Goal: Task Accomplishment & Management: Use online tool/utility

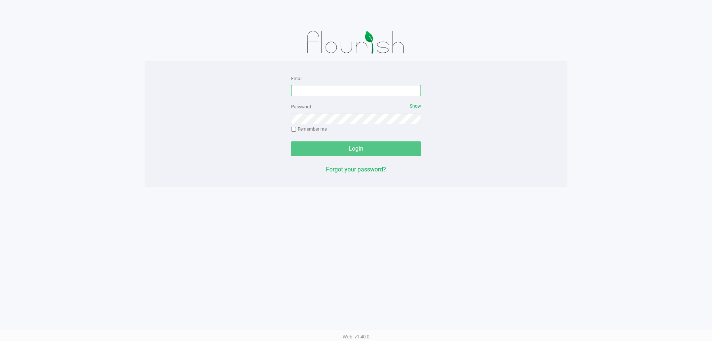
click at [314, 85] on input "Email" at bounding box center [356, 90] width 130 height 11
type input "[EMAIL_ADDRESS][DOMAIN_NAME]"
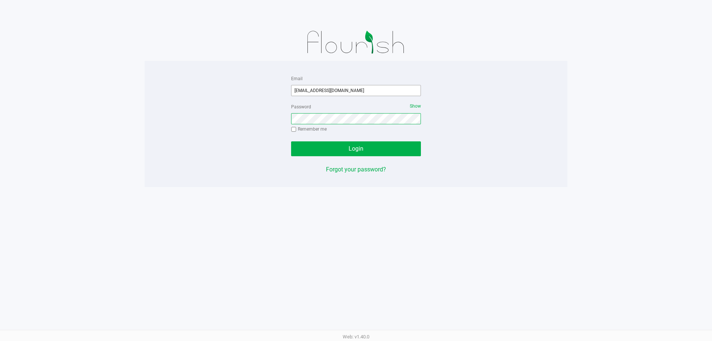
click at [291, 141] on button "Login" at bounding box center [356, 148] width 130 height 15
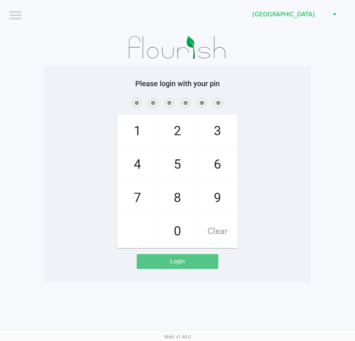
click at [330, 89] on app-pos-login-wrapper "Logout Orange Park WC Please login with your pin 1 4 7 2 5 8 0 3 6 9 Clear Login" at bounding box center [177, 141] width 355 height 282
click at [48, 129] on div "1 4 7 2 5 8 0 3 6 9 Clear" at bounding box center [177, 172] width 267 height 151
click at [48, 114] on div "1 4 7 2 5 8 0 3 6 9 Clear" at bounding box center [177, 172] width 267 height 151
checkbox input "true"
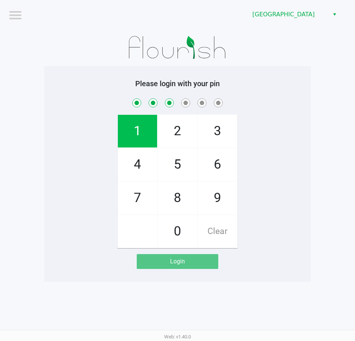
checkbox input "true"
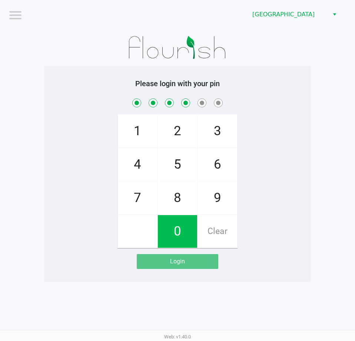
checkbox input "true"
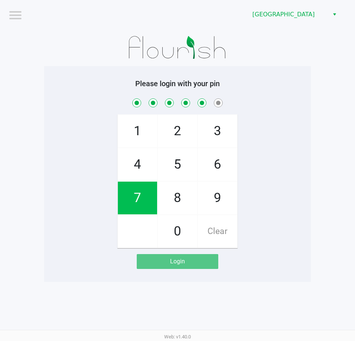
checkbox input "true"
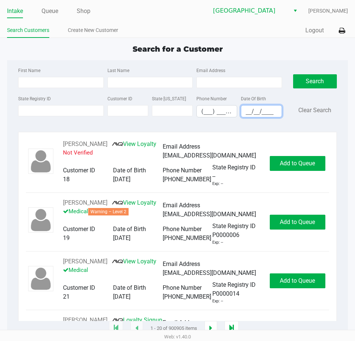
click at [250, 106] on input "__/__/____" at bounding box center [262, 111] width 40 height 12
type input "05/04/1971"
click at [145, 81] on input "Last Name" at bounding box center [150, 82] width 85 height 11
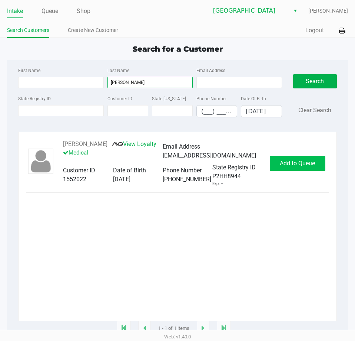
type input "Henderson"
click at [294, 167] on span "Add to Queue" at bounding box center [297, 163] width 35 height 7
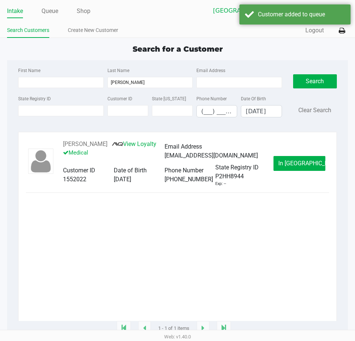
click at [54, 3] on div "Intake Queue Shop Orange Park WC Ashanti Webster Search Customers Create New Cu…" at bounding box center [177, 19] width 355 height 38
click at [51, 15] on link "Queue" at bounding box center [50, 11] width 17 height 10
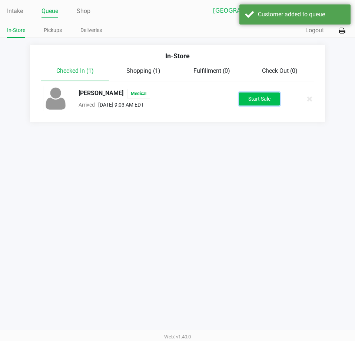
click at [261, 101] on button "Start Sale" at bounding box center [259, 98] width 41 height 13
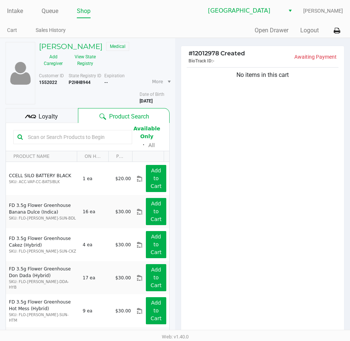
click at [60, 133] on input "text" at bounding box center [76, 136] width 103 height 11
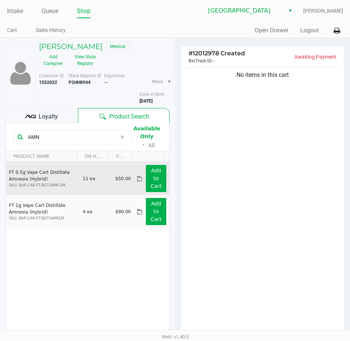
type input "AMN"
click at [163, 177] on div "Add to Cart" at bounding box center [155, 178] width 31 height 27
click at [153, 178] on app-button-loader "Add to Cart" at bounding box center [156, 178] width 11 height 22
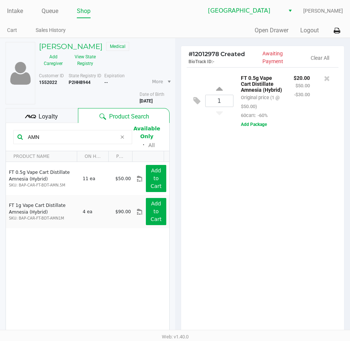
drag, startPoint x: 47, startPoint y: 139, endPoint x: 0, endPoint y: 147, distance: 47.8
click at [0, 147] on html "Intake Queue Shop Orange Park WC Ashanti Webster Cart Sales History Quick Sale …" at bounding box center [175, 170] width 350 height 341
type input "BZK"
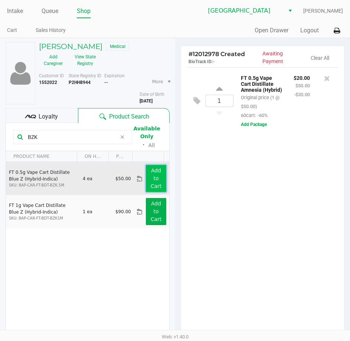
click at [152, 177] on app-button-loader "Add to Cart" at bounding box center [156, 178] width 11 height 22
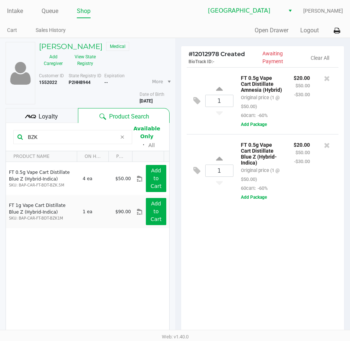
drag, startPoint x: 26, startPoint y: 137, endPoint x: 0, endPoint y: 137, distance: 26.0
click at [0, 137] on html "Intake Queue Shop Orange Park WC Ashanti Webster Cart Sales History Quick Sale …" at bounding box center [175, 170] width 350 height 341
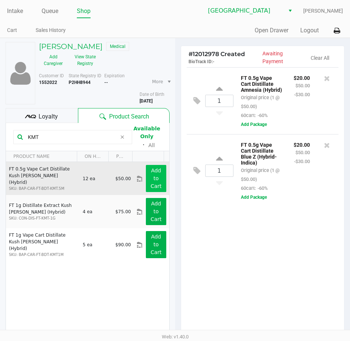
type input "KMT"
click at [151, 177] on app-button-loader "Add to Cart" at bounding box center [156, 178] width 11 height 22
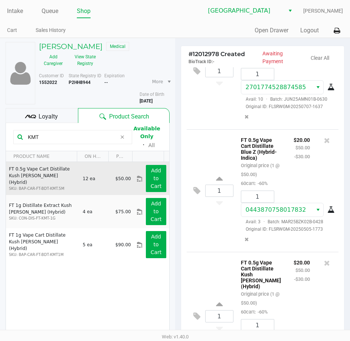
scroll to position [105, 0]
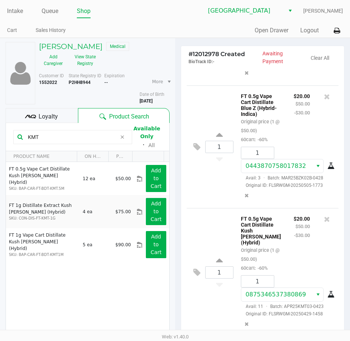
drag, startPoint x: 82, startPoint y: 140, endPoint x: 0, endPoint y: 140, distance: 82.7
click at [0, 140] on html "Intake Queue Shop Orange Park WC Ashanti Webster Cart Sales History Quick Sale …" at bounding box center [175, 170] width 350 height 341
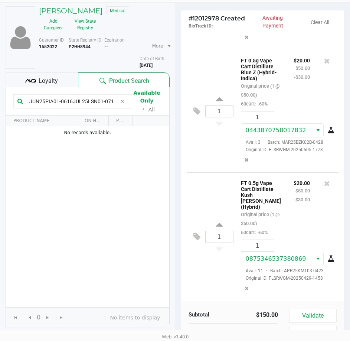
scroll to position [37, 0]
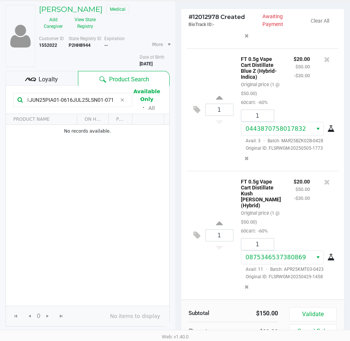
type input "JUN25ARR02-0623JUN25AEQ01-0611JUN25PIA01-0616JUL25LSN01-0717"
click at [147, 22] on div "RUSSELL HENDERSON Medical Add Caregiver View State Registry" at bounding box center [104, 18] width 142 height 27
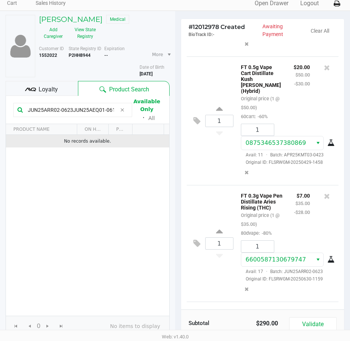
scroll to position [40, 0]
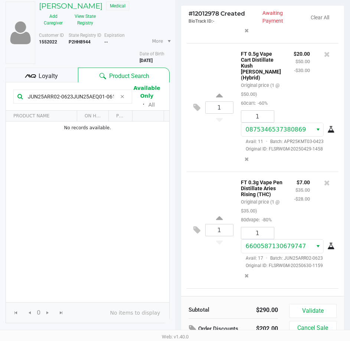
click at [55, 73] on span "Loyalty" at bounding box center [48, 76] width 19 height 9
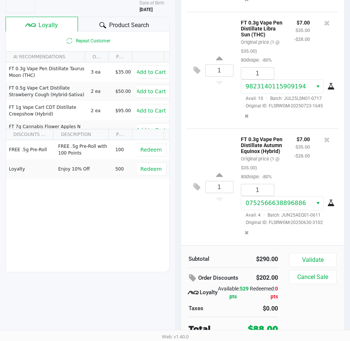
scroll to position [93, 0]
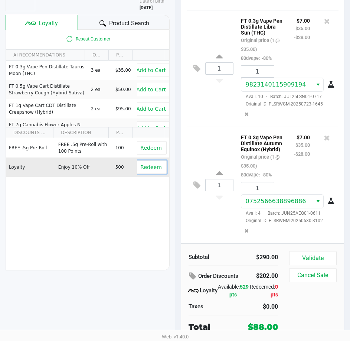
click at [135, 164] on button "Redeem" at bounding box center [150, 166] width 31 height 13
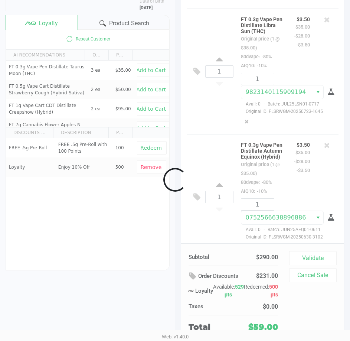
scroll to position [679, 0]
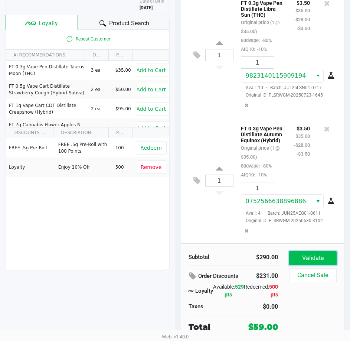
click at [333, 256] on button "Validate" at bounding box center [312, 258] width 47 height 14
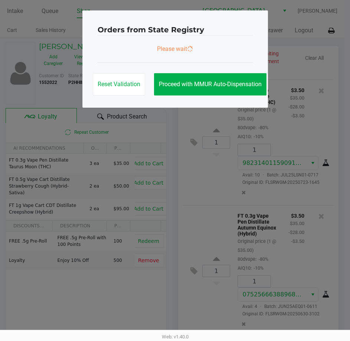
scroll to position [0, 0]
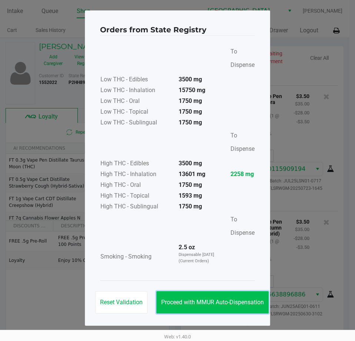
click at [233, 309] on button "Proceed with MMUR Auto-Dispensation" at bounding box center [213, 302] width 112 height 22
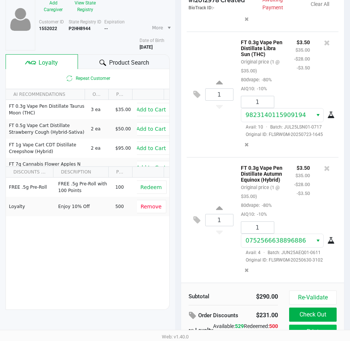
scroll to position [94, 0]
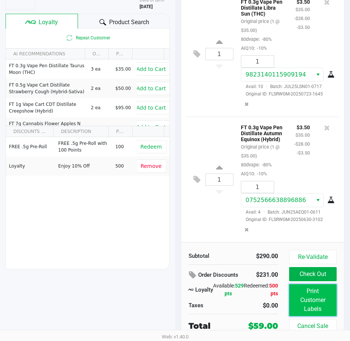
click at [308, 295] on button "Print Customer Labels" at bounding box center [312, 300] width 47 height 32
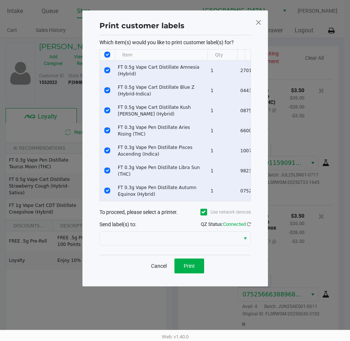
scroll to position [0, 0]
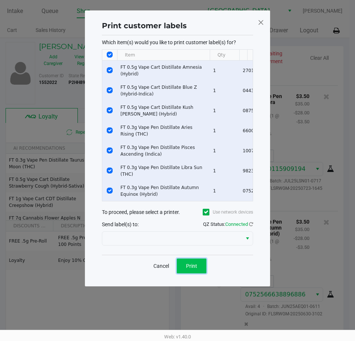
click at [196, 273] on button "Print" at bounding box center [192, 265] width 30 height 15
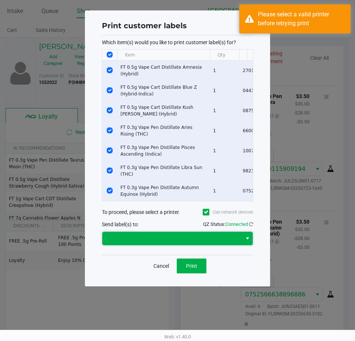
click at [204, 242] on span at bounding box center [172, 238] width 131 height 9
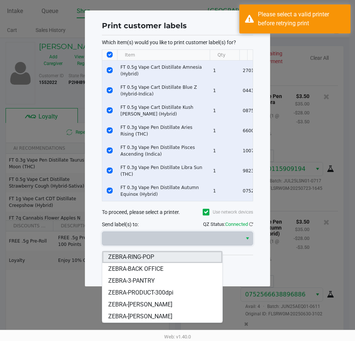
click at [146, 258] on span "ZEBRA-RING-POP" at bounding box center [131, 256] width 46 height 9
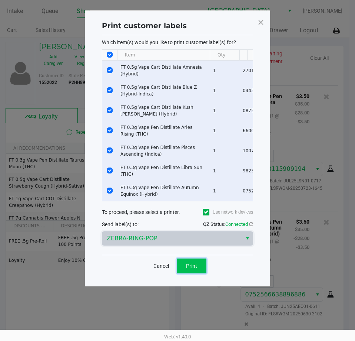
click at [187, 269] on span "Print" at bounding box center [191, 266] width 11 height 6
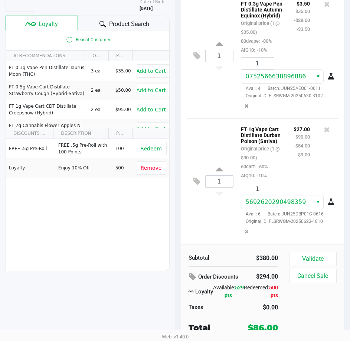
scroll to position [93, 0]
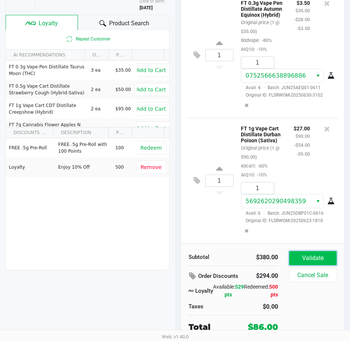
click at [309, 257] on button "Validate" at bounding box center [312, 258] width 47 height 14
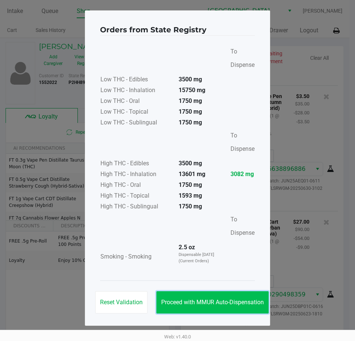
click at [222, 301] on span "Proceed with MMUR Auto-Dispensation" at bounding box center [212, 301] width 103 height 7
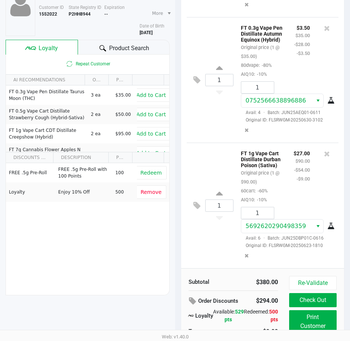
scroll to position [94, 0]
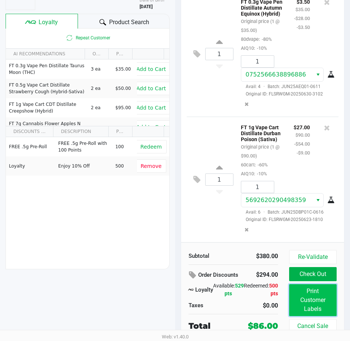
drag, startPoint x: 311, startPoint y: 313, endPoint x: 311, endPoint y: 307, distance: 6.3
click at [311, 307] on button "Print Customer Labels" at bounding box center [312, 300] width 47 height 32
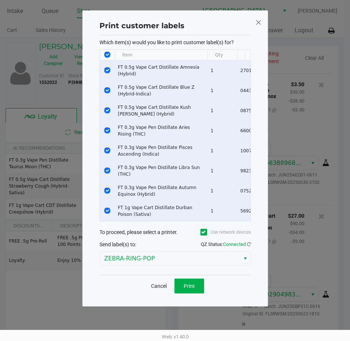
scroll to position [0, 0]
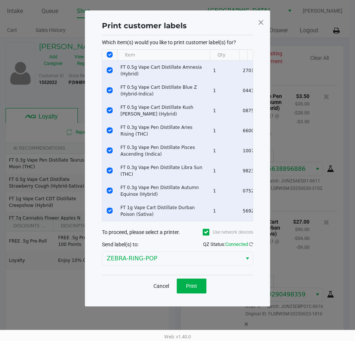
click at [114, 55] on th "Data table" at bounding box center [109, 55] width 15 height 11
click at [109, 55] on input "Select All Rows" at bounding box center [110, 55] width 6 height 6
checkbox input "false"
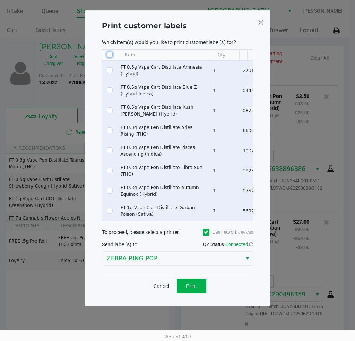
checkbox input "false"
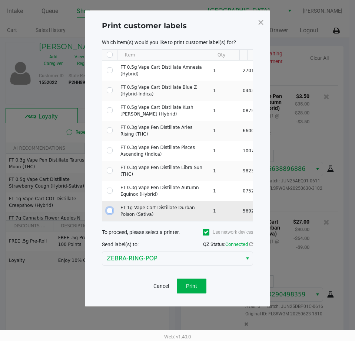
click at [109, 211] on input "Select Row" at bounding box center [110, 210] width 6 height 6
checkbox input "true"
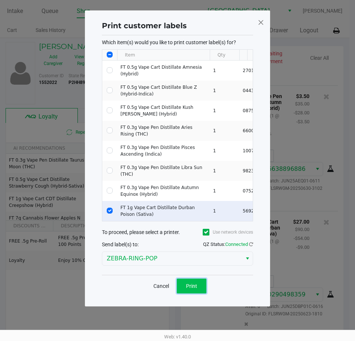
click at [179, 290] on button "Print" at bounding box center [192, 285] width 30 height 15
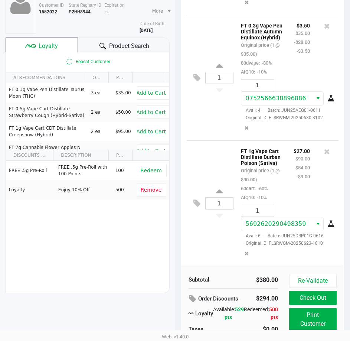
scroll to position [94, 0]
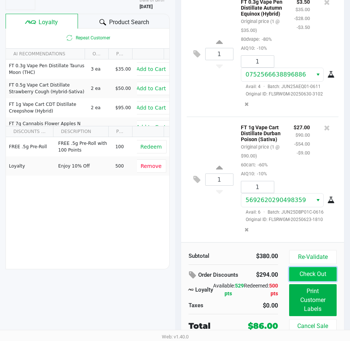
click at [305, 273] on button "Check Out" at bounding box center [312, 274] width 47 height 14
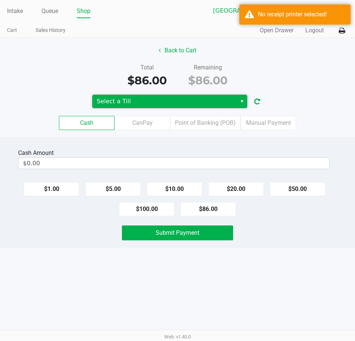
click at [187, 98] on span "Select a Till" at bounding box center [164, 101] width 135 height 9
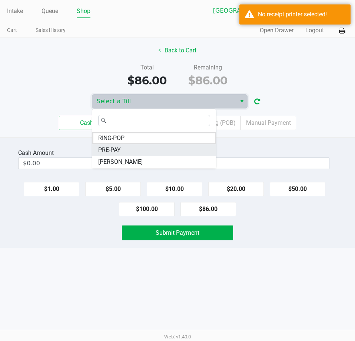
click at [125, 147] on li "PRE-PAY" at bounding box center [154, 150] width 124 height 12
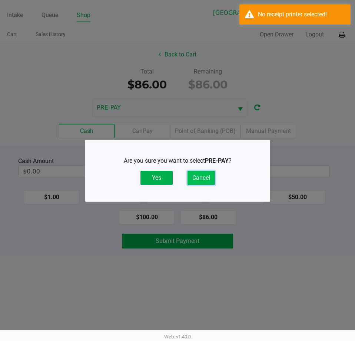
drag, startPoint x: 201, startPoint y: 180, endPoint x: 186, endPoint y: 153, distance: 31.5
click at [200, 180] on button "Cancel" at bounding box center [201, 178] width 27 height 14
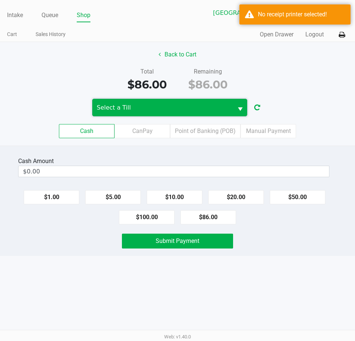
click at [181, 114] on span "Select a Till" at bounding box center [162, 107] width 141 height 17
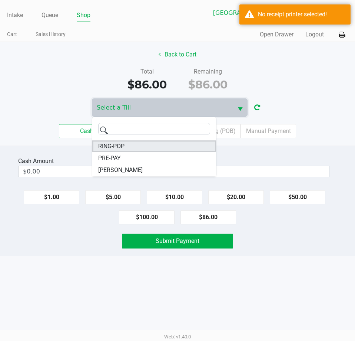
click at [134, 150] on li "RING-POP" at bounding box center [154, 146] width 124 height 12
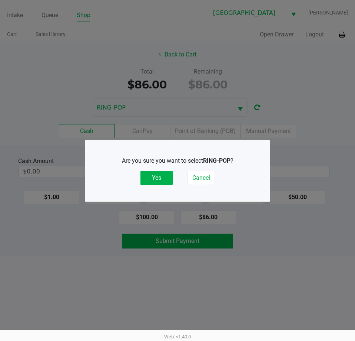
drag, startPoint x: 154, startPoint y: 176, endPoint x: 174, endPoint y: 165, distance: 22.7
click at [155, 176] on button "Yes" at bounding box center [157, 178] width 32 height 14
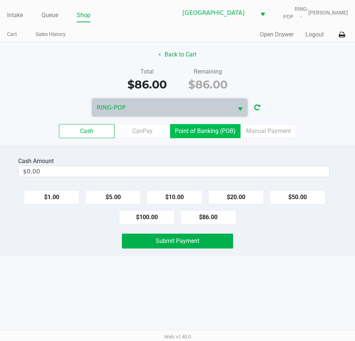
click at [203, 135] on label "Point of Banking (POB)" at bounding box center [205, 131] width 71 height 14
click at [0, 0] on 7 "Point of Banking (POB)" at bounding box center [0, 0] width 0 height 0
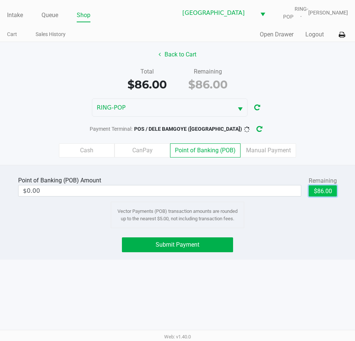
click at [334, 191] on button "$86.00" at bounding box center [323, 190] width 28 height 11
type input "$86.00"
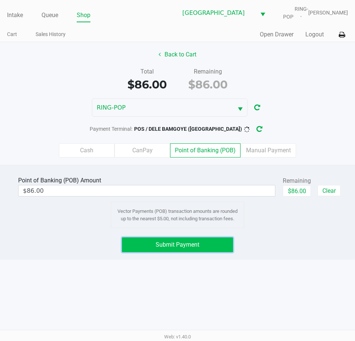
click at [187, 239] on button "Submit Payment" at bounding box center [177, 244] width 111 height 15
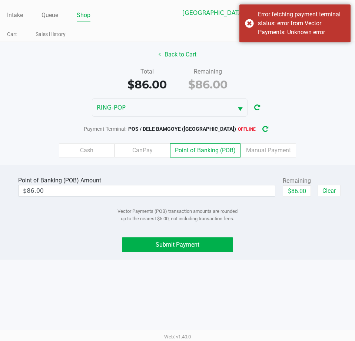
click at [263, 129] on icon "button" at bounding box center [266, 129] width 6 height 5
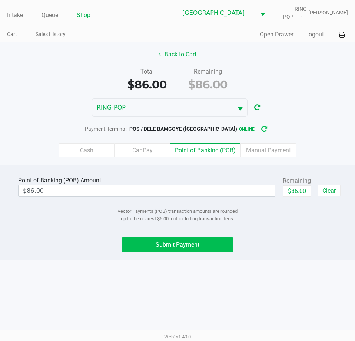
click at [177, 252] on button "Submit Payment" at bounding box center [177, 244] width 111 height 15
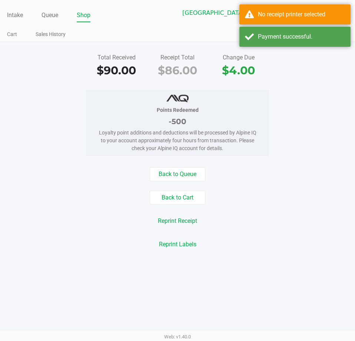
click at [270, 178] on div "Back to Queue" at bounding box center [177, 174] width 367 height 14
click at [288, 17] on div "No receipt printer selected" at bounding box center [301, 14] width 87 height 9
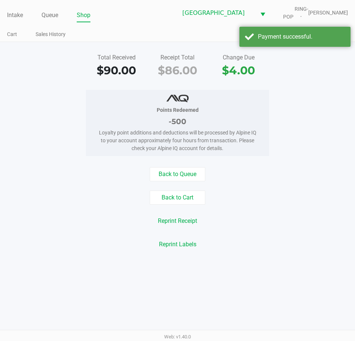
click at [285, 155] on div "Points Redeemed -500 Loyalty point additions and deductions will be processed b…" at bounding box center [177, 123] width 367 height 66
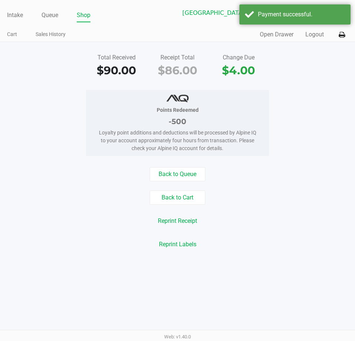
click at [306, 35] on button "Logout" at bounding box center [315, 34] width 19 height 9
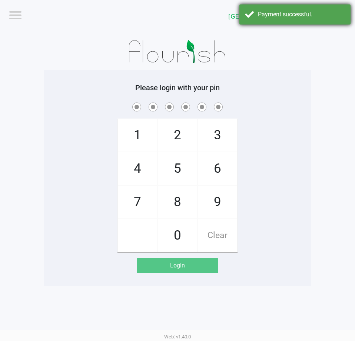
click at [299, 13] on div "Payment successful." at bounding box center [301, 14] width 87 height 9
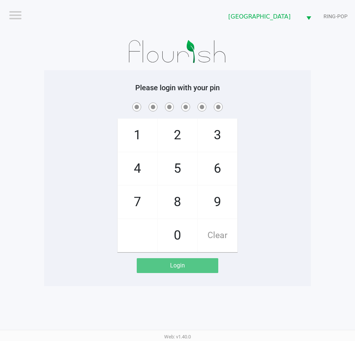
click at [270, 143] on div "1 4 7 2 5 8 0 3 6 9 Clear" at bounding box center [177, 176] width 267 height 151
checkbox input "true"
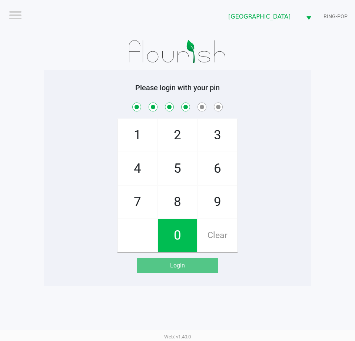
checkbox input "true"
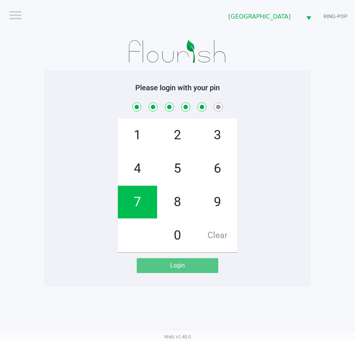
checkbox input "true"
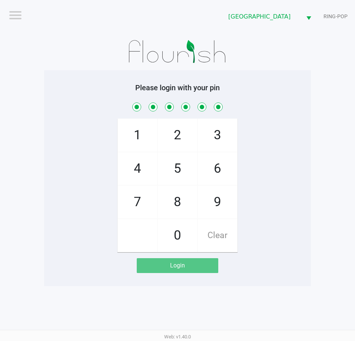
checkbox input "true"
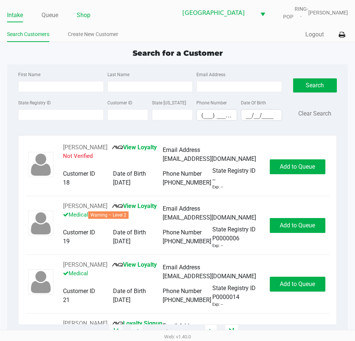
click at [89, 17] on link "Shop" at bounding box center [84, 15] width 14 height 10
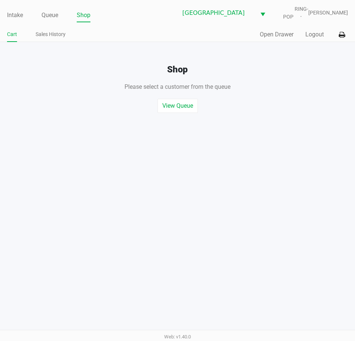
click at [345, 35] on icon at bounding box center [342, 34] width 6 height 5
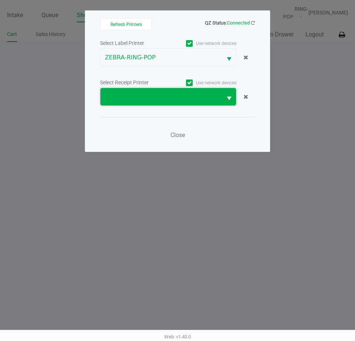
click at [154, 89] on span at bounding box center [162, 96] width 122 height 17
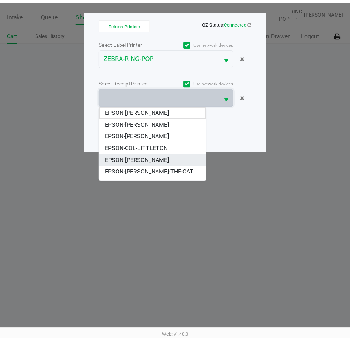
scroll to position [45, 0]
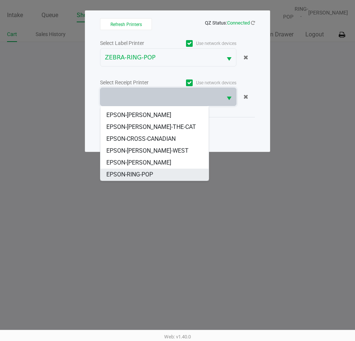
click at [131, 171] on span "EPSON-RING-POP" at bounding box center [129, 174] width 47 height 9
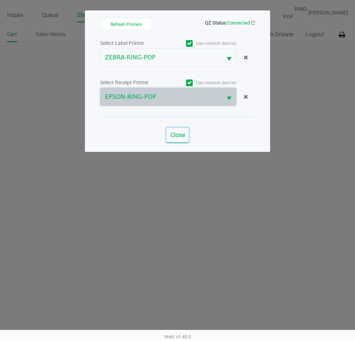
click at [180, 137] on span "Close" at bounding box center [178, 134] width 14 height 7
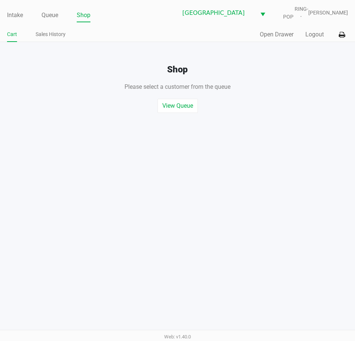
drag, startPoint x: 242, startPoint y: 140, endPoint x: 245, endPoint y: 131, distance: 9.7
click at [283, 34] on button "Open Drawer" at bounding box center [277, 34] width 34 height 9
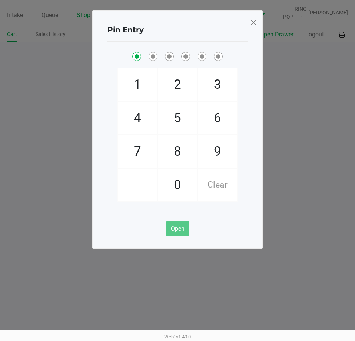
checkbox input "true"
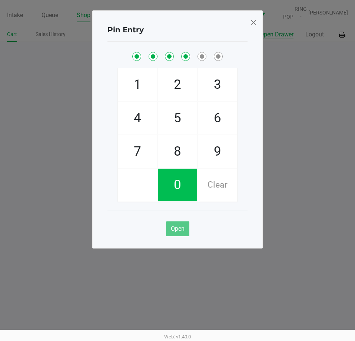
checkbox input "true"
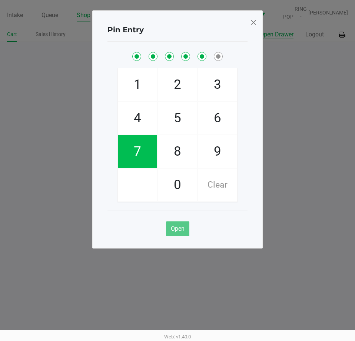
checkbox input "true"
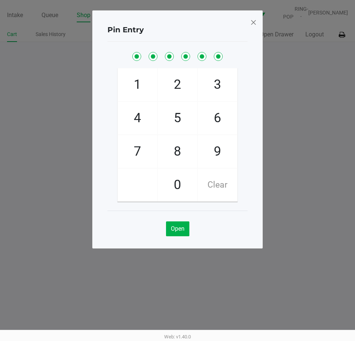
click at [252, 37] on div "Pin Entry 1 4 7 2 5 8 0 3 6 9 Clear Open" at bounding box center [177, 129] width 171 height 238
click at [250, 24] on span at bounding box center [253, 22] width 7 height 12
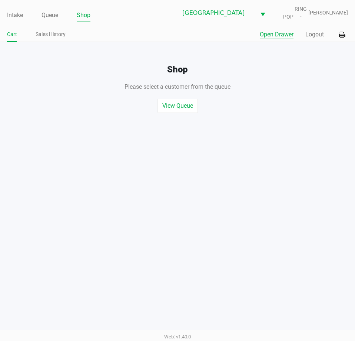
click at [285, 111] on ngb-modal-window "Pin Entry 1 4 7 2 5 8 0 3 6 9 Clear Open" at bounding box center [177, 170] width 355 height 341
click at [311, 36] on button "Logout" at bounding box center [315, 34] width 19 height 9
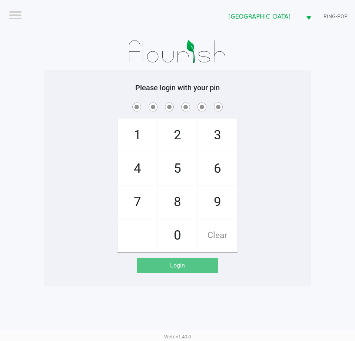
click at [299, 160] on div "1 4 7 2 5 8 0 3 6 9 Clear" at bounding box center [177, 176] width 267 height 151
click at [310, 148] on div "1 4 7 2 5 8 0 3 6 9 Clear" at bounding box center [177, 176] width 267 height 151
checkbox input "true"
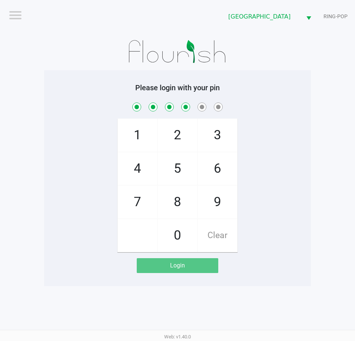
checkbox input "true"
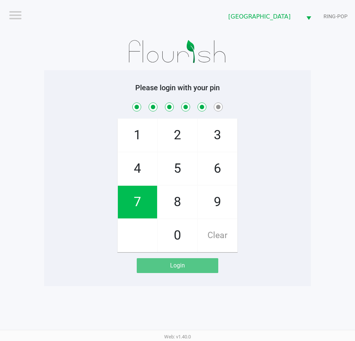
checkbox input "true"
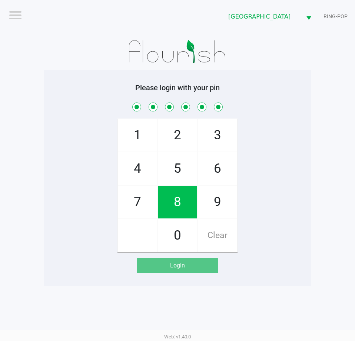
checkbox input "true"
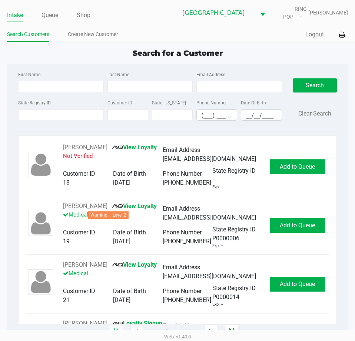
click at [255, 49] on div "Search for a Customer" at bounding box center [177, 52] width 353 height 11
click at [265, 64] on div "First Name Last Name Email Address State Registry ID Customer ID State ID Phone…" at bounding box center [178, 98] width 330 height 68
click at [277, 56] on div "Search for a Customer" at bounding box center [177, 52] width 353 height 11
click at [244, 111] on input "__/__/____" at bounding box center [262, 115] width 40 height 12
type input "05/25/1986"
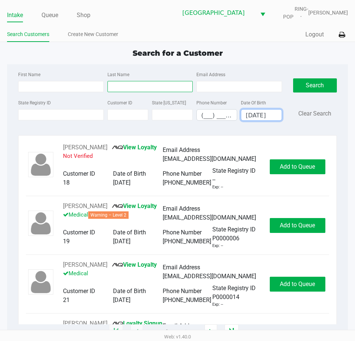
click at [143, 88] on input "Last Name" at bounding box center [150, 86] width 85 height 11
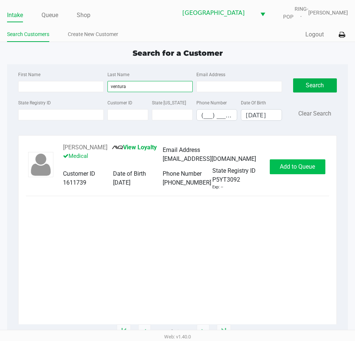
type input "ventura"
click at [299, 174] on button "Add to Queue" at bounding box center [298, 166] width 56 height 15
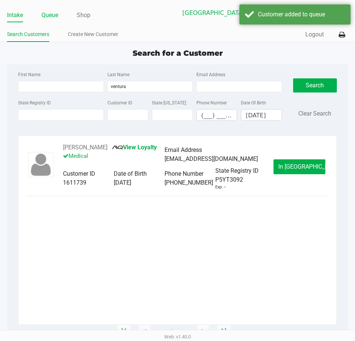
click at [50, 13] on link "Queue" at bounding box center [50, 15] width 17 height 10
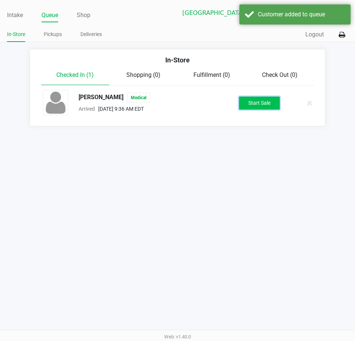
click at [255, 97] on button "Start Sale" at bounding box center [259, 102] width 41 height 13
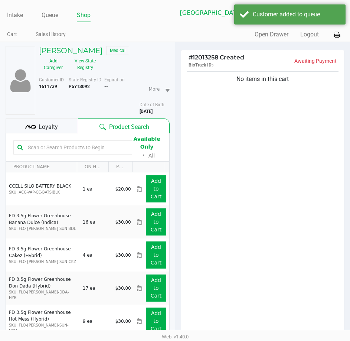
click at [47, 151] on input "text" at bounding box center [76, 147] width 103 height 11
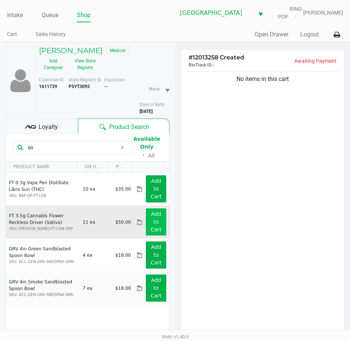
type input "sn"
click at [153, 222] on app-button-loader "Add to Cart" at bounding box center [156, 222] width 11 height 22
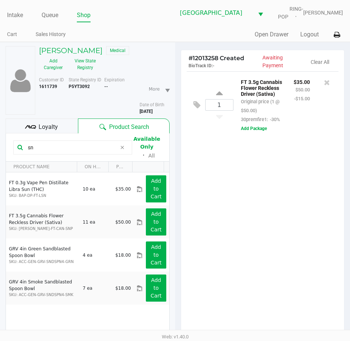
drag, startPoint x: 37, startPoint y: 148, endPoint x: 0, endPoint y: 155, distance: 37.8
click at [0, 155] on html "Intake Queue Shop Orange Park WC RING-POP Ashanti Webster Cart Sales History Qu…" at bounding box center [175, 170] width 350 height 341
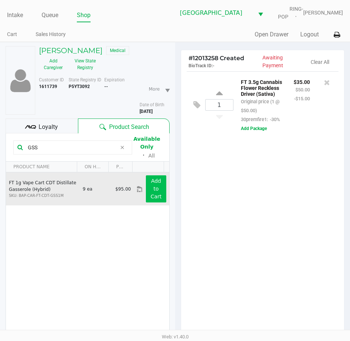
type input "GSS"
click at [151, 193] on app-button-loader "Add to Cart" at bounding box center [156, 189] width 11 height 22
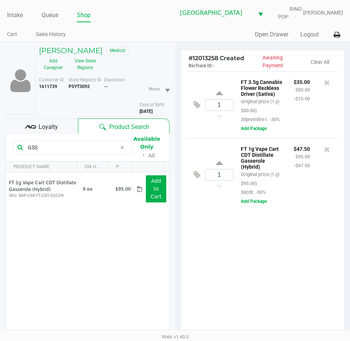
click at [243, 231] on div "1 FT 3.5g Cannabis Flower Reckless Driver (Sativa) Original price (1 @ $50.00) …" at bounding box center [262, 205] width 163 height 269
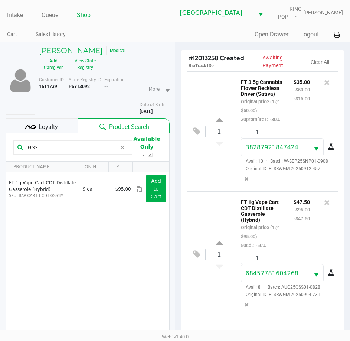
scroll to position [82, 0]
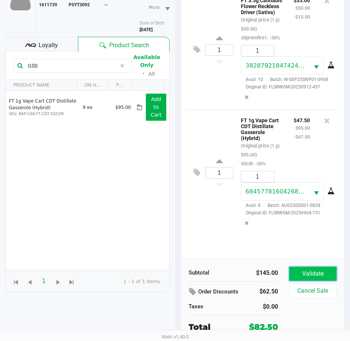
click at [313, 269] on button "Validate" at bounding box center [312, 273] width 47 height 14
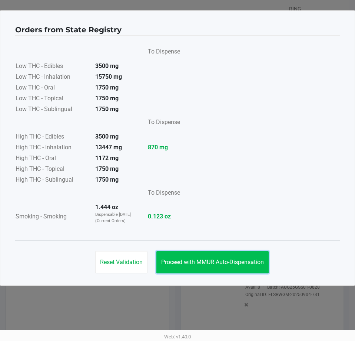
drag, startPoint x: 312, startPoint y: 265, endPoint x: 226, endPoint y: 260, distance: 86.2
click at [226, 260] on span "Proceed with MMUR Auto-Dispensation" at bounding box center [212, 261] width 103 height 7
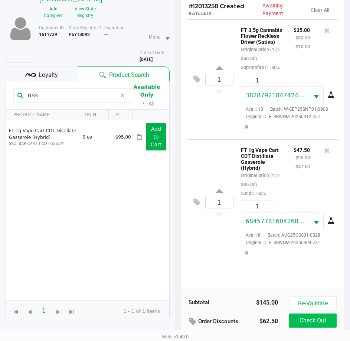
scroll to position [98, 0]
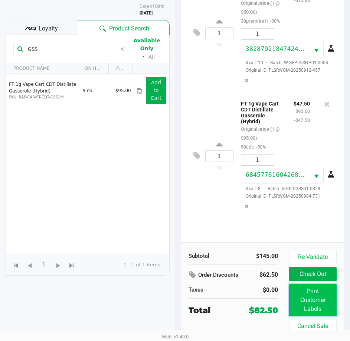
click at [316, 295] on button "Print Customer Labels" at bounding box center [312, 300] width 47 height 32
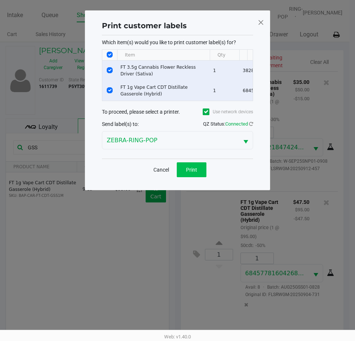
click at [206, 180] on div "Cancel Print" at bounding box center [177, 169] width 151 height 22
click at [197, 177] on button "Print" at bounding box center [192, 169] width 30 height 15
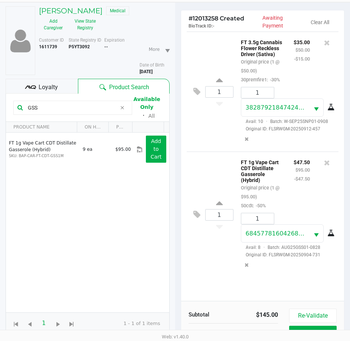
scroll to position [98, 0]
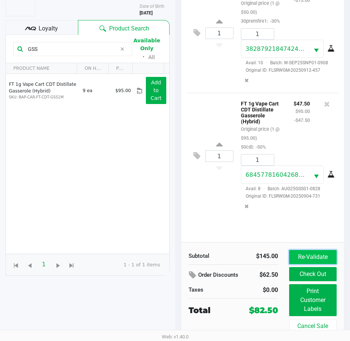
click at [313, 256] on button "Re-Validate" at bounding box center [312, 257] width 47 height 14
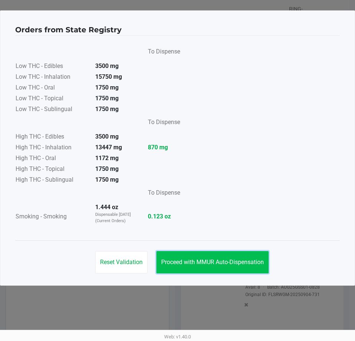
click at [248, 258] on button "Proceed with MMUR Auto-Dispensation" at bounding box center [213, 262] width 112 height 22
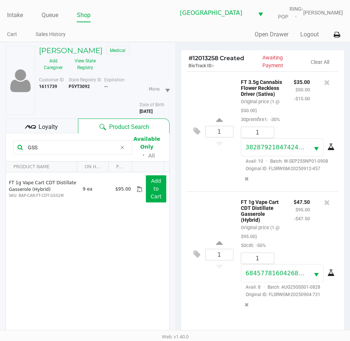
click at [23, 119] on div "Loyalty" at bounding box center [42, 125] width 72 height 15
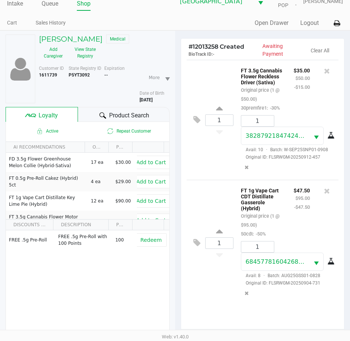
scroll to position [98, 0]
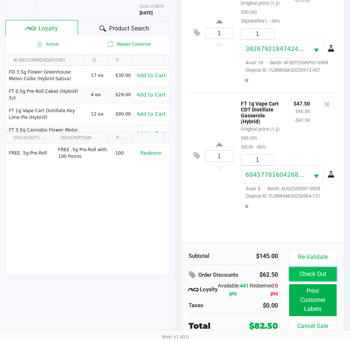
click at [314, 276] on button "Check Out" at bounding box center [312, 274] width 47 height 14
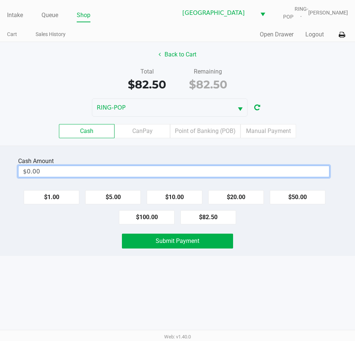
click at [134, 176] on input "$0.00" at bounding box center [174, 171] width 311 height 11
click at [110, 288] on div "Intake Queue Shop Orange Park WC RING-POP Ashanti Webster Cart Sales History Qu…" at bounding box center [177, 170] width 355 height 341
type input "$100.00"
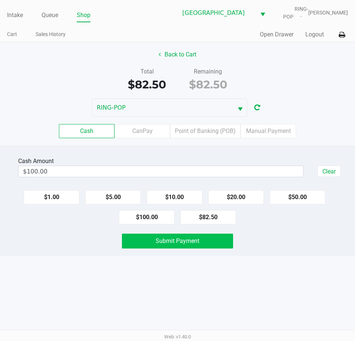
click at [142, 243] on button "Submit Payment" at bounding box center [177, 240] width 111 height 15
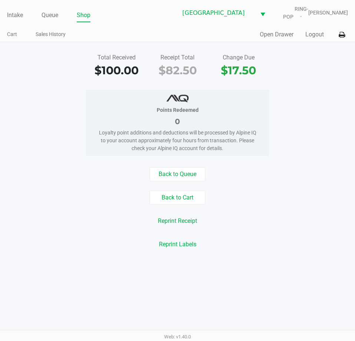
click at [324, 92] on div "Points Redeemed 0 Loyalty point additions and deductions will be processed by A…" at bounding box center [177, 123] width 367 height 66
click at [315, 36] on button "Logout" at bounding box center [315, 34] width 19 height 9
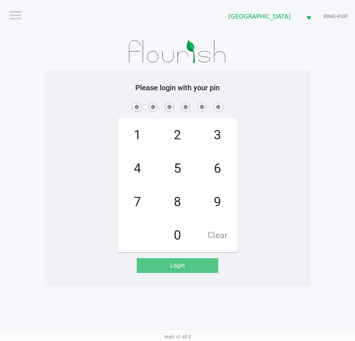
click at [267, 200] on div "1 4 7 2 5 8 0 3 6 9 Clear" at bounding box center [177, 176] width 267 height 151
click at [277, 177] on div "1 4 7 2 5 8 0 3 6 9 Clear" at bounding box center [177, 176] width 267 height 151
click at [325, 158] on app-pos-login-wrapper "Logout Orange Park WC RING-POP Please login with your pin 1 4 7 2 5 8 0 3 6 9 C…" at bounding box center [177, 143] width 355 height 286
click at [303, 134] on div "1 4 7 2 5 8 0 3 6 9 Clear" at bounding box center [177, 176] width 267 height 151
checkbox input "true"
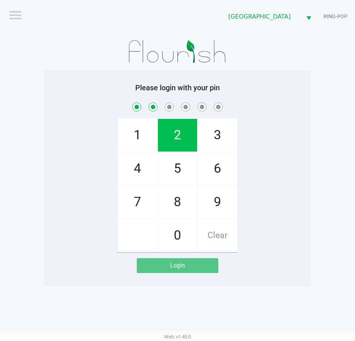
checkbox input "true"
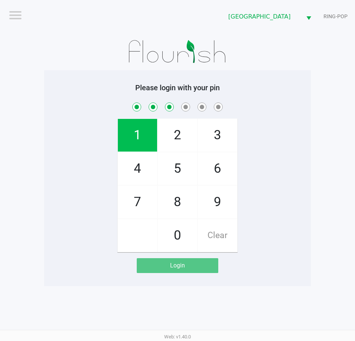
checkbox input "true"
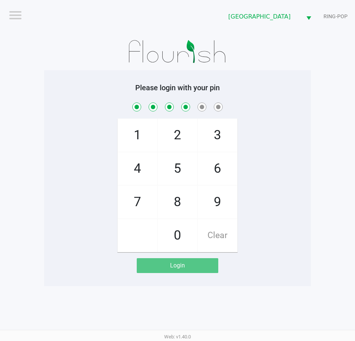
checkbox input "true"
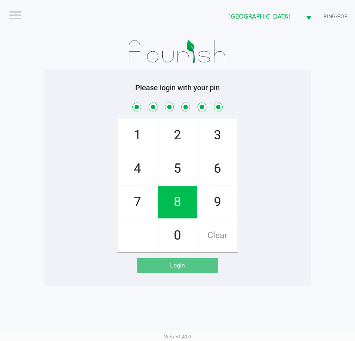
checkbox input "true"
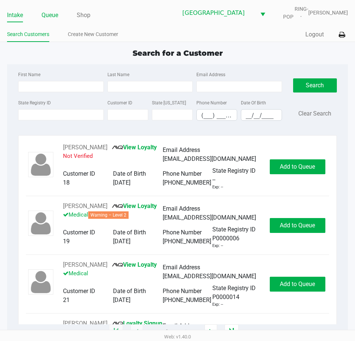
click at [47, 14] on link "Queue" at bounding box center [50, 15] width 17 height 10
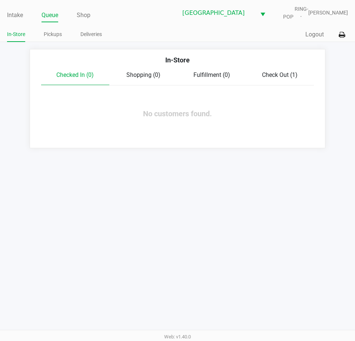
click at [61, 37] on link "Pickups" at bounding box center [53, 34] width 18 height 9
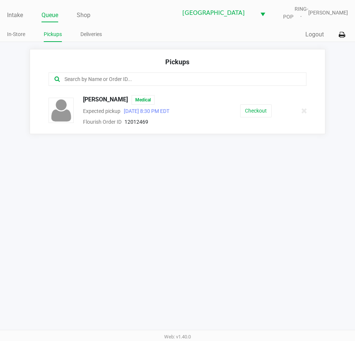
click at [118, 79] on input "text" at bounding box center [175, 79] width 222 height 9
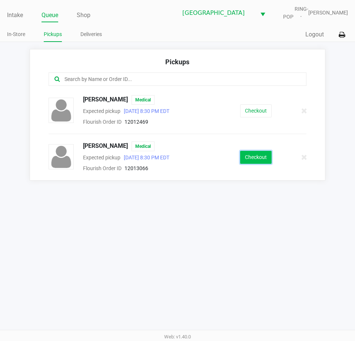
click at [255, 154] on button "Checkout" at bounding box center [256, 157] width 32 height 13
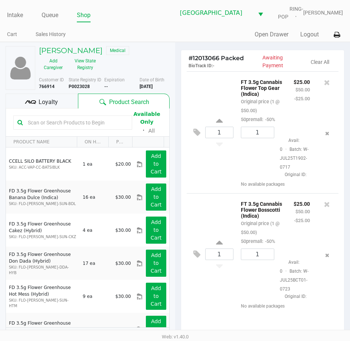
click at [169, 36] on ul "Cart Sales History" at bounding box center [91, 35] width 168 height 13
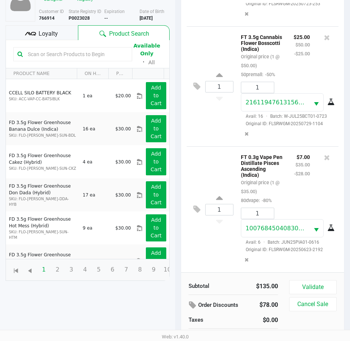
scroll to position [82, 0]
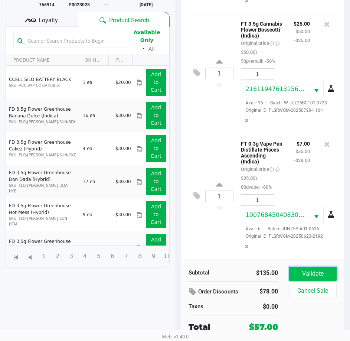
click at [309, 269] on button "Validate" at bounding box center [312, 273] width 47 height 14
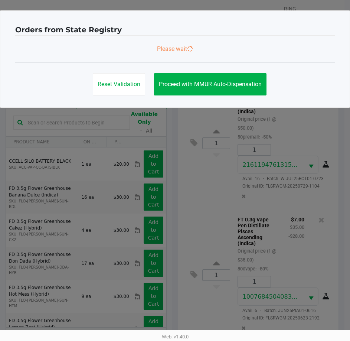
scroll to position [0, 0]
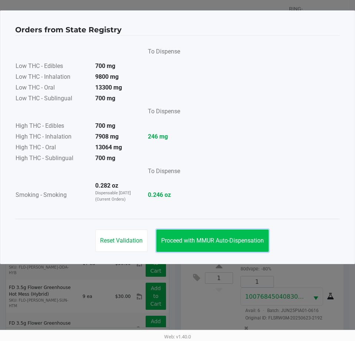
click at [246, 246] on button "Proceed with MMUR Auto-Dispensation" at bounding box center [213, 240] width 112 height 22
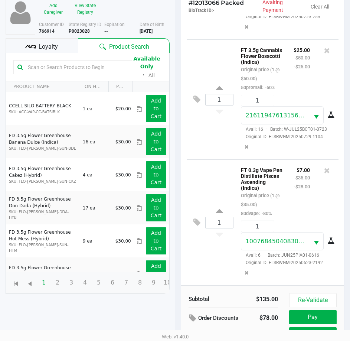
scroll to position [98, 0]
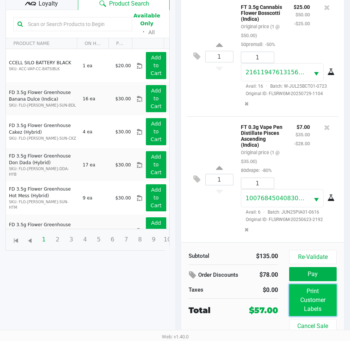
click at [306, 296] on button "Print Customer Labels" at bounding box center [312, 300] width 47 height 32
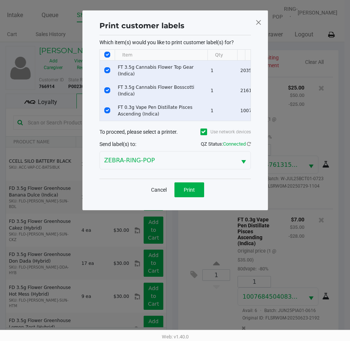
scroll to position [0, 0]
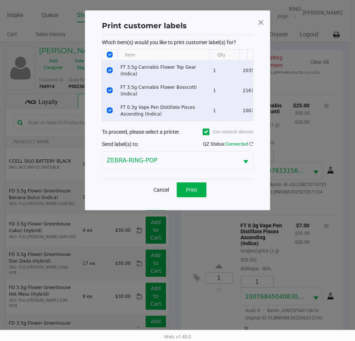
click at [109, 54] on input "Select All Rows" at bounding box center [110, 55] width 6 height 6
checkbox input "false"
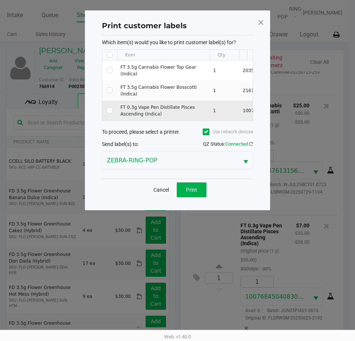
click at [106, 108] on td "Data table" at bounding box center [109, 111] width 15 height 20
click at [109, 112] on input "Select Row" at bounding box center [110, 110] width 6 height 6
checkbox input "true"
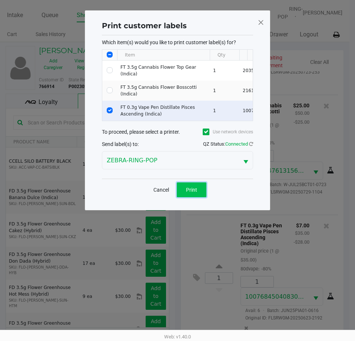
click at [184, 196] on button "Print" at bounding box center [192, 189] width 30 height 15
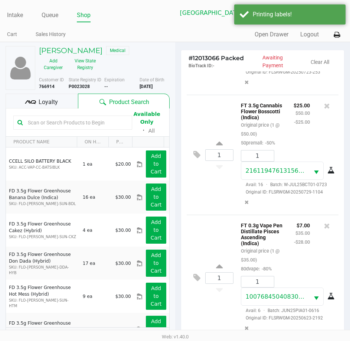
click at [51, 105] on span "Loyalty" at bounding box center [48, 102] width 19 height 9
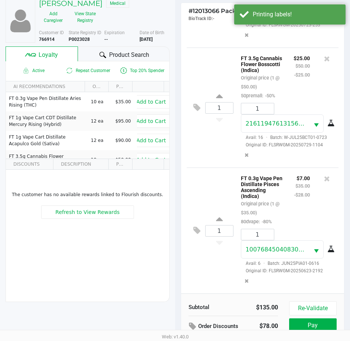
scroll to position [98, 0]
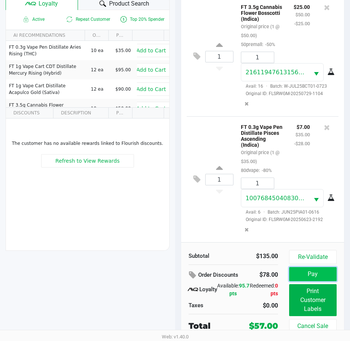
click at [313, 272] on button "Pay" at bounding box center [312, 274] width 47 height 14
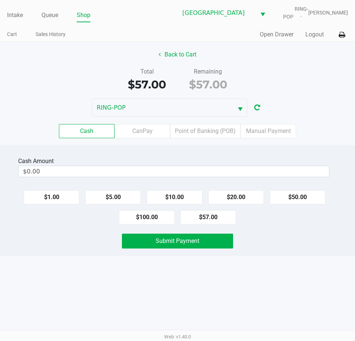
click at [184, 163] on div "Cash Amount" at bounding box center [174, 161] width 312 height 9
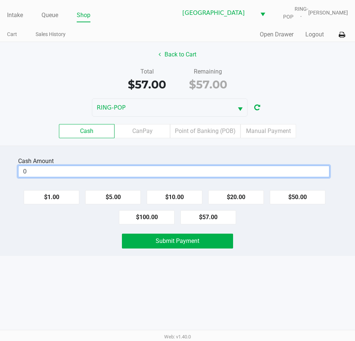
click at [174, 173] on input "0" at bounding box center [174, 171] width 311 height 11
click at [278, 274] on div "Intake Queue Shop Orange Park WC RING-POP Ashanti Webster Cart Sales History Qu…" at bounding box center [177, 170] width 355 height 341
type input "$60.00"
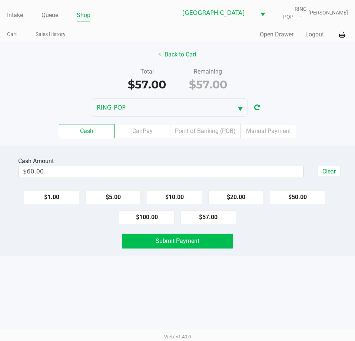
click at [213, 239] on button "Submit Payment" at bounding box center [177, 240] width 111 height 15
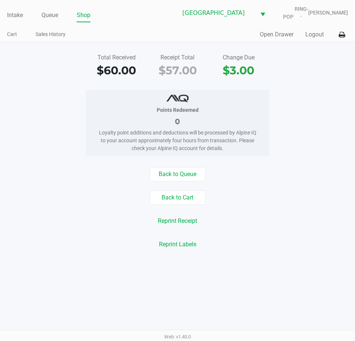
click at [322, 126] on div "Points Redeemed 0 Loyalty point additions and deductions will be processed by A…" at bounding box center [177, 123] width 367 height 66
click at [311, 34] on button "Logout" at bounding box center [315, 34] width 19 height 9
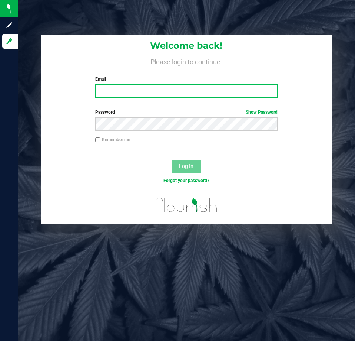
click at [169, 89] on input "Email" at bounding box center [186, 90] width 183 height 13
type input "[EMAIL_ADDRESS][DOMAIN_NAME]"
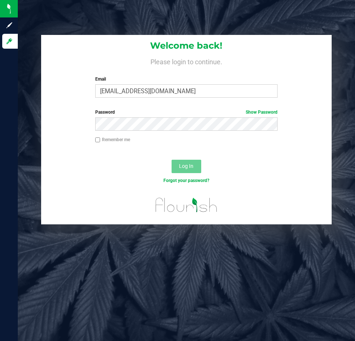
click at [137, 113] on label "Password Show Password" at bounding box center [186, 112] width 183 height 7
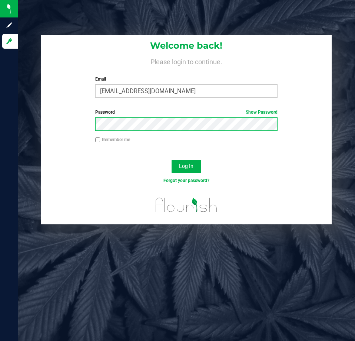
click at [172, 160] on button "Log In" at bounding box center [187, 166] width 30 height 13
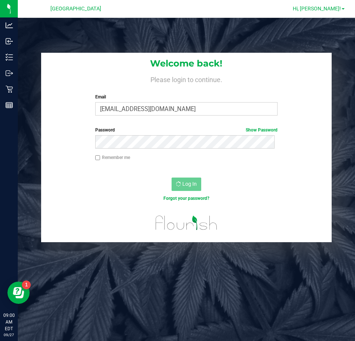
click at [331, 8] on span "Hi, [PERSON_NAME]!" at bounding box center [317, 9] width 48 height 6
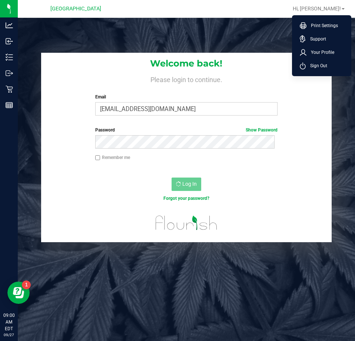
drag, startPoint x: 328, startPoint y: 62, endPoint x: 328, endPoint y: 53, distance: 8.2
click at [328, 55] on ul "Print Settings Support Your Profile Sign Out" at bounding box center [321, 45] width 59 height 61
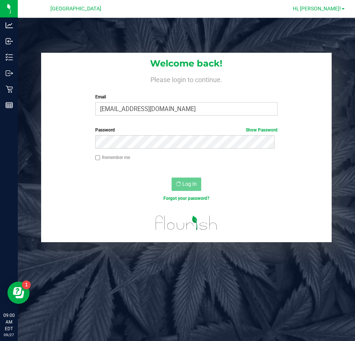
click at [335, 10] on span "Hi, [PERSON_NAME]!" at bounding box center [317, 9] width 48 height 6
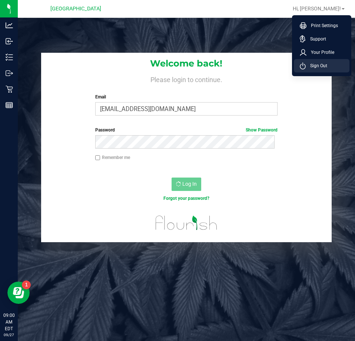
click at [321, 71] on li "Sign Out" at bounding box center [322, 65] width 56 height 13
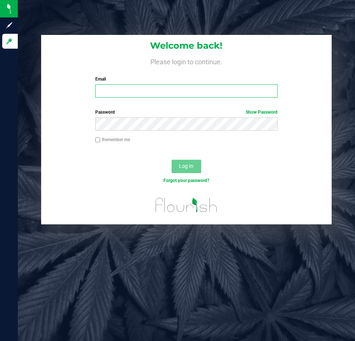
click at [118, 88] on input "Email" at bounding box center [186, 90] width 183 height 13
type input "[EMAIL_ADDRESS][DOMAIN_NAME]"
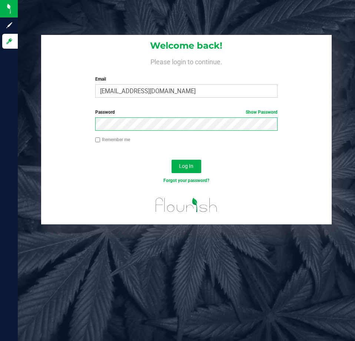
click at [172, 160] on button "Log In" at bounding box center [187, 166] width 30 height 13
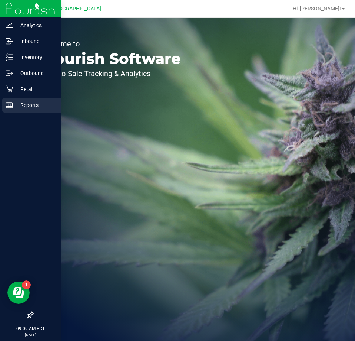
click at [10, 109] on div "Reports" at bounding box center [31, 105] width 59 height 15
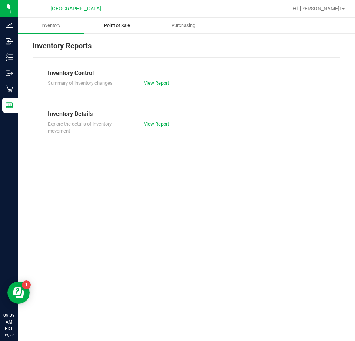
click at [118, 20] on uib-tab-heading "Point of Sale" at bounding box center [118, 25] width 66 height 15
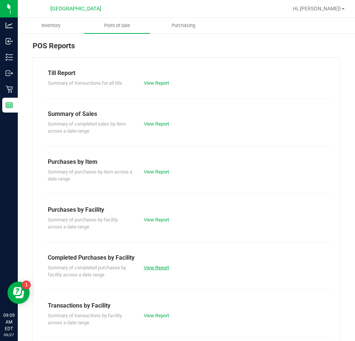
click at [152, 268] on link "View Report" at bounding box center [156, 268] width 25 height 6
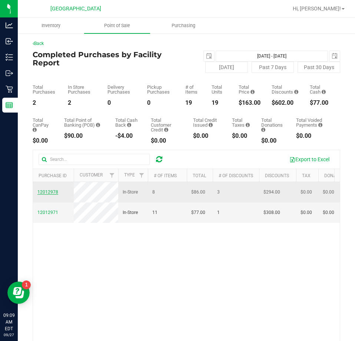
click at [53, 194] on span "12012978" at bounding box center [47, 191] width 21 height 5
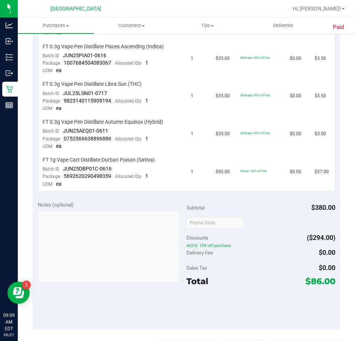
scroll to position [482, 0]
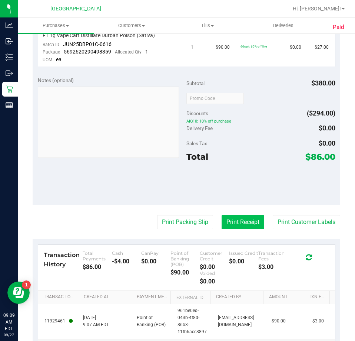
click at [233, 222] on button "Print Receipt" at bounding box center [243, 222] width 43 height 14
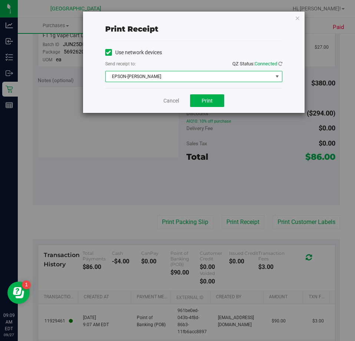
click at [191, 79] on span "EPSON-[PERSON_NAME]" at bounding box center [189, 76] width 167 height 10
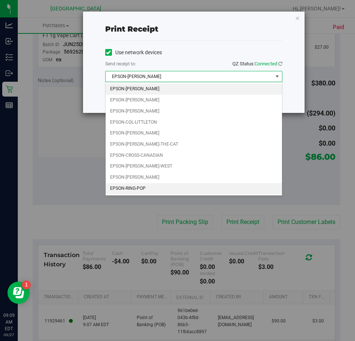
click at [134, 188] on li "EPSON-RING-POP" at bounding box center [194, 188] width 177 height 11
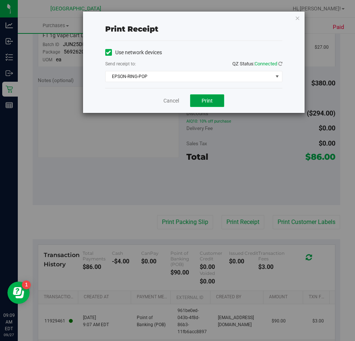
click at [209, 99] on span "Print" at bounding box center [207, 101] width 11 height 6
click at [172, 101] on link "Cancel" at bounding box center [172, 101] width 16 height 8
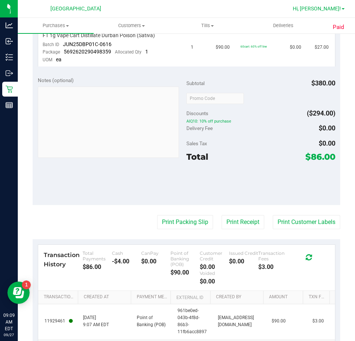
click at [331, 7] on span "Hi, [PERSON_NAME]!" at bounding box center [317, 9] width 48 height 6
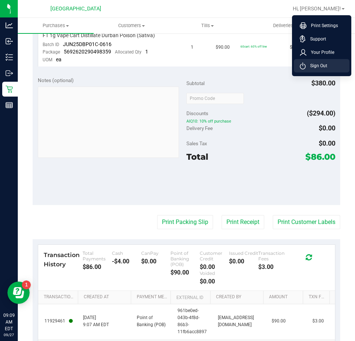
click at [318, 69] on li "Sign Out" at bounding box center [322, 65] width 56 height 13
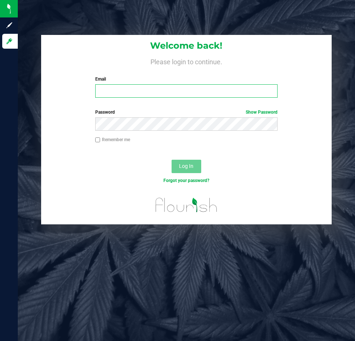
click at [130, 93] on input "Email" at bounding box center [186, 90] width 183 height 13
type input "awebster@liveparallel.com"
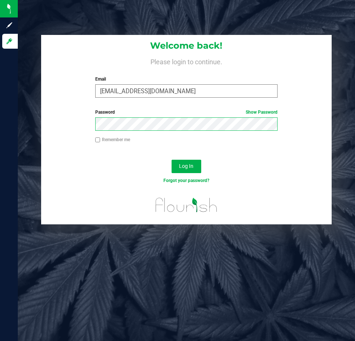
click at [172, 160] on button "Log In" at bounding box center [187, 166] width 30 height 13
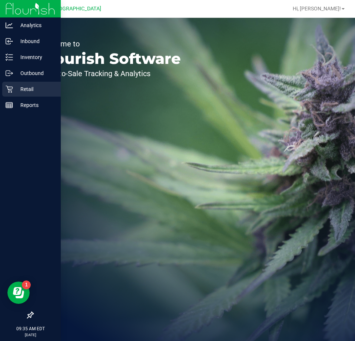
click at [7, 91] on icon at bounding box center [9, 88] width 7 height 7
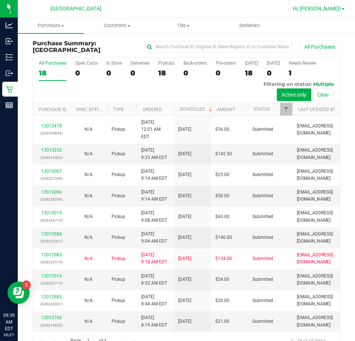
click at [335, 10] on span "Hi, [PERSON_NAME]!" at bounding box center [317, 9] width 48 height 6
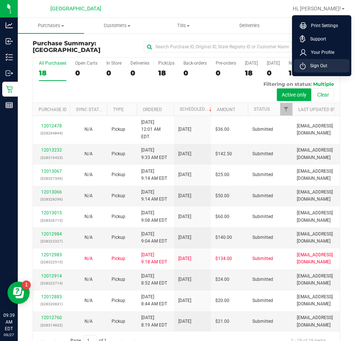
click at [318, 66] on span "Sign Out" at bounding box center [317, 65] width 22 height 7
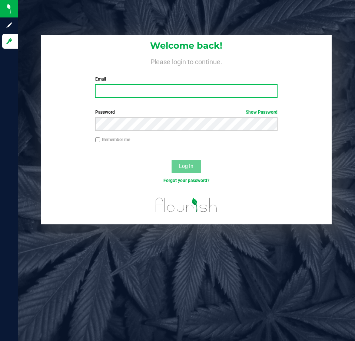
drag, startPoint x: 174, startPoint y: 87, endPoint x: 170, endPoint y: 93, distance: 7.4
click at [170, 93] on input "Email" at bounding box center [186, 90] width 183 height 13
type input "awebster@liveparallel.com"
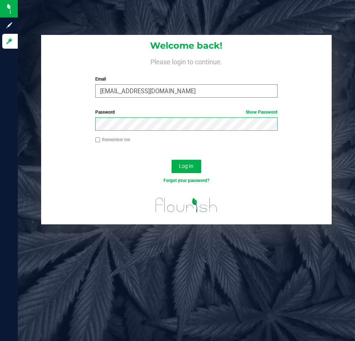
click at [172, 160] on button "Log In" at bounding box center [187, 166] width 30 height 13
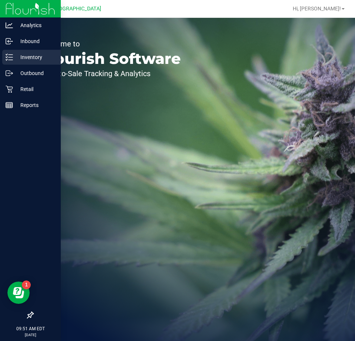
click at [14, 60] on p "Inventory" at bounding box center [35, 57] width 45 height 9
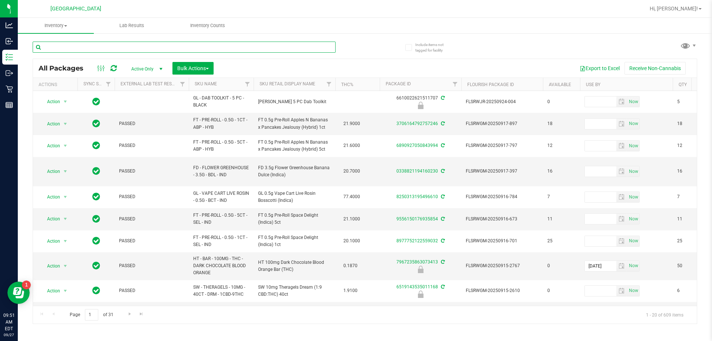
click at [136, 46] on input "text" at bounding box center [184, 47] width 303 height 11
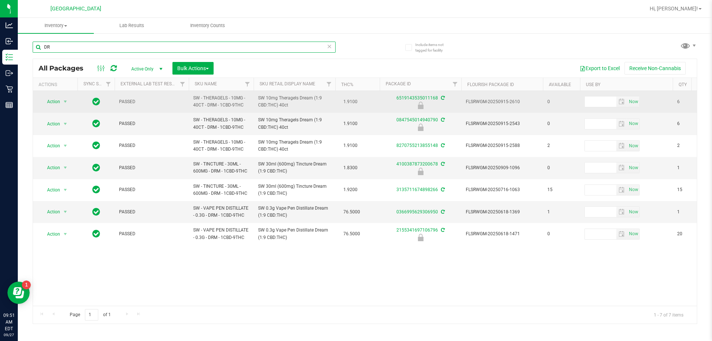
type input "D"
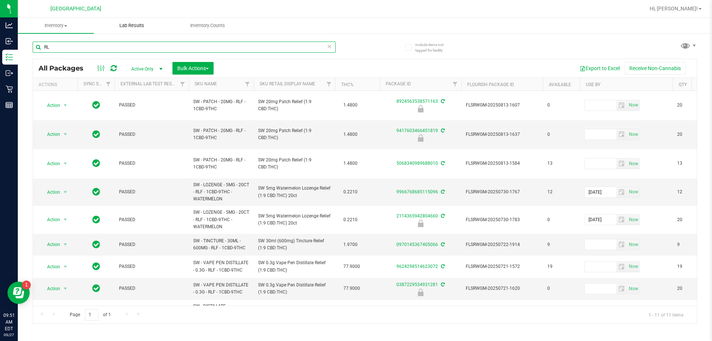
type input "R"
type input "TRS"
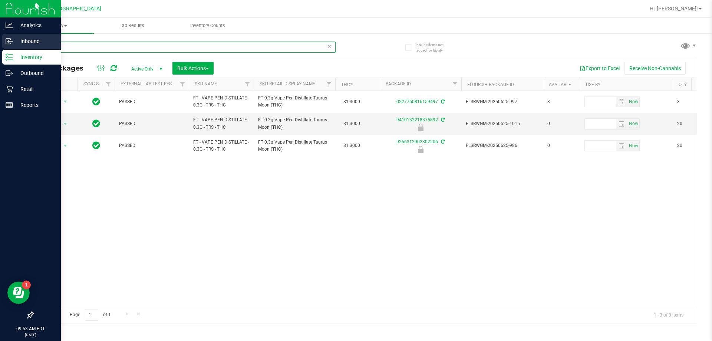
drag, startPoint x: 55, startPoint y: 49, endPoint x: 11, endPoint y: 42, distance: 45.0
click at [21, 46] on div "Include items not tagged for facility TRS All Packages Active Only Active Only …" at bounding box center [365, 146] width 695 height 226
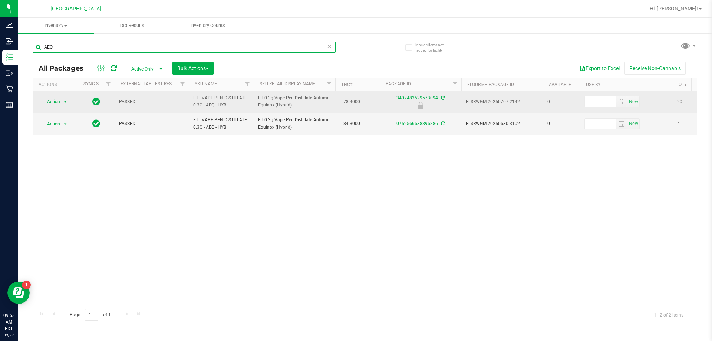
type input "AEQ"
click at [55, 101] on span "Action" at bounding box center [50, 101] width 20 height 10
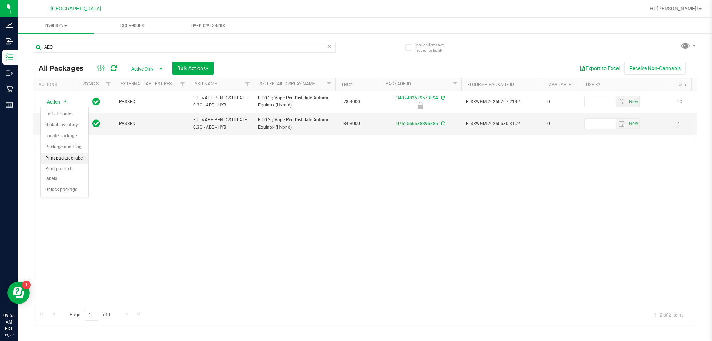
click at [64, 161] on li "Print package label" at bounding box center [64, 158] width 47 height 11
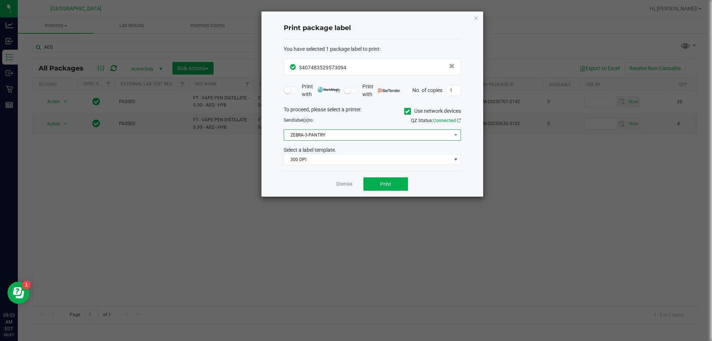
click at [330, 137] on span "ZEBRA-3-PANTRY" at bounding box center [367, 135] width 167 height 10
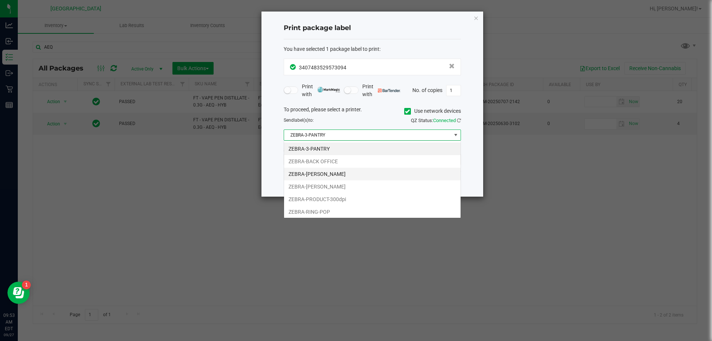
scroll to position [11, 177]
click at [313, 216] on li "ZEBRA-RING-POP" at bounding box center [372, 212] width 177 height 13
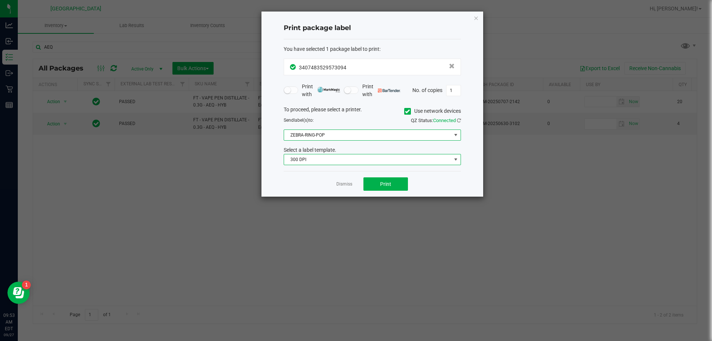
click at [314, 159] on span "300 DPI" at bounding box center [367, 159] width 167 height 10
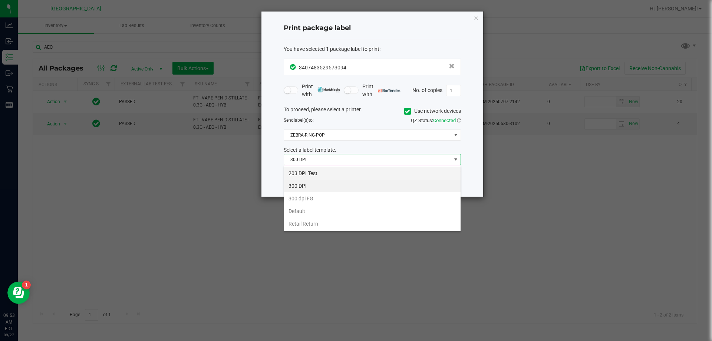
click at [307, 173] on li "203 DPI Test" at bounding box center [372, 173] width 177 height 13
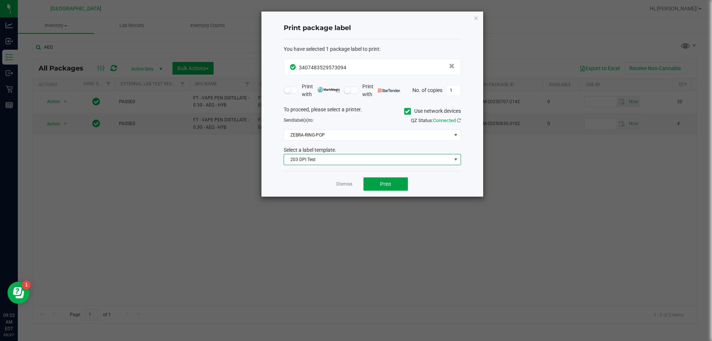
click at [355, 180] on button "Print" at bounding box center [386, 183] width 45 height 13
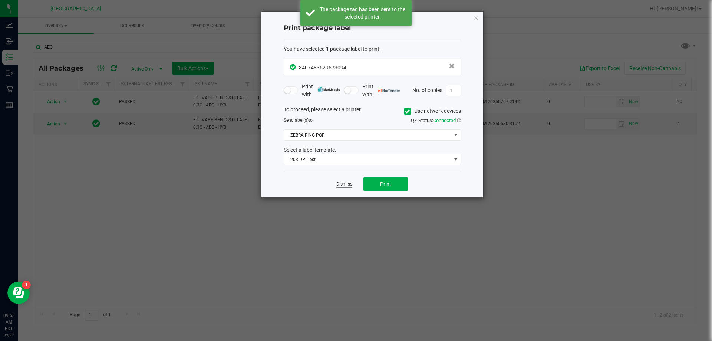
click at [348, 184] on link "Dismiss" at bounding box center [345, 184] width 16 height 6
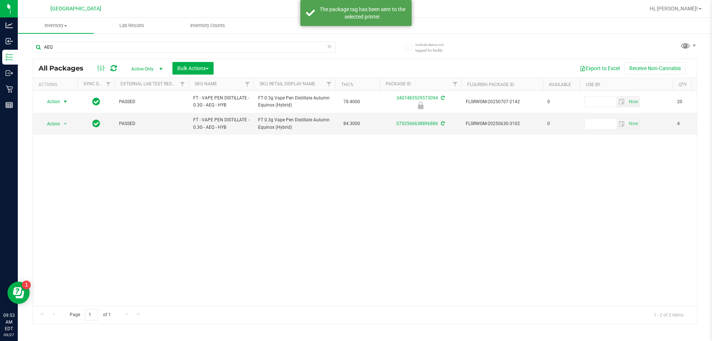
click at [228, 210] on div "Action Action Edit attributes Global inventory Locate package Package audit log…" at bounding box center [365, 198] width 664 height 215
click at [57, 125] on span "Action" at bounding box center [50, 124] width 20 height 10
click at [109, 174] on div "Action Action Edit attributes Global inventory Locate package Package audit log…" at bounding box center [365, 198] width 664 height 215
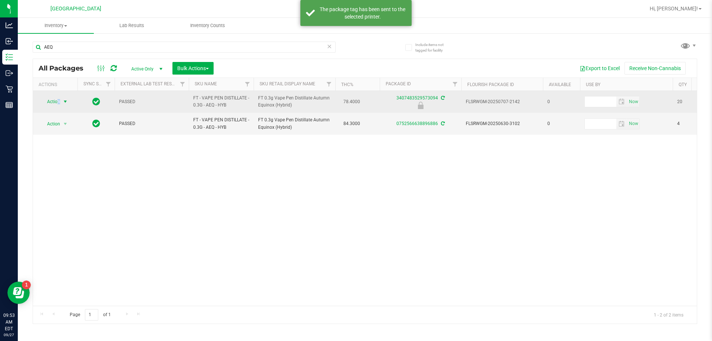
click at [57, 104] on span "Action" at bounding box center [55, 101] width 30 height 10
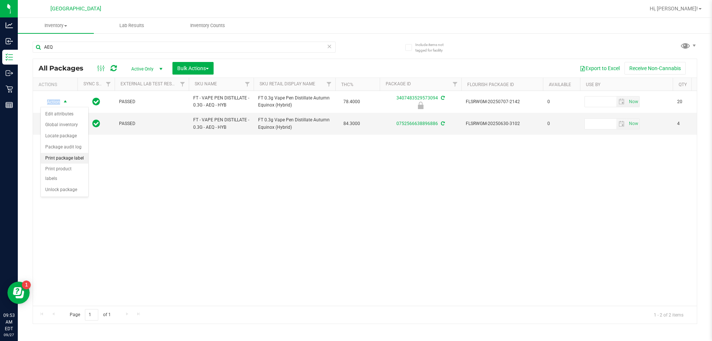
click at [65, 157] on li "Print package label" at bounding box center [64, 158] width 47 height 11
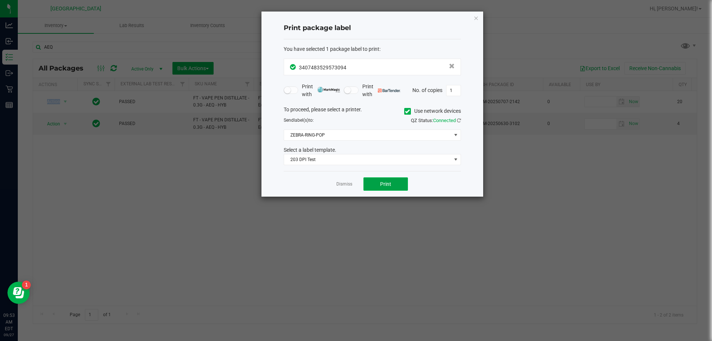
click at [355, 180] on button "Print" at bounding box center [386, 183] width 45 height 13
click at [345, 183] on link "Dismiss" at bounding box center [345, 184] width 16 height 6
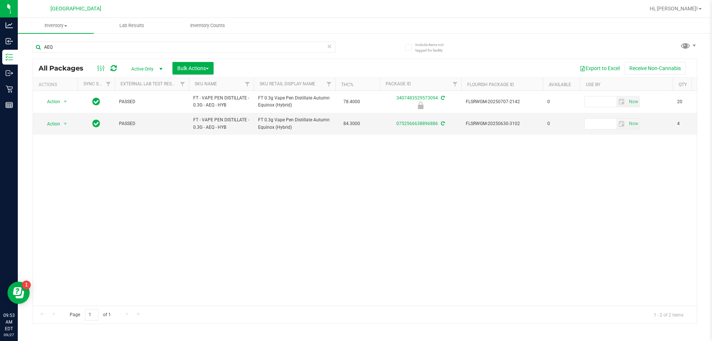
click at [267, 214] on div "Action Action Edit attributes Global inventory Locate package Package audit log…" at bounding box center [365, 198] width 664 height 215
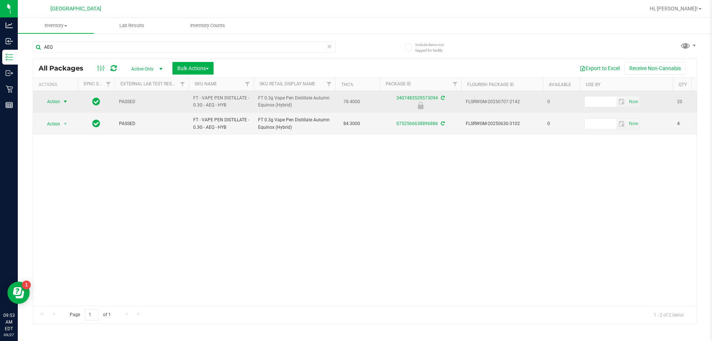
click at [56, 106] on span "Action" at bounding box center [50, 101] width 20 height 10
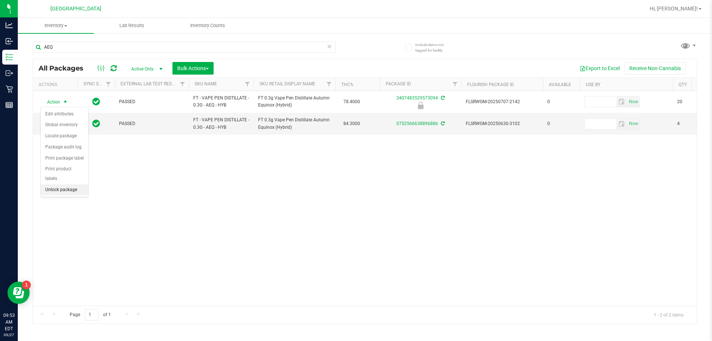
click at [73, 184] on li "Unlock package" at bounding box center [64, 189] width 47 height 11
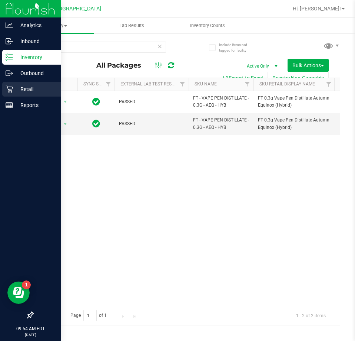
click at [20, 86] on p "Retail" at bounding box center [35, 89] width 45 height 9
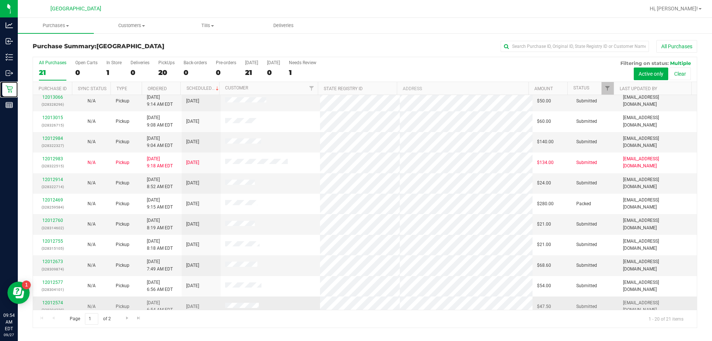
scroll to position [47, 0]
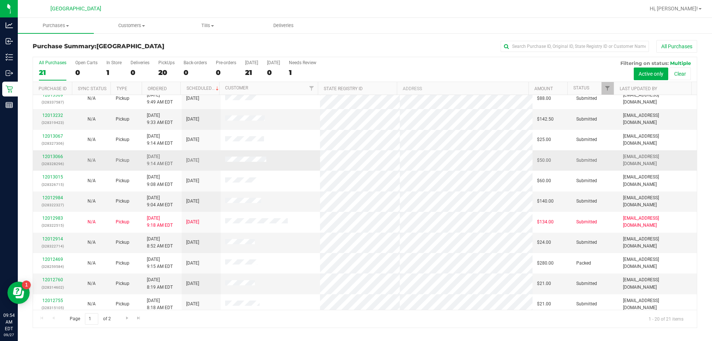
click at [48, 154] on td "12013066 (328328296)" at bounding box center [52, 160] width 39 height 20
click at [48, 154] on div "12013066 (328328296)" at bounding box center [52, 160] width 30 height 14
click at [46, 157] on link "12013066" at bounding box center [52, 156] width 21 height 5
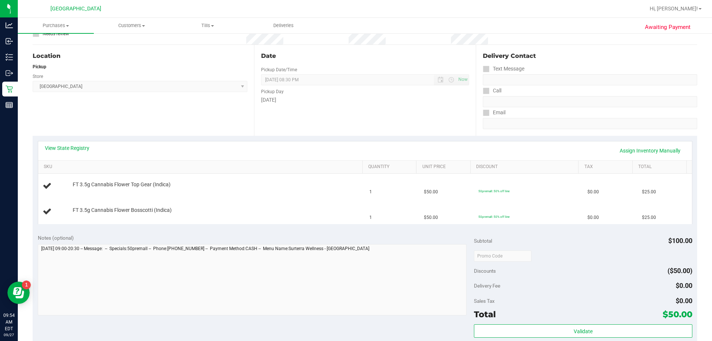
scroll to position [74, 0]
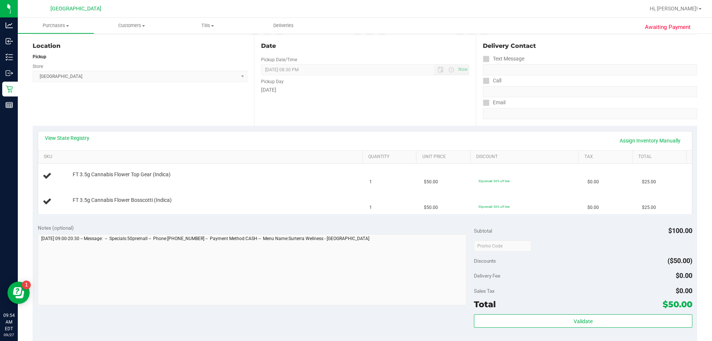
click at [170, 121] on div "Location Pickup Store Orange Park WC Select Store Bonita Springs WC Boynton Bea…" at bounding box center [144, 80] width 222 height 91
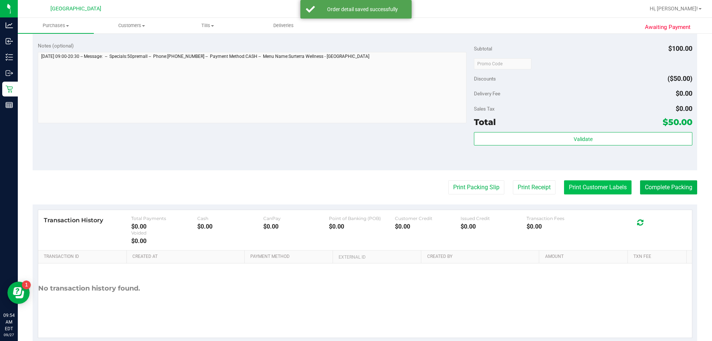
scroll to position [297, 0]
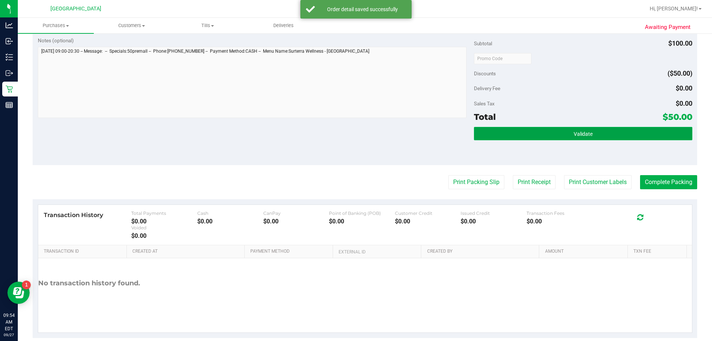
click at [355, 131] on button "Validate" at bounding box center [583, 133] width 218 height 13
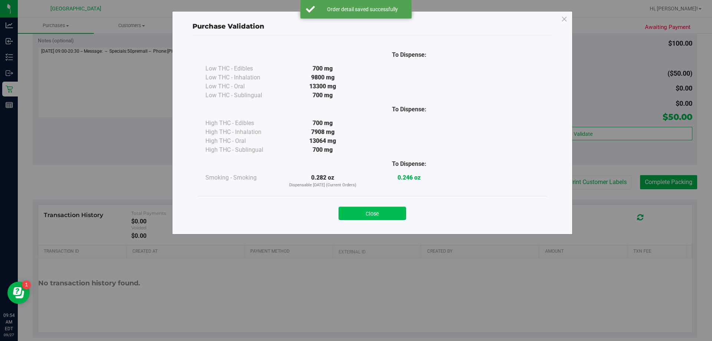
click at [355, 216] on button "Close" at bounding box center [373, 213] width 68 height 13
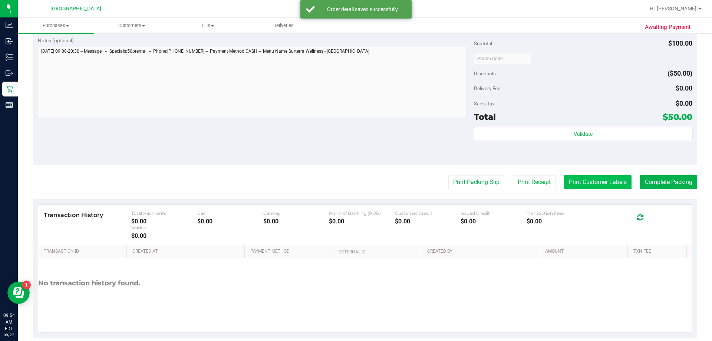
click at [355, 189] on button "Print Customer Labels" at bounding box center [598, 182] width 68 height 14
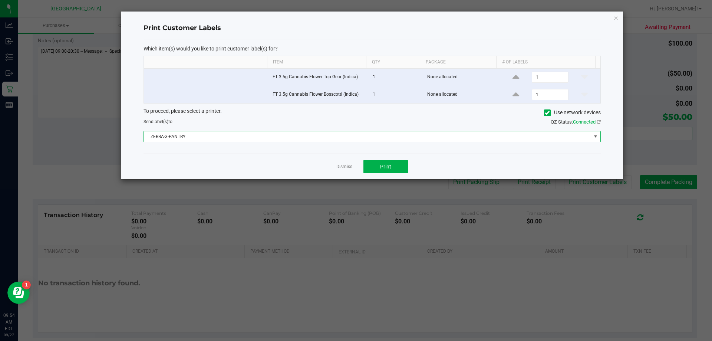
click at [355, 131] on span "ZEBRA-3-PANTRY" at bounding box center [373, 136] width 458 height 11
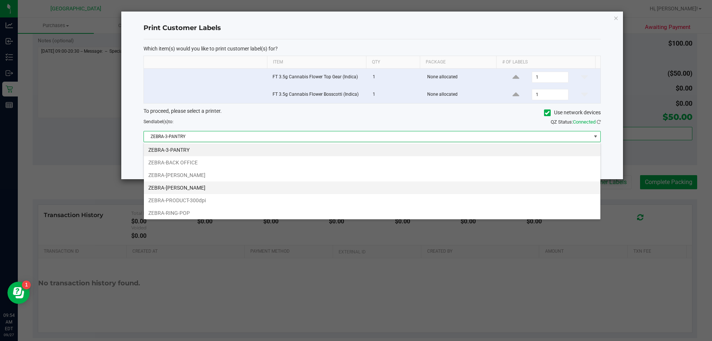
scroll to position [11, 457]
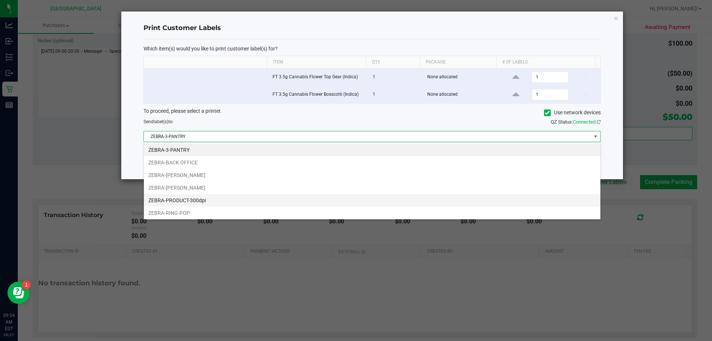
click at [196, 206] on li "ZEBRA-PRODUCT-300dpi" at bounding box center [372, 200] width 457 height 13
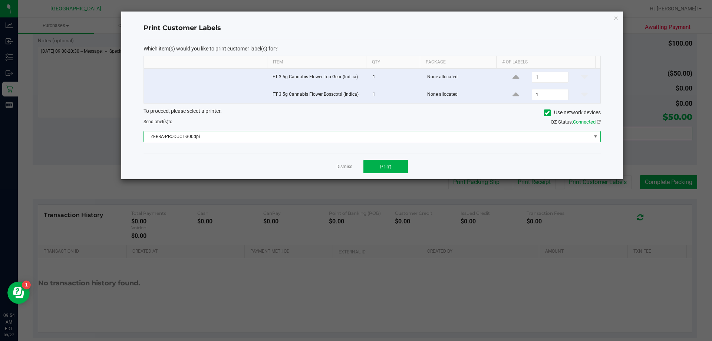
click at [242, 144] on div "Which item(s) would you like to print customer label(s) for? Item Qty Package #…" at bounding box center [373, 96] width 458 height 114
click at [243, 137] on span "ZEBRA-PRODUCT-300dpi" at bounding box center [368, 136] width 448 height 10
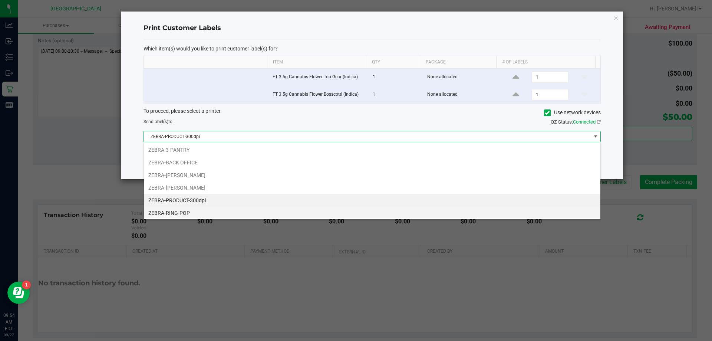
click at [193, 211] on li "ZEBRA-RING-POP" at bounding box center [372, 213] width 457 height 13
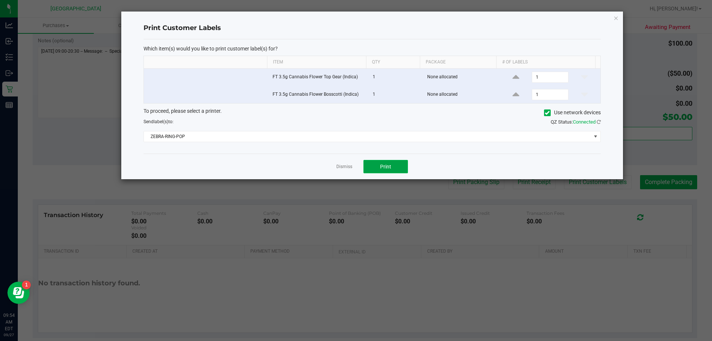
click at [355, 166] on button "Print" at bounding box center [386, 166] width 45 height 13
click at [342, 169] on link "Dismiss" at bounding box center [345, 167] width 16 height 6
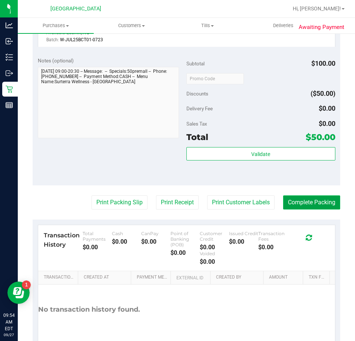
click at [293, 200] on button "Complete Packing" at bounding box center [311, 202] width 57 height 14
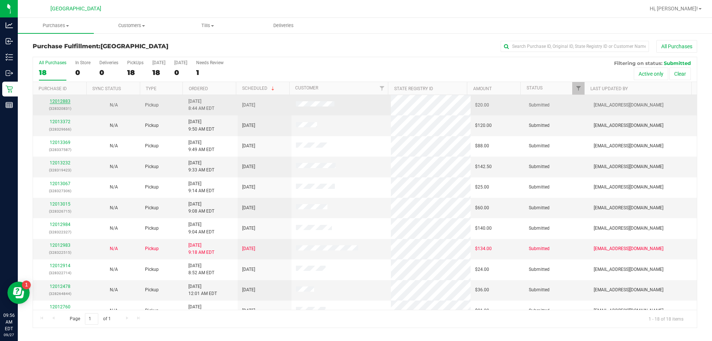
click at [60, 100] on link "12012883" at bounding box center [60, 101] width 21 height 5
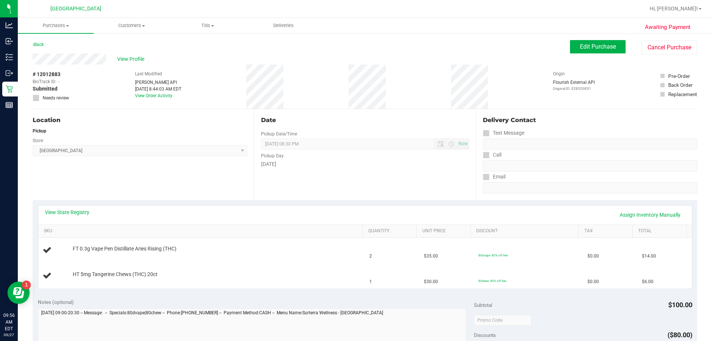
click at [163, 170] on div "Location Pickup Store Orange Park WC Select Store Bonita Springs WC Boynton Bea…" at bounding box center [144, 154] width 222 height 91
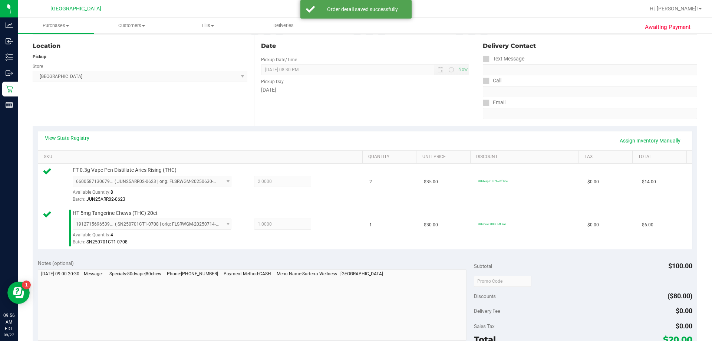
scroll to position [223, 0]
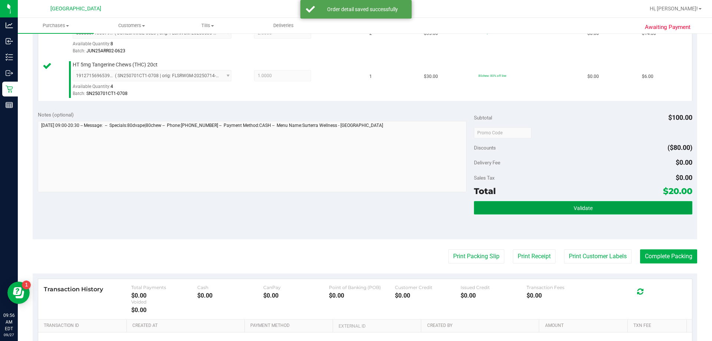
click at [355, 209] on button "Validate" at bounding box center [583, 207] width 218 height 13
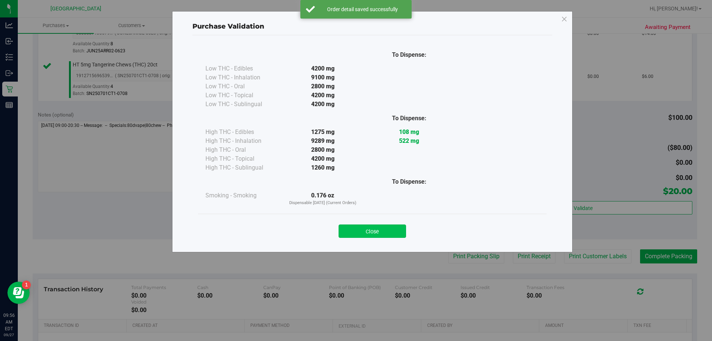
drag, startPoint x: 349, startPoint y: 217, endPoint x: 360, endPoint y: 234, distance: 20.1
click at [354, 228] on div "Close" at bounding box center [372, 229] width 349 height 30
click at [355, 234] on button "Close" at bounding box center [373, 230] width 68 height 13
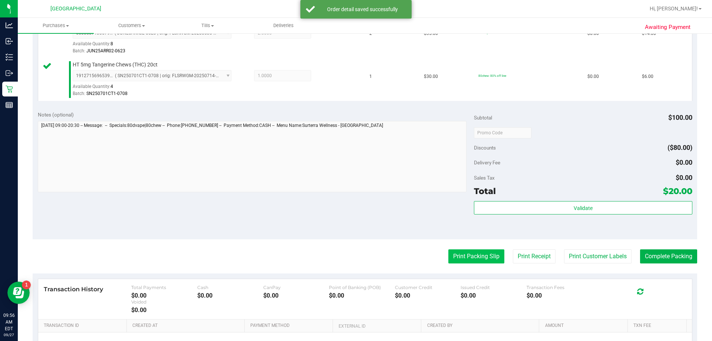
click at [355, 250] on button "Print Packing Slip" at bounding box center [477, 256] width 56 height 14
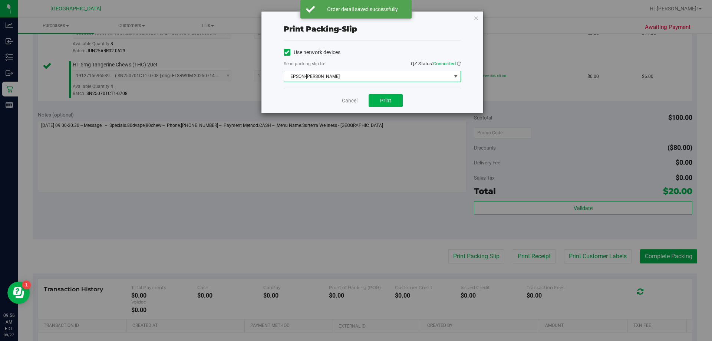
click at [355, 76] on span "EPSON-AUDREY-KITCHING" at bounding box center [367, 76] width 167 height 10
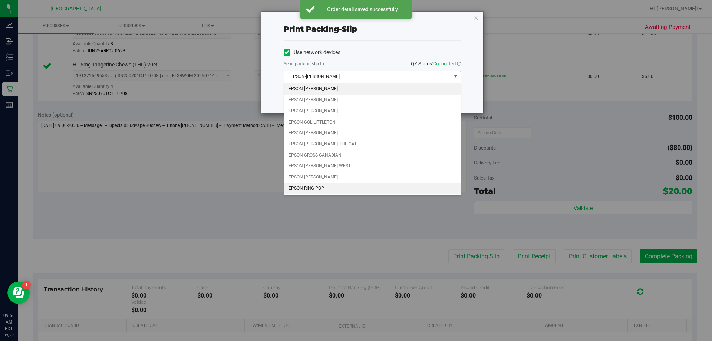
click at [323, 184] on li "EPSON-RING-POP" at bounding box center [372, 188] width 177 height 11
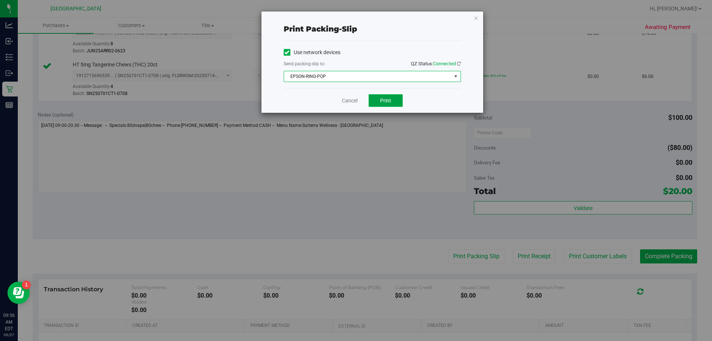
click at [355, 96] on button "Print" at bounding box center [386, 100] width 34 height 13
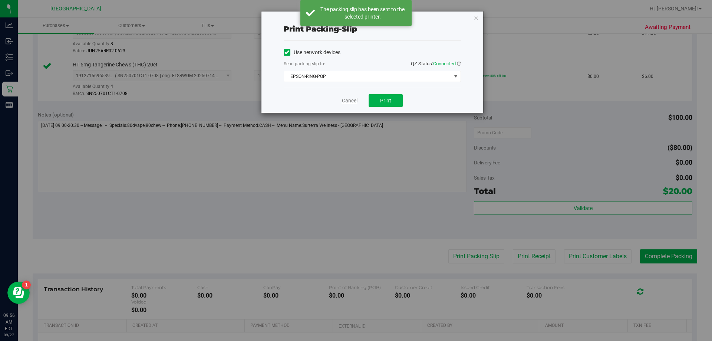
click at [348, 99] on link "Cancel" at bounding box center [350, 101] width 16 height 8
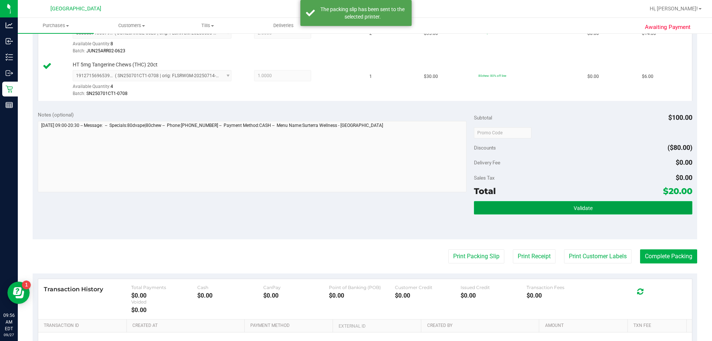
click at [355, 207] on button "Validate" at bounding box center [583, 207] width 218 height 13
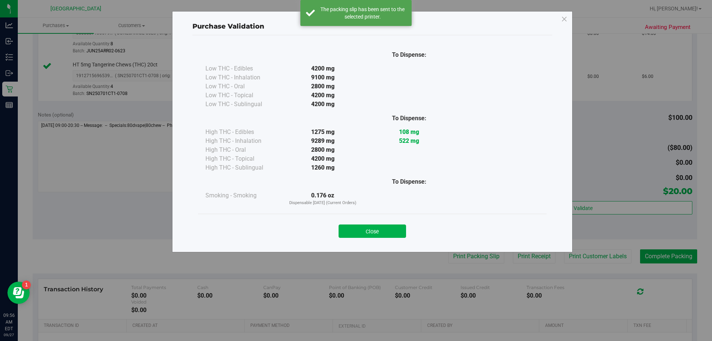
drag, startPoint x: 340, startPoint y: 232, endPoint x: 349, endPoint y: 232, distance: 9.3
click at [340, 232] on button "Close" at bounding box center [373, 230] width 68 height 13
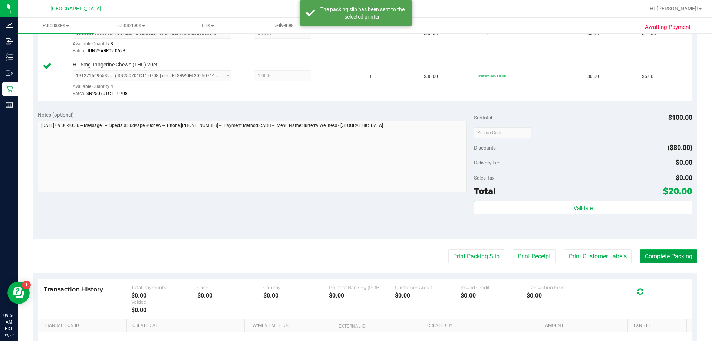
click at [355, 258] on button "Complete Packing" at bounding box center [668, 256] width 57 height 14
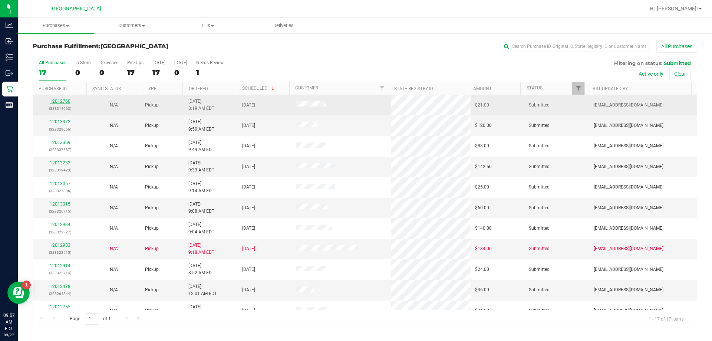
click at [60, 100] on link "12012760" at bounding box center [60, 101] width 21 height 5
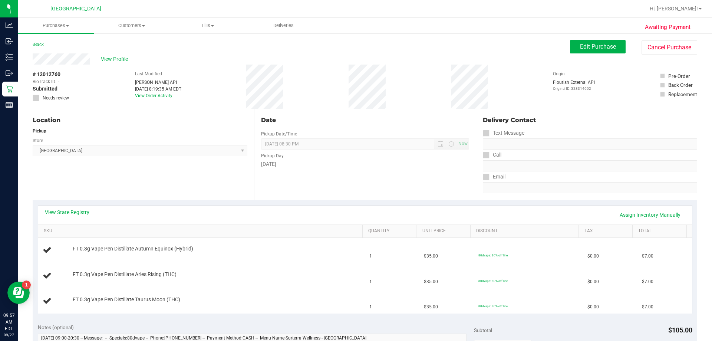
click at [165, 147] on span "Orange Park WC Select Store Bonita Springs WC Boynton Beach WC Bradenton WC Bra…" at bounding box center [140, 150] width 215 height 11
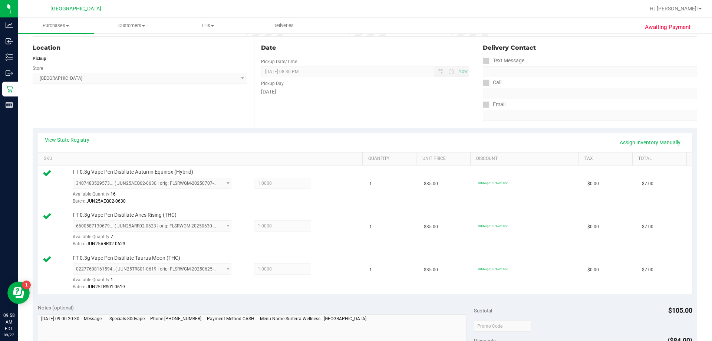
scroll to position [111, 0]
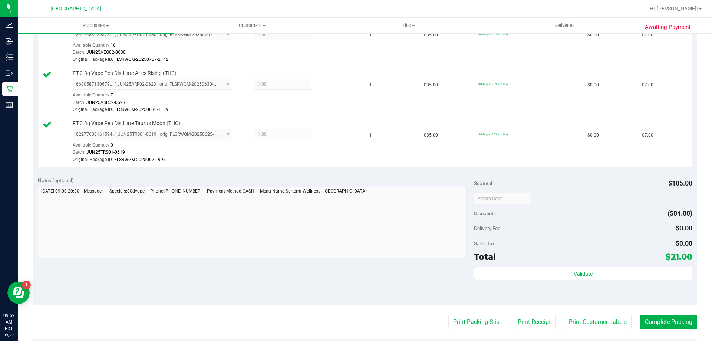
scroll to position [297, 0]
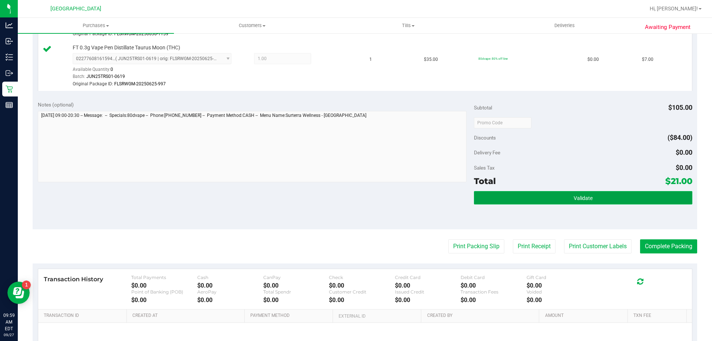
click at [563, 199] on button "Validate" at bounding box center [583, 197] width 218 height 13
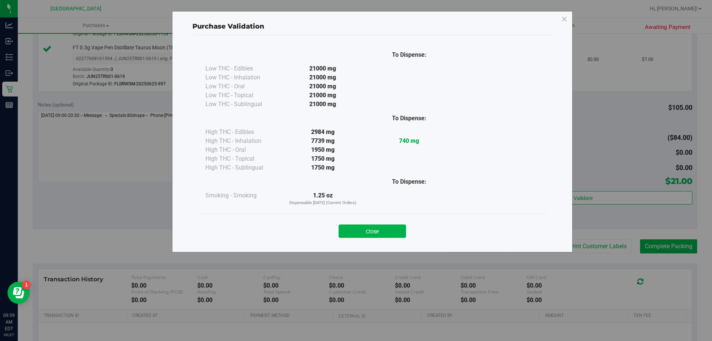
drag, startPoint x: 376, startPoint y: 230, endPoint x: 396, endPoint y: 232, distance: 20.1
click at [376, 230] on button "Close" at bounding box center [373, 230] width 68 height 13
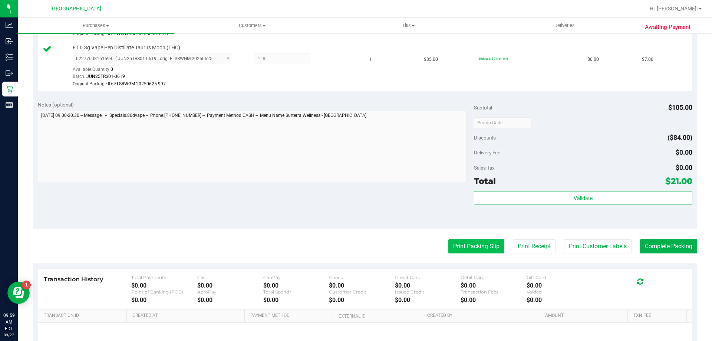
click at [466, 240] on button "Print Packing Slip" at bounding box center [477, 246] width 56 height 14
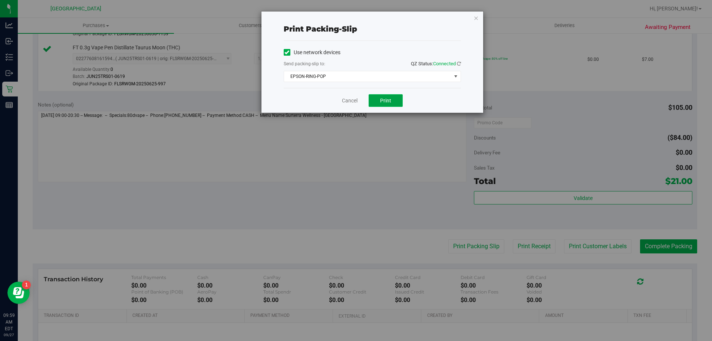
click at [380, 103] on button "Print" at bounding box center [386, 100] width 34 height 13
click at [344, 101] on link "Cancel" at bounding box center [350, 101] width 16 height 8
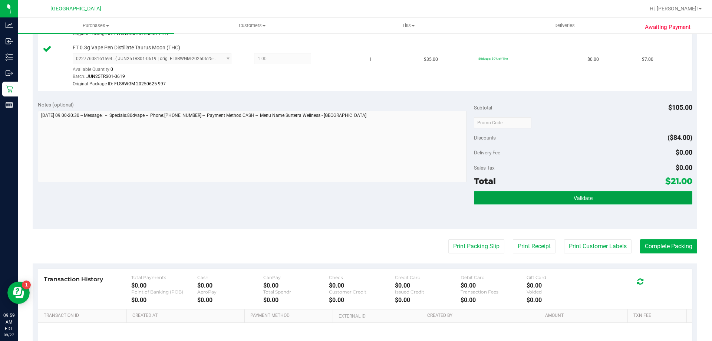
click at [560, 195] on button "Validate" at bounding box center [583, 197] width 218 height 13
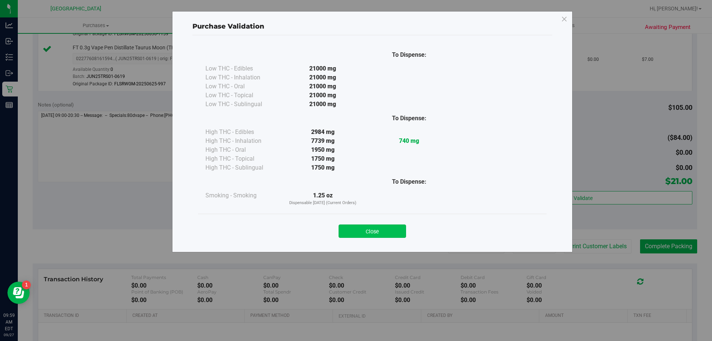
click at [389, 229] on button "Close" at bounding box center [373, 230] width 68 height 13
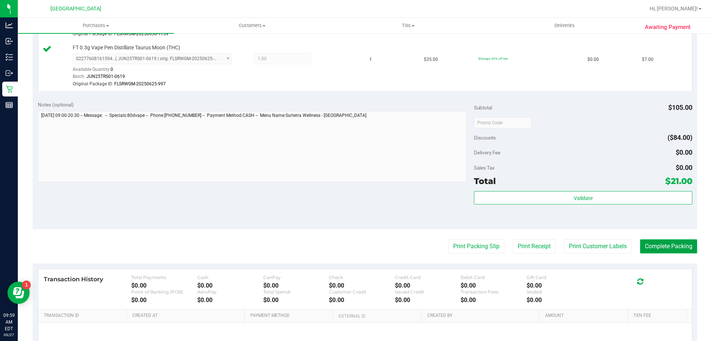
click at [651, 247] on button "Complete Packing" at bounding box center [668, 246] width 57 height 14
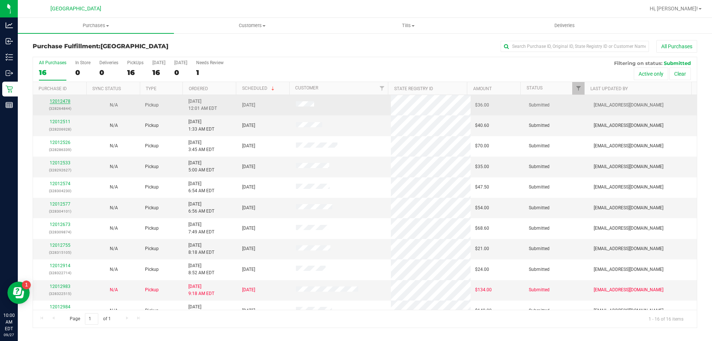
click at [63, 101] on link "12012478" at bounding box center [60, 101] width 21 height 5
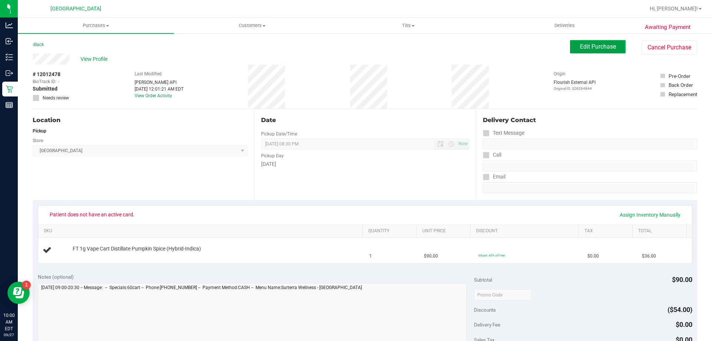
click at [586, 50] on span "Edit Purchase" at bounding box center [598, 46] width 36 height 7
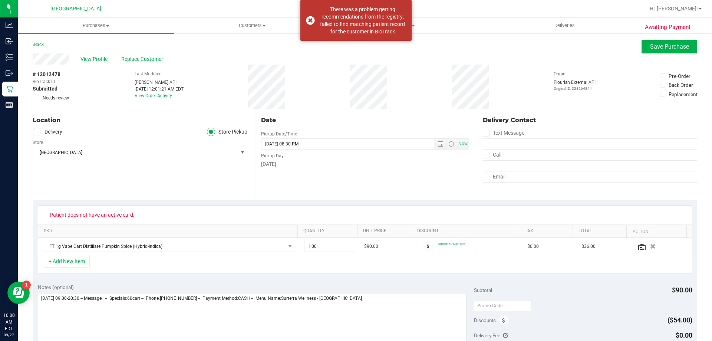
click at [148, 62] on span "Replace Customer" at bounding box center [143, 59] width 45 height 8
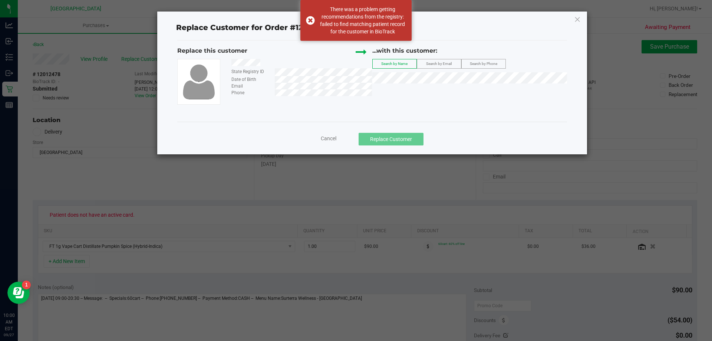
click at [274, 73] on div "State Registry ID Date of Birth Email Phone" at bounding box center [299, 77] width 146 height 37
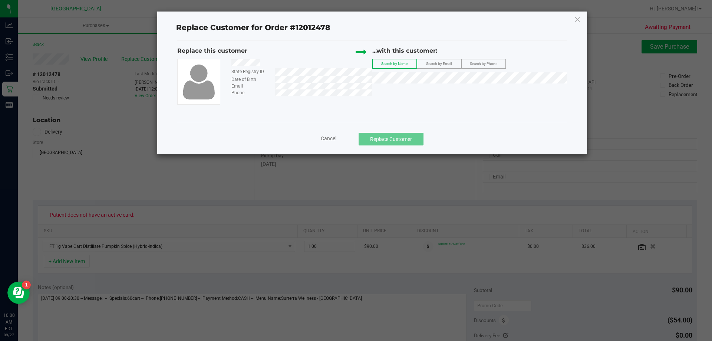
click at [301, 100] on div "State Registry ID Date of Birth Email Phone" at bounding box center [274, 82] width 195 height 46
click at [473, 62] on span "Search by Phone" at bounding box center [483, 64] width 27 height 4
drag, startPoint x: 400, startPoint y: 292, endPoint x: 399, endPoint y: 287, distance: 5.5
drag, startPoint x: 399, startPoint y: 287, endPoint x: 357, endPoint y: 116, distance: 176.0
click at [357, 116] on div "Replace this customer State Registry ID Date of Birth Email Phone ...with this …" at bounding box center [372, 80] width 390 height 81
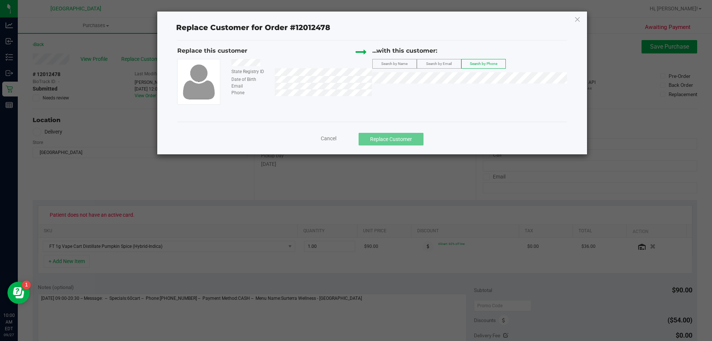
drag, startPoint x: 328, startPoint y: 96, endPoint x: 263, endPoint y: 95, distance: 65.3
click at [263, 95] on div "State Registry ID Date of Birth Email Phone" at bounding box center [274, 82] width 195 height 46
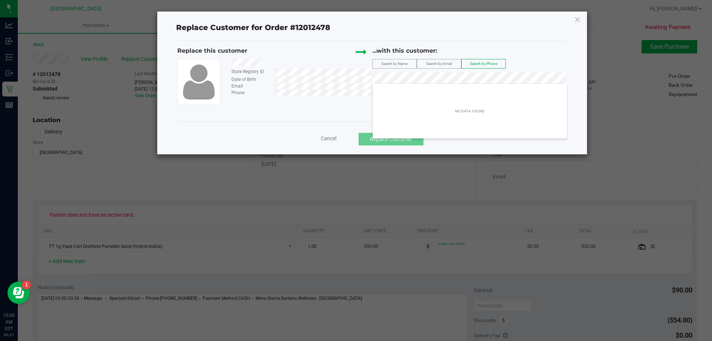
click at [344, 74] on div "Replace this customer State Registry ID Date of Birth Email Phone ...with this …" at bounding box center [372, 75] width 390 height 58
click at [440, 62] on span "Search by Email" at bounding box center [439, 64] width 26 height 4
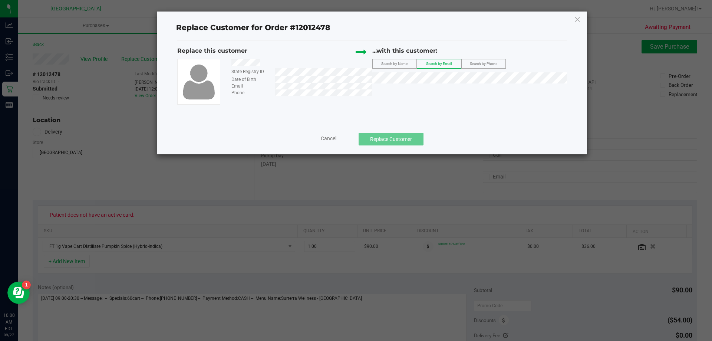
click at [274, 85] on div "Email" at bounding box center [299, 86] width 146 height 7
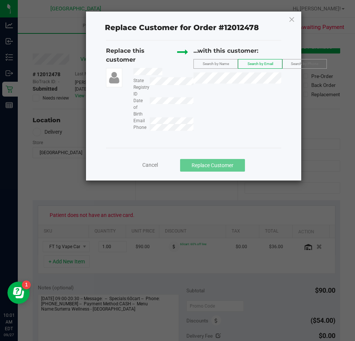
click at [285, 21] on div "Replace Customer for Order #12012478 Replace this customer State Registry ID Da…" at bounding box center [194, 96] width 216 height 169
drag, startPoint x: 291, startPoint y: 17, endPoint x: 328, endPoint y: 6, distance: 38.6
click at [293, 15] on icon at bounding box center [292, 19] width 7 height 12
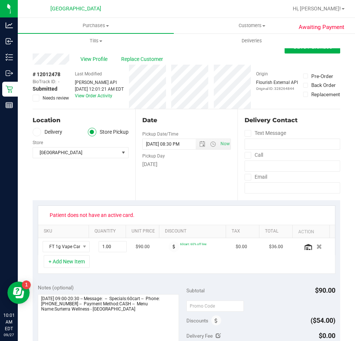
click at [29, 60] on div "Awaiting Payment Back Save Purchase View Profile Replace Customer # 12012478 Bi…" at bounding box center [187, 326] width 338 height 587
click at [50, 62] on div "View Profile Replace Customer" at bounding box center [187, 58] width 308 height 11
click at [131, 60] on span "Replace Customer" at bounding box center [143, 59] width 45 height 8
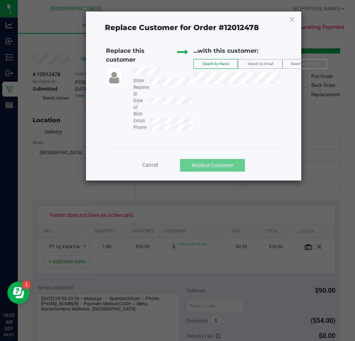
click at [291, 88] on div "Replace Customer for Order #12012478 Replace this customer State Registry ID Da…" at bounding box center [194, 96] width 216 height 169
click at [288, 19] on div "Replace Customer for Order #12012478 Replace this customer State Registry ID Da…" at bounding box center [194, 96] width 216 height 169
click at [292, 19] on icon at bounding box center [292, 19] width 7 height 12
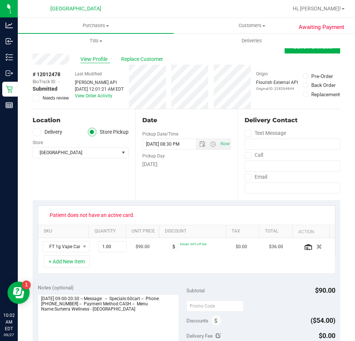
click at [94, 60] on span "View Profile" at bounding box center [96, 59] width 30 height 8
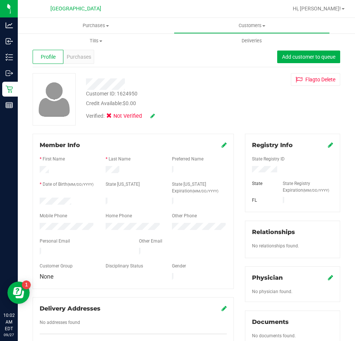
click at [94, 60] on div "Profile Purchases Add customer to queue" at bounding box center [187, 57] width 308 height 20
click at [82, 58] on span "Purchases" at bounding box center [79, 57] width 24 height 8
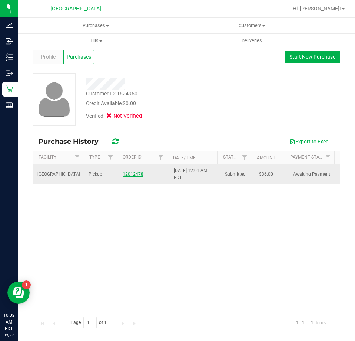
click at [123, 171] on link "12012478" at bounding box center [133, 173] width 21 height 5
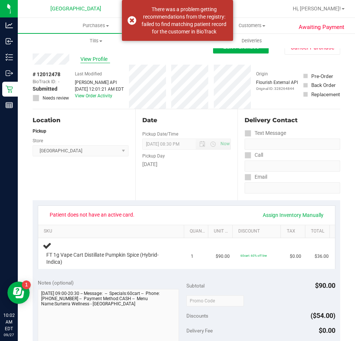
click at [102, 59] on span "View Profile" at bounding box center [96, 59] width 30 height 8
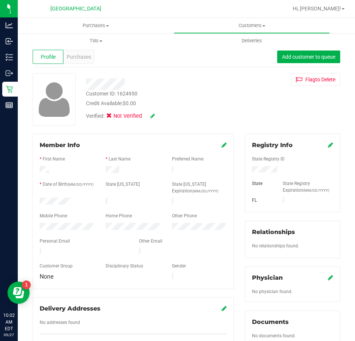
click at [151, 114] on icon at bounding box center [153, 115] width 4 height 5
click at [111, 120] on span at bounding box center [111, 117] width 7 height 7
click at [0, 0] on input "Medical" at bounding box center [0, 0] width 0 height 0
click at [162, 117] on icon at bounding box center [163, 116] width 6 height 5
click at [322, 145] on div "Registry Info" at bounding box center [292, 145] width 81 height 9
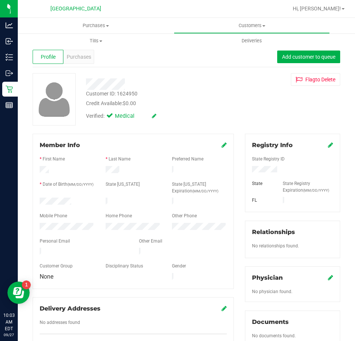
click at [328, 145] on icon at bounding box center [330, 145] width 5 height 6
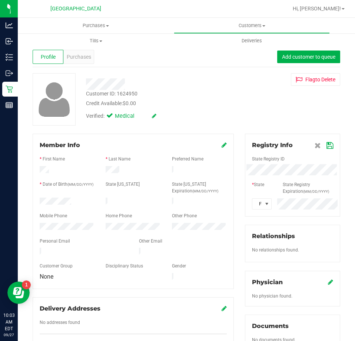
click at [327, 144] on icon at bounding box center [330, 145] width 7 height 6
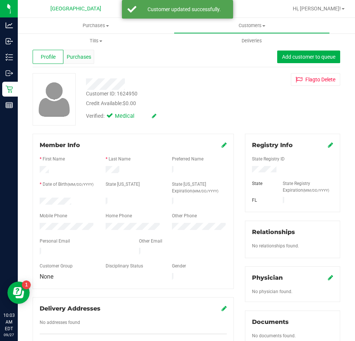
click at [82, 57] on span "Purchases" at bounding box center [79, 57] width 24 height 8
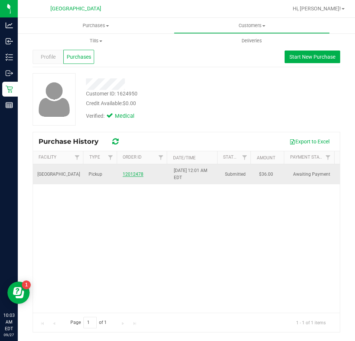
click at [136, 173] on link "12012478" at bounding box center [133, 173] width 21 height 5
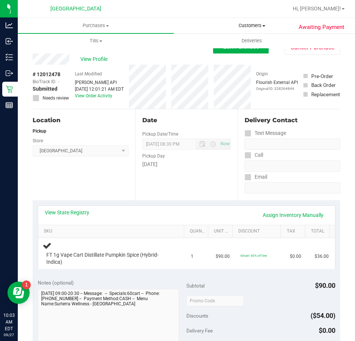
click at [257, 26] on span "Customers" at bounding box center [251, 25] width 155 height 7
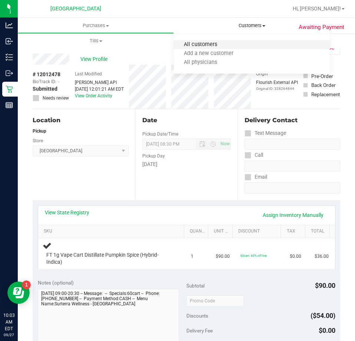
click at [216, 43] on span "All customers" at bounding box center [200, 45] width 53 height 6
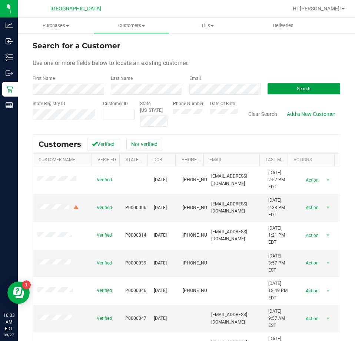
click at [287, 88] on button "Search" at bounding box center [304, 88] width 73 height 11
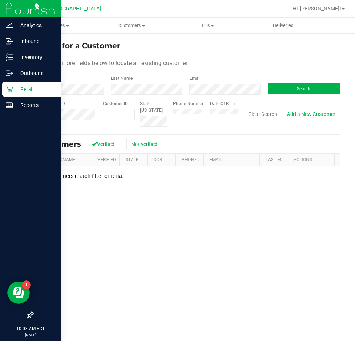
click at [11, 84] on div "Retail" at bounding box center [31, 89] width 59 height 15
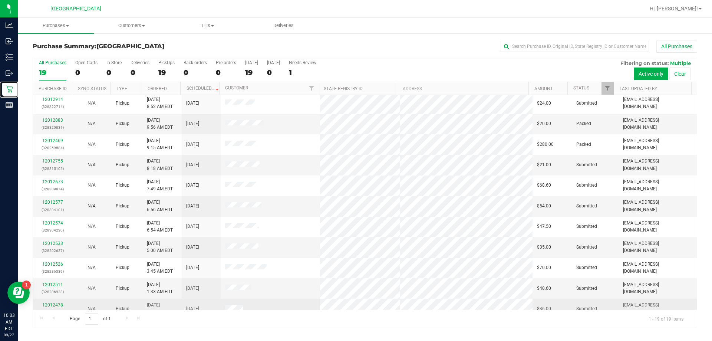
scroll to position [176, 0]
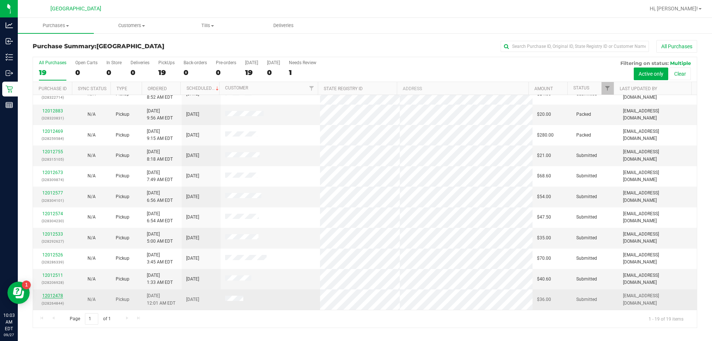
click at [52, 296] on link "12012478" at bounding box center [52, 295] width 21 height 5
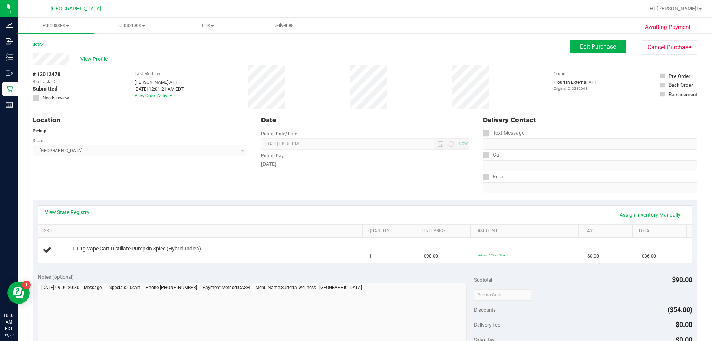
click at [211, 185] on div "Location Pickup Store Orange Park WC Select Store Bonita Springs WC Boynton Bea…" at bounding box center [144, 154] width 222 height 91
click at [128, 148] on span "Orange Park WC Select Store Bonita Springs WC Boynton Beach WC Bradenton WC Bra…" at bounding box center [140, 150] width 215 height 11
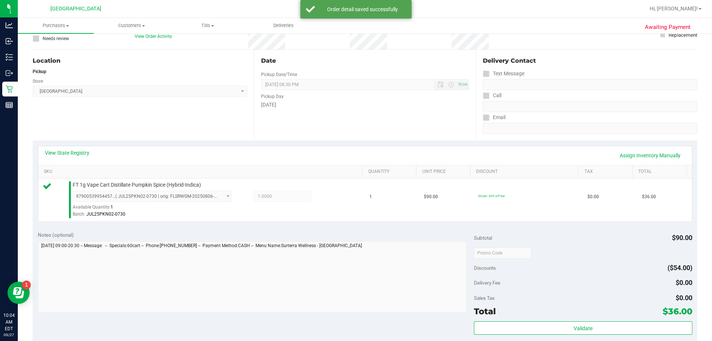
scroll to position [148, 0]
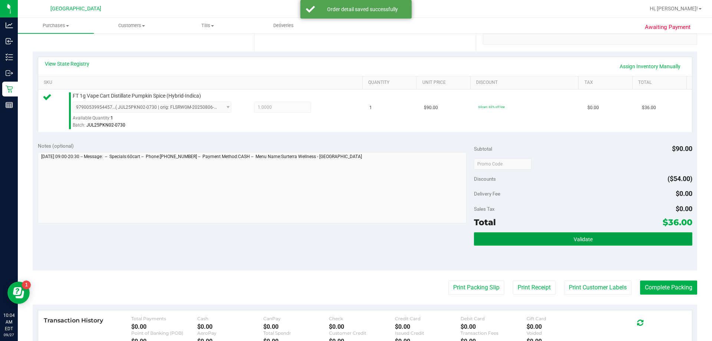
click at [628, 245] on button "Validate" at bounding box center [583, 238] width 218 height 13
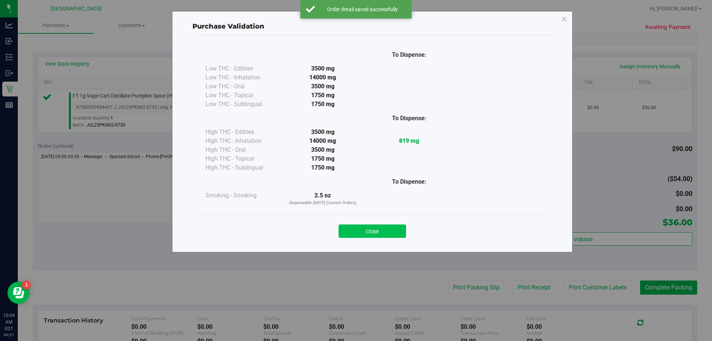
click at [385, 236] on button "Close" at bounding box center [373, 230] width 68 height 13
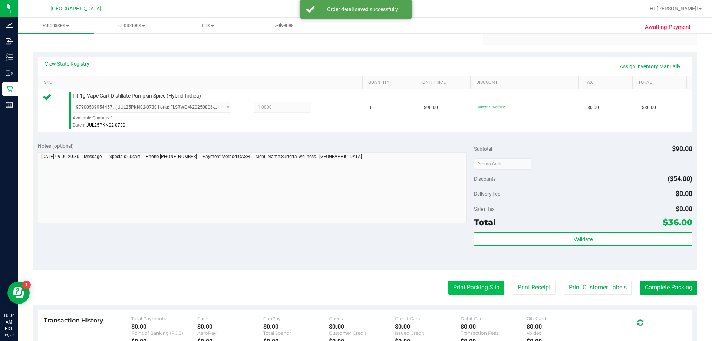
click at [458, 289] on button "Print Packing Slip" at bounding box center [477, 288] width 56 height 14
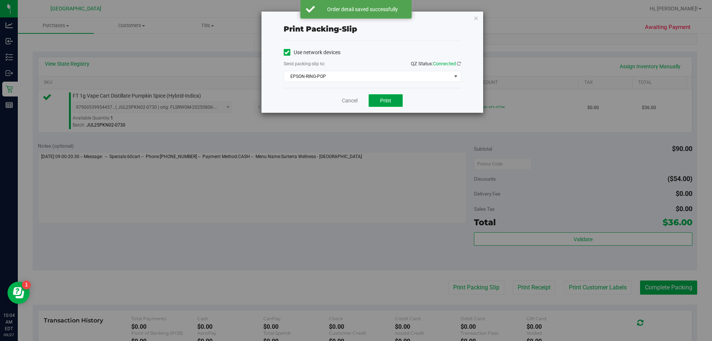
click at [396, 99] on button "Print" at bounding box center [386, 100] width 34 height 13
click at [345, 99] on link "Cancel" at bounding box center [350, 101] width 16 height 8
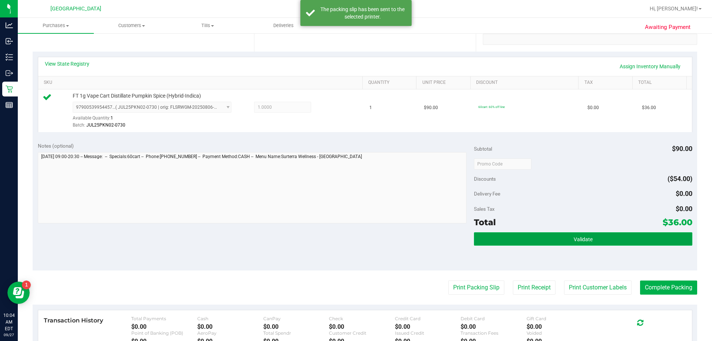
click at [535, 242] on button "Validate" at bounding box center [583, 238] width 218 height 13
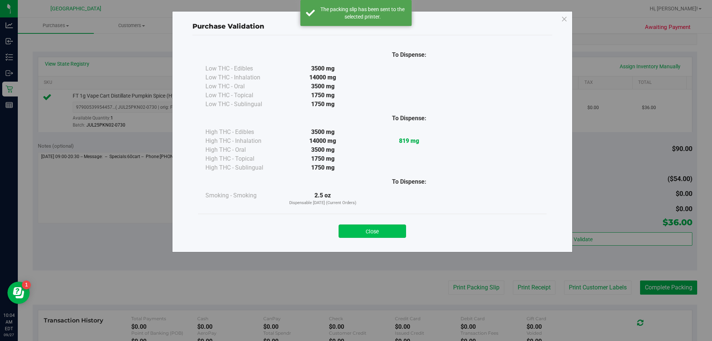
click at [385, 228] on button "Close" at bounding box center [373, 230] width 68 height 13
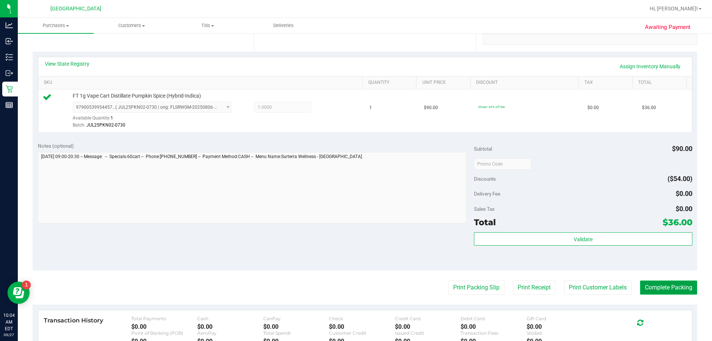
click at [678, 290] on button "Complete Packing" at bounding box center [668, 288] width 57 height 14
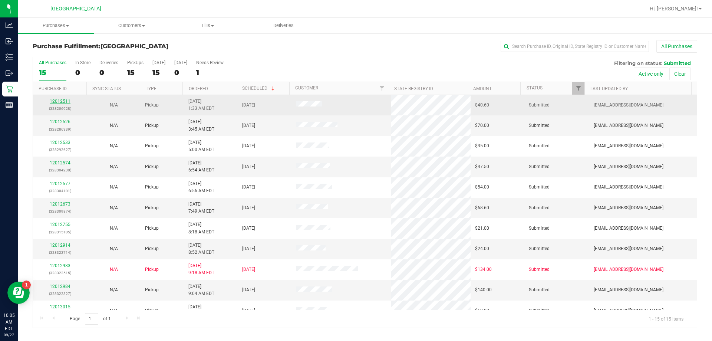
click at [61, 102] on link "12012511" at bounding box center [60, 101] width 21 height 5
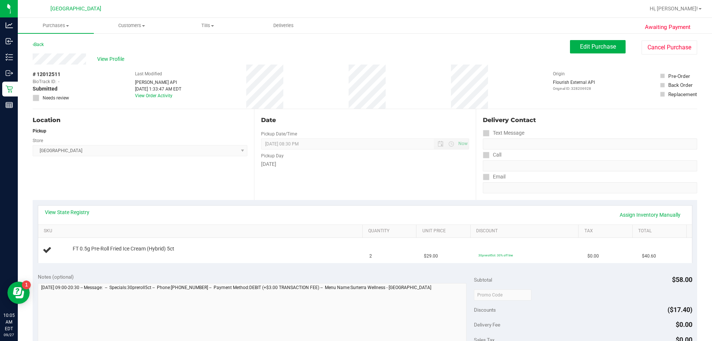
click at [176, 167] on div "Location Pickup Store Orange Park WC Select Store Bonita Springs WC Boynton Bea…" at bounding box center [144, 154] width 222 height 91
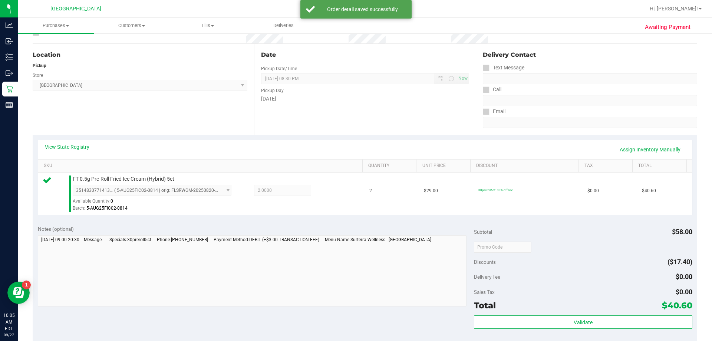
scroll to position [186, 0]
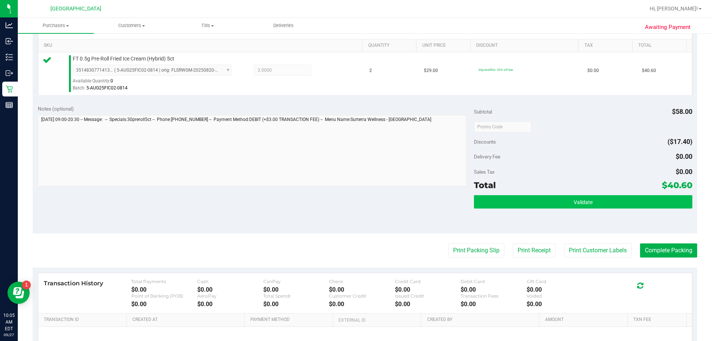
drag, startPoint x: 541, startPoint y: 218, endPoint x: 541, endPoint y: 202, distance: 15.6
click at [541, 212] on div "Validate" at bounding box center [583, 211] width 218 height 33
click at [541, 202] on button "Validate" at bounding box center [583, 201] width 218 height 13
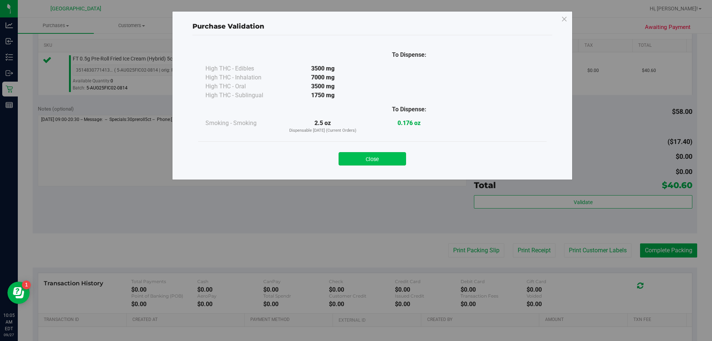
click at [355, 157] on button "Close" at bounding box center [373, 158] width 68 height 13
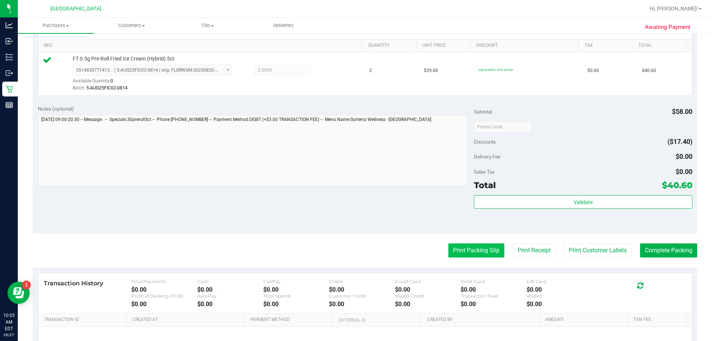
click at [454, 248] on button "Print Packing Slip" at bounding box center [477, 250] width 56 height 14
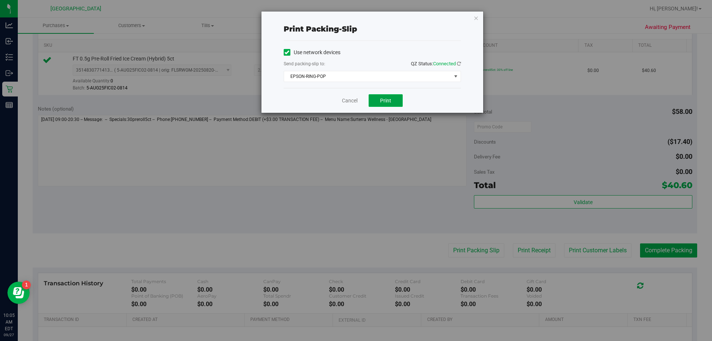
drag, startPoint x: 398, startPoint y: 98, endPoint x: 394, endPoint y: 98, distance: 3.7
click at [397, 98] on button "Print" at bounding box center [386, 100] width 34 height 13
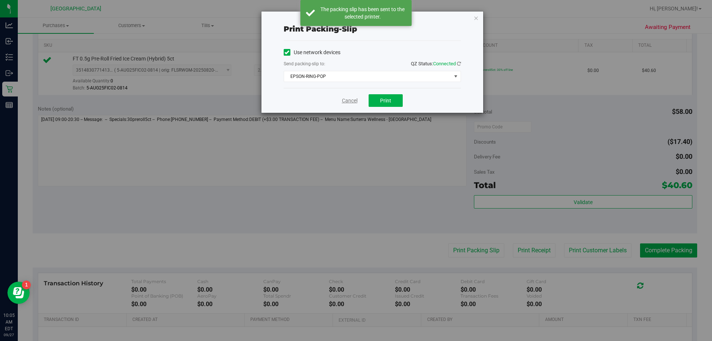
click at [347, 101] on link "Cancel" at bounding box center [350, 101] width 16 height 8
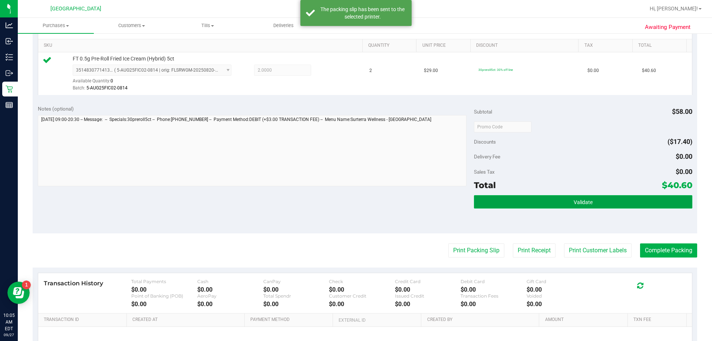
click at [594, 203] on button "Validate" at bounding box center [583, 201] width 218 height 13
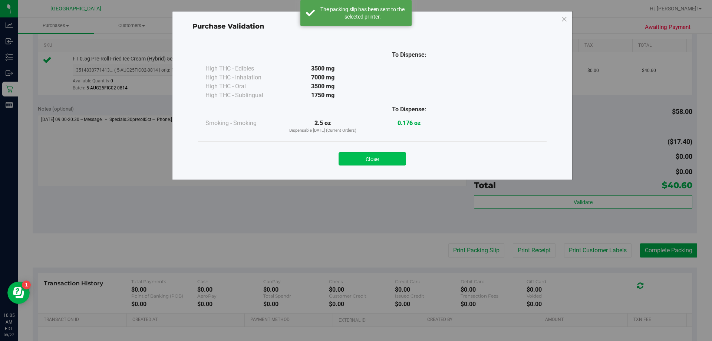
click at [393, 163] on button "Close" at bounding box center [373, 158] width 68 height 13
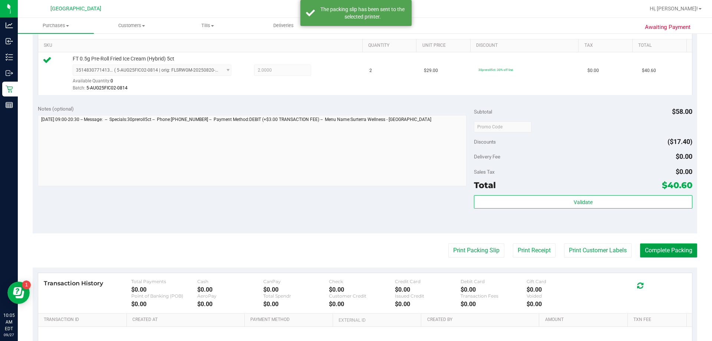
click at [668, 253] on button "Complete Packing" at bounding box center [668, 250] width 57 height 14
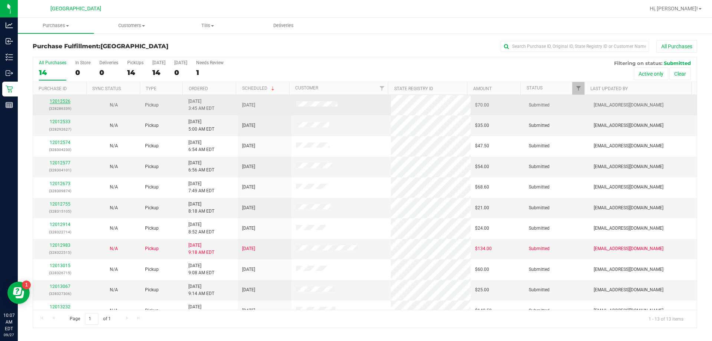
click at [62, 101] on link "12012526" at bounding box center [60, 101] width 21 height 5
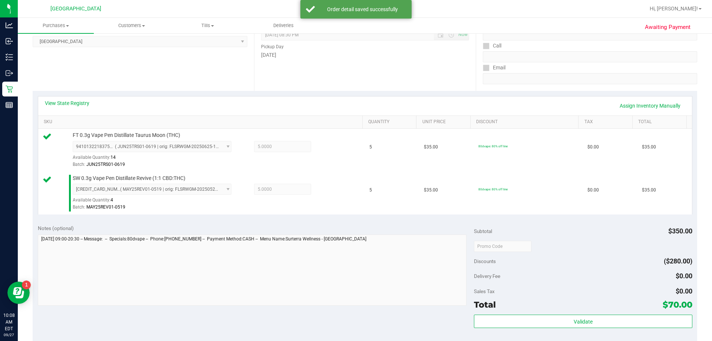
scroll to position [297, 0]
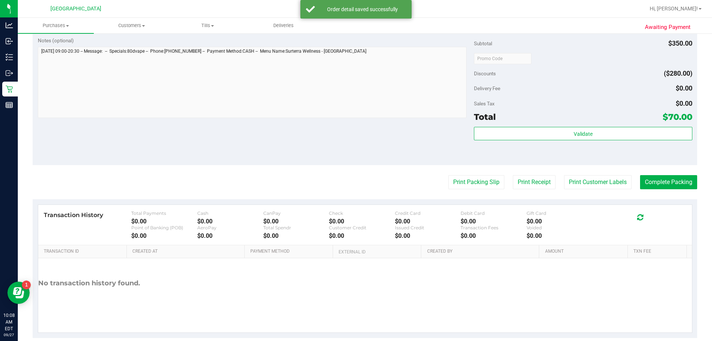
click at [612, 123] on div "Total $70.00" at bounding box center [583, 116] width 218 height 13
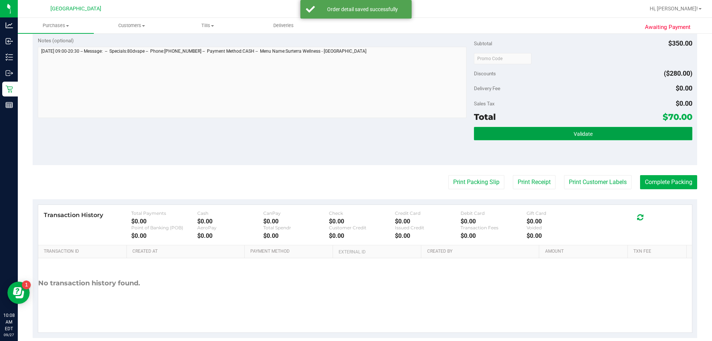
click at [610, 132] on button "Validate" at bounding box center [583, 133] width 218 height 13
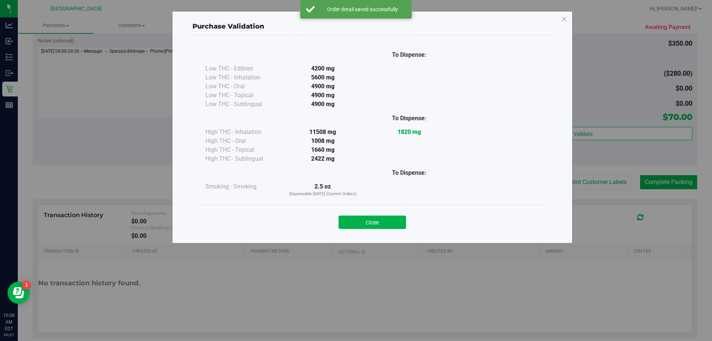
click at [380, 219] on button "Close" at bounding box center [373, 222] width 68 height 13
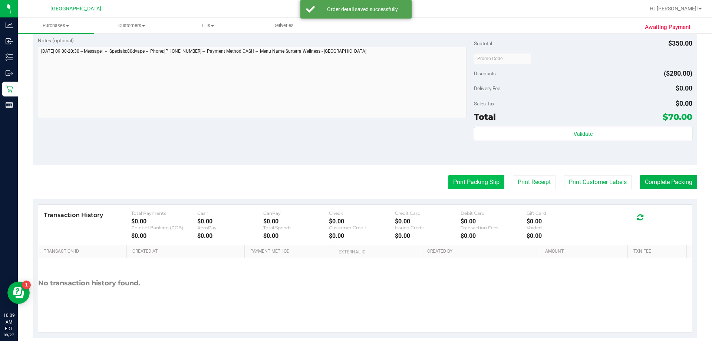
click at [465, 180] on button "Print Packing Slip" at bounding box center [477, 182] width 56 height 14
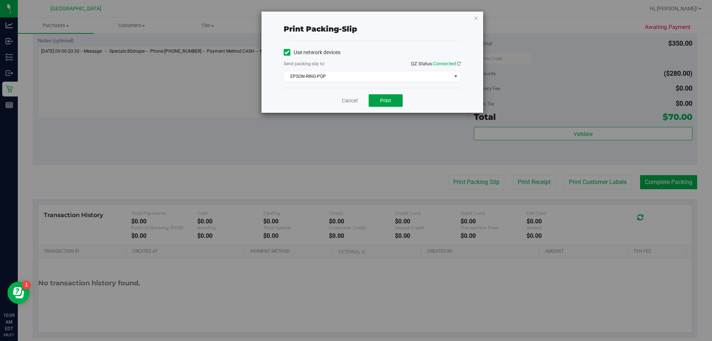
click at [382, 101] on span "Print" at bounding box center [385, 101] width 11 height 6
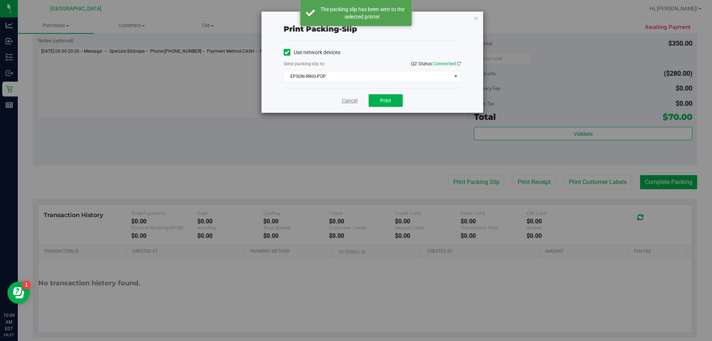
click at [345, 101] on link "Cancel" at bounding box center [350, 101] width 16 height 8
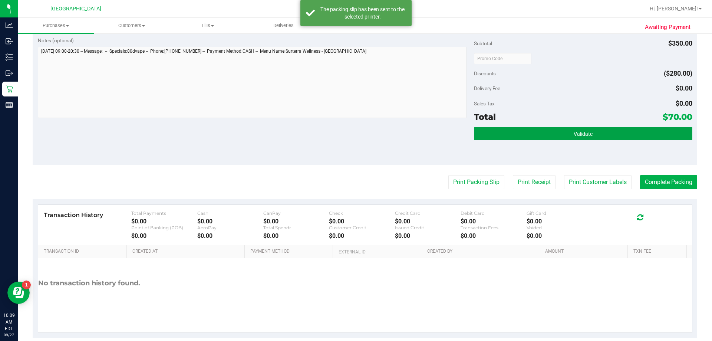
drag, startPoint x: 653, startPoint y: 129, endPoint x: 646, endPoint y: 133, distance: 8.1
click at [653, 130] on button "Validate" at bounding box center [583, 133] width 218 height 13
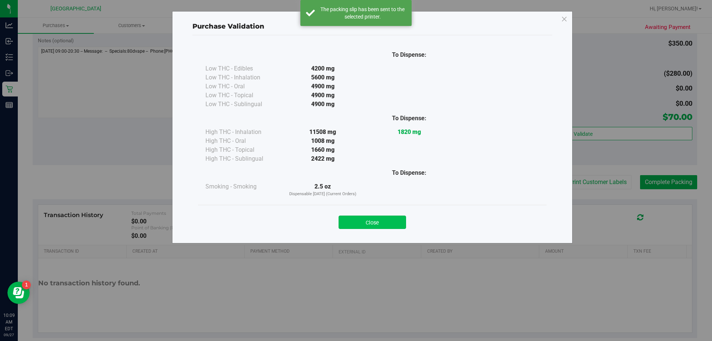
click at [395, 222] on button "Close" at bounding box center [373, 222] width 68 height 13
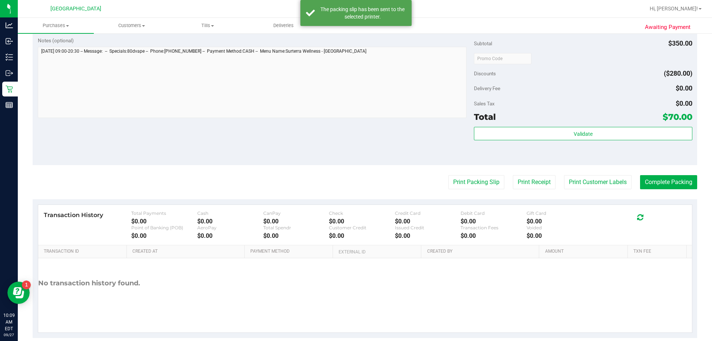
click at [585, 172] on purchase-details "Back Edit Purchase Cancel Purchase View Profile # 12012526 BioTrack ID: - Submi…" at bounding box center [365, 40] width 665 height 595
click at [586, 183] on button "Print Customer Labels" at bounding box center [598, 182] width 68 height 14
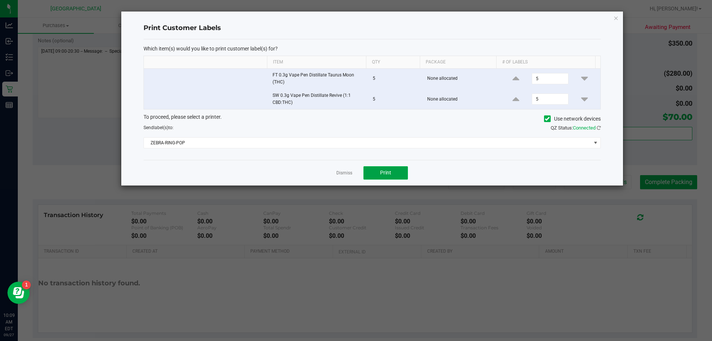
click at [383, 172] on span "Print" at bounding box center [385, 173] width 11 height 6
click at [344, 174] on link "Dismiss" at bounding box center [345, 173] width 16 height 6
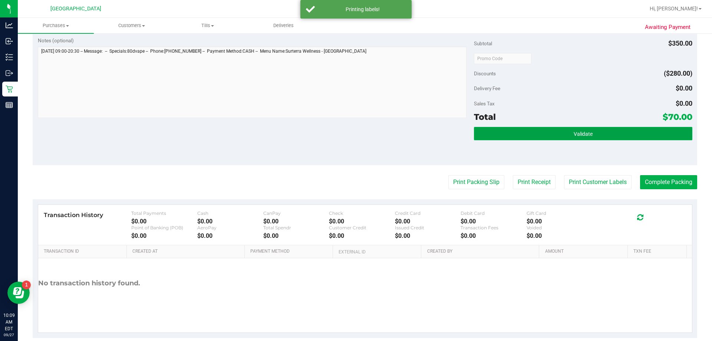
click at [535, 130] on button "Validate" at bounding box center [583, 133] width 218 height 13
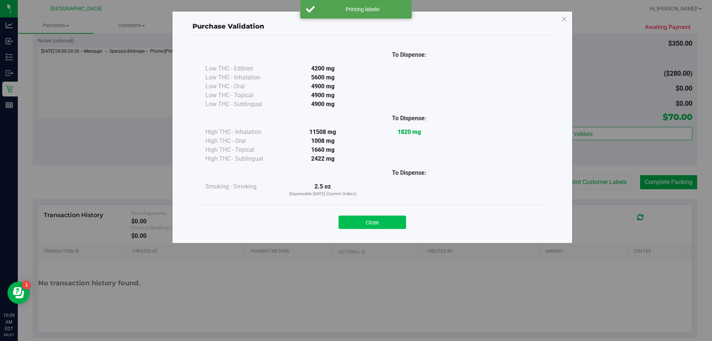
click at [364, 220] on button "Close" at bounding box center [373, 222] width 68 height 13
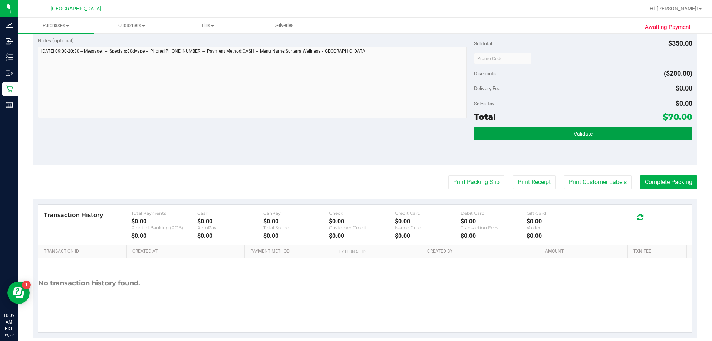
click at [600, 134] on button "Validate" at bounding box center [583, 133] width 218 height 13
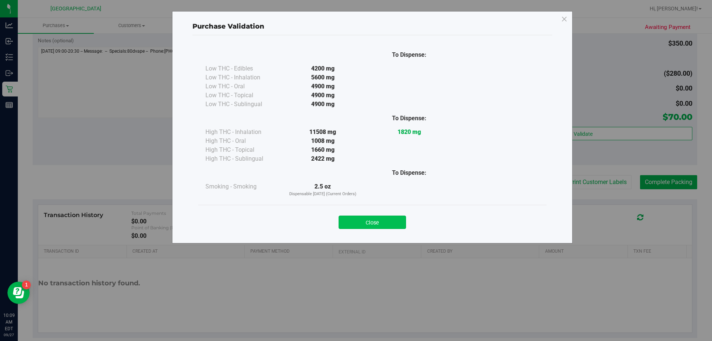
click at [382, 216] on button "Close" at bounding box center [373, 222] width 68 height 13
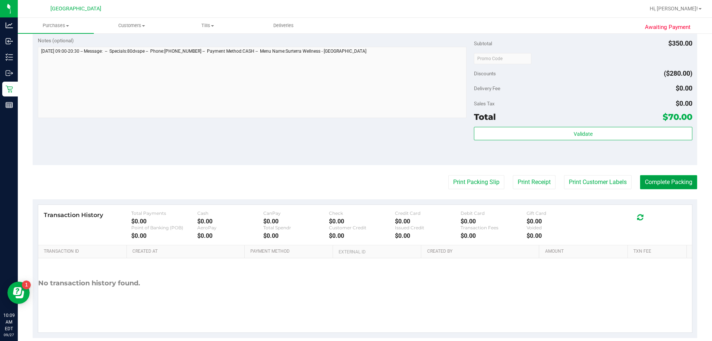
click at [674, 187] on button "Complete Packing" at bounding box center [668, 182] width 57 height 14
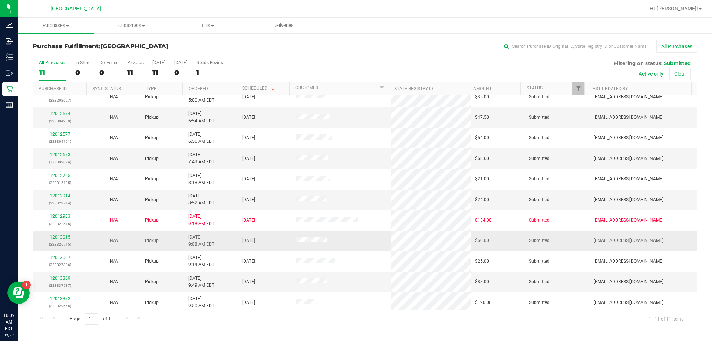
scroll to position [11, 0]
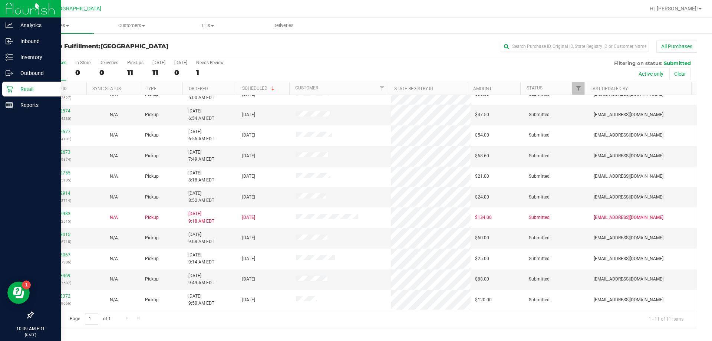
click at [10, 88] on icon at bounding box center [9, 88] width 7 height 7
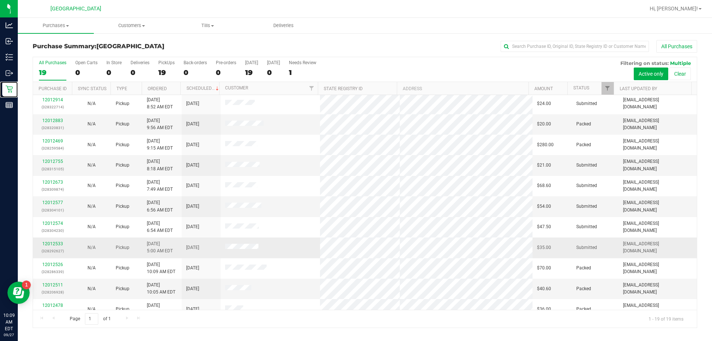
scroll to position [176, 0]
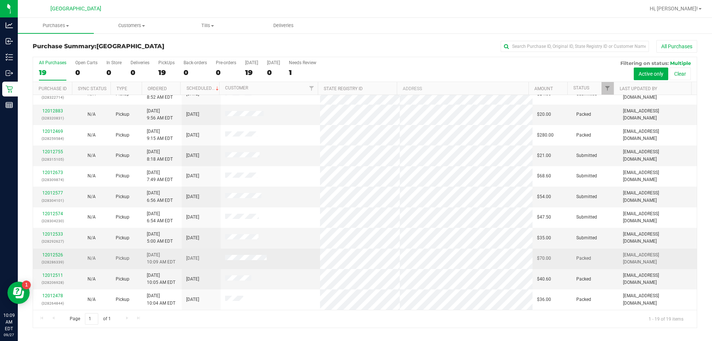
click at [40, 254] on div "12012526 (328286339)" at bounding box center [52, 259] width 30 height 14
click at [52, 254] on link "12012526" at bounding box center [52, 254] width 21 height 5
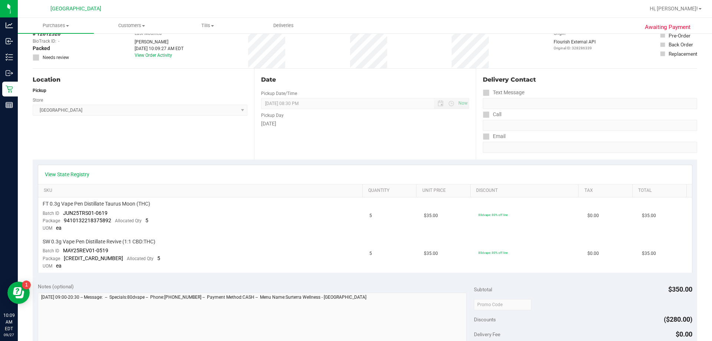
scroll to position [260, 0]
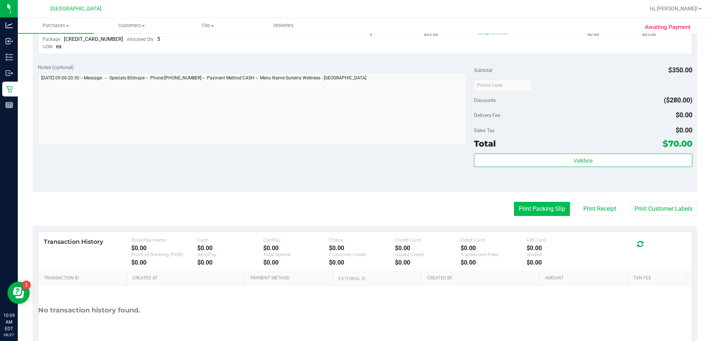
click at [525, 204] on button "Print Packing Slip" at bounding box center [542, 209] width 56 height 14
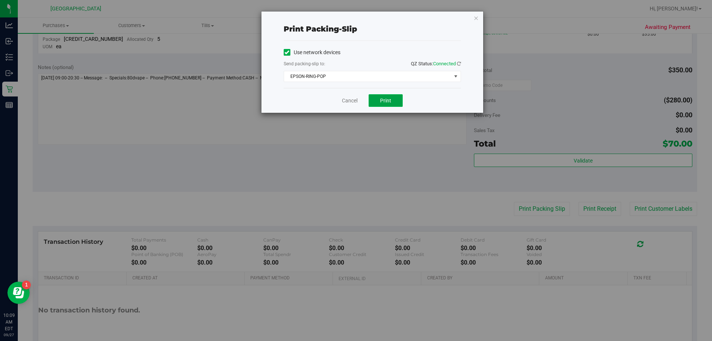
click at [385, 101] on span "Print" at bounding box center [385, 101] width 11 height 6
click at [398, 105] on button "Print" at bounding box center [386, 100] width 34 height 13
click at [349, 100] on link "Cancel" at bounding box center [350, 101] width 16 height 8
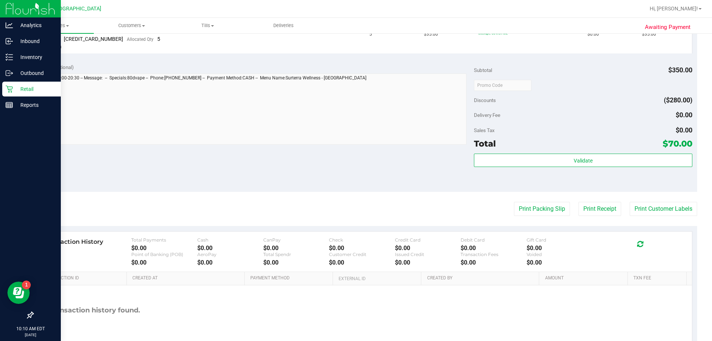
click at [31, 94] on div "Retail" at bounding box center [31, 89] width 59 height 15
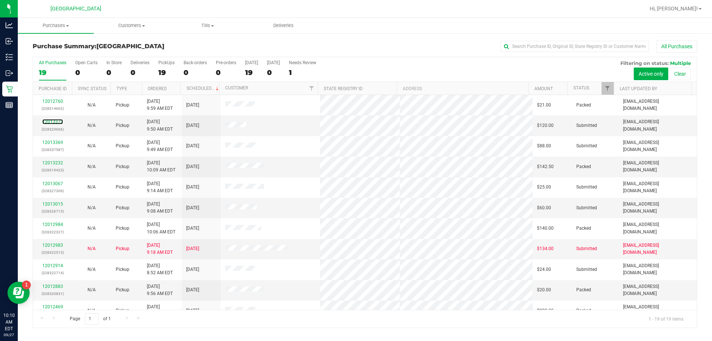
click at [53, 119] on link "12013372" at bounding box center [52, 121] width 21 height 5
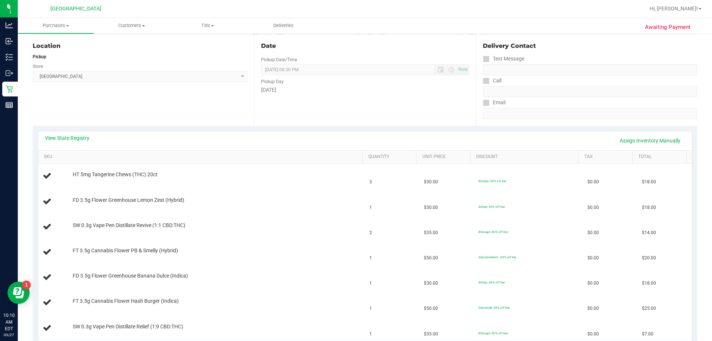
scroll to position [148, 0]
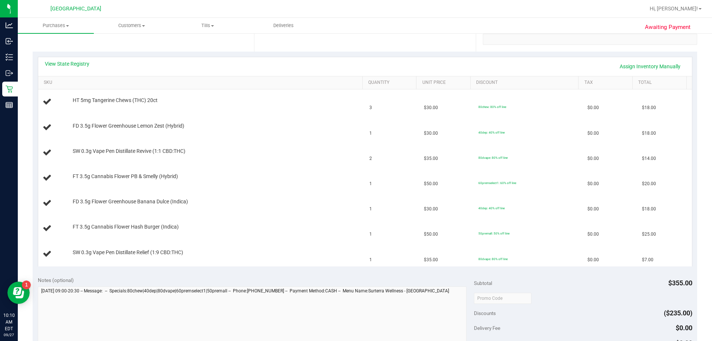
click at [181, 60] on div "View State Registry Assign Inventory Manually" at bounding box center [365, 66] width 641 height 13
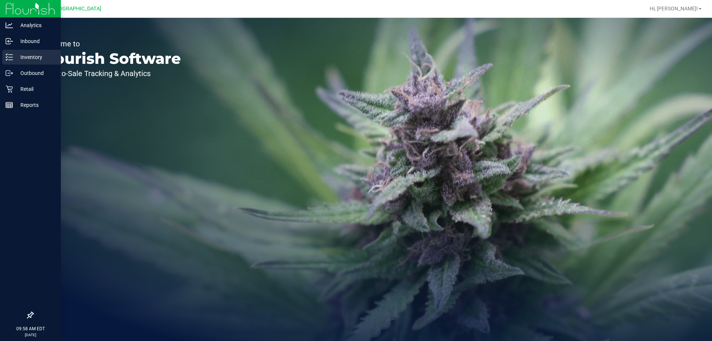
click at [14, 60] on p "Inventory" at bounding box center [35, 57] width 45 height 9
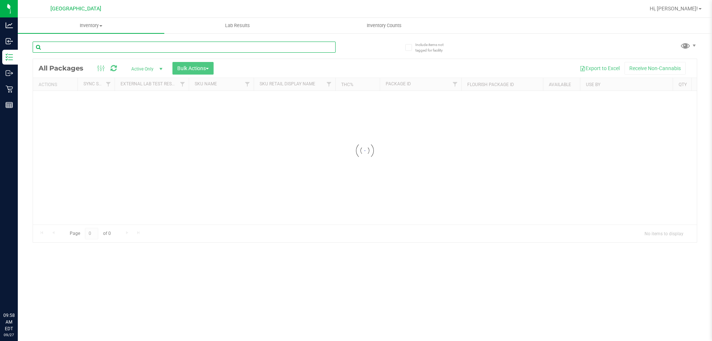
click at [76, 46] on input "text" at bounding box center [184, 47] width 303 height 11
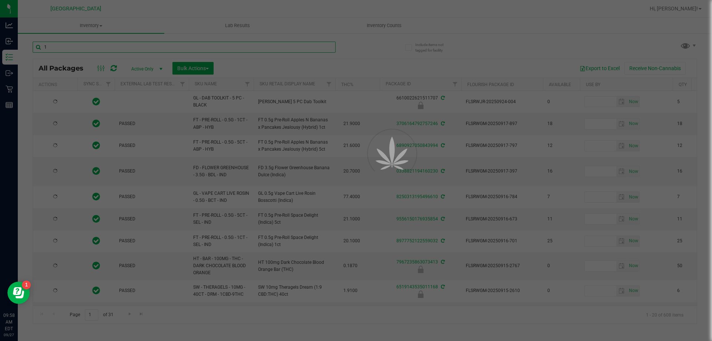
type input "10"
type input "[DATE]"
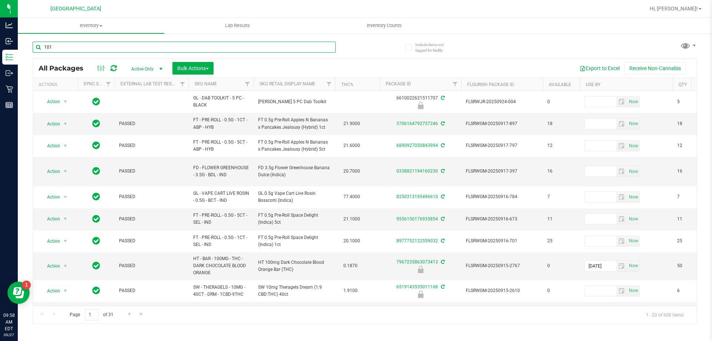
type input "1015"
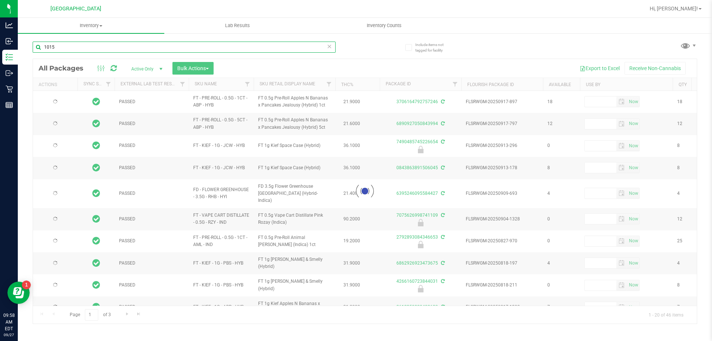
type input "[DATE]"
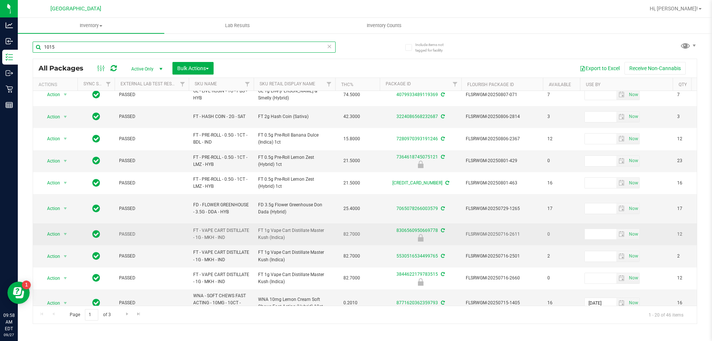
scroll to position [237, 0]
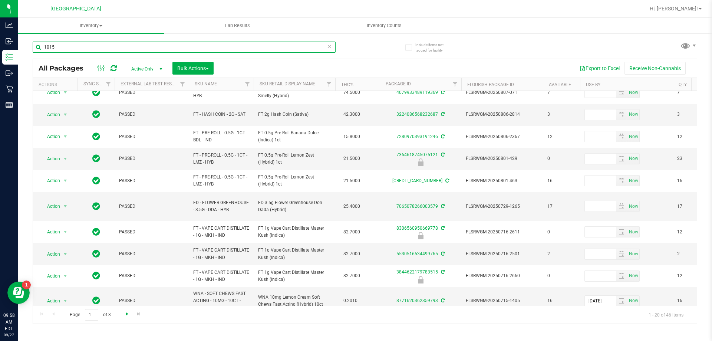
type input "1015"
click at [127, 311] on span "Go to the next page" at bounding box center [127, 314] width 6 height 6
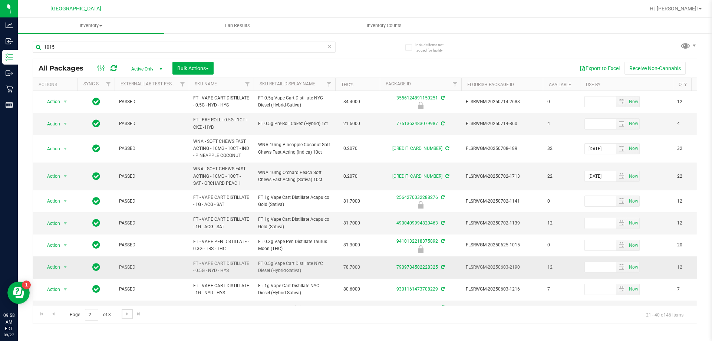
scroll to position [37, 0]
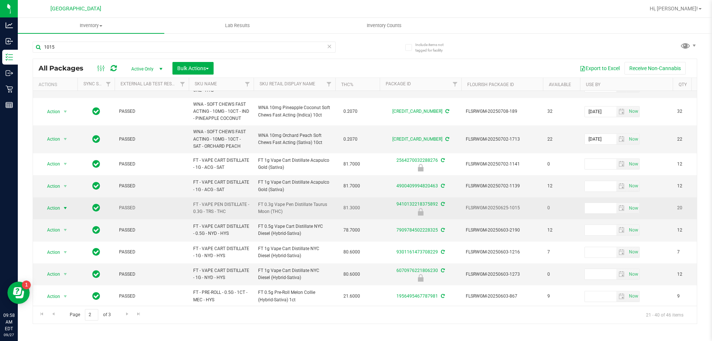
click at [55, 209] on span "Action" at bounding box center [50, 208] width 20 height 10
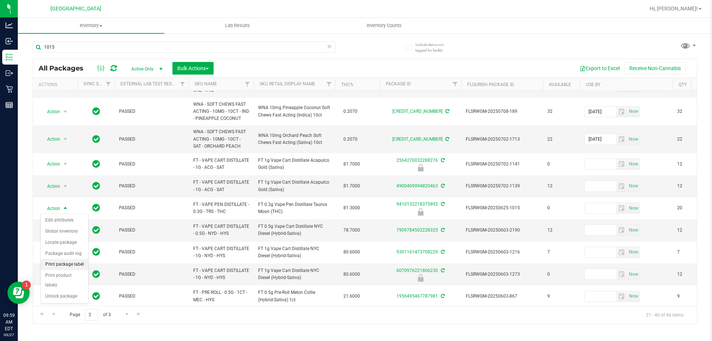
click at [63, 261] on li "Print package label" at bounding box center [64, 264] width 47 height 11
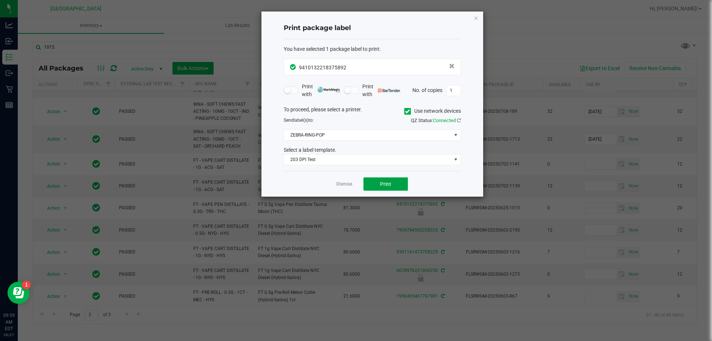
click at [386, 189] on button "Print" at bounding box center [386, 183] width 45 height 13
click at [348, 184] on link "Dismiss" at bounding box center [345, 184] width 16 height 6
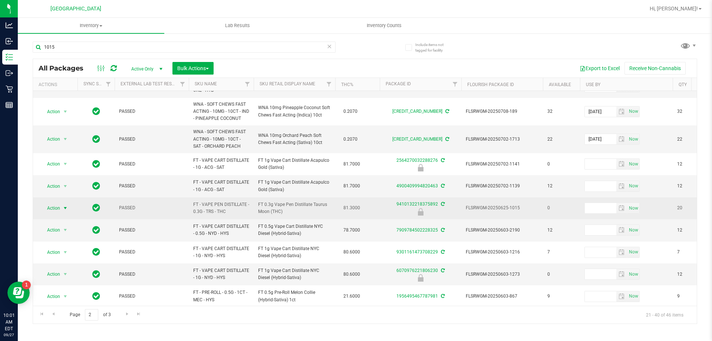
click at [55, 207] on span "Action" at bounding box center [50, 208] width 20 height 10
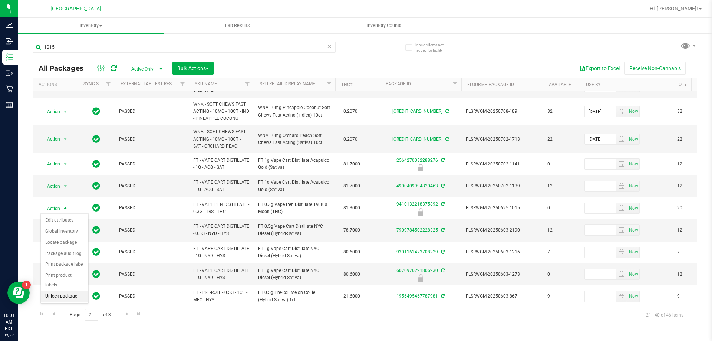
click at [69, 291] on li "Unlock package" at bounding box center [64, 296] width 47 height 11
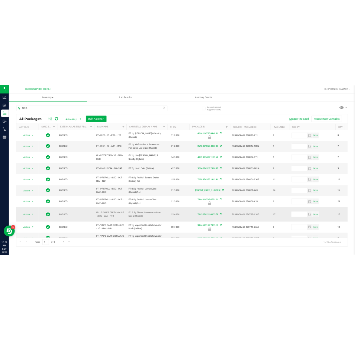
scroll to position [163, 0]
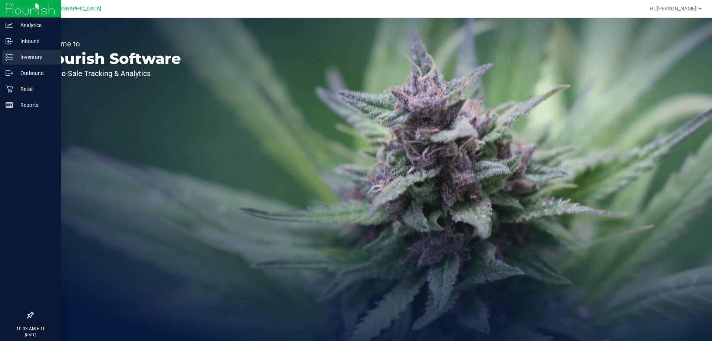
click at [12, 59] on icon at bounding box center [9, 56] width 7 height 7
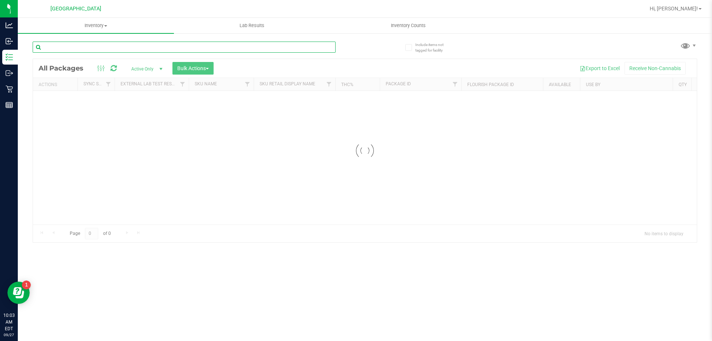
click at [88, 45] on input "text" at bounding box center [184, 47] width 303 height 11
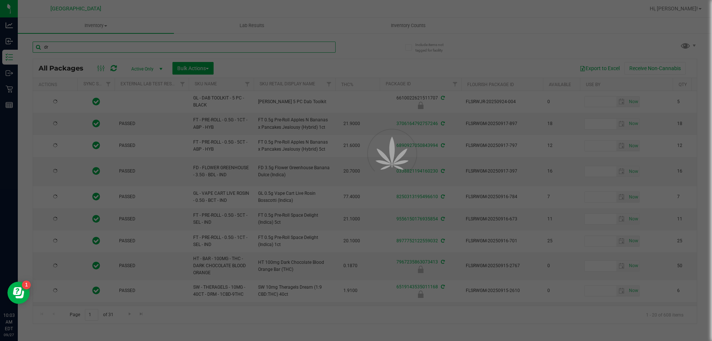
type input "drm"
type input "[DATE]"
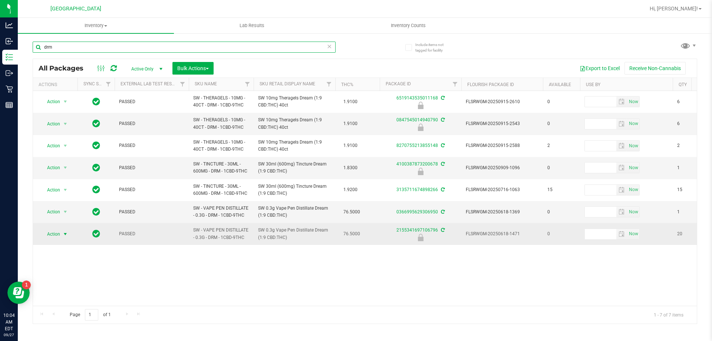
type input "drm"
click at [59, 230] on span "Action" at bounding box center [50, 234] width 20 height 10
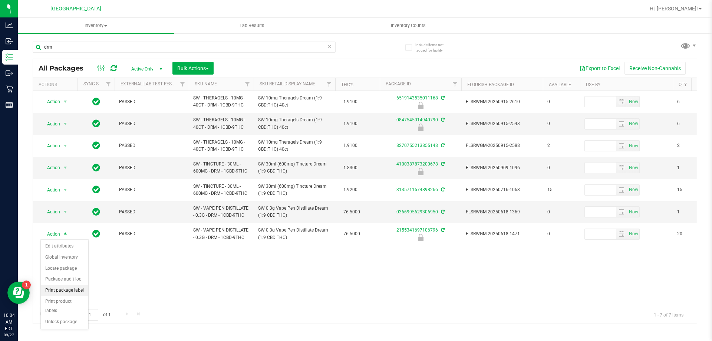
click at [64, 295] on li "Print package label" at bounding box center [64, 290] width 47 height 11
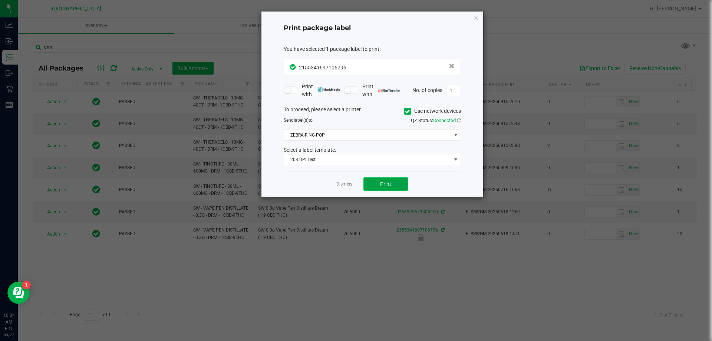
click at [374, 187] on button "Print" at bounding box center [386, 183] width 45 height 13
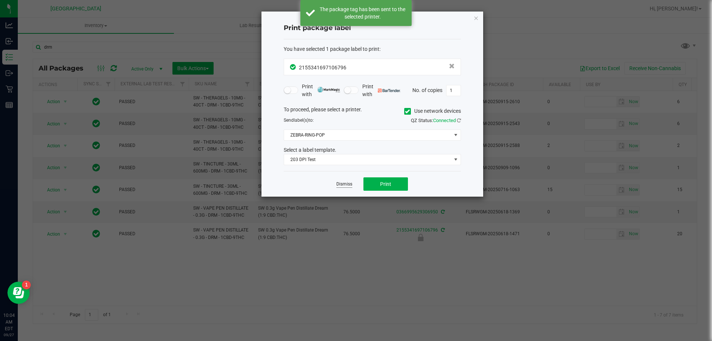
click at [345, 186] on link "Dismiss" at bounding box center [345, 184] width 16 height 6
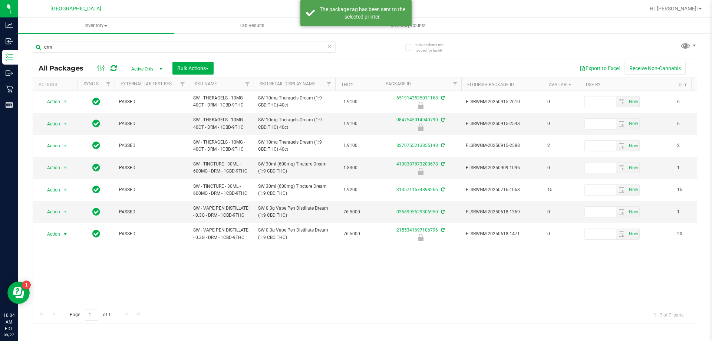
drag, startPoint x: 299, startPoint y: 261, endPoint x: 187, endPoint y: 262, distance: 112.1
click at [289, 262] on div "Action Action Edit attributes Global inventory Locate package Package audit log…" at bounding box center [365, 198] width 664 height 215
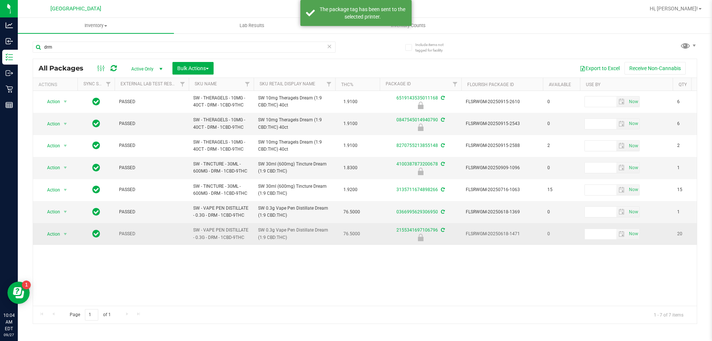
drag, startPoint x: 58, startPoint y: 228, endPoint x: 61, endPoint y: 236, distance: 8.2
click at [59, 229] on td "Action Action Edit attributes Global inventory Locate package Package audit log…" at bounding box center [55, 234] width 45 height 22
click at [61, 236] on span "select" at bounding box center [65, 234] width 9 height 10
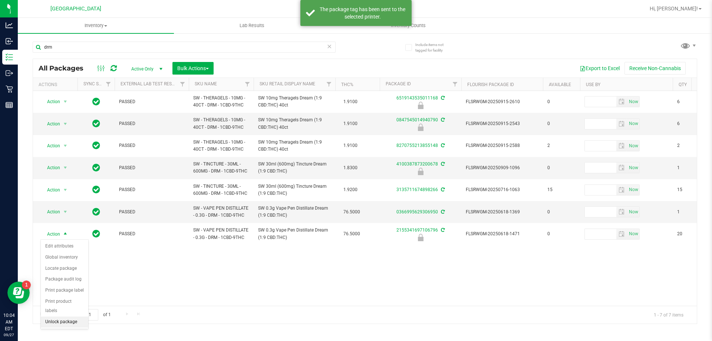
click at [65, 317] on li "Unlock package" at bounding box center [64, 322] width 47 height 11
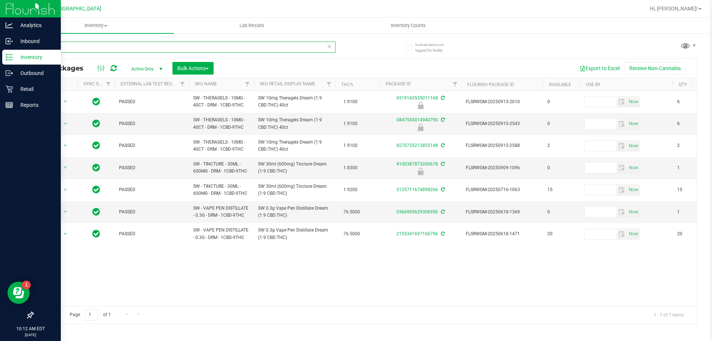
drag, startPoint x: 64, startPoint y: 43, endPoint x: 0, endPoint y: 55, distance: 65.3
click at [1, 59] on div "Analytics Inbound Inventory Outbound Retail Reports 10:12 AM EDT 09/27/2025 09/…" at bounding box center [356, 170] width 712 height 341
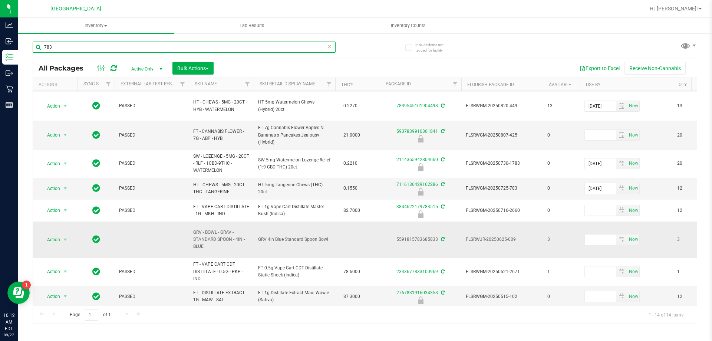
scroll to position [111, 0]
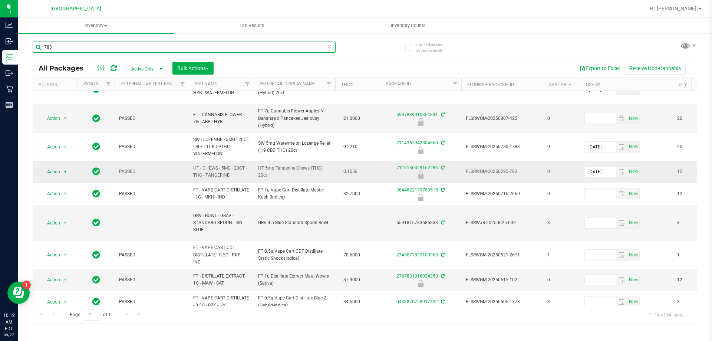
type input "783"
click at [57, 168] on span "Action" at bounding box center [50, 172] width 20 height 10
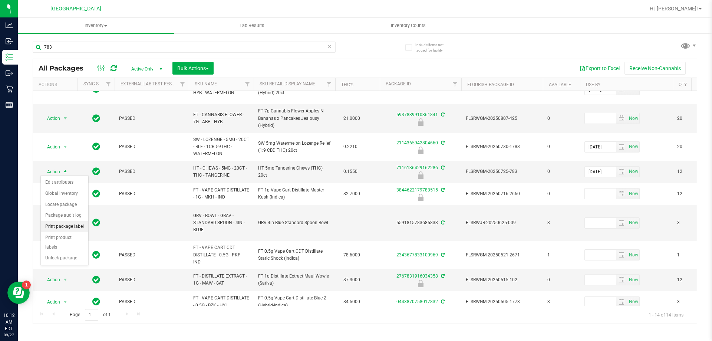
click at [67, 228] on li "Print package label" at bounding box center [64, 226] width 47 height 11
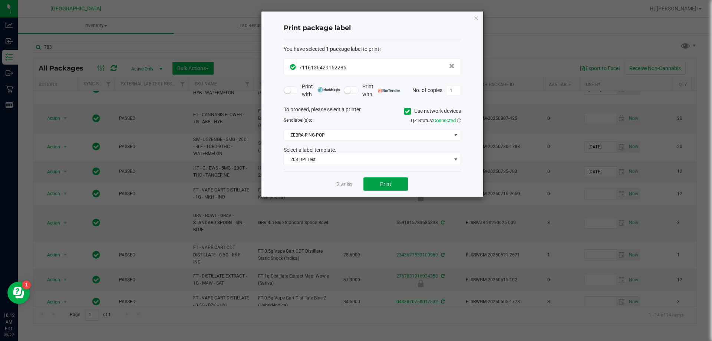
click at [386, 181] on button "Print" at bounding box center [386, 183] width 45 height 13
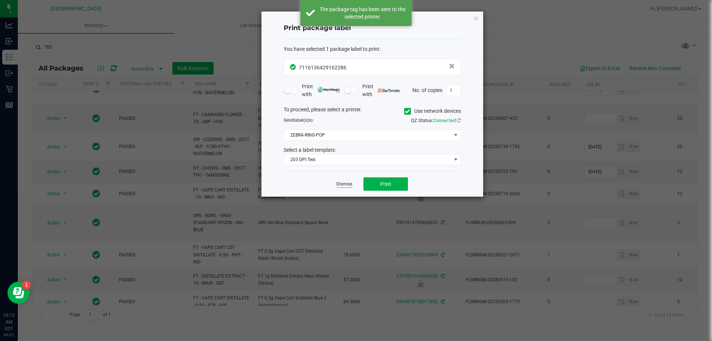
click at [343, 185] on link "Dismiss" at bounding box center [345, 184] width 16 height 6
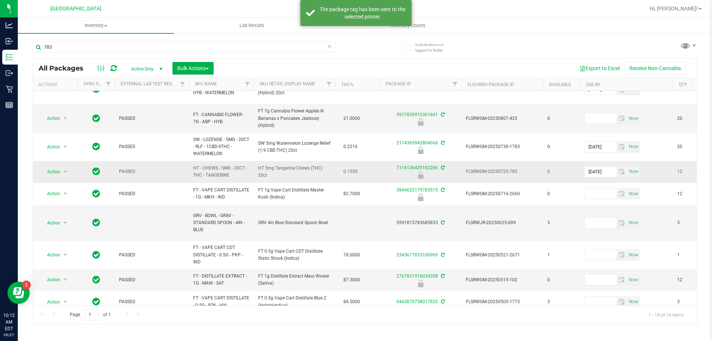
drag, startPoint x: 289, startPoint y: 176, endPoint x: 251, endPoint y: 172, distance: 38.1
copy tr "HT 5mg Tangerine Chews (THC) 20ct"
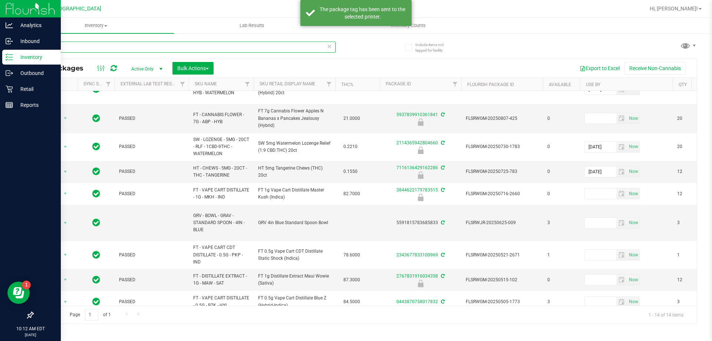
drag, startPoint x: 68, startPoint y: 50, endPoint x: 14, endPoint y: 60, distance: 54.7
click at [18, 59] on div "Include items not tagged for facility 783 All Packages Active Only Active Only …" at bounding box center [365, 146] width 695 height 226
paste input "HT 5mg Tangerine Chews (THC) 20ct"
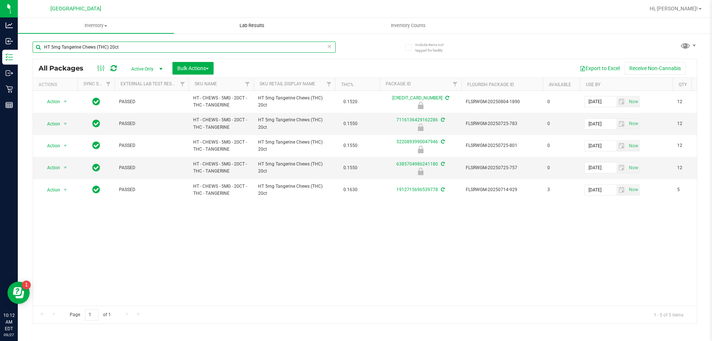
type input "HT 5mg Tangerine Chews (THC) 20ct"
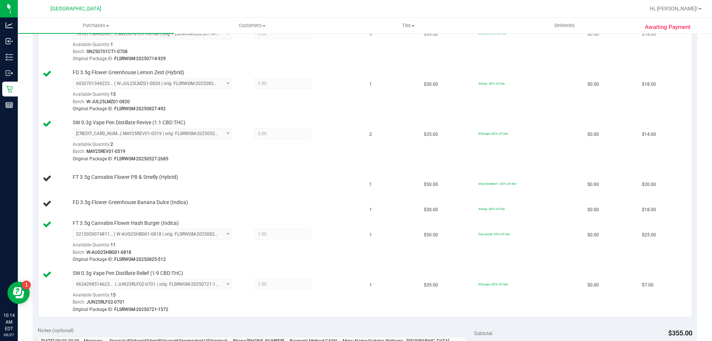
scroll to position [223, 0]
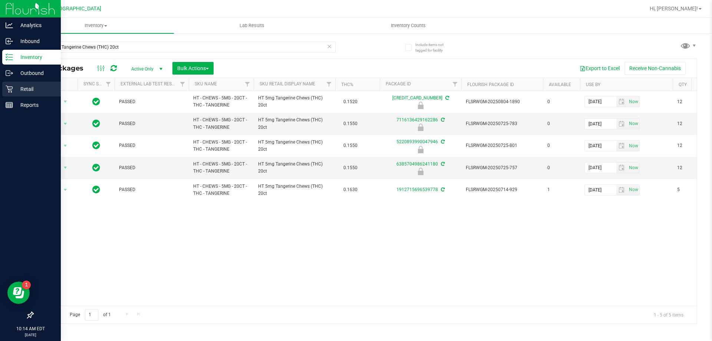
click at [16, 91] on p "Retail" at bounding box center [35, 89] width 45 height 9
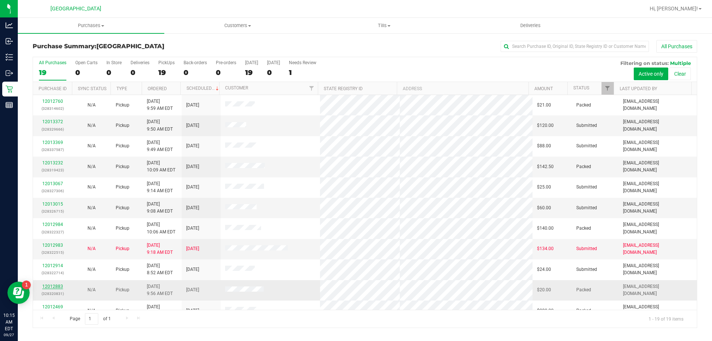
click at [55, 286] on link "12012883" at bounding box center [52, 286] width 21 height 5
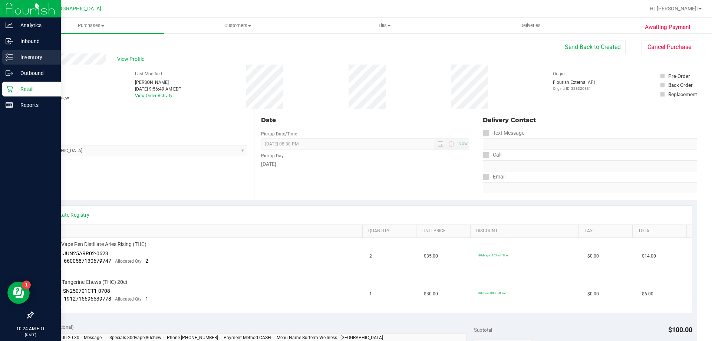
click at [20, 55] on p "Inventory" at bounding box center [35, 57] width 45 height 9
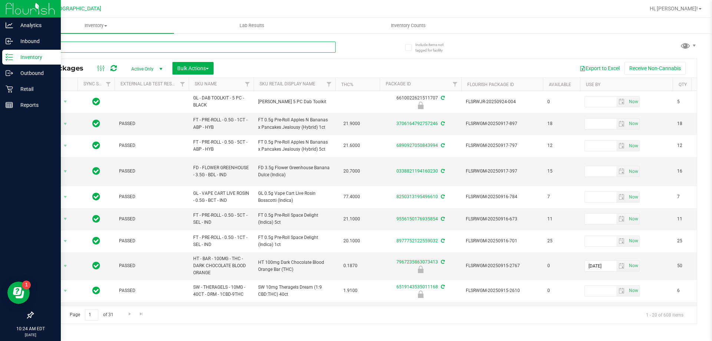
click at [105, 47] on input "text" at bounding box center [184, 47] width 303 height 11
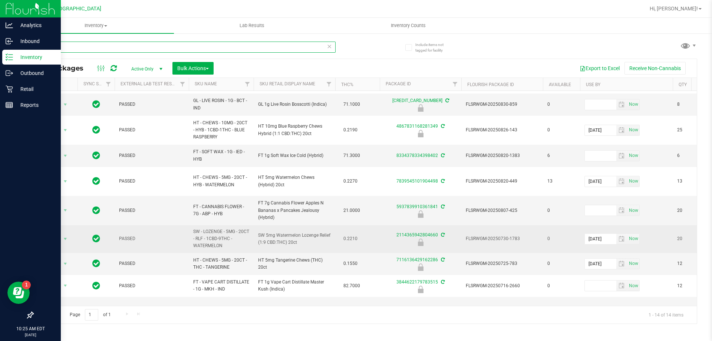
scroll to position [37, 0]
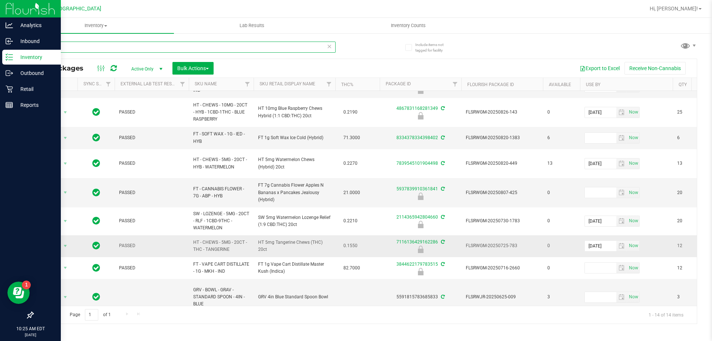
type input "783"
click at [55, 244] on span "Action" at bounding box center [50, 246] width 20 height 10
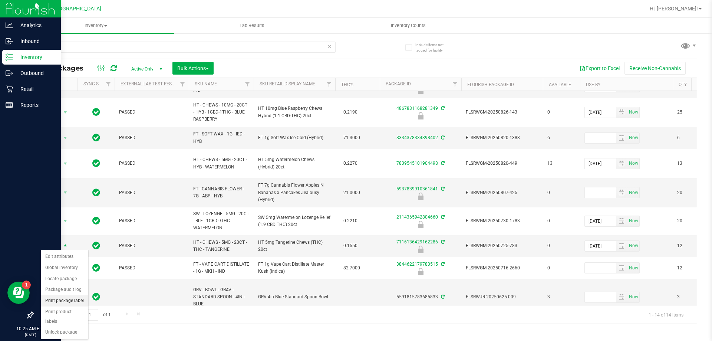
click at [65, 300] on li "Print package label" at bounding box center [64, 300] width 47 height 11
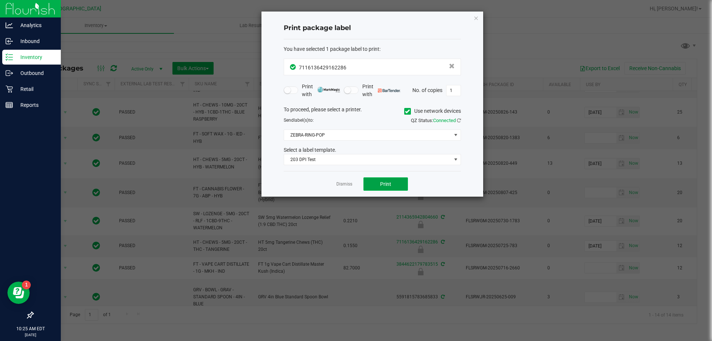
click at [390, 185] on span "Print" at bounding box center [385, 184] width 11 height 6
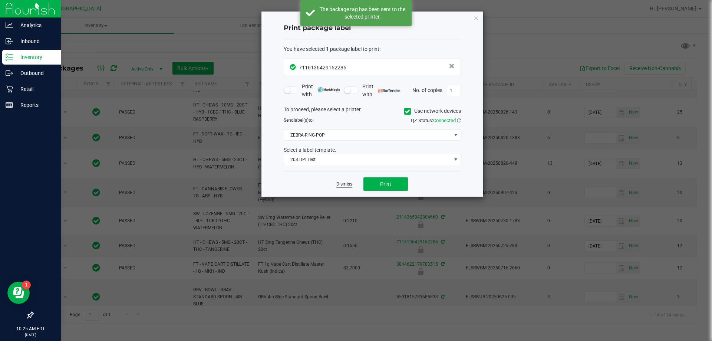
click at [346, 185] on link "Dismiss" at bounding box center [345, 184] width 16 height 6
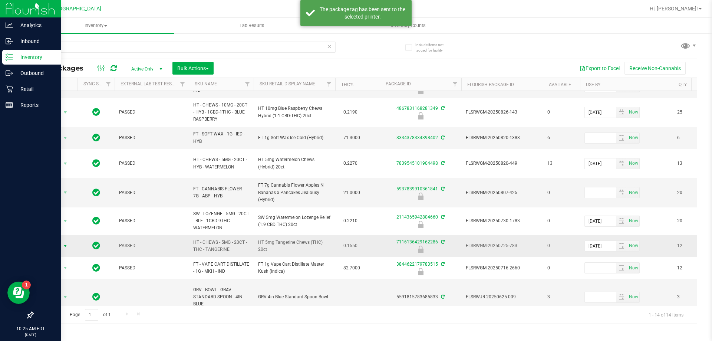
click at [58, 242] on span "Action" at bounding box center [50, 246] width 20 height 10
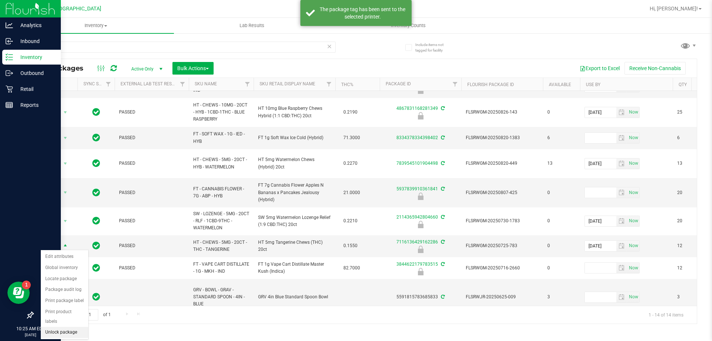
drag, startPoint x: 70, startPoint y: 323, endPoint x: 74, endPoint y: 3, distance: 319.5
click at [69, 327] on li "Unlock package" at bounding box center [64, 332] width 47 height 11
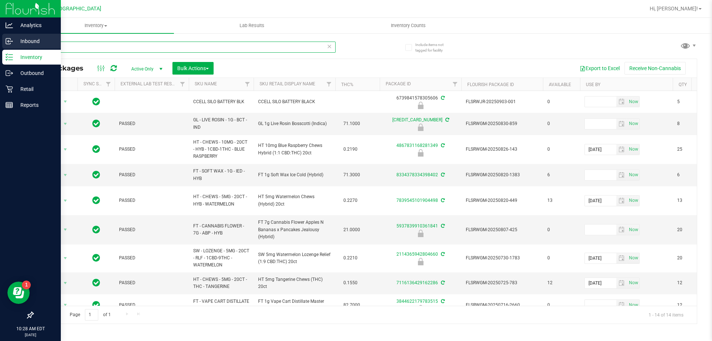
drag, startPoint x: 98, startPoint y: 48, endPoint x: 0, endPoint y: 43, distance: 97.7
click at [0, 46] on div "Analytics Inbound Inventory Outbound Retail Reports 10:28 AM EDT [DATE] 09/27 […" at bounding box center [356, 170] width 712 height 341
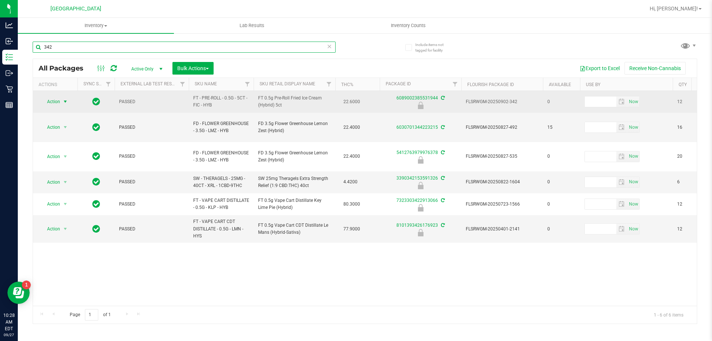
type input "342"
click at [59, 99] on span "Action" at bounding box center [50, 101] width 20 height 10
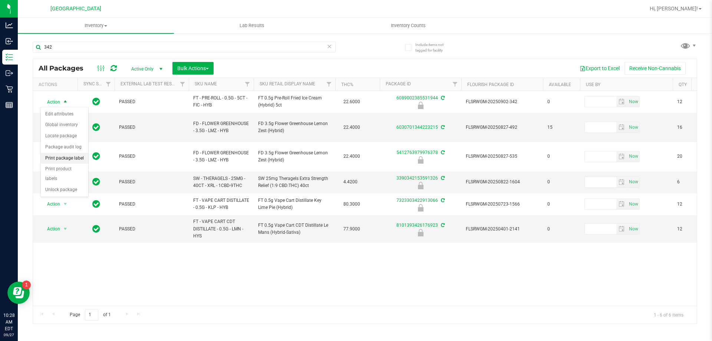
click at [64, 159] on li "Print package label" at bounding box center [64, 158] width 47 height 11
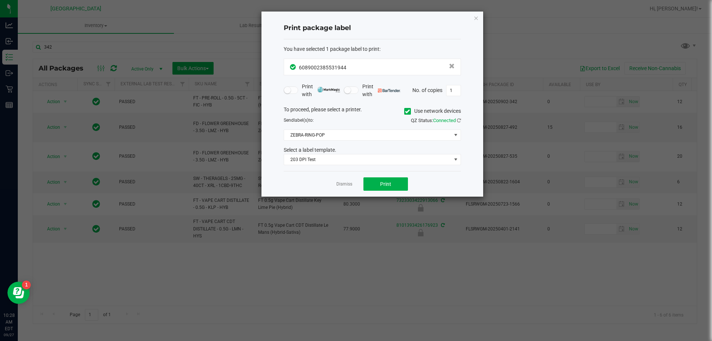
click at [362, 182] on div "Dismiss Print" at bounding box center [372, 184] width 177 height 26
click at [367, 182] on button "Print" at bounding box center [386, 183] width 45 height 13
drag, startPoint x: 347, startPoint y: 186, endPoint x: 230, endPoint y: 186, distance: 117.6
click at [347, 186] on link "Dismiss" at bounding box center [345, 184] width 16 height 6
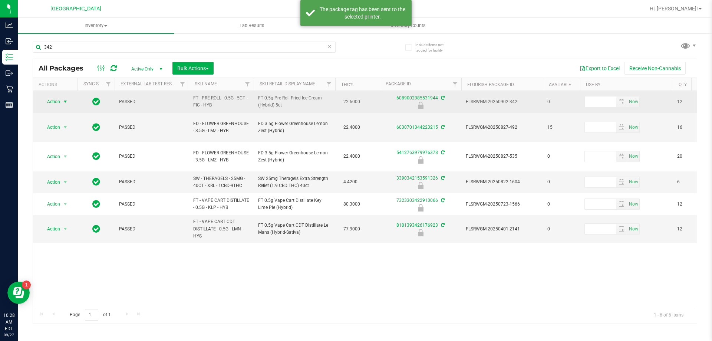
click at [59, 101] on span "Action" at bounding box center [50, 101] width 20 height 10
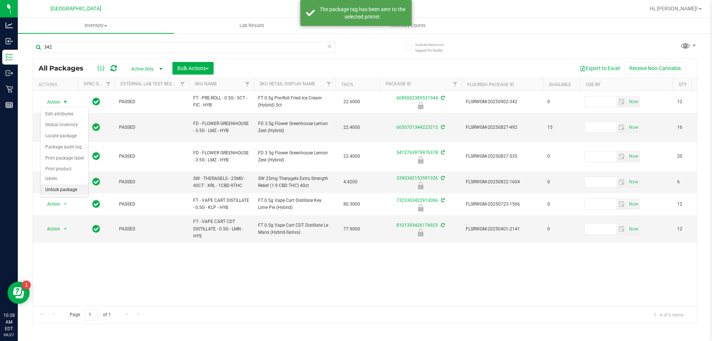
click at [73, 184] on li "Unlock package" at bounding box center [64, 189] width 47 height 11
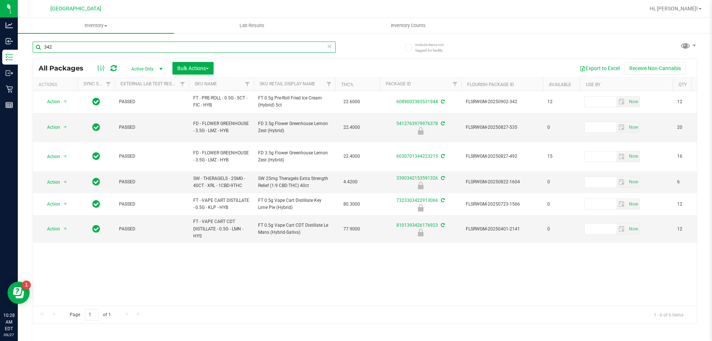
drag, startPoint x: 68, startPoint y: 46, endPoint x: 28, endPoint y: 59, distance: 41.9
click at [28, 59] on div "Include items not tagged for facility 342 All Packages Active Only Active Only …" at bounding box center [365, 146] width 695 height 226
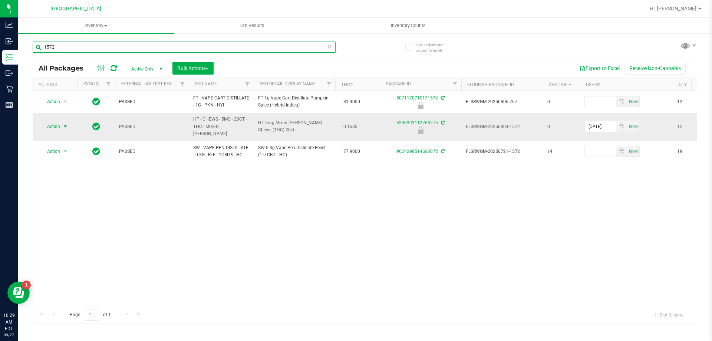
type input "1572"
click at [53, 124] on span "Action" at bounding box center [50, 126] width 20 height 10
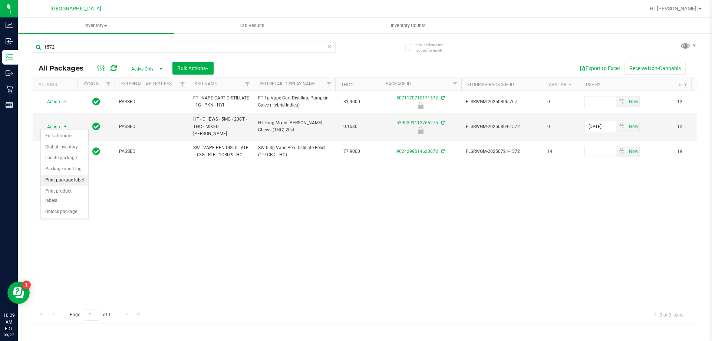
click at [60, 176] on li "Print package label" at bounding box center [64, 180] width 47 height 11
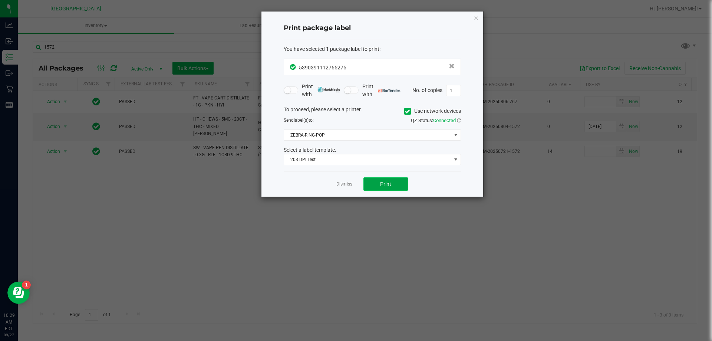
click at [370, 178] on button "Print" at bounding box center [386, 183] width 45 height 13
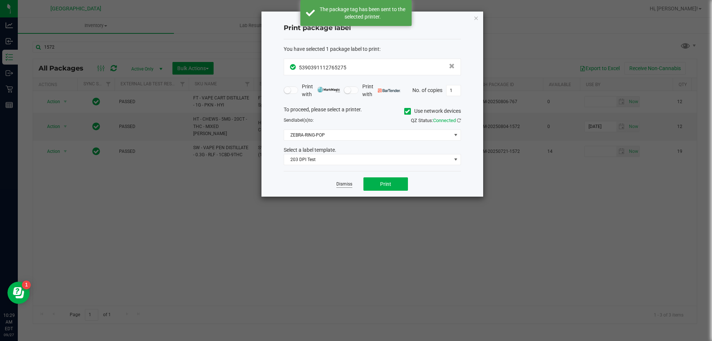
click at [340, 183] on link "Dismiss" at bounding box center [345, 184] width 16 height 6
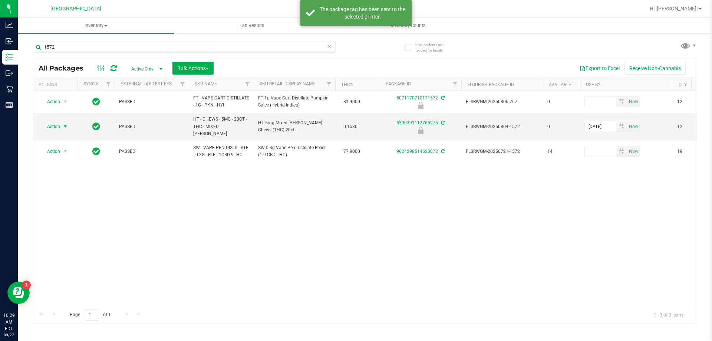
drag, startPoint x: 180, startPoint y: 210, endPoint x: 62, endPoint y: 162, distance: 127.5
click at [151, 201] on div "Action Action Edit attributes Global inventory Locate package Package audit log…" at bounding box center [365, 198] width 664 height 215
drag, startPoint x: 71, startPoint y: 128, endPoint x: 65, endPoint y: 128, distance: 5.6
click at [70, 128] on div "Action Action Edit attributes Global inventory Locate package Package audit log…" at bounding box center [55, 126] width 36 height 10
click at [57, 122] on span "Action" at bounding box center [50, 126] width 20 height 10
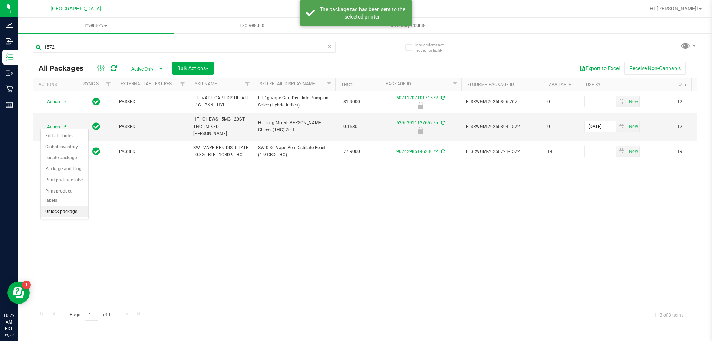
click at [65, 206] on li "Unlock package" at bounding box center [64, 211] width 47 height 11
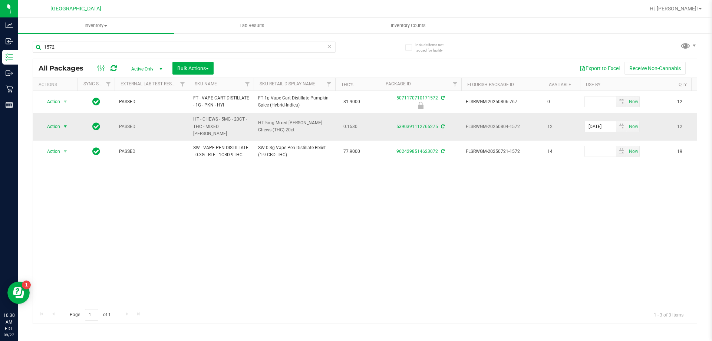
click at [51, 127] on span "Action" at bounding box center [50, 126] width 20 height 10
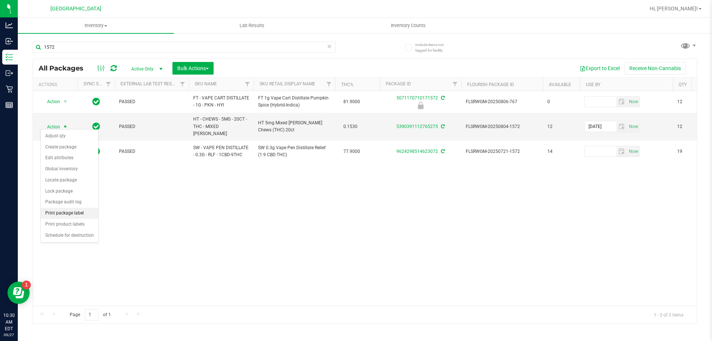
click at [60, 214] on li "Print package label" at bounding box center [70, 213] width 58 height 11
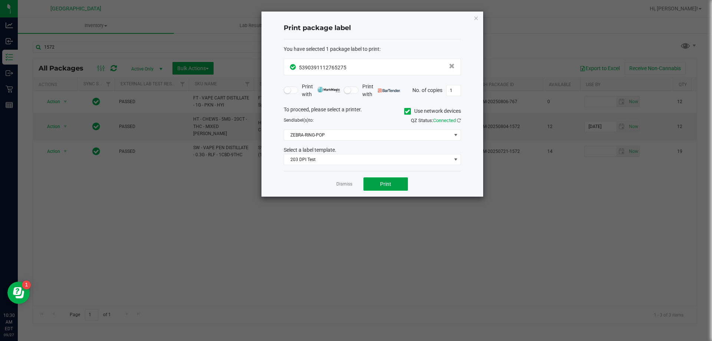
click at [381, 187] on button "Print" at bounding box center [386, 183] width 45 height 13
click at [341, 185] on link "Dismiss" at bounding box center [345, 184] width 16 height 6
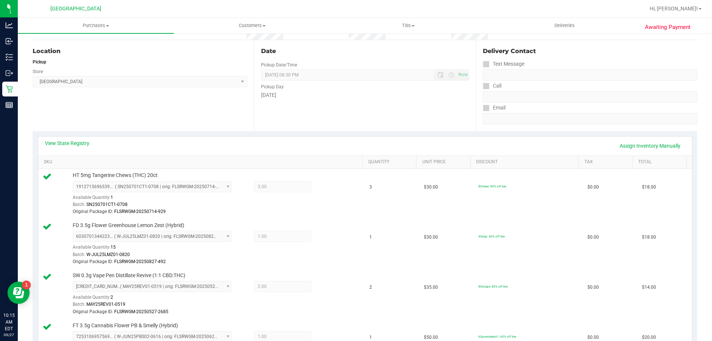
scroll to position [74, 0]
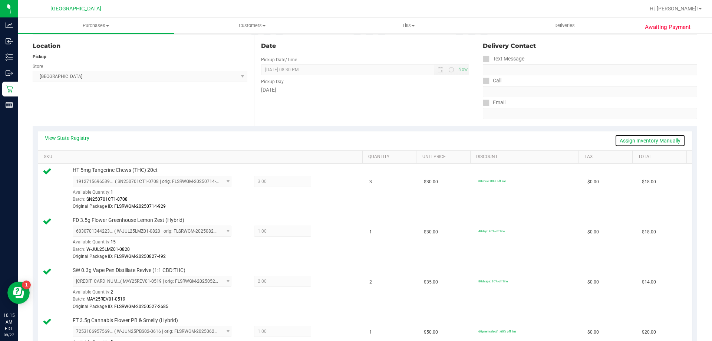
click at [627, 137] on link "Assign Inventory Manually" at bounding box center [650, 140] width 71 height 13
click at [325, 183] on icon at bounding box center [329, 182] width 8 height 9
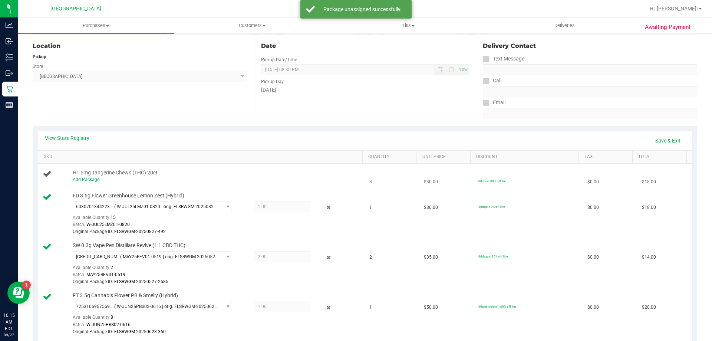
click at [94, 179] on link "Add Package" at bounding box center [86, 179] width 27 height 5
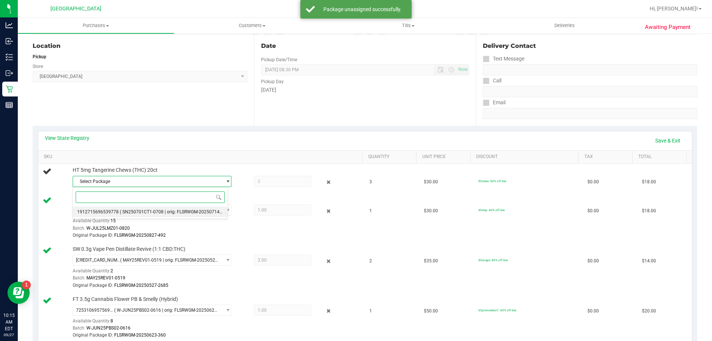
click at [150, 209] on li "1912715696539778 ( SN250701CT1-0708 | orig: FLSRWGM-20250714-929 )" at bounding box center [150, 212] width 155 height 10
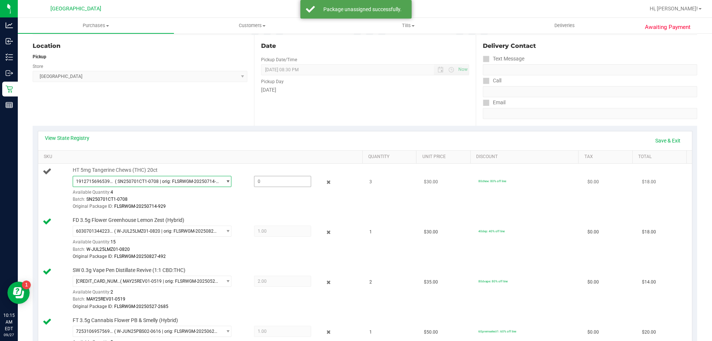
click at [264, 184] on span at bounding box center [282, 181] width 57 height 11
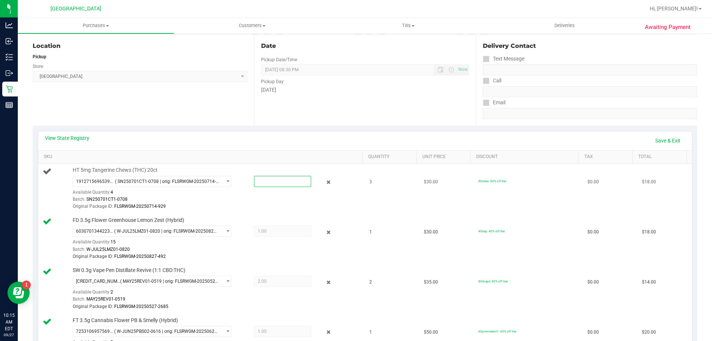
type input "3"
type input "3.0000"
click at [406, 130] on div "View State Registry Save & Exit SKU Quantity Unit Price Discount Tax Total HT 5…" at bounding box center [365, 322] width 665 height 393
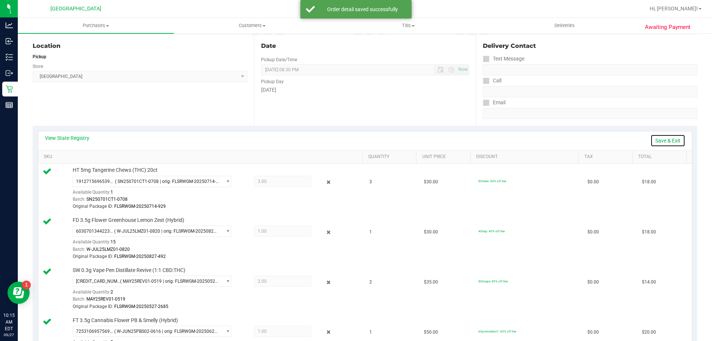
click at [673, 140] on link "Save & Exit" at bounding box center [668, 140] width 35 height 13
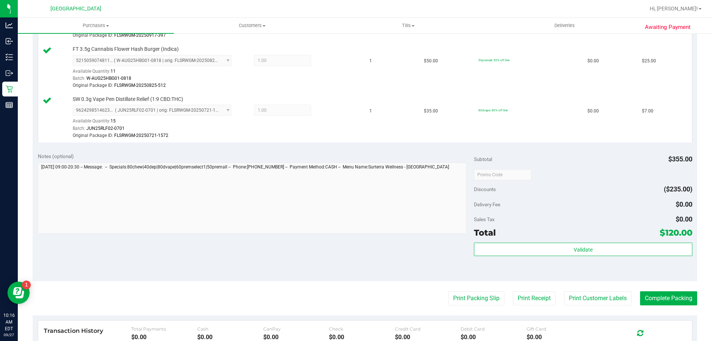
scroll to position [573, 0]
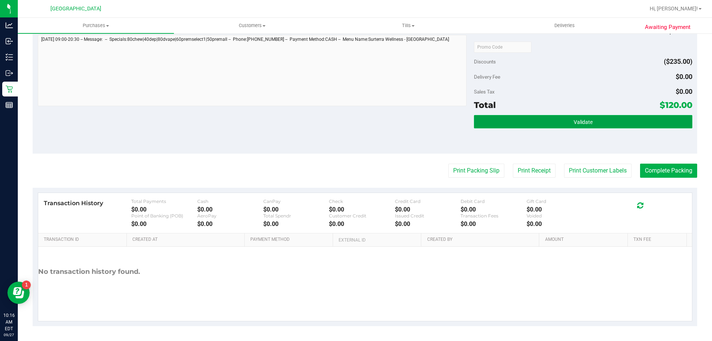
click at [583, 125] on span "Validate" at bounding box center [583, 122] width 19 height 6
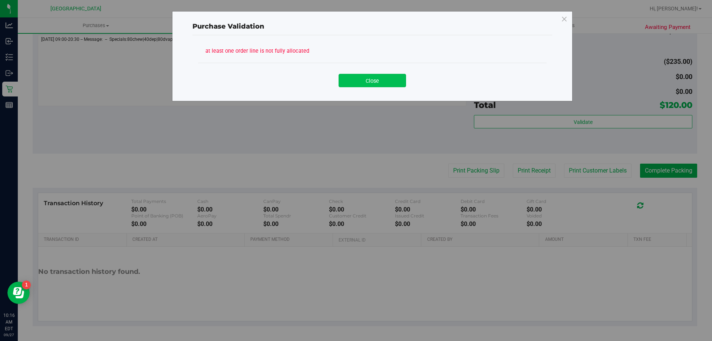
click at [368, 81] on button "Close" at bounding box center [373, 80] width 68 height 13
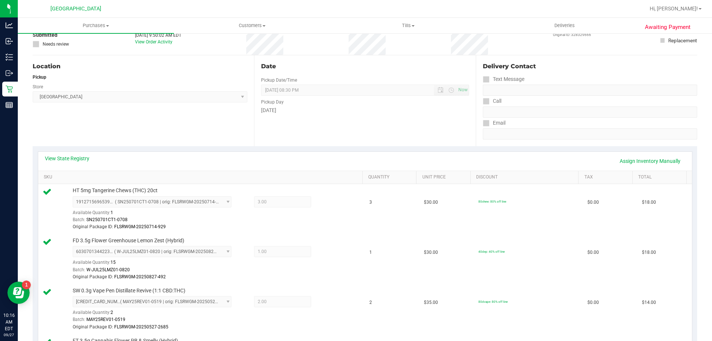
scroll to position [53, 0]
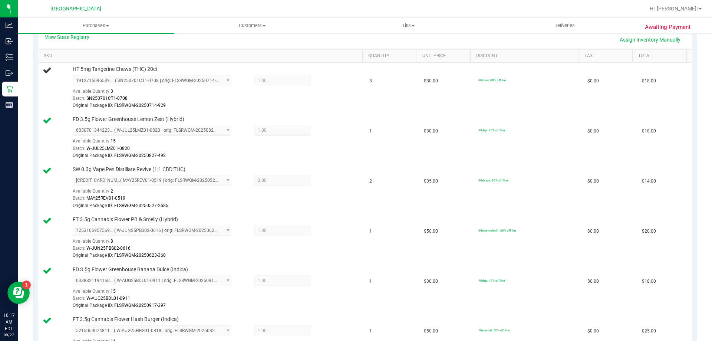
scroll to position [148, 0]
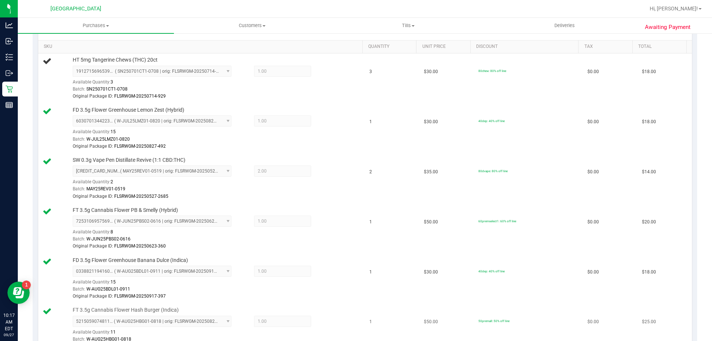
scroll to position [148, 0]
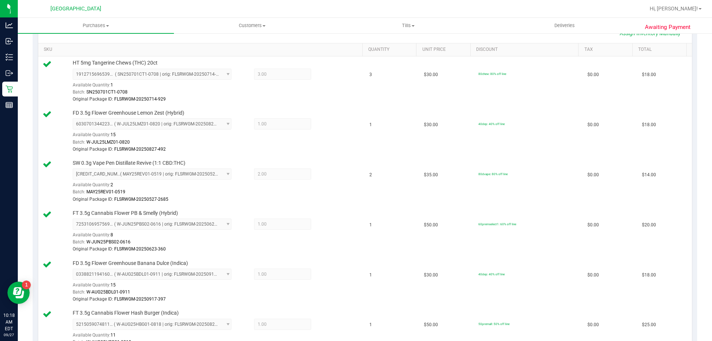
scroll to position [148, 0]
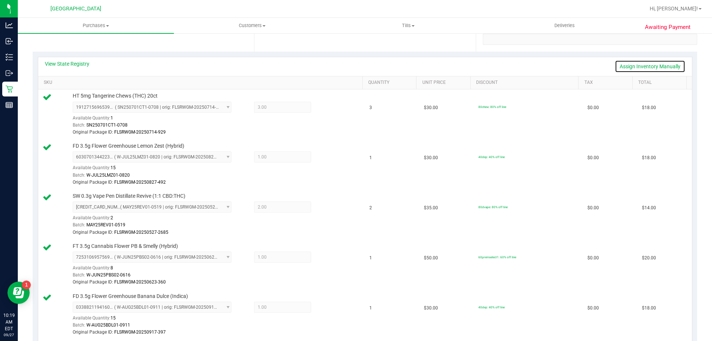
click at [626, 67] on link "Assign Inventory Manually" at bounding box center [650, 66] width 71 height 13
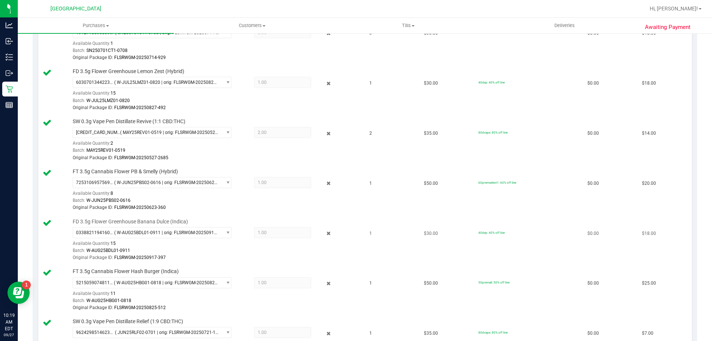
scroll to position [223, 0]
click at [330, 130] on div "3912860274106705 ( MAY25REV01-0519 | orig: FLSRWGM-20250527-2685 ) 391286027410…" at bounding box center [216, 144] width 286 height 35
click at [328, 135] on div at bounding box center [323, 133] width 24 height 9
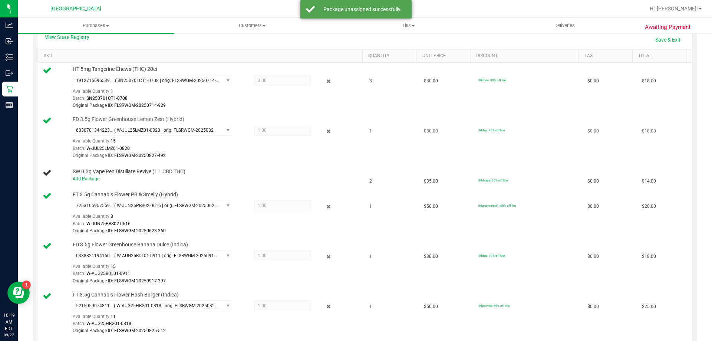
scroll to position [74, 0]
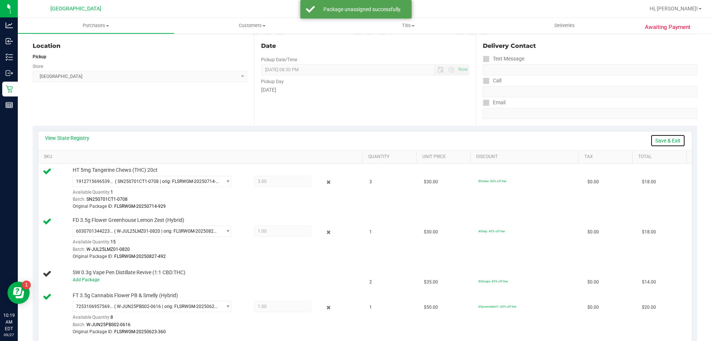
click at [661, 140] on link "Save & Exit" at bounding box center [668, 140] width 35 height 13
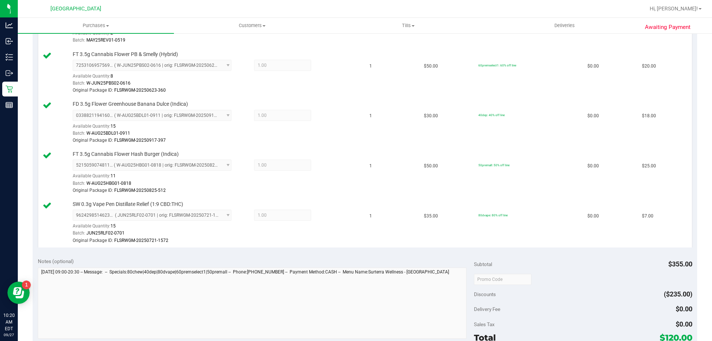
scroll to position [482, 0]
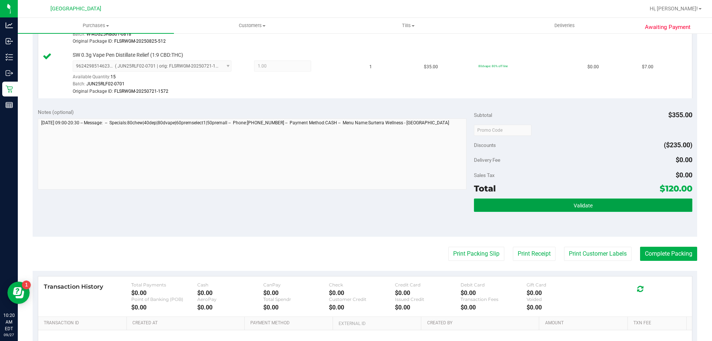
click at [586, 209] on button "Validate" at bounding box center [583, 205] width 218 height 13
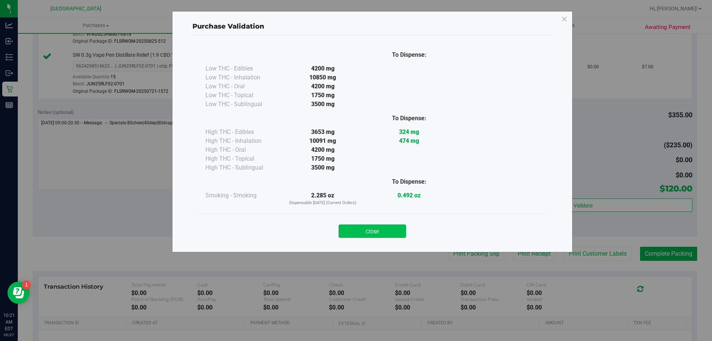
click at [360, 229] on button "Close" at bounding box center [373, 230] width 68 height 13
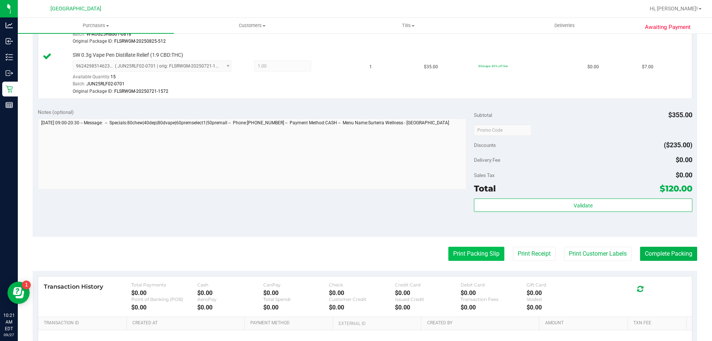
click at [453, 256] on button "Print Packing Slip" at bounding box center [477, 254] width 56 height 14
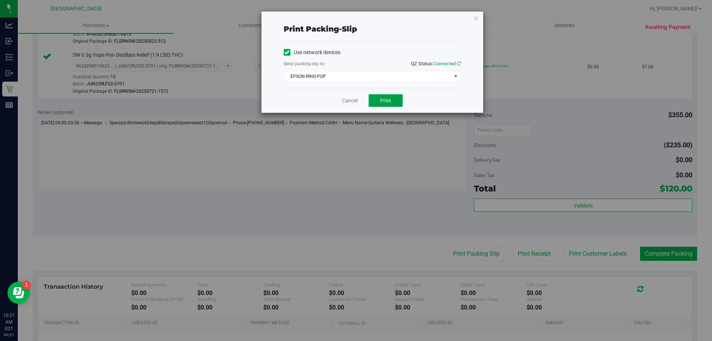
click at [369, 105] on button "Print" at bounding box center [386, 100] width 34 height 13
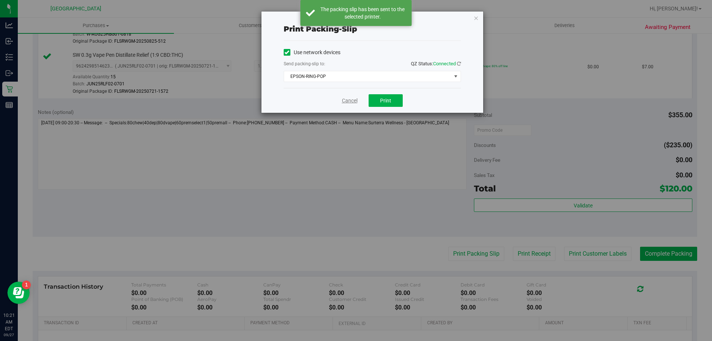
click at [351, 103] on link "Cancel" at bounding box center [350, 101] width 16 height 8
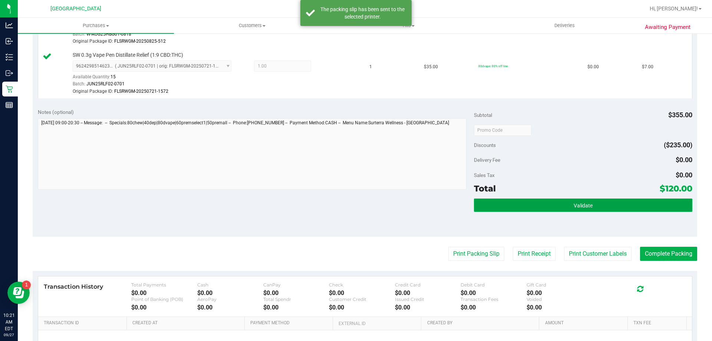
click at [553, 204] on button "Validate" at bounding box center [583, 205] width 218 height 13
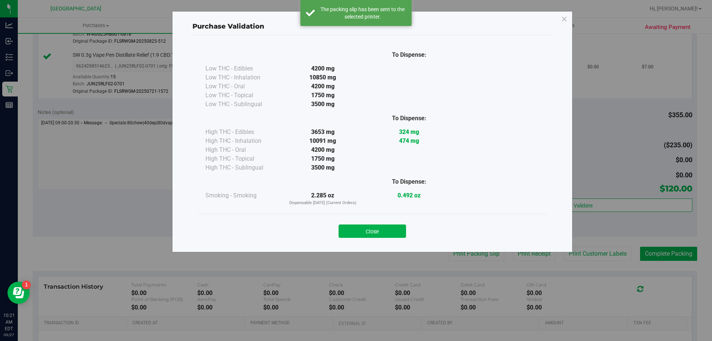
drag, startPoint x: 393, startPoint y: 231, endPoint x: 456, endPoint y: 228, distance: 63.5
click at [393, 231] on button "Close" at bounding box center [373, 230] width 68 height 13
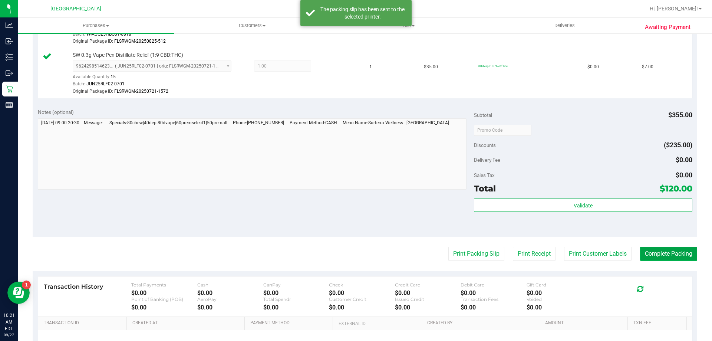
click at [665, 255] on button "Complete Packing" at bounding box center [668, 254] width 57 height 14
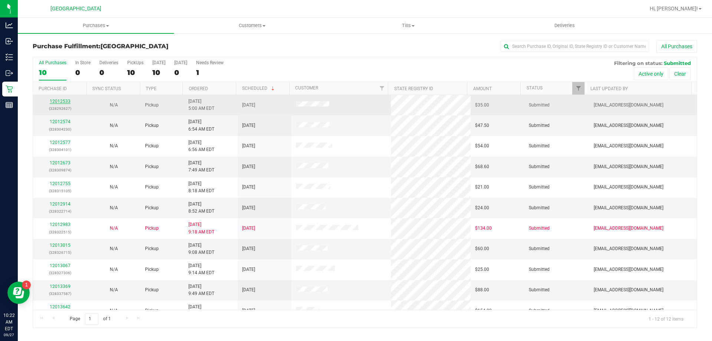
click at [56, 102] on link "12012533" at bounding box center [60, 101] width 21 height 5
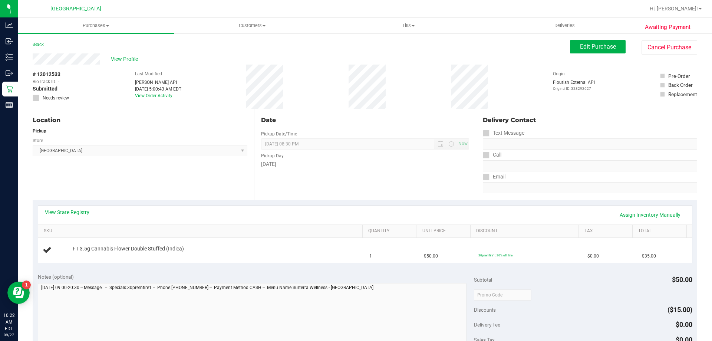
click at [129, 180] on div "Location Pickup Store Orange Park WC Select Store Bonita Springs WC Boynton Bea…" at bounding box center [144, 154] width 222 height 91
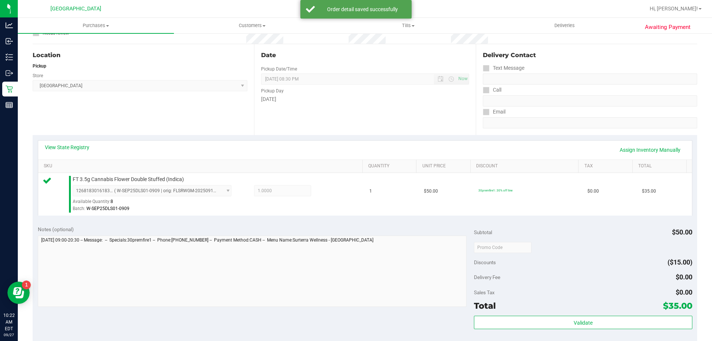
scroll to position [186, 0]
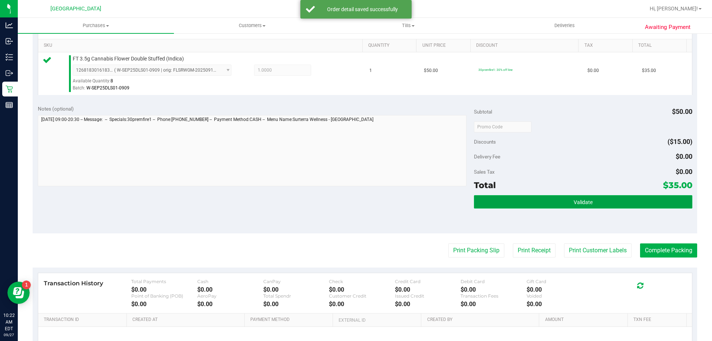
click at [540, 205] on button "Validate" at bounding box center [583, 201] width 218 height 13
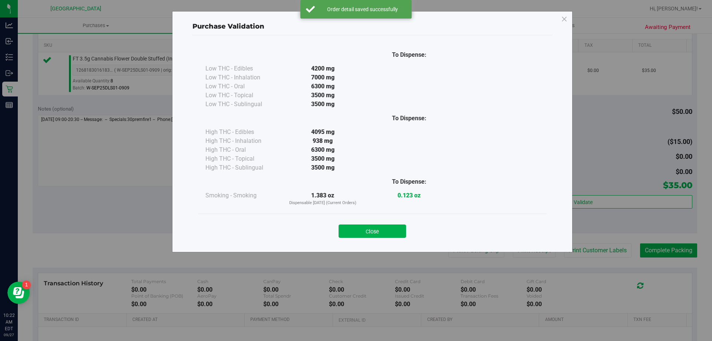
click at [377, 222] on div "Close" at bounding box center [373, 229] width 338 height 19
click at [383, 233] on button "Close" at bounding box center [373, 230] width 68 height 13
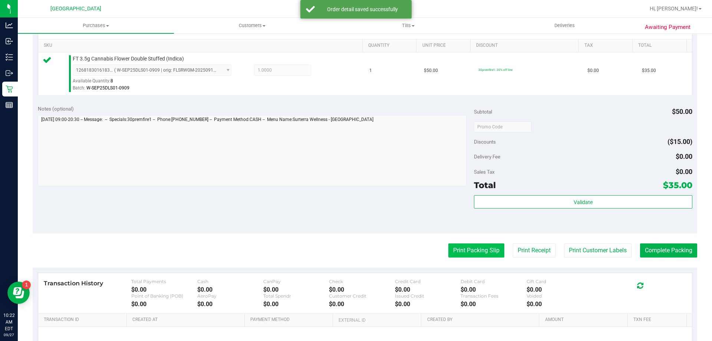
click at [465, 243] on purchase-details "Back Edit Purchase Cancel Purchase View Profile # 12012533 BioTrack ID: - Submi…" at bounding box center [365, 131] width 665 height 552
click at [463, 253] on button "Print Packing Slip" at bounding box center [477, 250] width 56 height 14
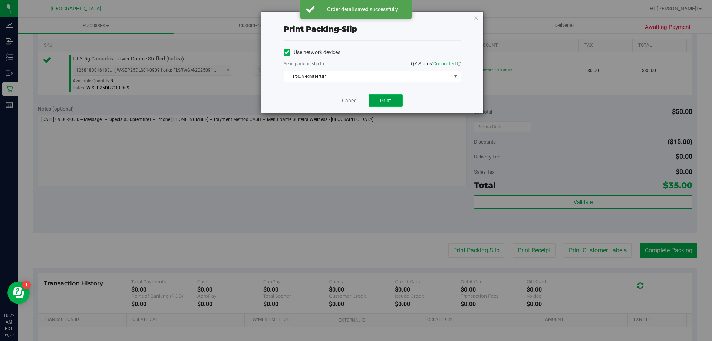
click at [378, 101] on button "Print" at bounding box center [386, 100] width 34 height 13
click at [352, 101] on link "Cancel" at bounding box center [350, 101] width 16 height 8
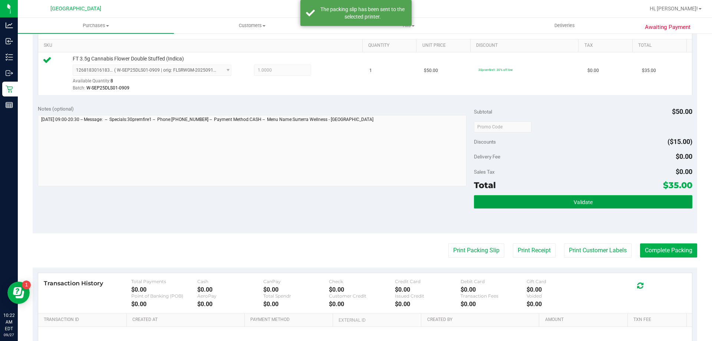
click at [546, 204] on button "Validate" at bounding box center [583, 201] width 218 height 13
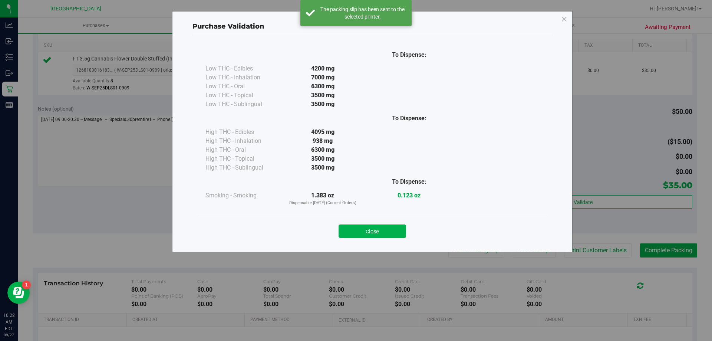
click at [375, 232] on button "Close" at bounding box center [373, 230] width 68 height 13
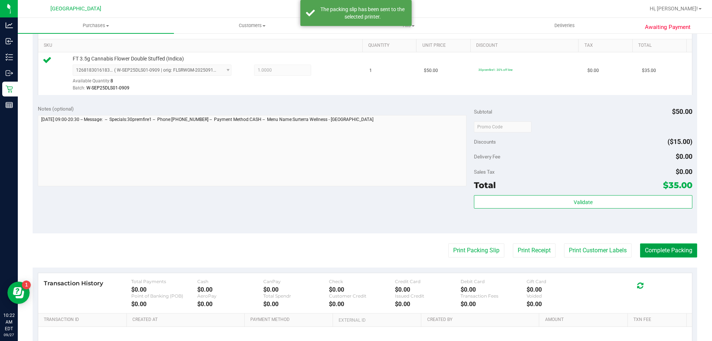
click at [672, 246] on button "Complete Packing" at bounding box center [668, 250] width 57 height 14
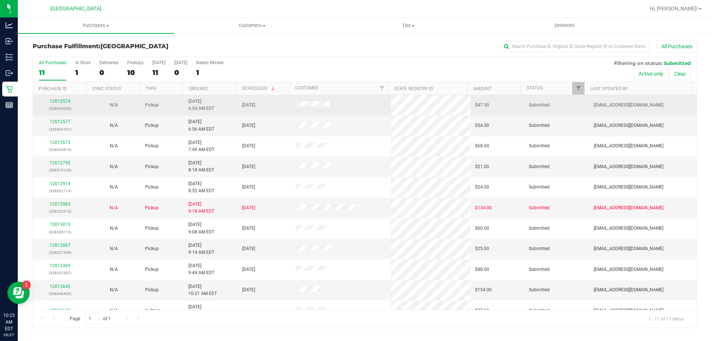
click at [66, 104] on div "12012574 (328304230)" at bounding box center [59, 105] width 45 height 14
click at [63, 99] on link "12012574" at bounding box center [60, 101] width 21 height 5
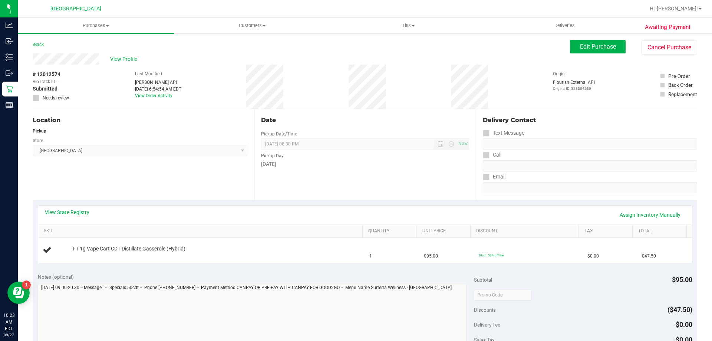
click at [258, 143] on div "Date Pickup Date/Time 09/27/2025 Now 09/27/2025 08:30 PM Now Pickup Day Saturday" at bounding box center [365, 154] width 222 height 91
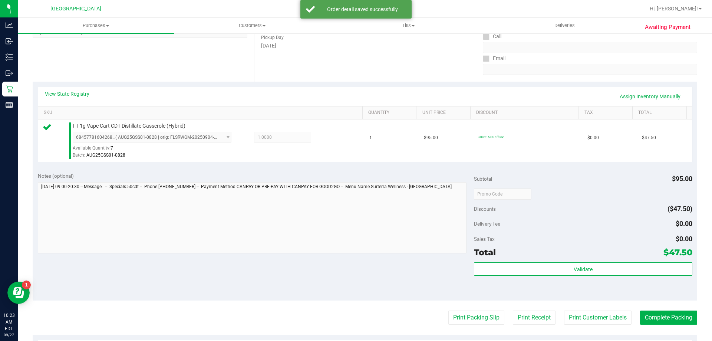
scroll to position [148, 0]
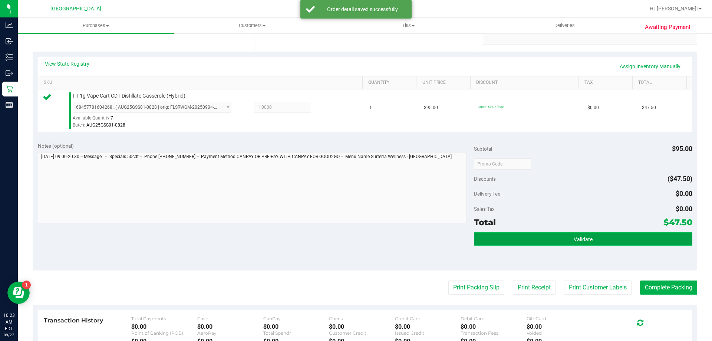
drag, startPoint x: 553, startPoint y: 239, endPoint x: 548, endPoint y: 242, distance: 4.8
click at [553, 239] on button "Validate" at bounding box center [583, 238] width 218 height 13
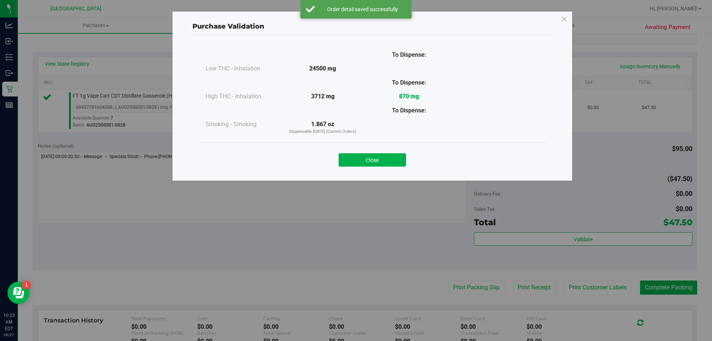
drag, startPoint x: 354, startPoint y: 153, endPoint x: 360, endPoint y: 167, distance: 14.8
click at [355, 155] on button "Close" at bounding box center [373, 159] width 68 height 13
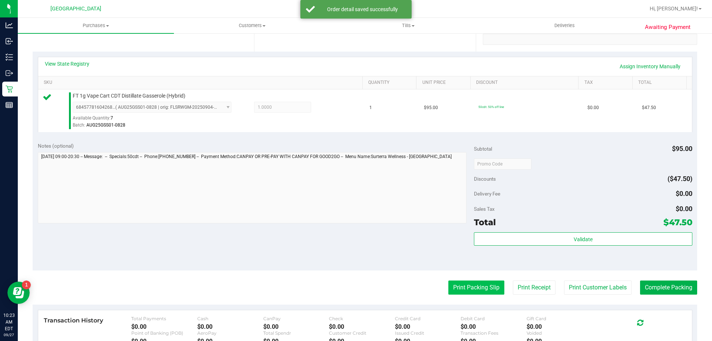
click at [484, 285] on button "Print Packing Slip" at bounding box center [477, 288] width 56 height 14
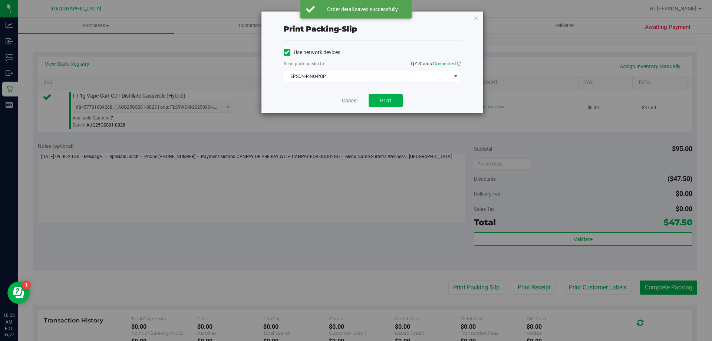
click at [383, 108] on div "Cancel Print" at bounding box center [372, 100] width 177 height 25
click at [385, 100] on span "Print" at bounding box center [385, 101] width 11 height 6
click at [351, 102] on link "Cancel" at bounding box center [350, 101] width 16 height 8
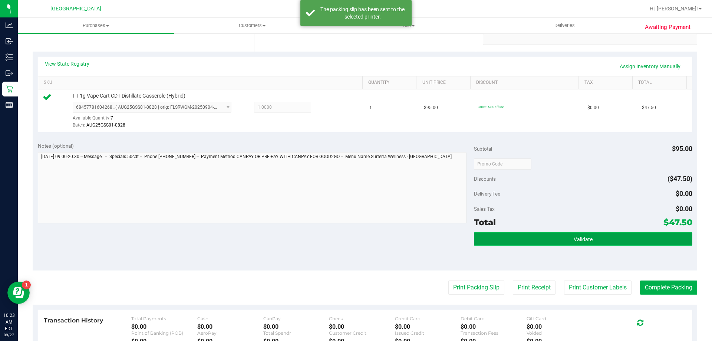
click at [539, 234] on button "Validate" at bounding box center [583, 238] width 218 height 13
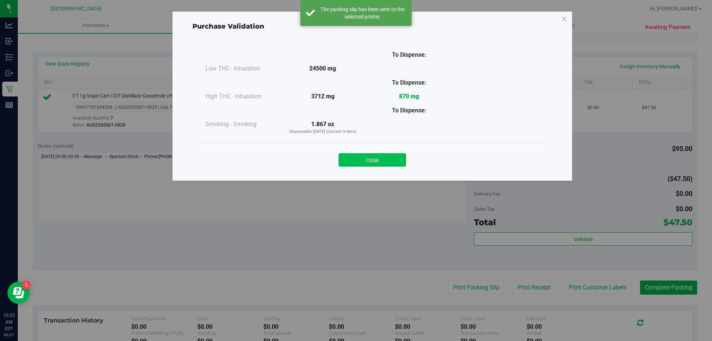
click at [388, 163] on button "Close" at bounding box center [373, 159] width 68 height 13
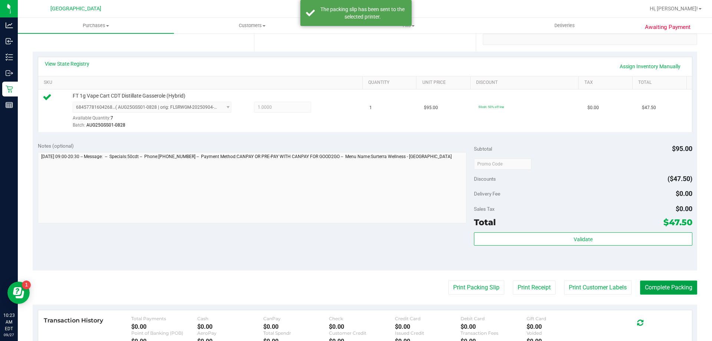
click at [650, 286] on button "Complete Packing" at bounding box center [668, 288] width 57 height 14
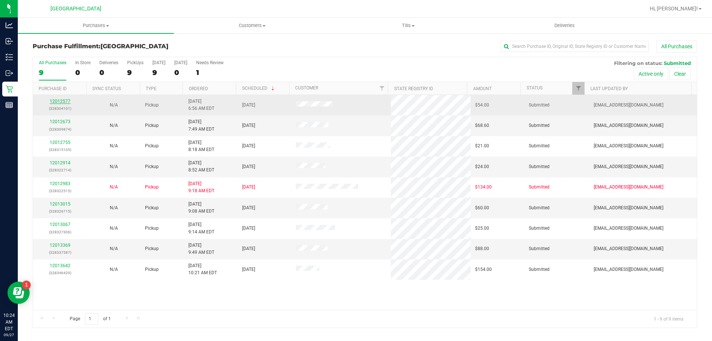
click at [61, 100] on link "12012577" at bounding box center [60, 101] width 21 height 5
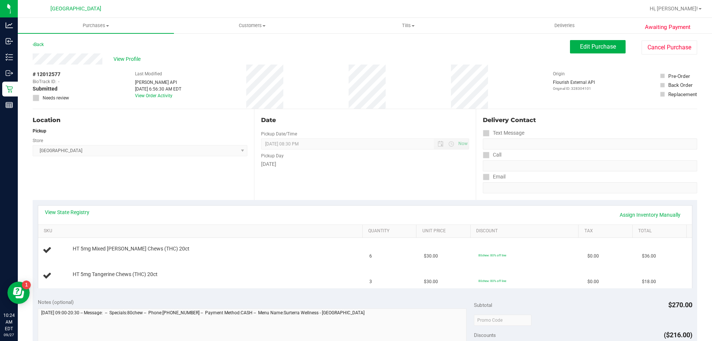
click at [135, 138] on div "Store" at bounding box center [140, 139] width 215 height 11
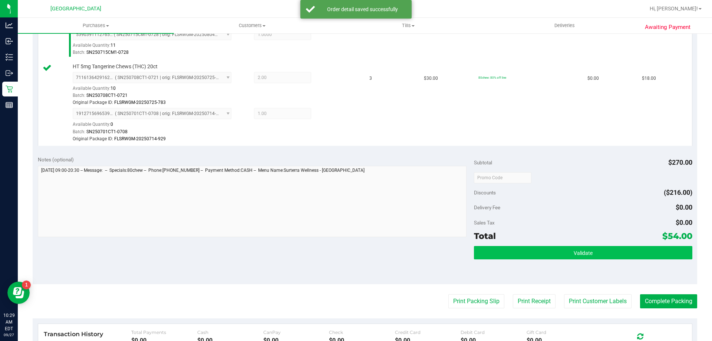
scroll to position [260, 0]
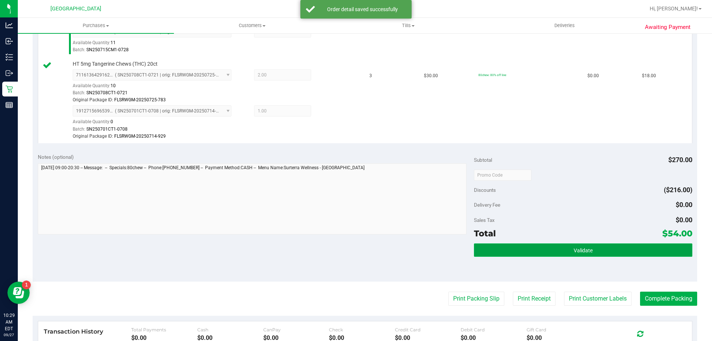
click at [609, 250] on button "Validate" at bounding box center [583, 249] width 218 height 13
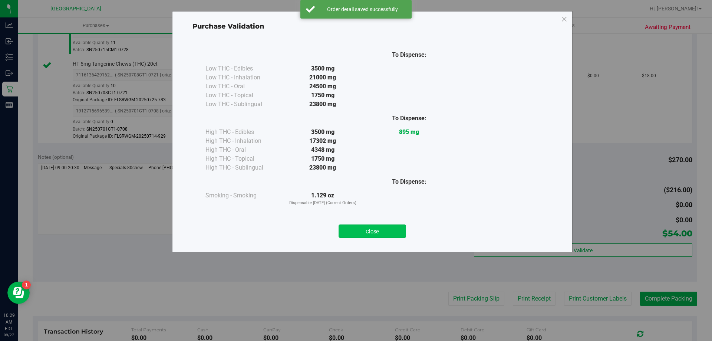
click at [355, 229] on button "Close" at bounding box center [373, 230] width 68 height 13
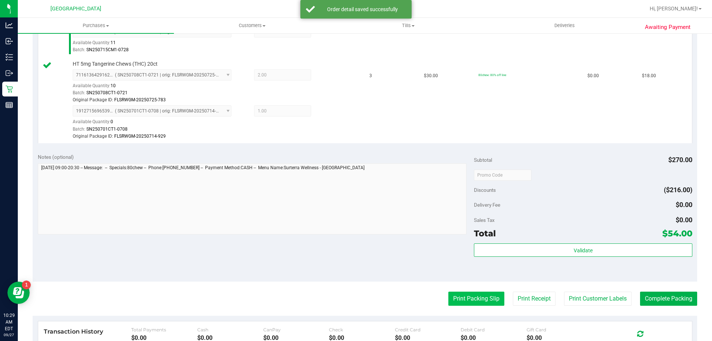
click at [487, 295] on button "Print Packing Slip" at bounding box center [477, 299] width 56 height 14
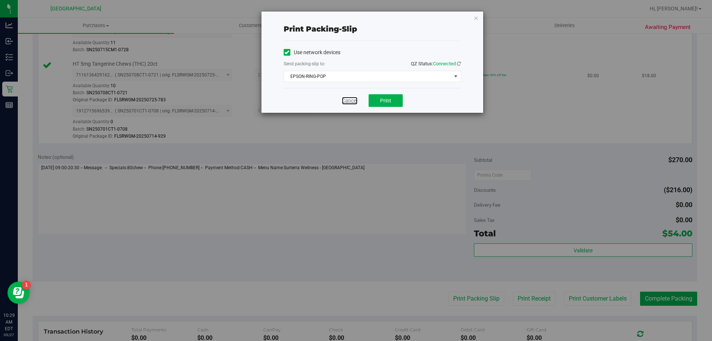
drag, startPoint x: 346, startPoint y: 102, endPoint x: 312, endPoint y: 75, distance: 43.3
click at [345, 102] on link "Cancel" at bounding box center [350, 101] width 16 height 8
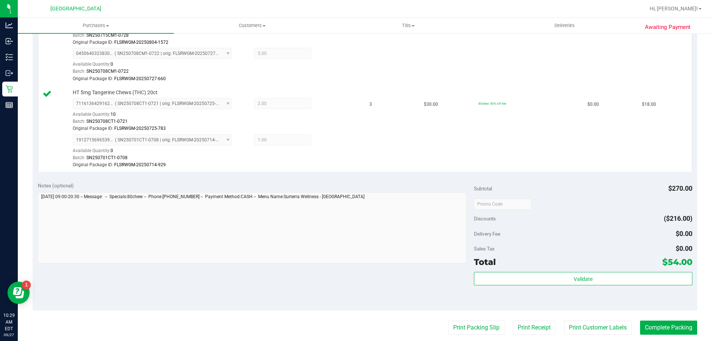
scroll to position [260, 0]
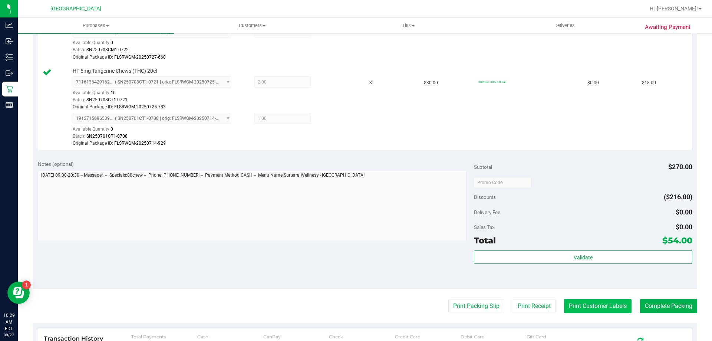
click at [603, 302] on button "Print Customer Labels" at bounding box center [598, 306] width 68 height 14
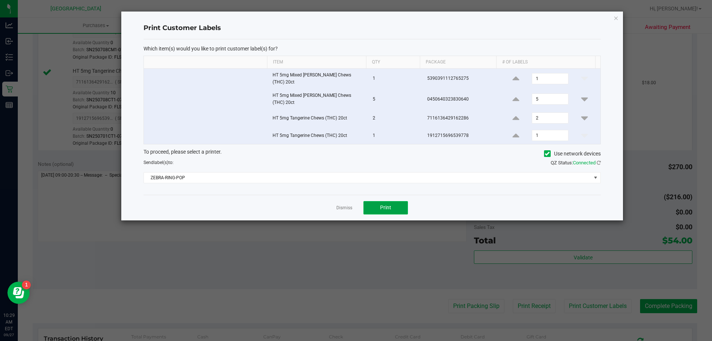
click at [387, 204] on span "Print" at bounding box center [385, 207] width 11 height 6
click at [342, 205] on link "Dismiss" at bounding box center [345, 208] width 16 height 6
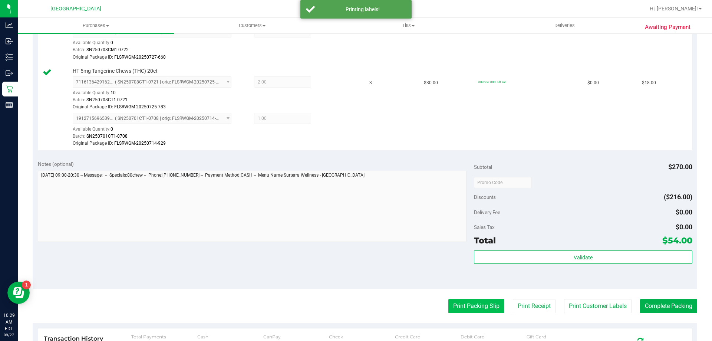
click at [458, 299] on button "Print Packing Slip" at bounding box center [477, 306] width 56 height 14
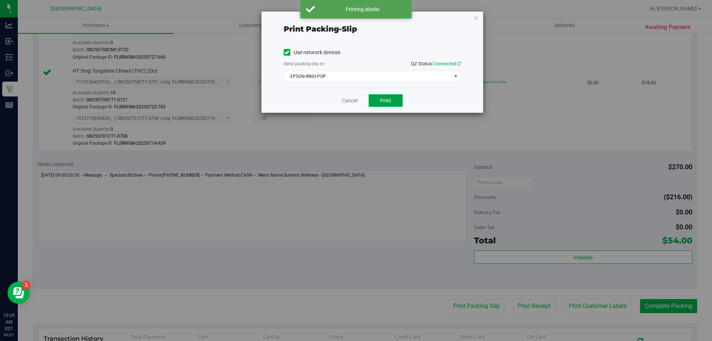
click at [396, 104] on button "Print" at bounding box center [386, 100] width 34 height 13
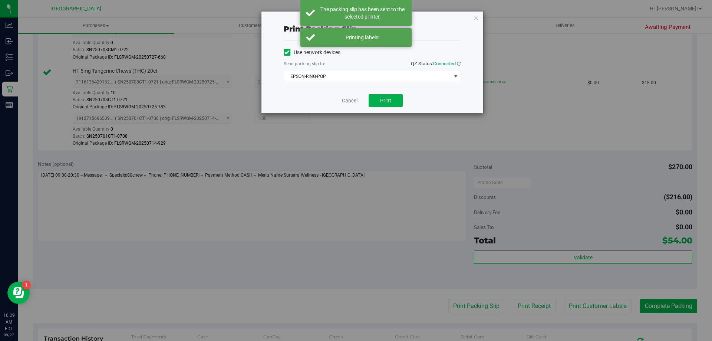
click at [347, 99] on link "Cancel" at bounding box center [350, 101] width 16 height 8
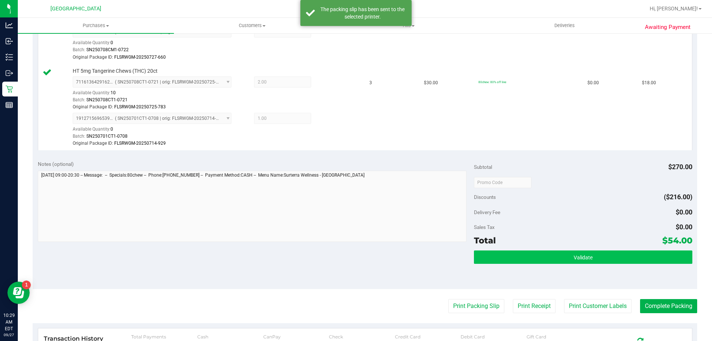
click at [509, 253] on div "Subtotal $270.00 Discounts ($216.00) Delivery Fee $0.00 Sales Tax $0.00 Total $…" at bounding box center [583, 222] width 218 height 124
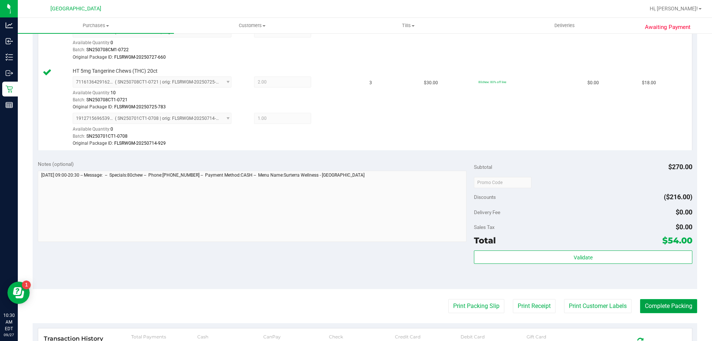
click at [649, 309] on button "Complete Packing" at bounding box center [668, 306] width 57 height 14
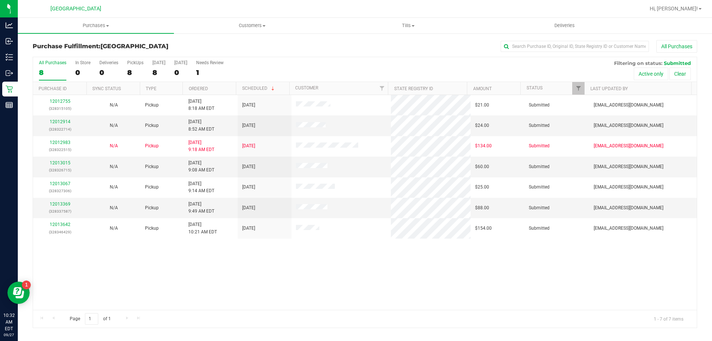
drag, startPoint x: 246, startPoint y: 273, endPoint x: 247, endPoint y: 260, distance: 12.7
click at [246, 272] on div "12012755 (328315105) N/A Pickup [DATE] 8:18 AM EDT 9/27/2025 $21.00 Submitted […" at bounding box center [365, 202] width 664 height 215
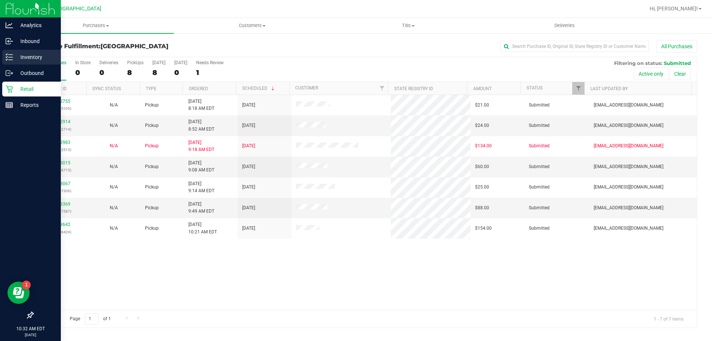
click at [19, 63] on div "Inventory" at bounding box center [31, 57] width 59 height 15
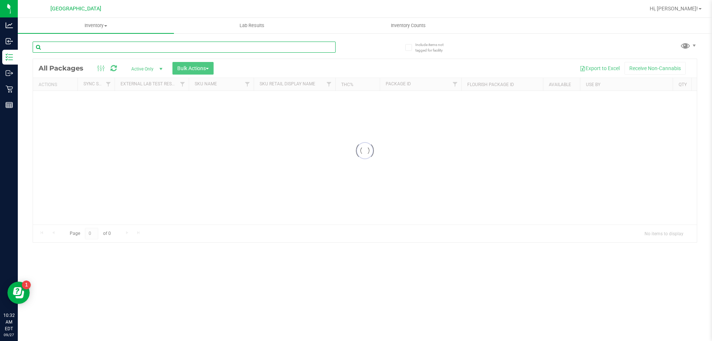
click at [68, 50] on input "text" at bounding box center [184, 47] width 303 height 11
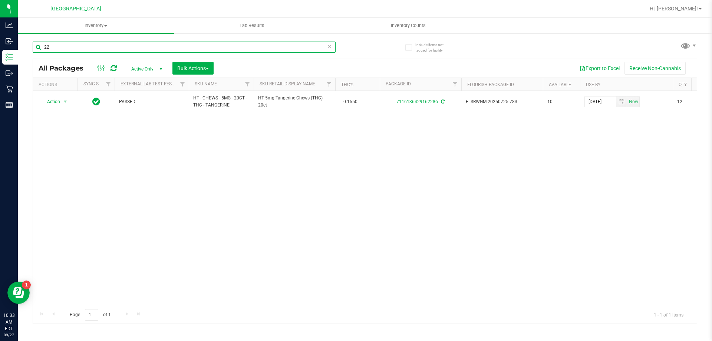
type input "2"
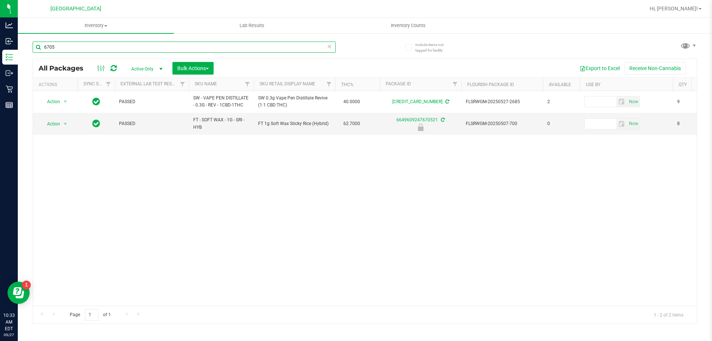
type input "6705"
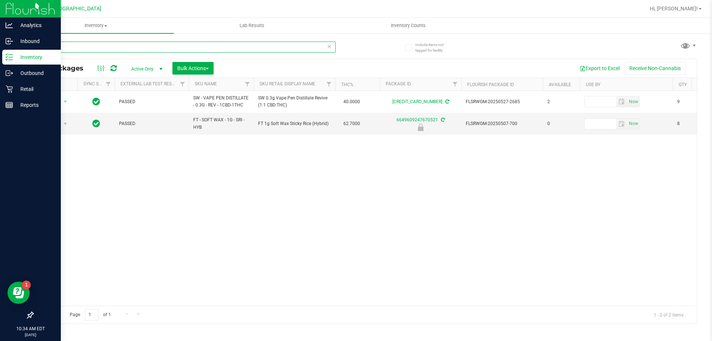
drag, startPoint x: 72, startPoint y: 49, endPoint x: 12, endPoint y: 61, distance: 61.0
click at [13, 58] on div "Analytics Inbound Inventory Outbound Retail Reports 10:34 AM EDT [DATE] 09/27 […" at bounding box center [356, 170] width 712 height 341
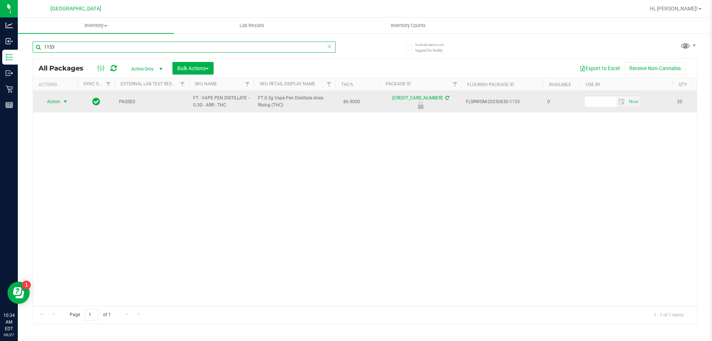
type input "1153"
click at [59, 102] on span "Action" at bounding box center [50, 101] width 20 height 10
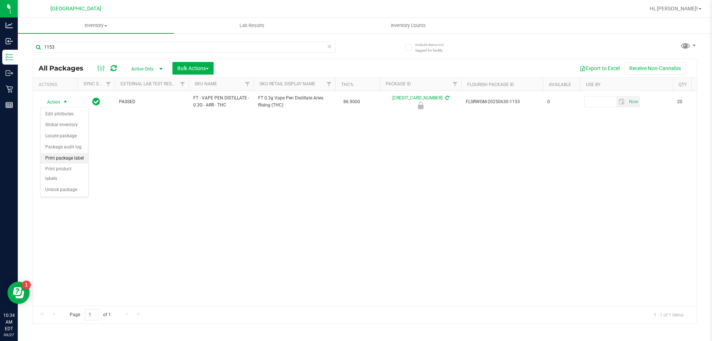
click at [61, 160] on li "Print package label" at bounding box center [64, 158] width 47 height 11
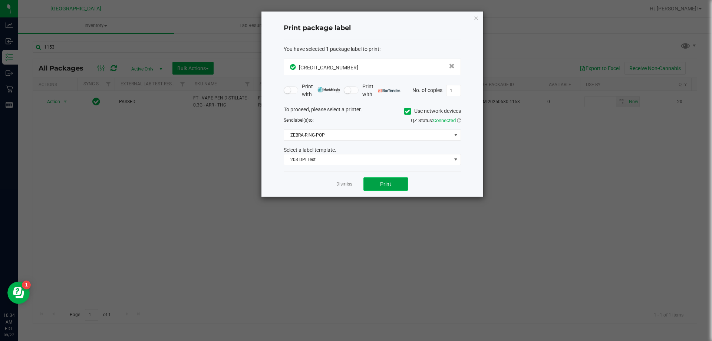
click at [375, 184] on button "Print" at bounding box center [386, 183] width 45 height 13
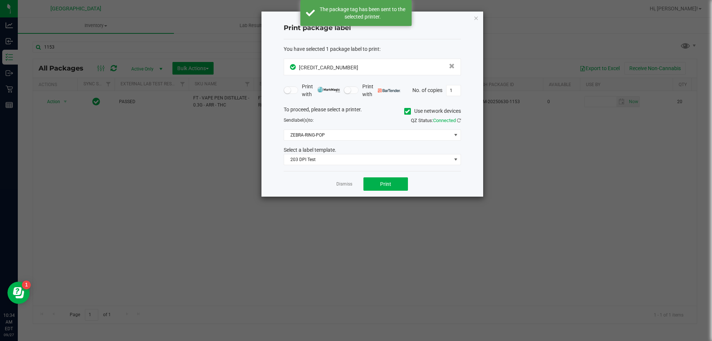
drag, startPoint x: 350, startPoint y: 184, endPoint x: 327, endPoint y: 203, distance: 29.2
click at [349, 184] on link "Dismiss" at bounding box center [345, 184] width 16 height 6
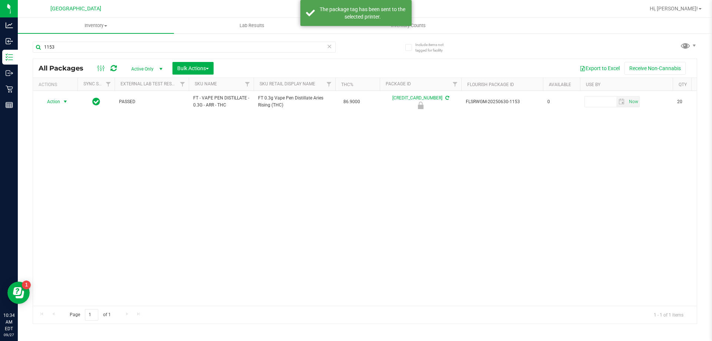
click at [224, 205] on div "Action Action Edit attributes Global inventory Locate package Package audit log…" at bounding box center [365, 198] width 664 height 215
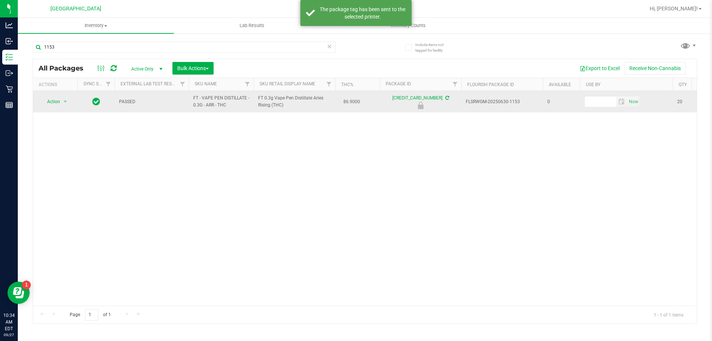
click at [47, 109] on td "Action Action Edit attributes Global inventory Locate package Package audit log…" at bounding box center [55, 102] width 45 height 22
click at [56, 104] on span "Action" at bounding box center [50, 101] width 20 height 10
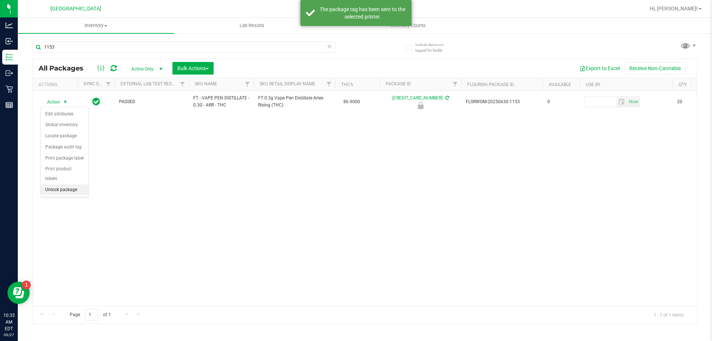
click at [84, 184] on li "Unlock package" at bounding box center [64, 189] width 47 height 11
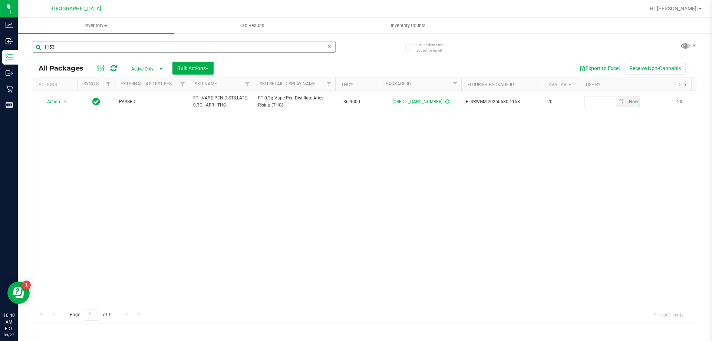
drag, startPoint x: 99, startPoint y: 43, endPoint x: 43, endPoint y: 51, distance: 56.6
click at [43, 51] on div "1153" at bounding box center [199, 47] width 332 height 24
drag, startPoint x: 53, startPoint y: 49, endPoint x: 33, endPoint y: 51, distance: 20.9
click at [33, 51] on input "1153" at bounding box center [184, 47] width 303 height 11
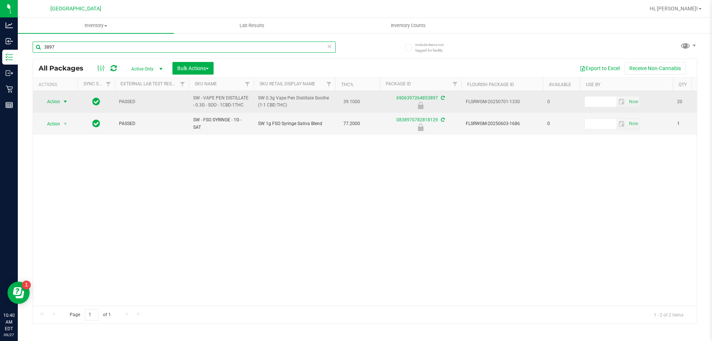
type input "3897"
click at [50, 101] on span "Action" at bounding box center [50, 101] width 20 height 10
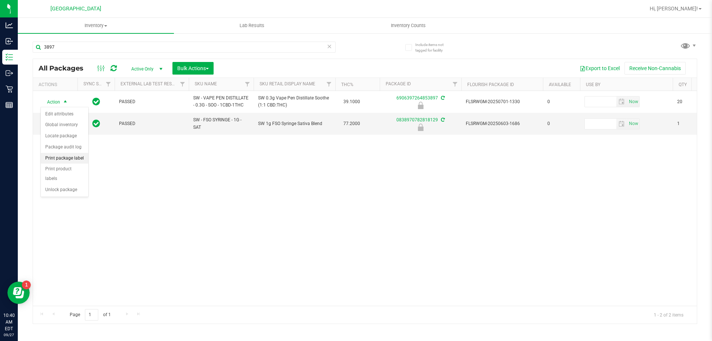
click at [58, 157] on li "Print package label" at bounding box center [64, 158] width 47 height 11
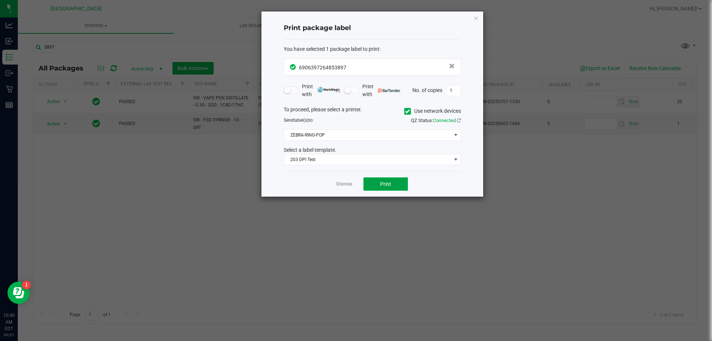
click at [369, 177] on button "Print" at bounding box center [386, 183] width 45 height 13
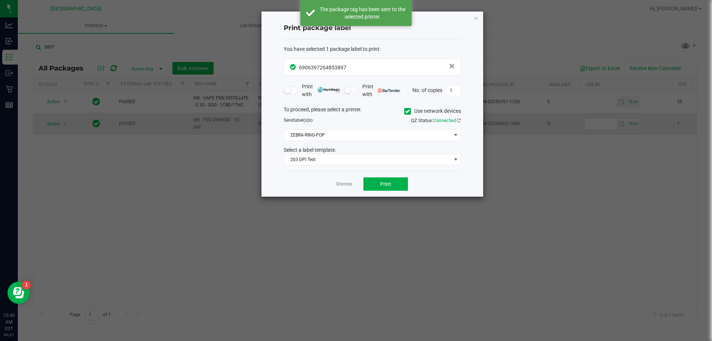
drag, startPoint x: 339, startPoint y: 184, endPoint x: 65, endPoint y: 115, distance: 282.5
click at [338, 184] on link "Dismiss" at bounding box center [345, 184] width 16 height 6
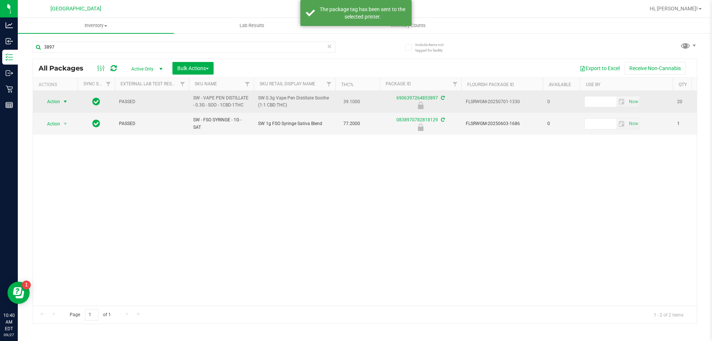
click at [55, 100] on span "Action" at bounding box center [50, 101] width 20 height 10
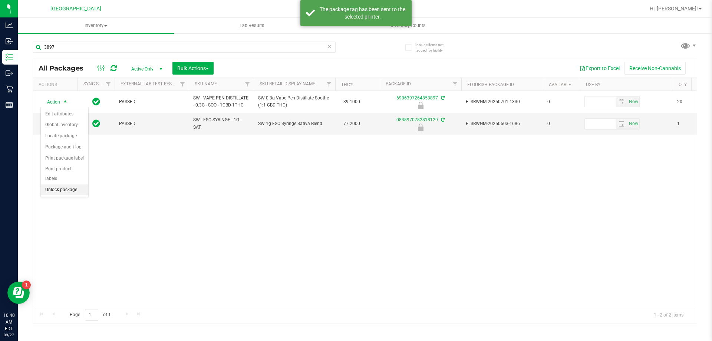
click at [59, 184] on li "Unlock package" at bounding box center [64, 189] width 47 height 11
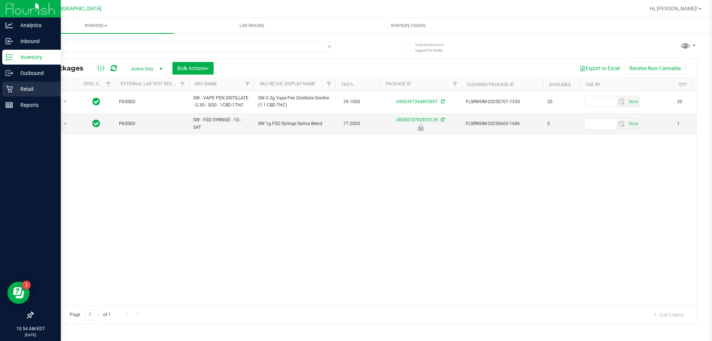
click at [20, 89] on p "Retail" at bounding box center [35, 89] width 45 height 9
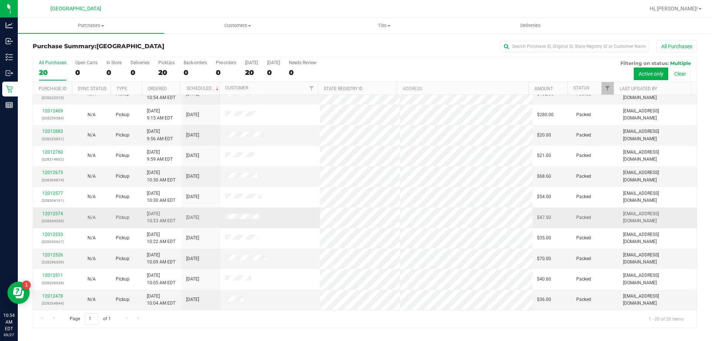
scroll to position [159, 0]
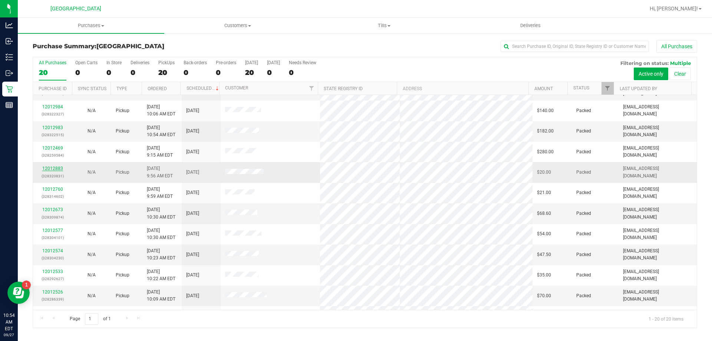
click at [49, 167] on link "12012883" at bounding box center [52, 168] width 21 height 5
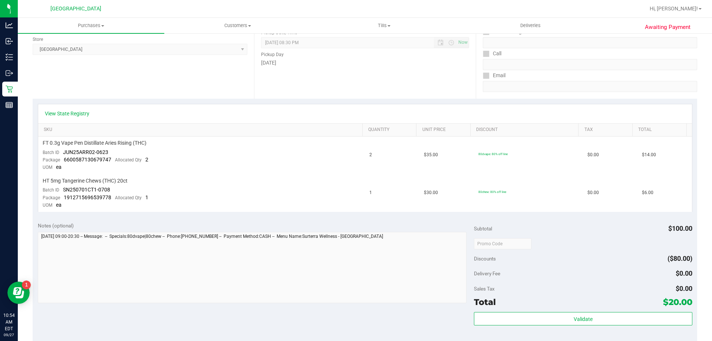
scroll to position [37, 0]
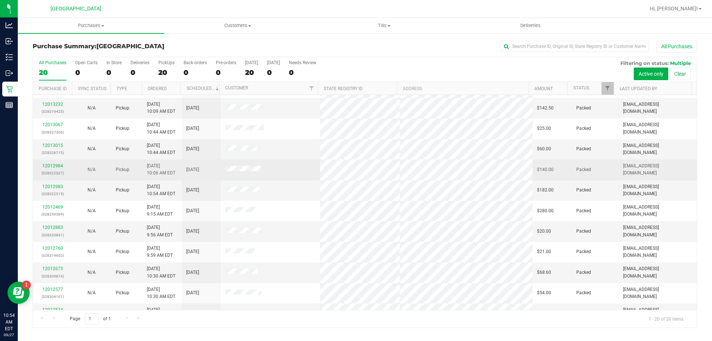
scroll to position [111, 0]
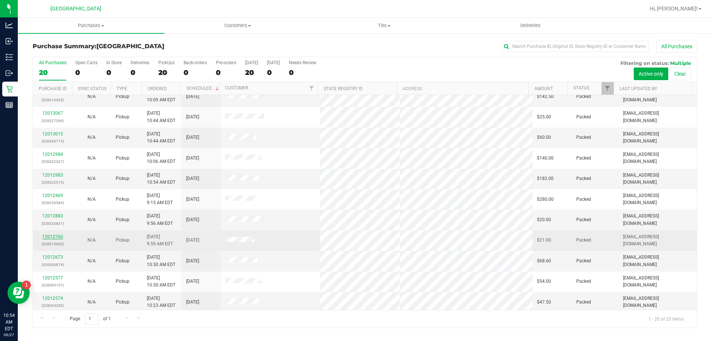
click at [57, 236] on link "12012760" at bounding box center [52, 236] width 21 height 5
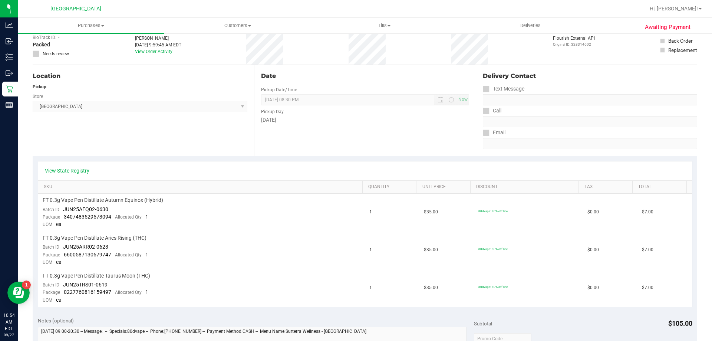
scroll to position [186, 0]
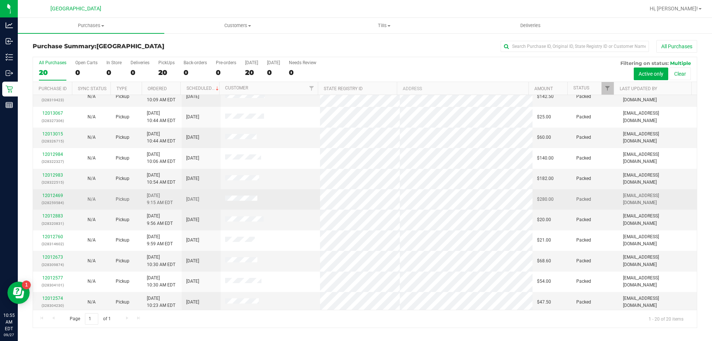
scroll to position [148, 0]
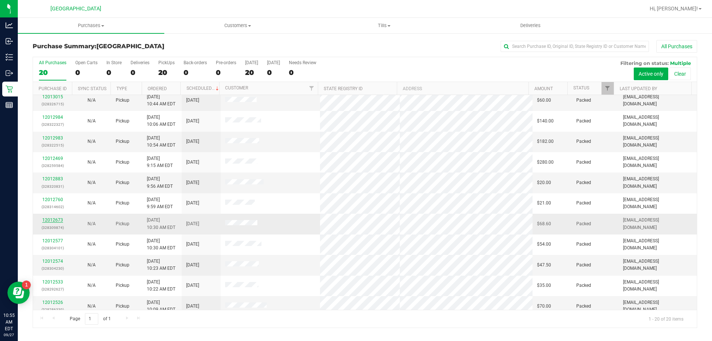
click at [49, 222] on link "12012673" at bounding box center [52, 219] width 21 height 5
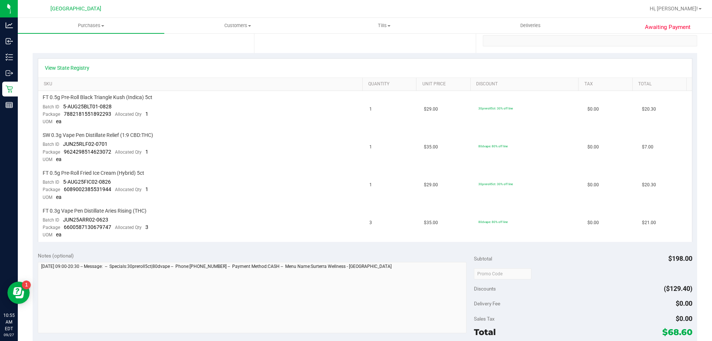
scroll to position [186, 0]
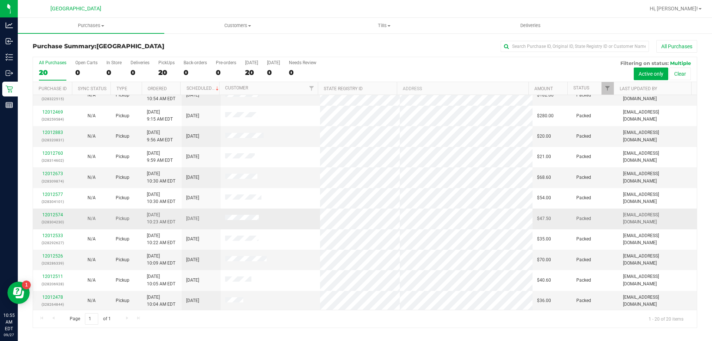
scroll to position [196, 0]
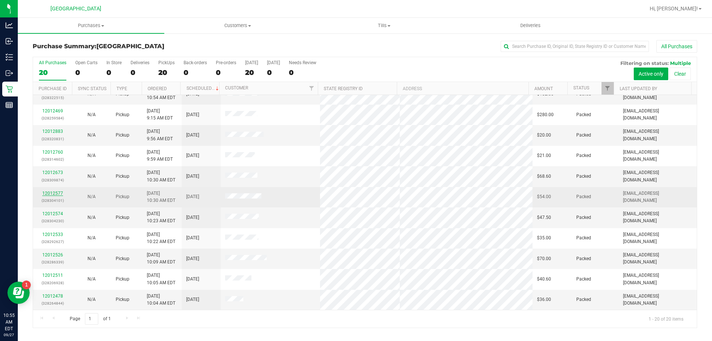
click at [57, 193] on link "12012577" at bounding box center [52, 193] width 21 height 5
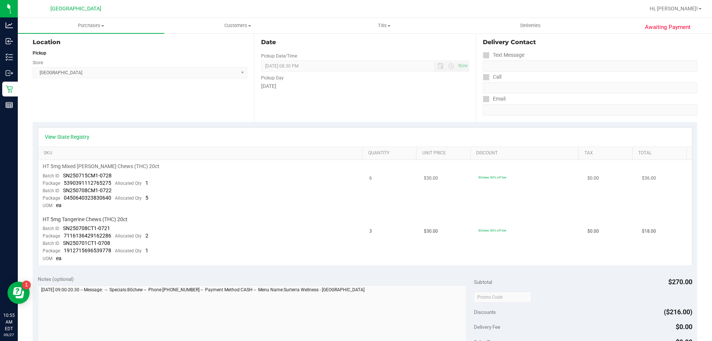
scroll to position [186, 0]
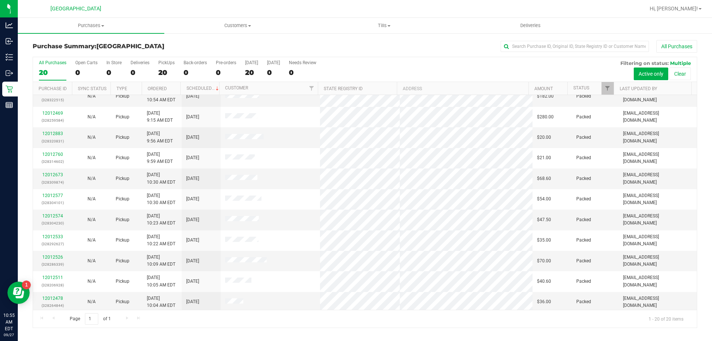
scroll to position [196, 0]
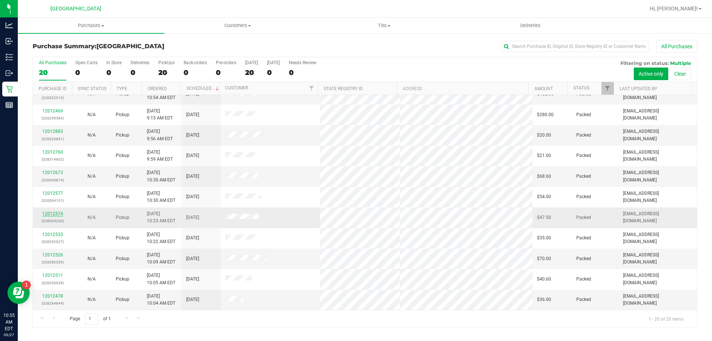
click at [55, 212] on link "12012574" at bounding box center [52, 213] width 21 height 5
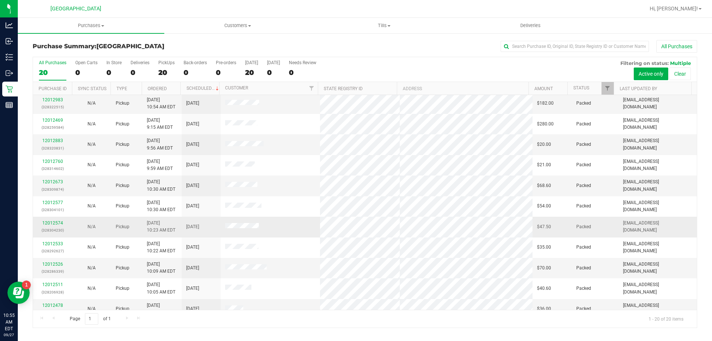
scroll to position [196, 0]
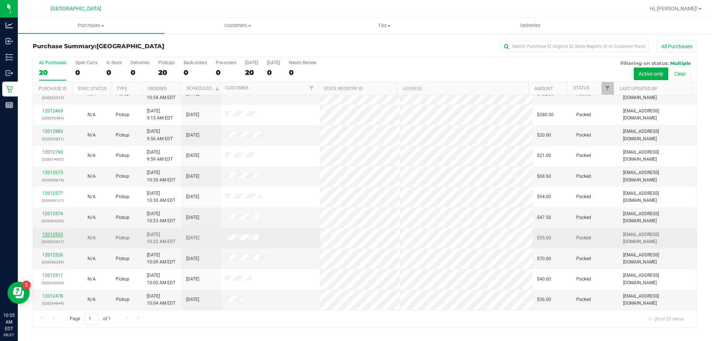
click at [55, 233] on link "12012533" at bounding box center [52, 234] width 21 height 5
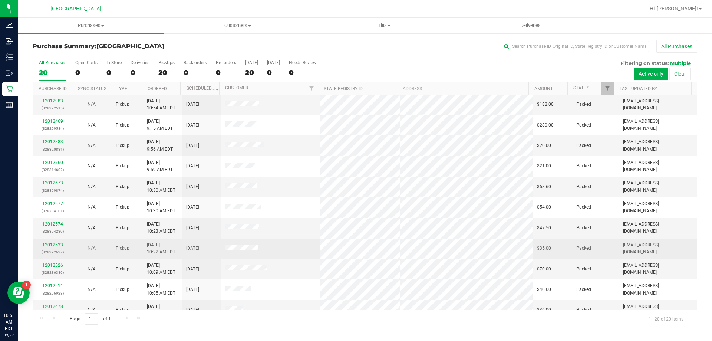
scroll to position [196, 0]
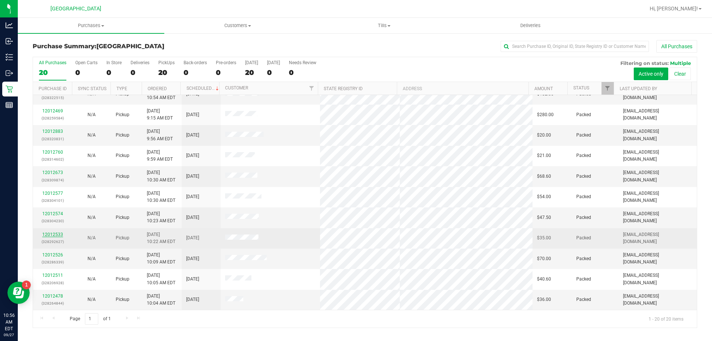
click at [57, 232] on link "12012533" at bounding box center [52, 234] width 21 height 5
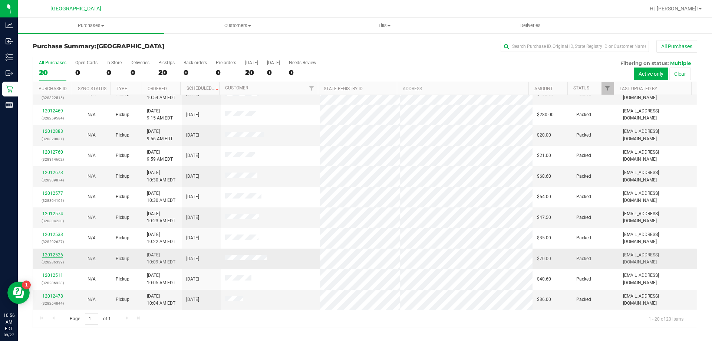
click at [59, 255] on link "12012526" at bounding box center [52, 254] width 21 height 5
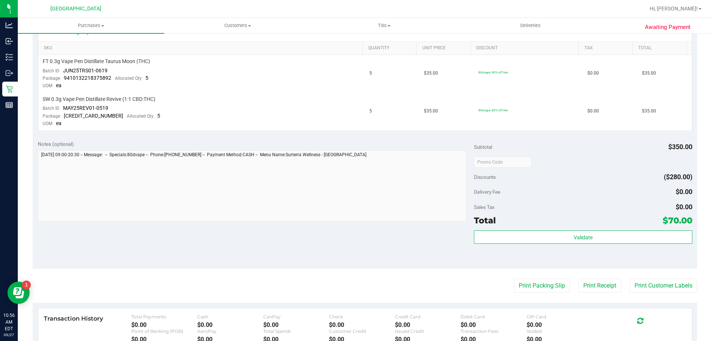
scroll to position [186, 0]
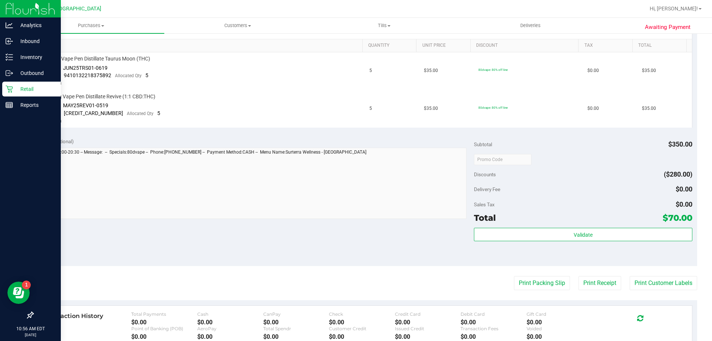
click at [30, 91] on p "Retail" at bounding box center [35, 89] width 45 height 9
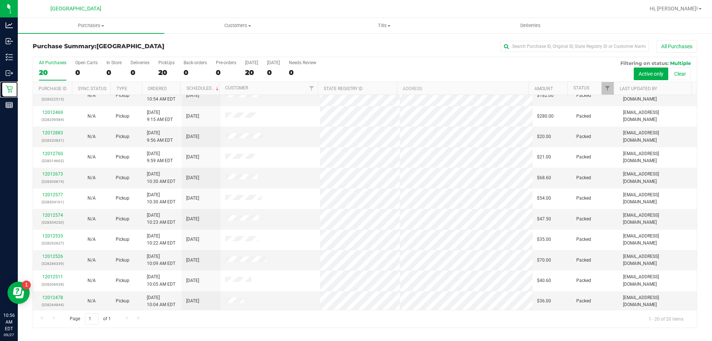
scroll to position [196, 0]
click at [46, 254] on link "12012526" at bounding box center [52, 254] width 21 height 5
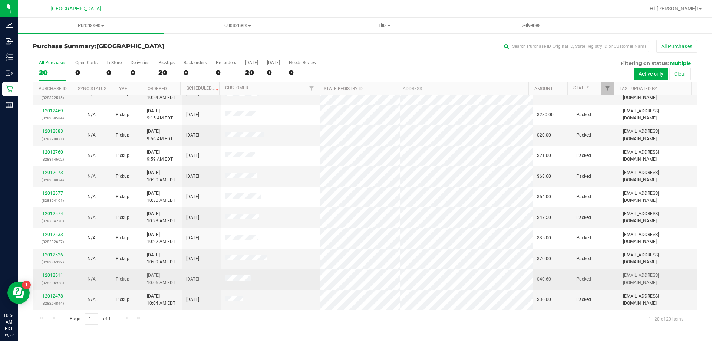
click at [58, 273] on link "12012511" at bounding box center [52, 275] width 21 height 5
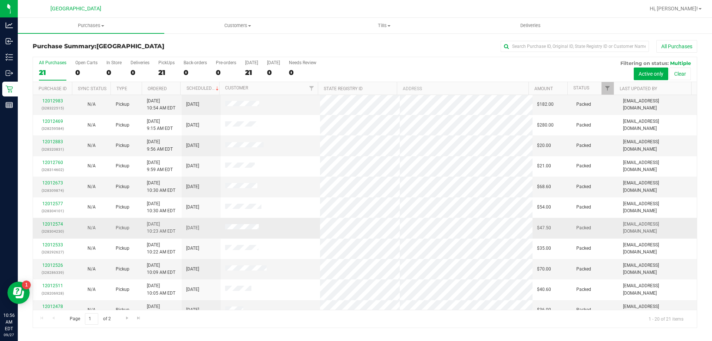
scroll to position [196, 0]
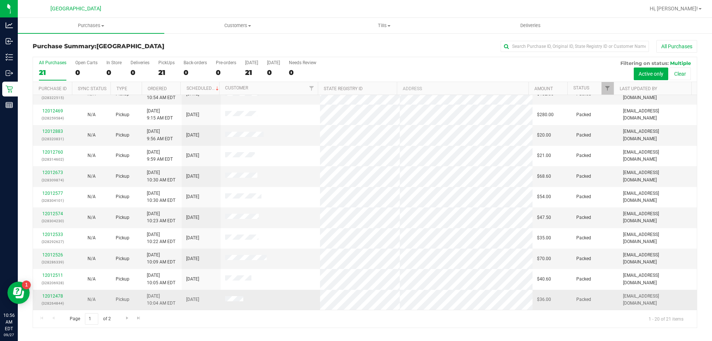
click at [55, 293] on div "12012478 (328264844)" at bounding box center [52, 300] width 30 height 14
click at [53, 295] on link "12012478" at bounding box center [52, 296] width 21 height 5
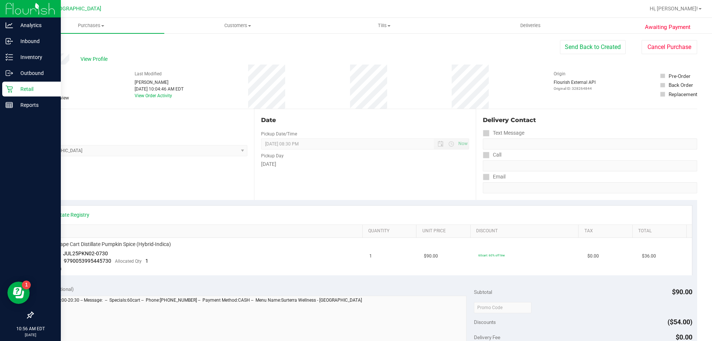
click at [22, 82] on div "Retail" at bounding box center [31, 89] width 59 height 15
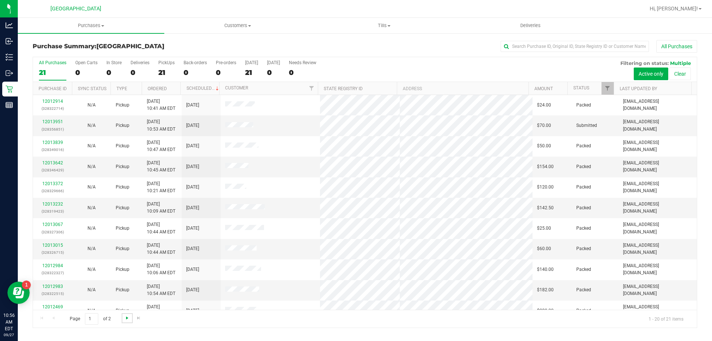
click at [126, 317] on span "Go to the next page" at bounding box center [127, 318] width 6 height 6
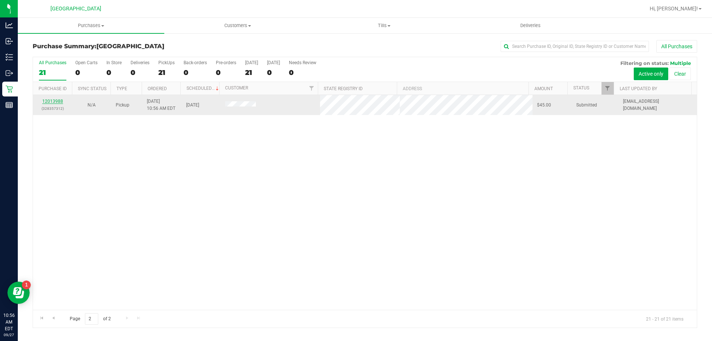
click at [50, 101] on link "12013988" at bounding box center [52, 101] width 21 height 5
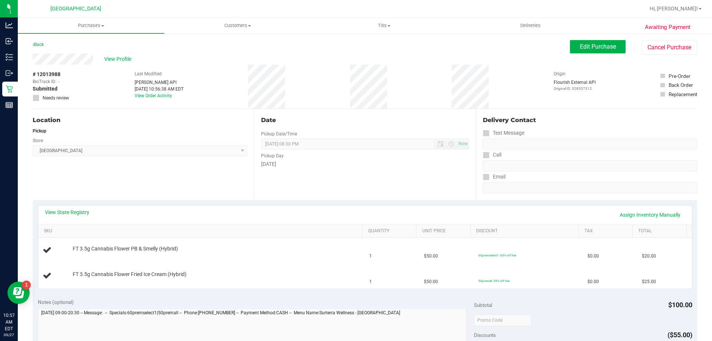
click at [126, 154] on span "Orange Park WC Select Store Bonita Springs WC Boynton Beach WC Bradenton WC Bra…" at bounding box center [140, 150] width 215 height 11
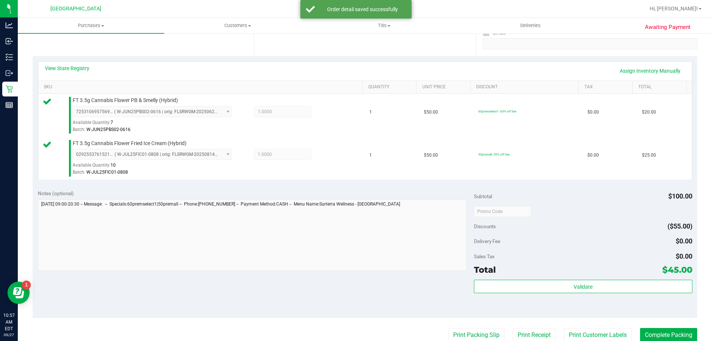
scroll to position [260, 0]
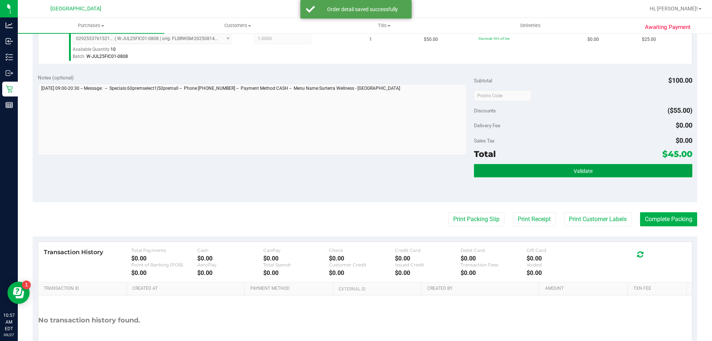
click at [610, 166] on button "Validate" at bounding box center [583, 170] width 218 height 13
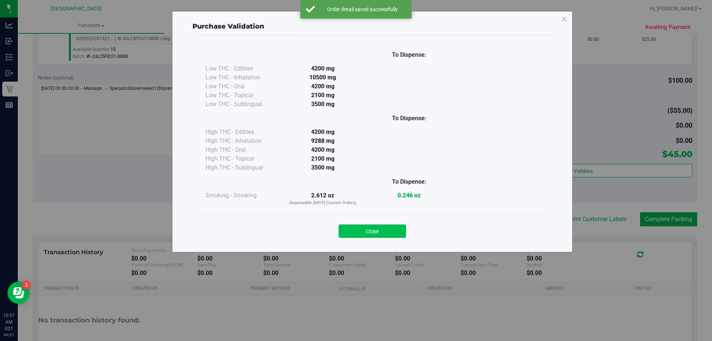
click at [381, 230] on button "Close" at bounding box center [373, 230] width 68 height 13
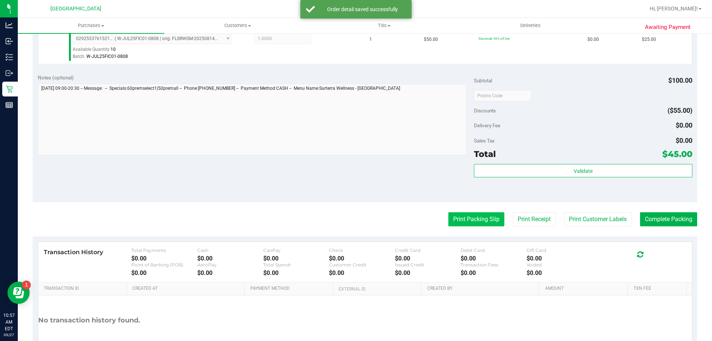
click at [461, 213] on button "Print Packing Slip" at bounding box center [477, 219] width 56 height 14
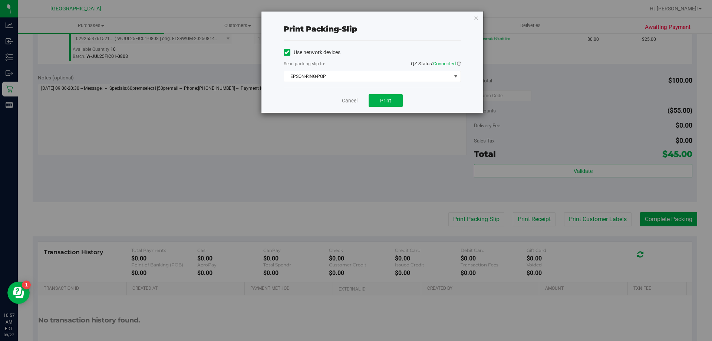
click at [388, 92] on div "Cancel Print" at bounding box center [372, 100] width 177 height 25
click at [386, 98] on span "Print" at bounding box center [385, 101] width 11 height 6
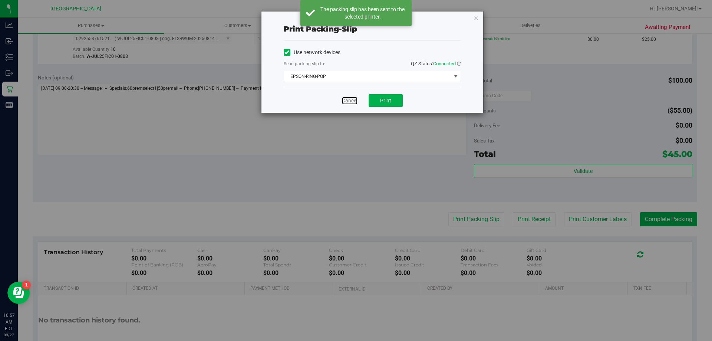
drag, startPoint x: 344, startPoint y: 99, endPoint x: 595, endPoint y: 148, distance: 255.1
click at [345, 99] on link "Cancel" at bounding box center [350, 101] width 16 height 8
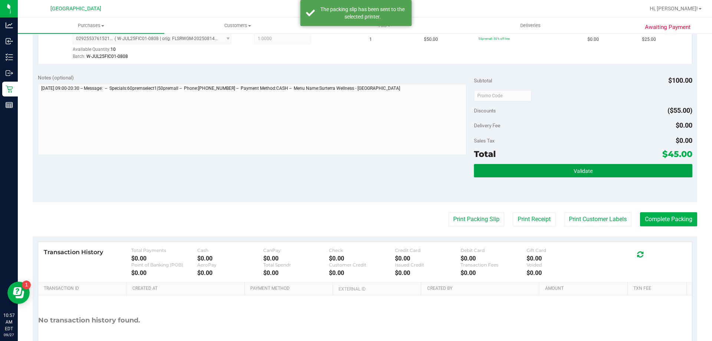
drag, startPoint x: 630, startPoint y: 173, endPoint x: 632, endPoint y: 179, distance: 6.9
click at [630, 173] on button "Validate" at bounding box center [583, 170] width 218 height 13
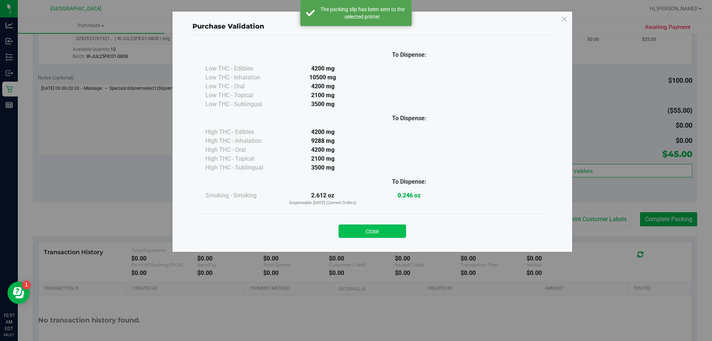
click at [397, 231] on button "Close" at bounding box center [373, 230] width 68 height 13
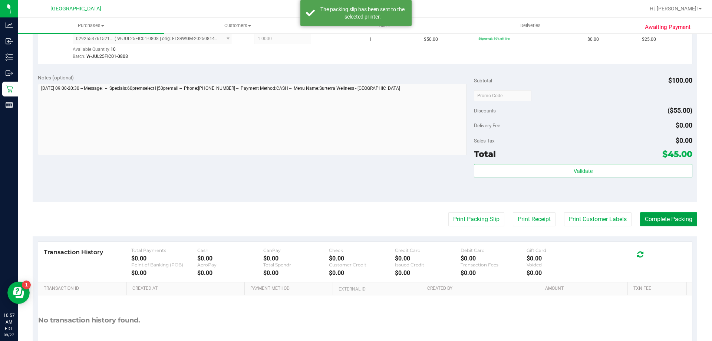
drag, startPoint x: 662, startPoint y: 217, endPoint x: 663, endPoint y: 203, distance: 14.5
click at [663, 217] on button "Complete Packing" at bounding box center [668, 219] width 57 height 14
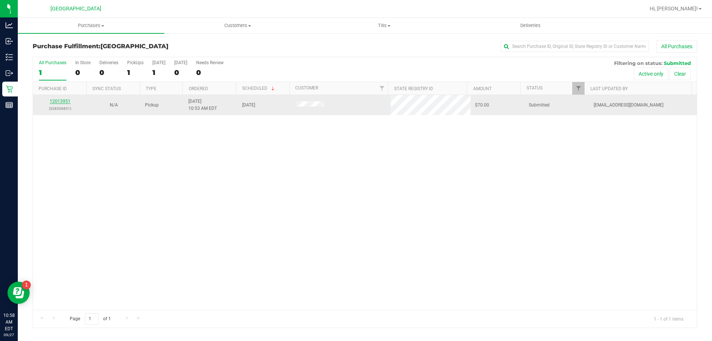
click at [62, 100] on link "12013951" at bounding box center [60, 101] width 21 height 5
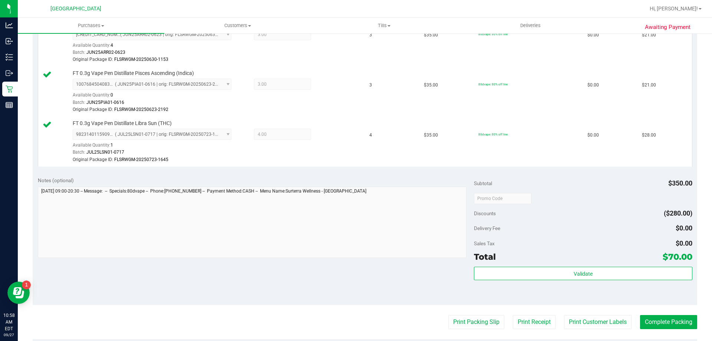
scroll to position [223, 0]
click at [557, 279] on div "Validate" at bounding box center [583, 281] width 218 height 33
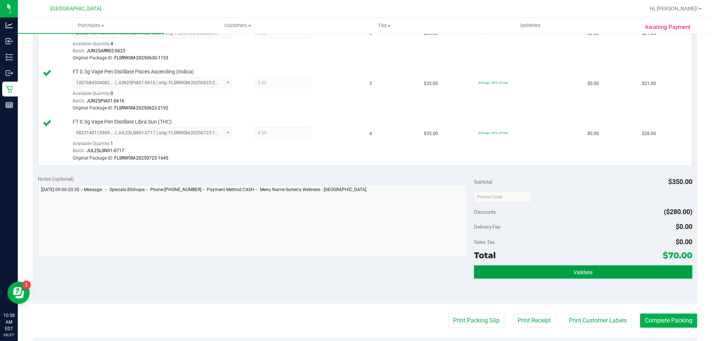
click at [556, 273] on button "Validate" at bounding box center [583, 271] width 218 height 13
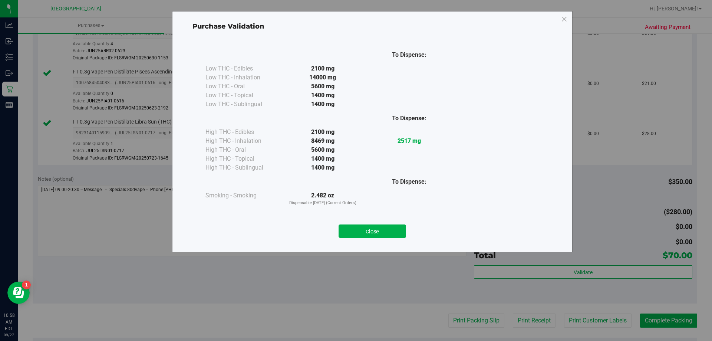
drag, startPoint x: 378, startPoint y: 229, endPoint x: 514, endPoint y: 250, distance: 137.1
click at [379, 229] on button "Close" at bounding box center [373, 230] width 68 height 13
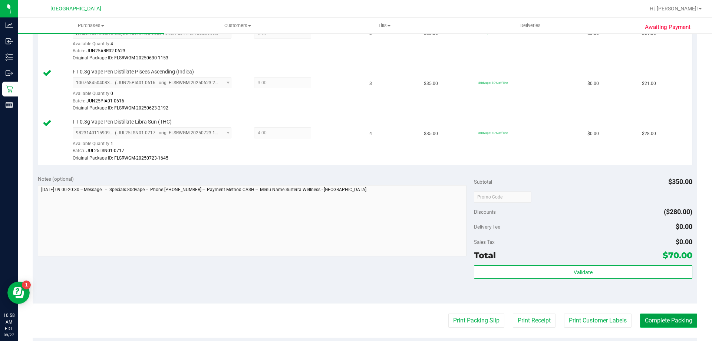
click at [646, 322] on button "Complete Packing" at bounding box center [668, 321] width 57 height 14
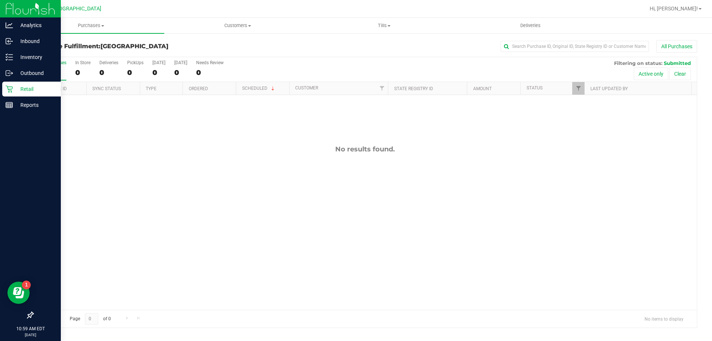
click at [10, 9] on img at bounding box center [31, 8] width 50 height 17
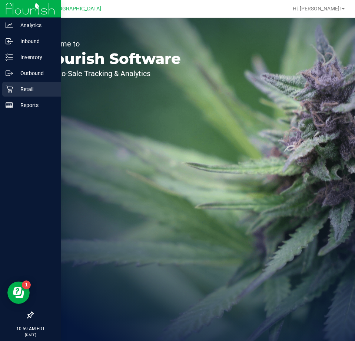
click at [17, 83] on div "Retail" at bounding box center [31, 89] width 59 height 15
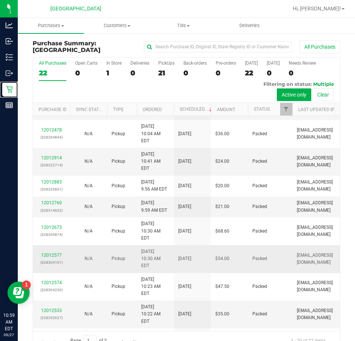
scroll to position [17, 0]
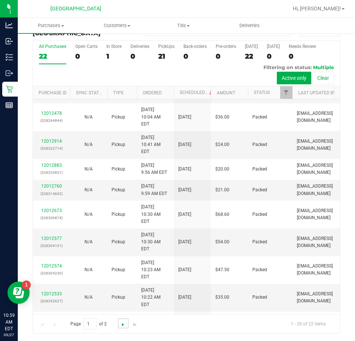
click at [121, 325] on span "Go to the next page" at bounding box center [123, 324] width 6 height 6
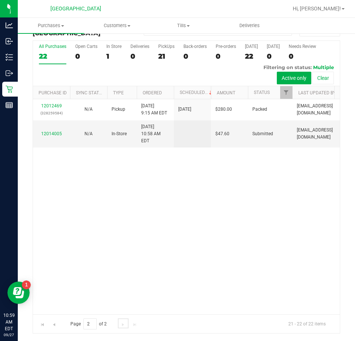
scroll to position [0, 0]
click at [327, 8] on span "Hi, [PERSON_NAME]!" at bounding box center [317, 9] width 48 height 6
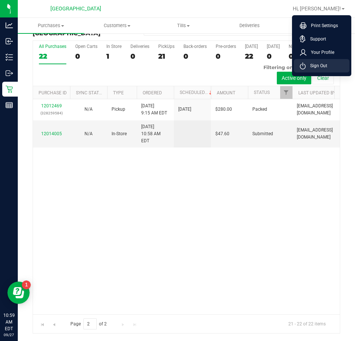
click at [331, 65] on li "Sign Out" at bounding box center [322, 65] width 56 height 13
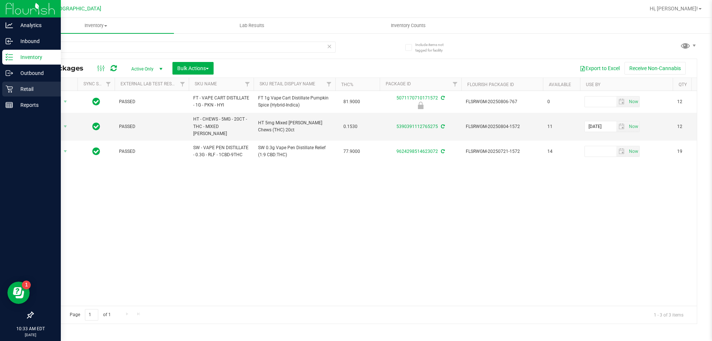
click at [16, 94] on div "Retail" at bounding box center [31, 89] width 59 height 15
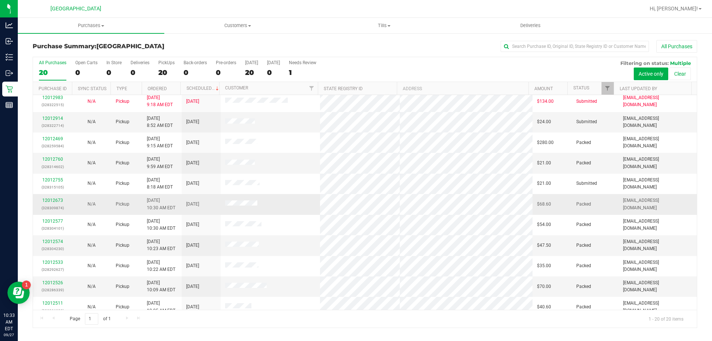
scroll to position [196, 0]
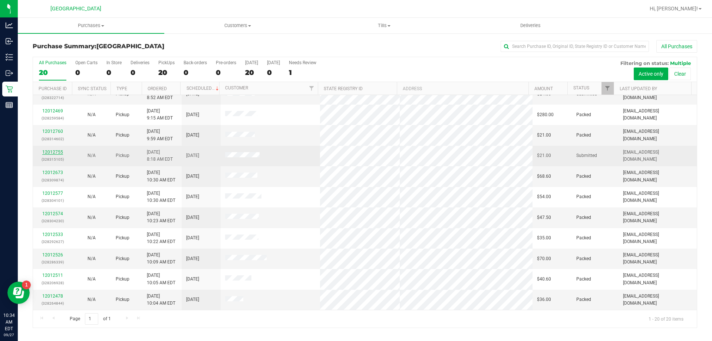
click at [59, 150] on link "12012755" at bounding box center [52, 152] width 21 height 5
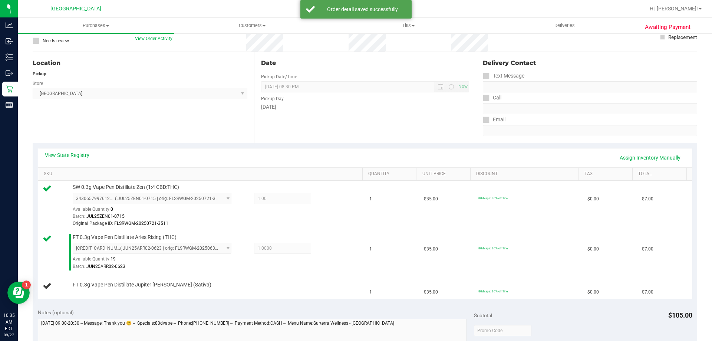
scroll to position [186, 0]
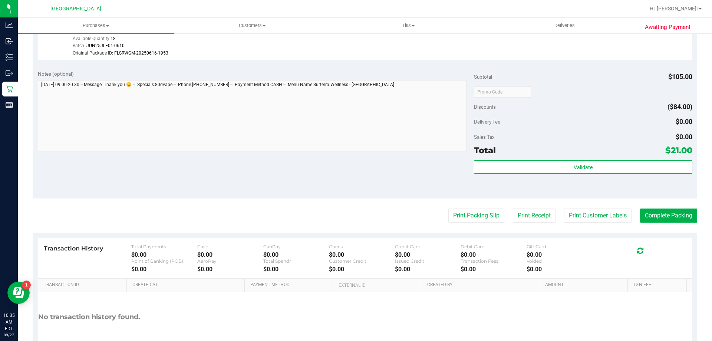
scroll to position [373, 0]
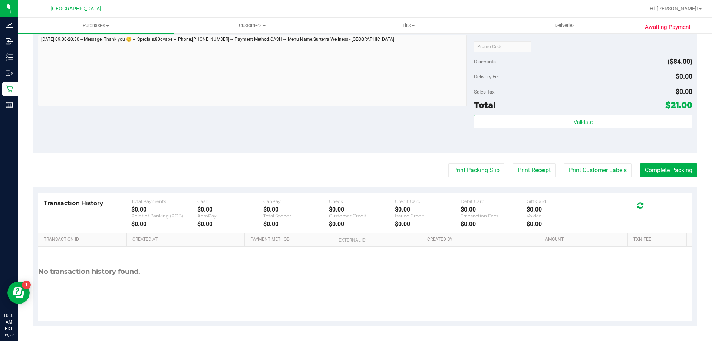
click at [598, 111] on div "Total $21.00" at bounding box center [583, 104] width 218 height 13
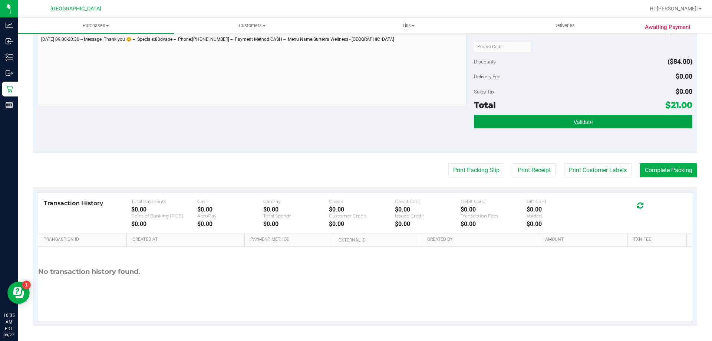
click at [584, 125] on span "Validate" at bounding box center [583, 122] width 19 height 6
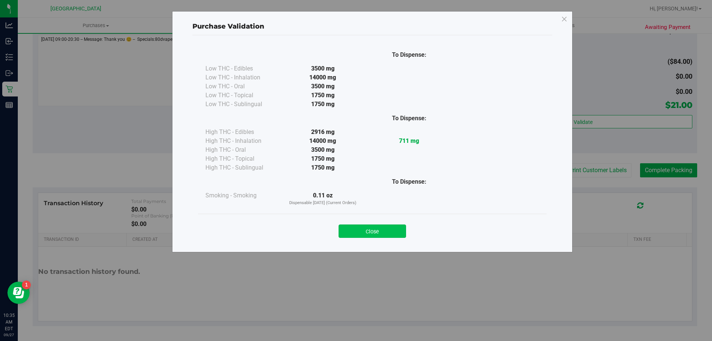
click at [371, 227] on button "Close" at bounding box center [373, 230] width 68 height 13
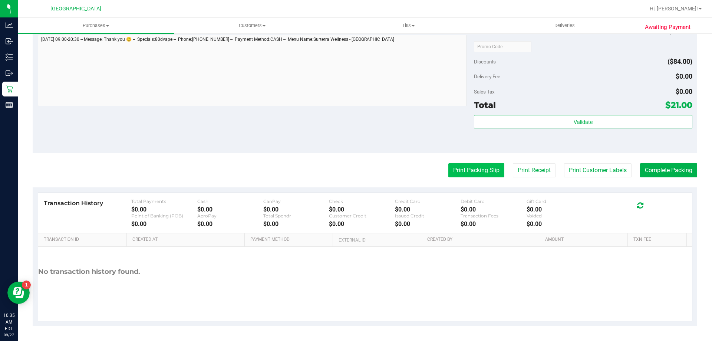
click at [479, 168] on button "Print Packing Slip" at bounding box center [477, 170] width 56 height 14
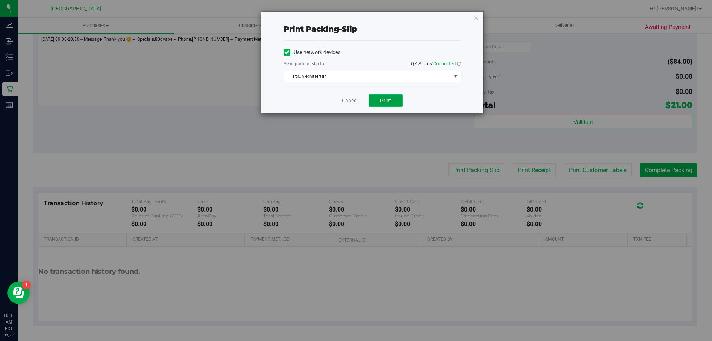
click at [382, 101] on span "Print" at bounding box center [385, 101] width 11 height 6
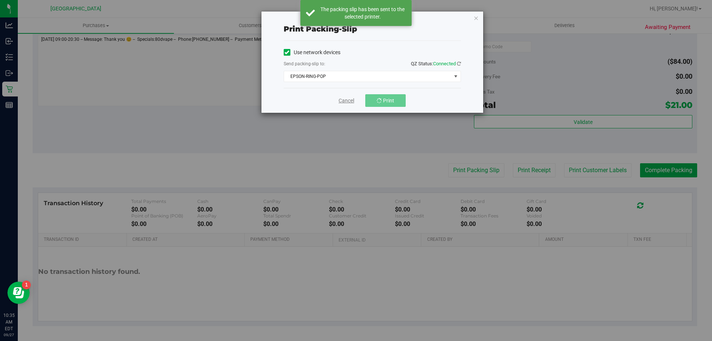
click at [343, 100] on link "Cancel" at bounding box center [347, 101] width 16 height 8
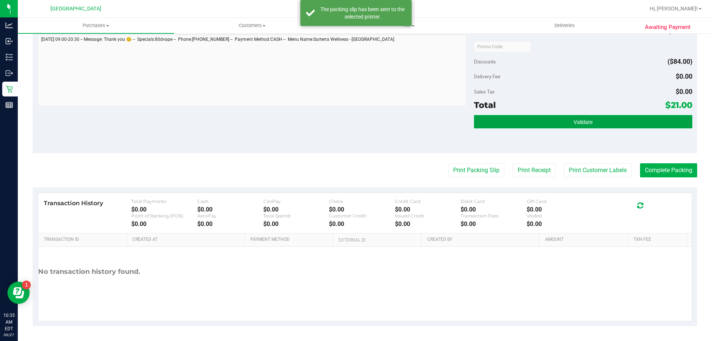
click at [525, 118] on button "Validate" at bounding box center [583, 121] width 218 height 13
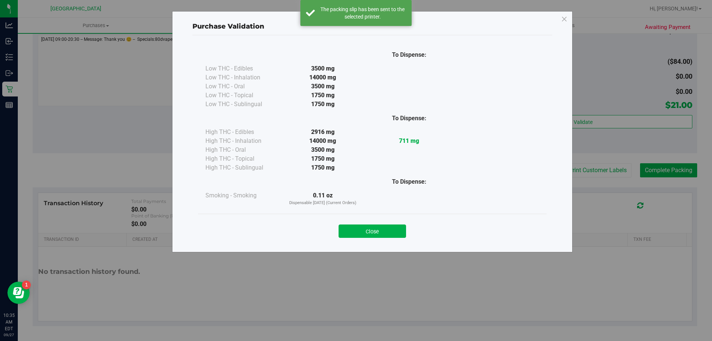
drag, startPoint x: 389, startPoint y: 230, endPoint x: 565, endPoint y: 200, distance: 178.8
click at [391, 230] on button "Close" at bounding box center [373, 230] width 68 height 13
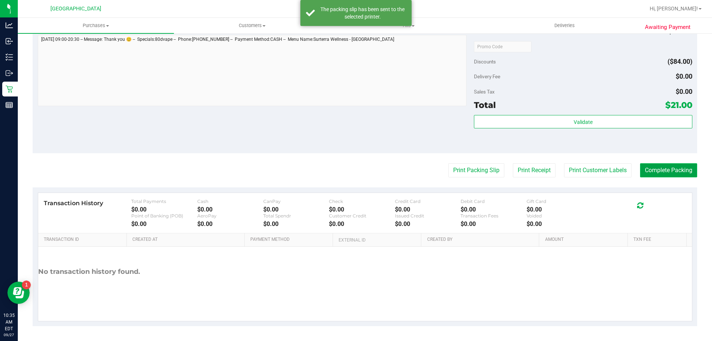
click at [684, 168] on button "Complete Packing" at bounding box center [668, 170] width 57 height 14
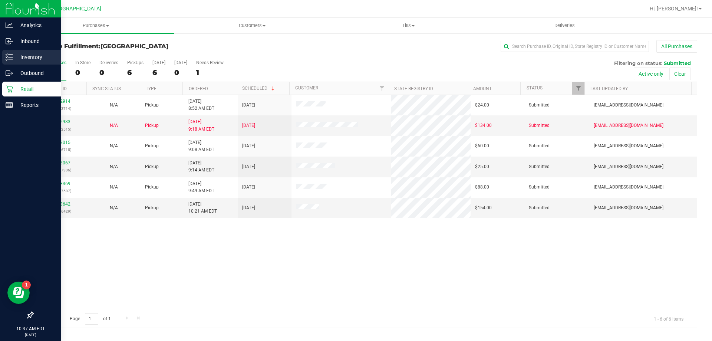
click at [21, 56] on p "Inventory" at bounding box center [35, 57] width 45 height 9
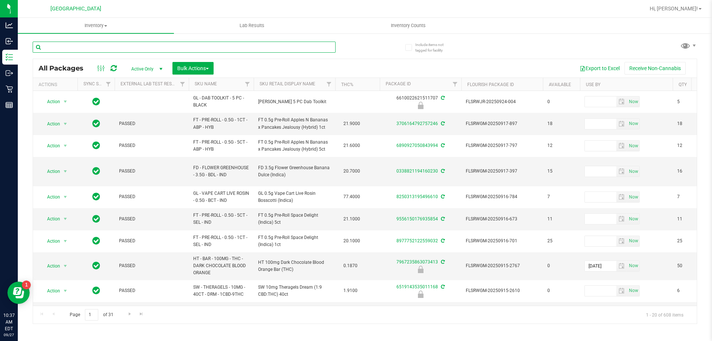
click at [115, 45] on input "text" at bounding box center [184, 47] width 303 height 11
type input "7"
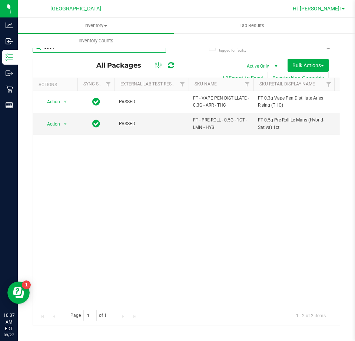
type input "8304"
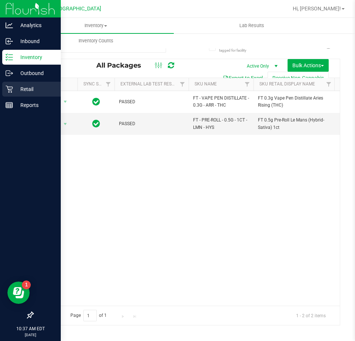
click at [17, 88] on p "Retail" at bounding box center [35, 89] width 45 height 9
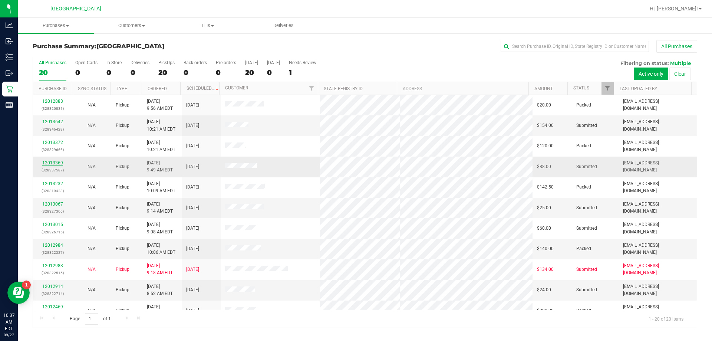
click at [58, 164] on link "12013369" at bounding box center [52, 162] width 21 height 5
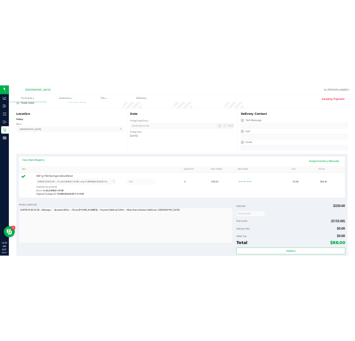
scroll to position [186, 0]
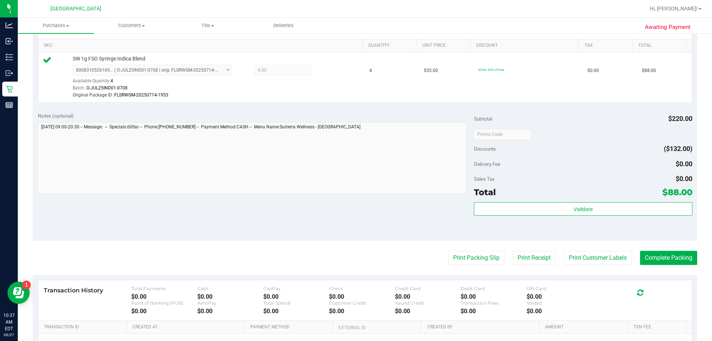
click at [503, 202] on div "Subtotal $220.00 Discounts ($132.00) Delivery Fee $0.00 Sales Tax $0.00 Total $…" at bounding box center [583, 174] width 218 height 124
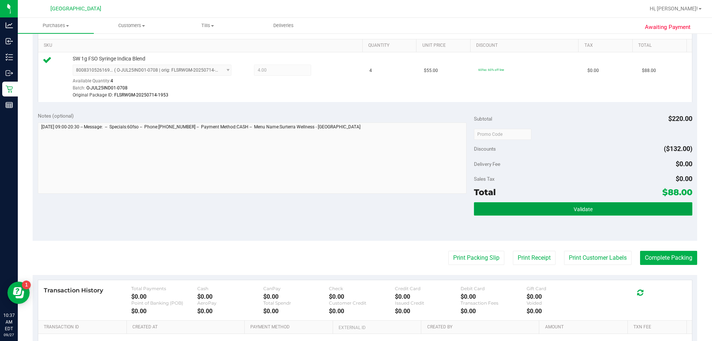
click at [504, 208] on button "Validate" at bounding box center [583, 208] width 218 height 13
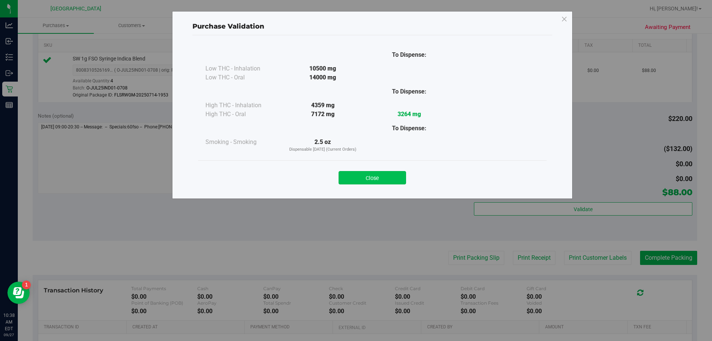
click at [372, 174] on button "Close" at bounding box center [373, 177] width 68 height 13
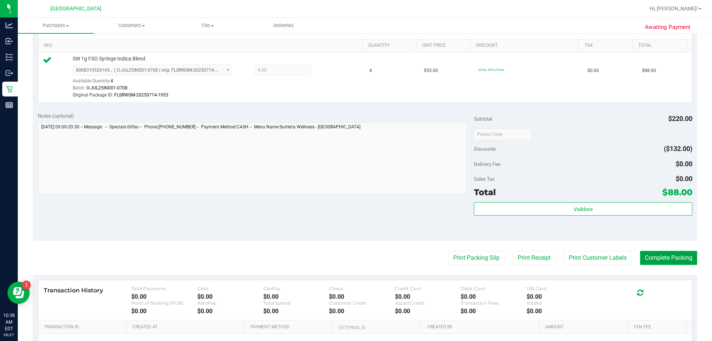
click at [684, 264] on button "Complete Packing" at bounding box center [668, 258] width 57 height 14
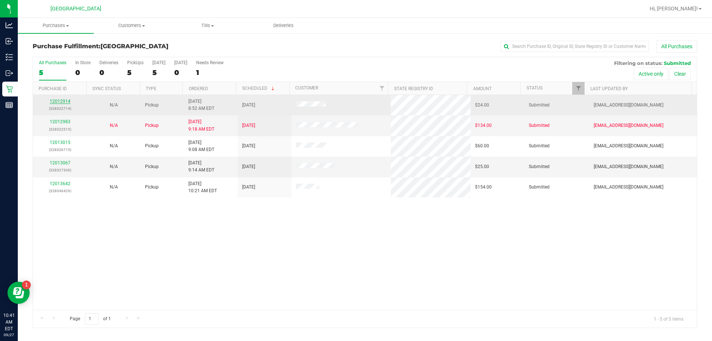
click at [64, 99] on link "12012914" at bounding box center [60, 101] width 21 height 5
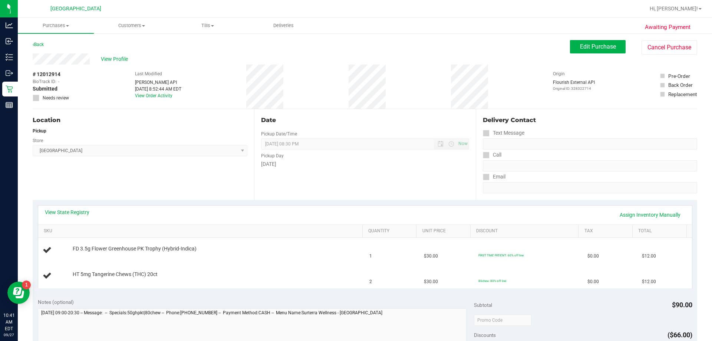
click at [124, 135] on div "Store" at bounding box center [140, 139] width 215 height 11
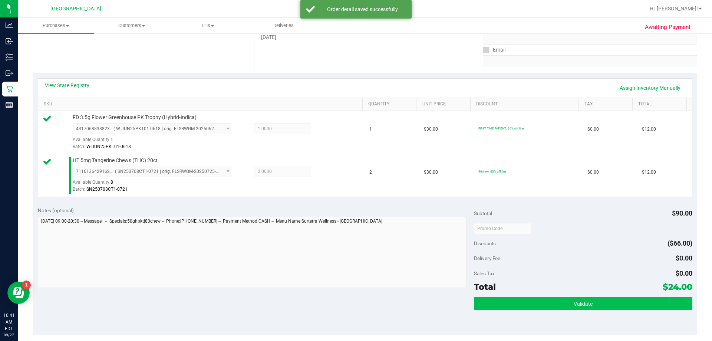
scroll to position [148, 0]
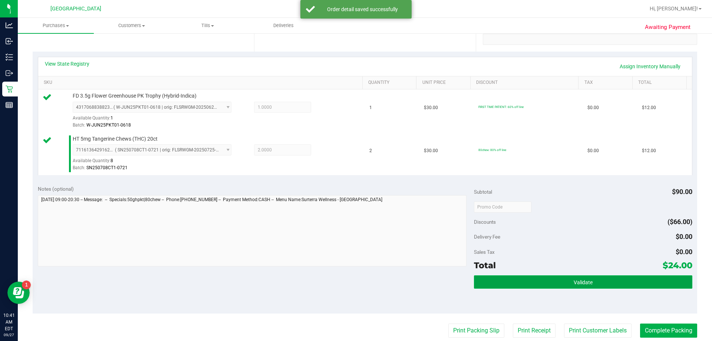
click at [554, 282] on button "Validate" at bounding box center [583, 281] width 218 height 13
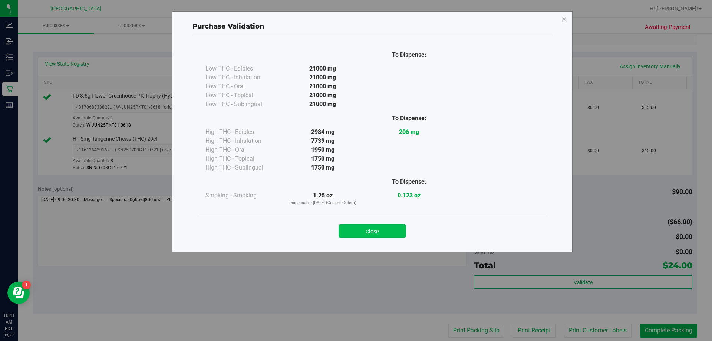
click at [368, 230] on button "Close" at bounding box center [373, 230] width 68 height 13
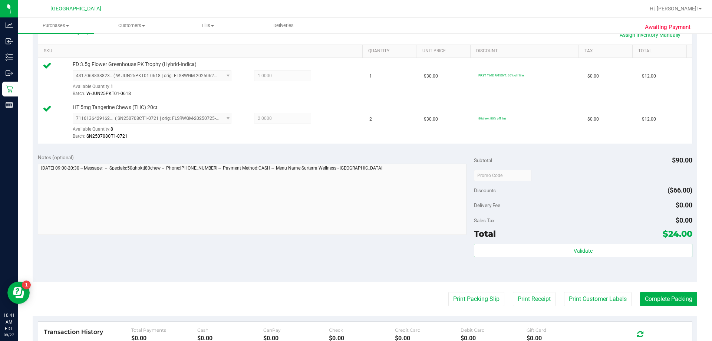
scroll to position [223, 0]
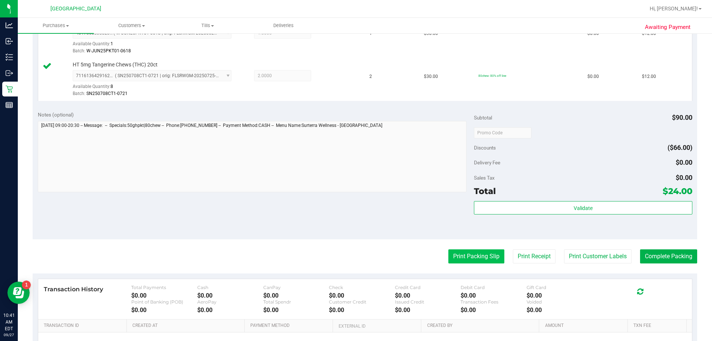
click at [472, 253] on button "Print Packing Slip" at bounding box center [477, 256] width 56 height 14
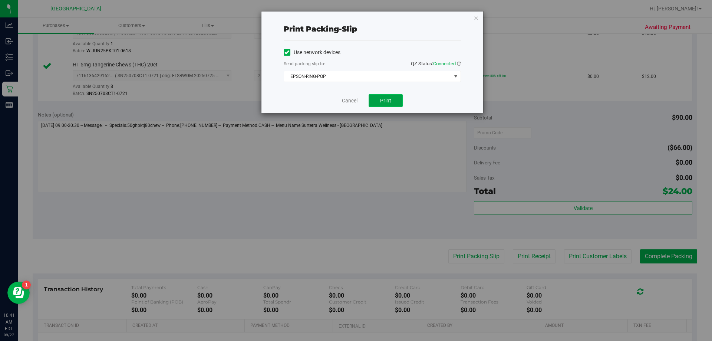
click at [385, 103] on span "Print" at bounding box center [385, 101] width 11 height 6
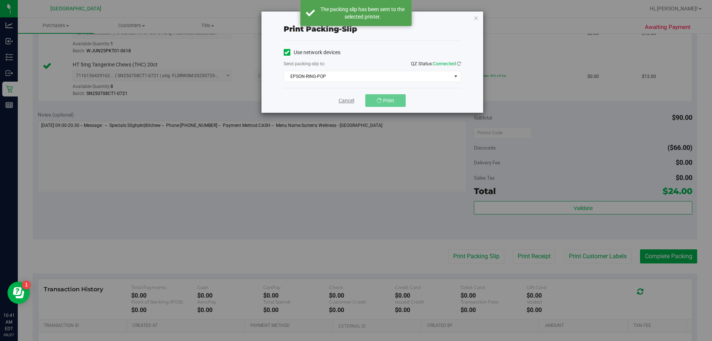
click at [344, 102] on link "Cancel" at bounding box center [347, 101] width 16 height 8
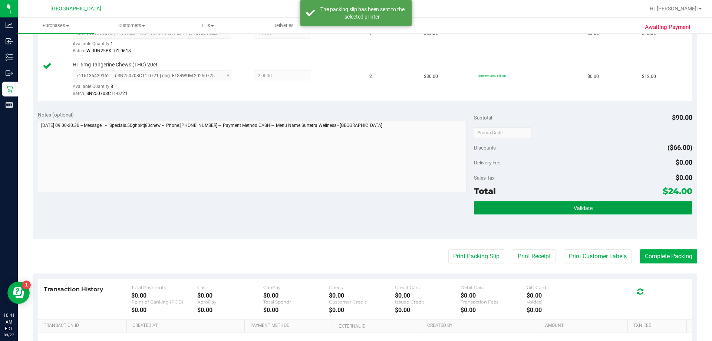
click at [521, 212] on button "Validate" at bounding box center [583, 207] width 218 height 13
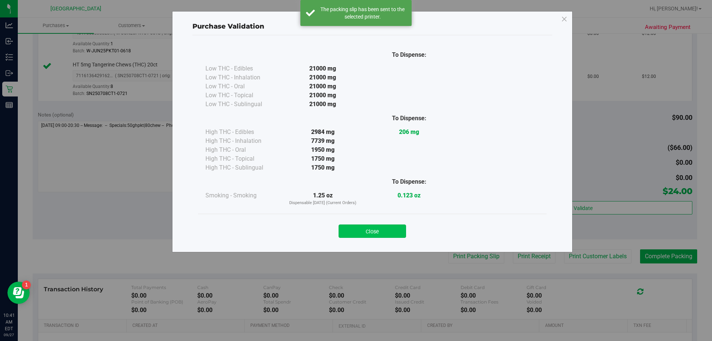
click at [376, 229] on button "Close" at bounding box center [373, 230] width 68 height 13
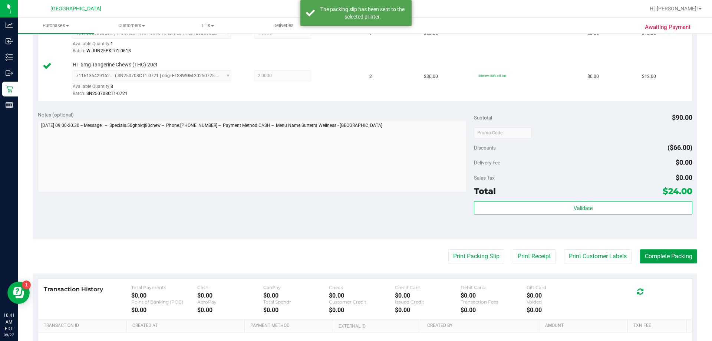
click at [659, 251] on button "Complete Packing" at bounding box center [668, 256] width 57 height 14
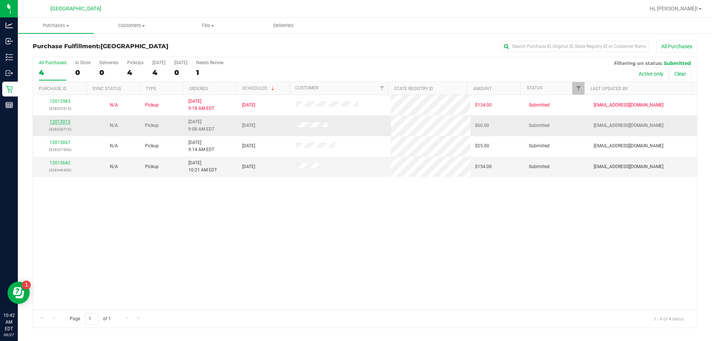
click at [61, 122] on link "12013015" at bounding box center [60, 121] width 21 height 5
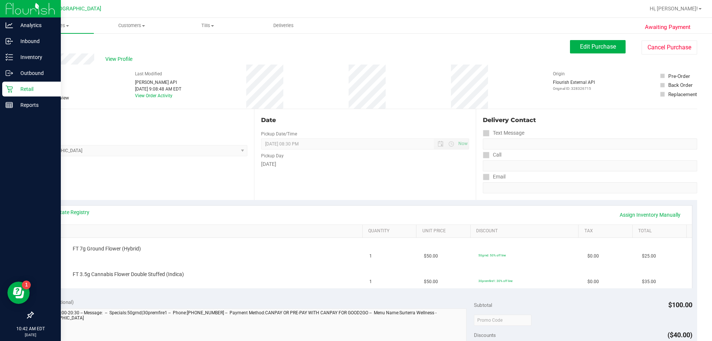
click at [28, 89] on p "Retail" at bounding box center [35, 89] width 45 height 9
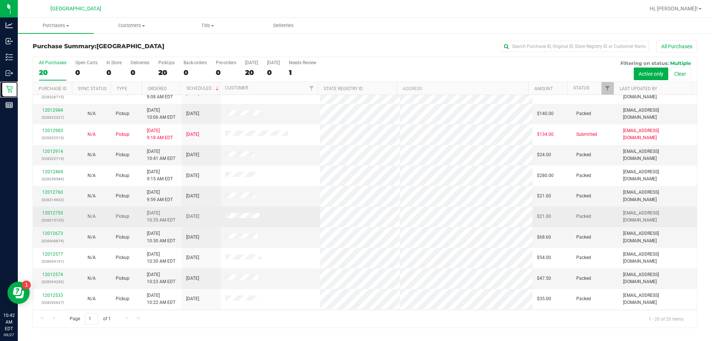
scroll to position [148, 0]
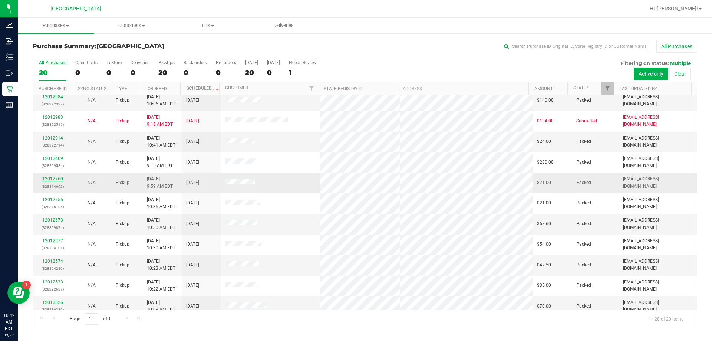
click at [56, 177] on link "12012760" at bounding box center [52, 178] width 21 height 5
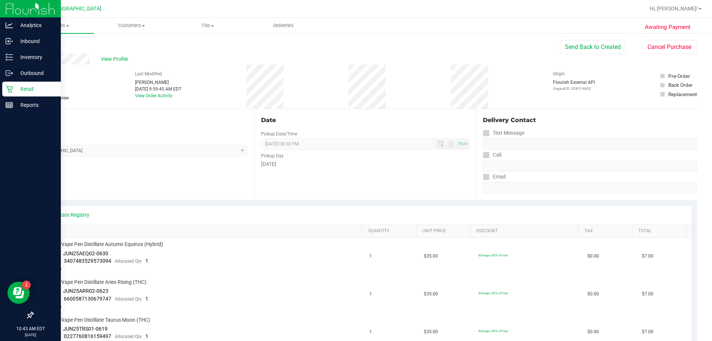
click at [24, 85] on p "Retail" at bounding box center [35, 89] width 45 height 9
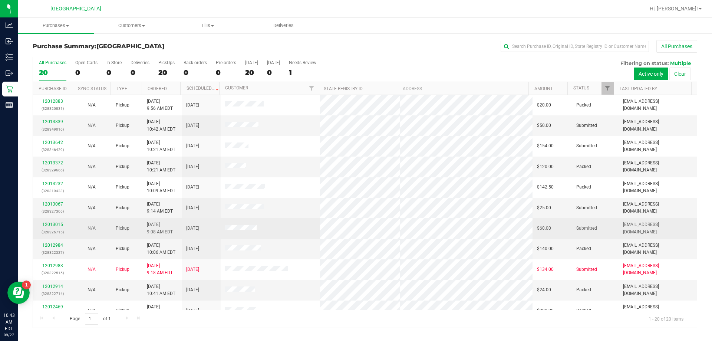
click at [56, 224] on link "12013015" at bounding box center [52, 224] width 21 height 5
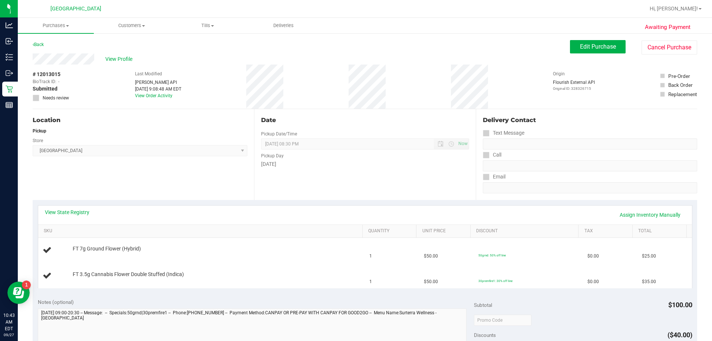
click at [140, 186] on div "Location Pickup Store Orange Park WC Select Store Bonita Springs WC Boynton Bea…" at bounding box center [144, 154] width 222 height 91
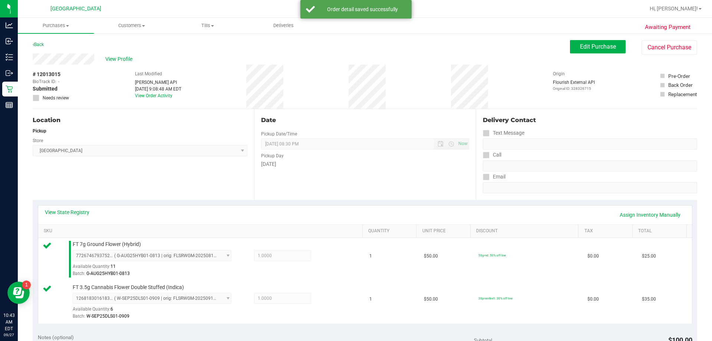
scroll to position [186, 0]
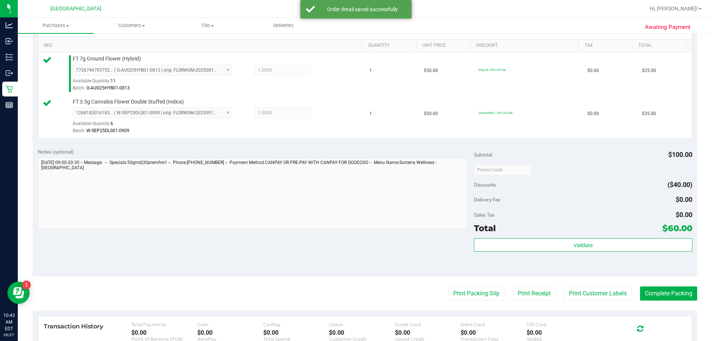
click at [566, 259] on div "Validate" at bounding box center [583, 254] width 218 height 33
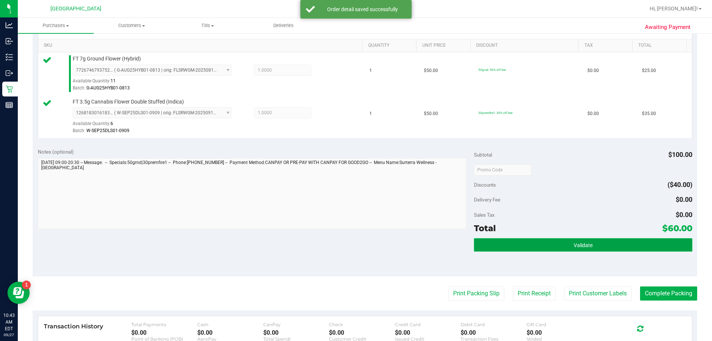
click at [572, 249] on button "Validate" at bounding box center [583, 244] width 218 height 13
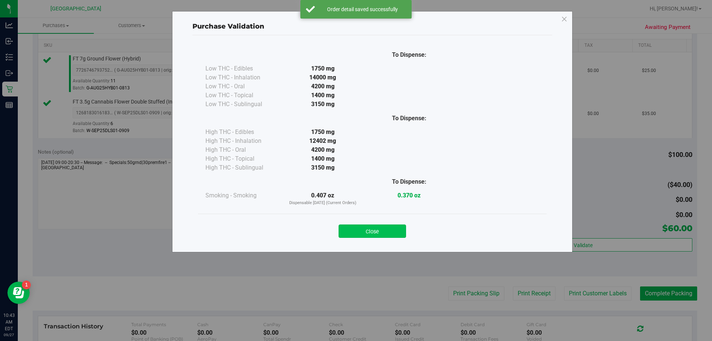
click at [386, 227] on button "Close" at bounding box center [373, 230] width 68 height 13
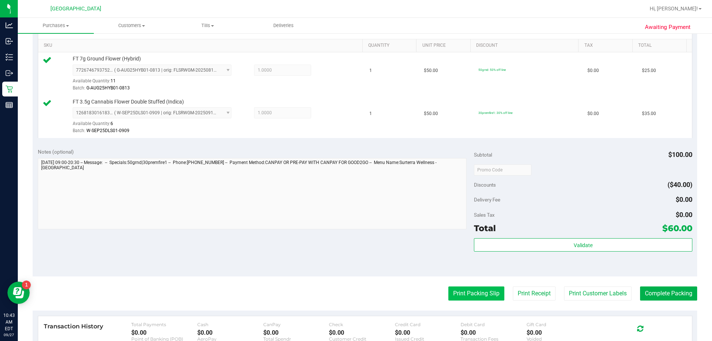
click at [476, 293] on button "Print Packing Slip" at bounding box center [477, 293] width 56 height 14
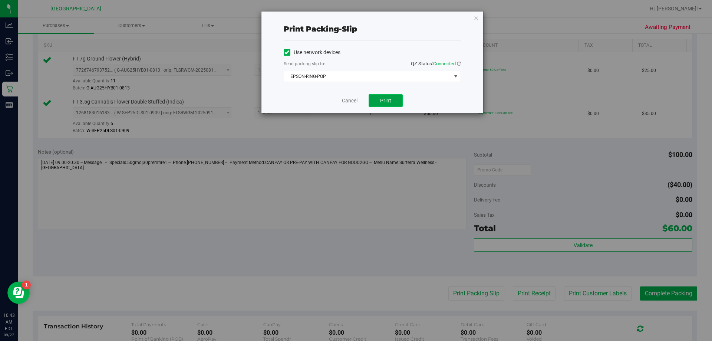
click at [386, 101] on span "Print" at bounding box center [385, 101] width 11 height 6
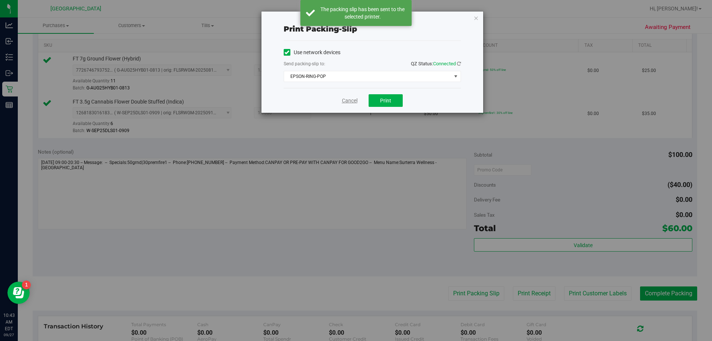
click at [348, 99] on link "Cancel" at bounding box center [350, 101] width 16 height 8
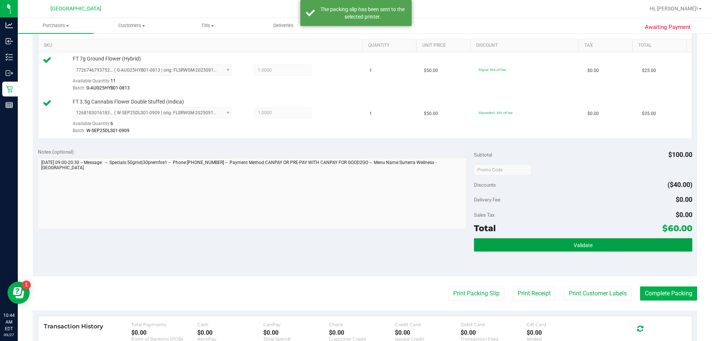
click at [596, 240] on button "Validate" at bounding box center [583, 244] width 218 height 13
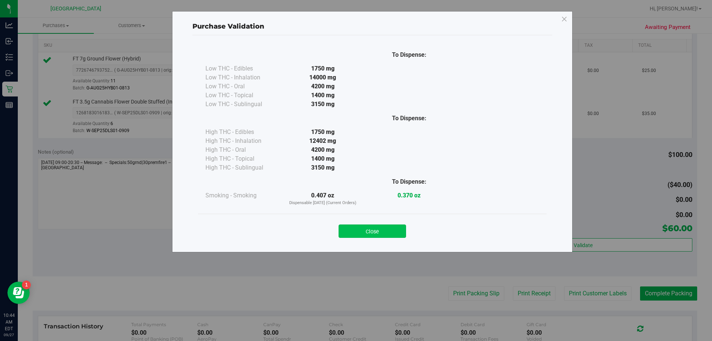
click at [378, 232] on button "Close" at bounding box center [373, 230] width 68 height 13
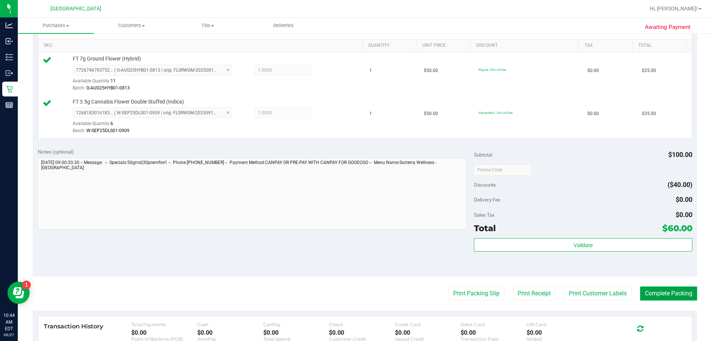
click at [656, 295] on button "Complete Packing" at bounding box center [668, 293] width 57 height 14
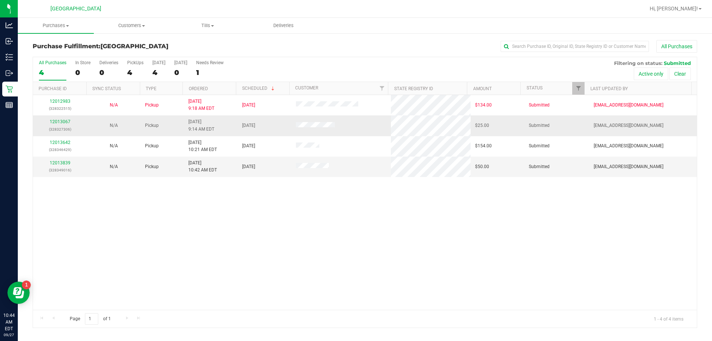
drag, startPoint x: 60, startPoint y: 125, endPoint x: 68, endPoint y: 118, distance: 10.8
click at [60, 125] on div "12013067 (328327306)" at bounding box center [59, 125] width 45 height 14
click at [69, 118] on td "12013067 (328327306)" at bounding box center [60, 125] width 54 height 20
click at [66, 121] on link "12013067" at bounding box center [60, 121] width 21 height 5
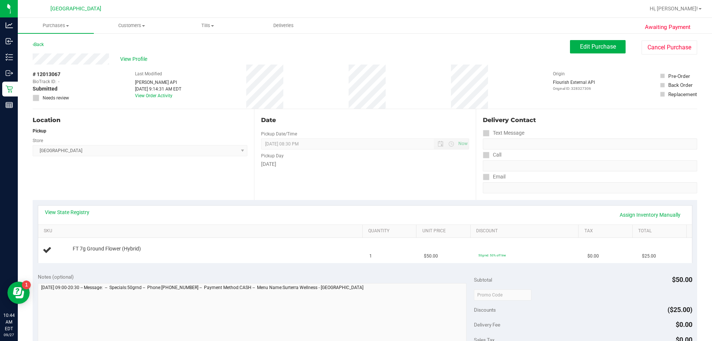
click at [121, 148] on span "Orange Park WC Select Store Bonita Springs WC Boynton Beach WC Bradenton WC Bra…" at bounding box center [140, 150] width 215 height 11
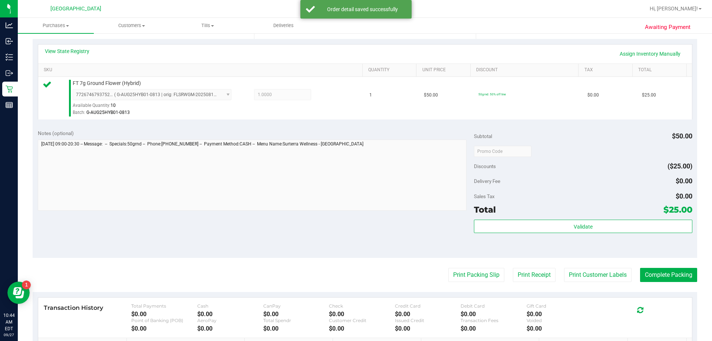
scroll to position [186, 0]
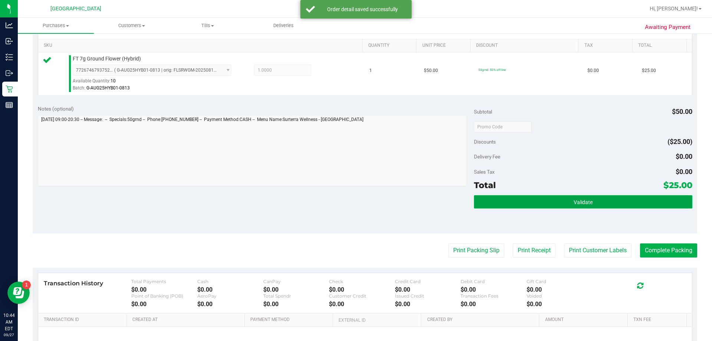
click at [534, 202] on button "Validate" at bounding box center [583, 201] width 218 height 13
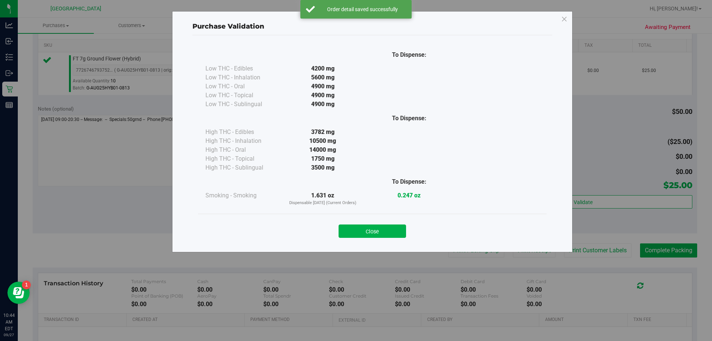
click at [372, 218] on div "Close" at bounding box center [372, 229] width 349 height 30
click at [370, 231] on button "Close" at bounding box center [373, 230] width 68 height 13
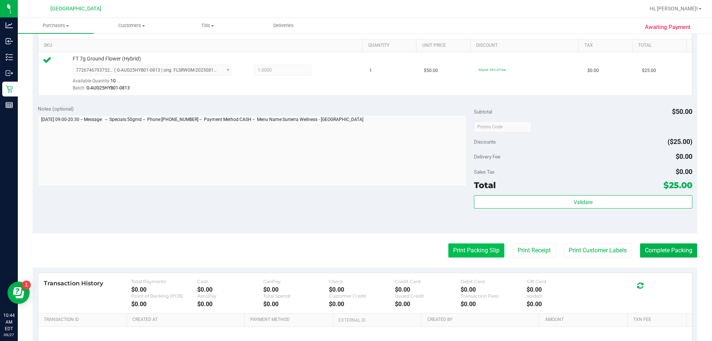
click at [474, 255] on button "Print Packing Slip" at bounding box center [477, 250] width 56 height 14
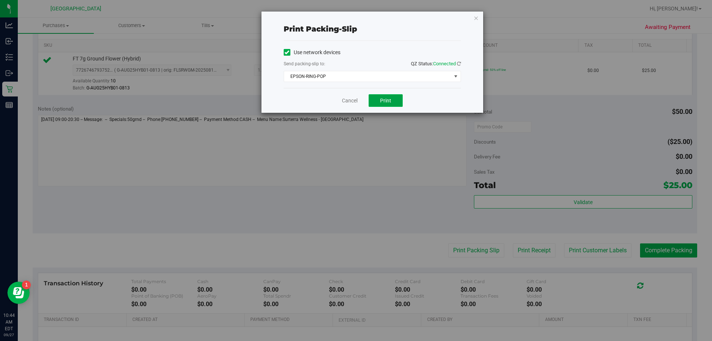
click at [374, 104] on button "Print" at bounding box center [386, 100] width 34 height 13
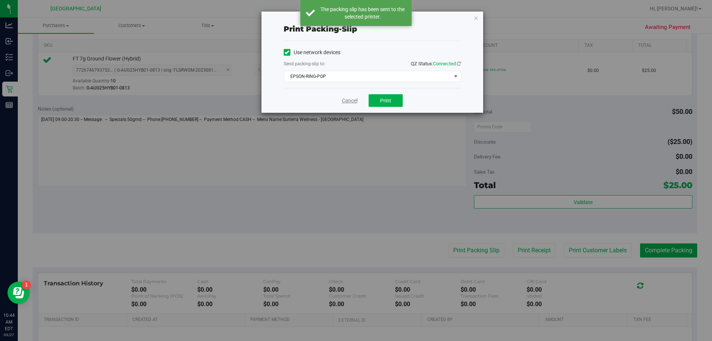
click at [345, 104] on link "Cancel" at bounding box center [350, 101] width 16 height 8
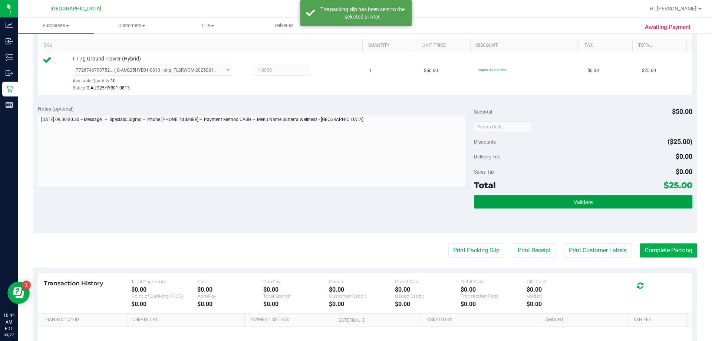
click at [568, 207] on button "Validate" at bounding box center [583, 201] width 218 height 13
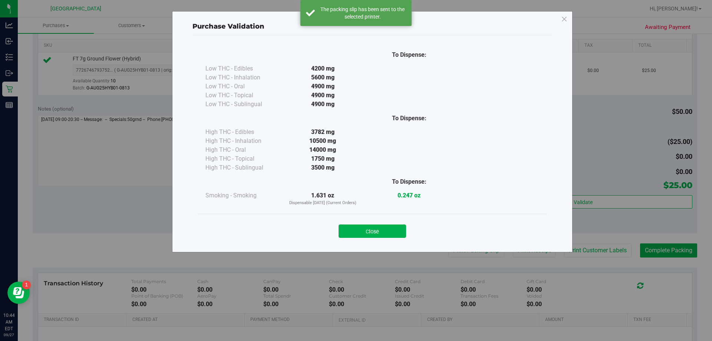
drag, startPoint x: 386, startPoint y: 230, endPoint x: 575, endPoint y: 239, distance: 189.5
click at [386, 230] on button "Close" at bounding box center [373, 230] width 68 height 13
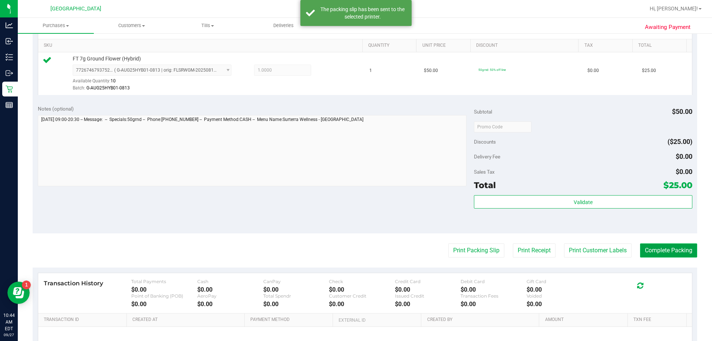
click at [645, 253] on button "Complete Packing" at bounding box center [668, 250] width 57 height 14
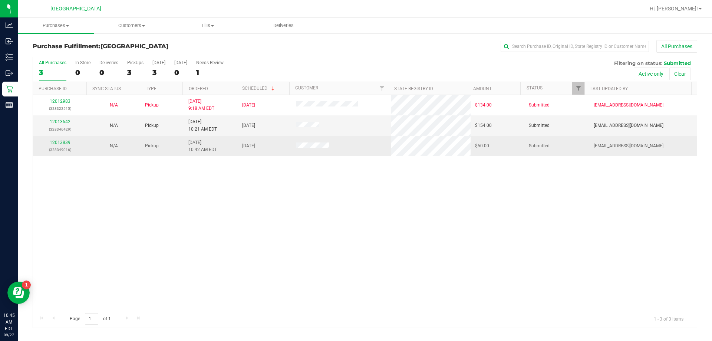
click at [60, 142] on link "12013839" at bounding box center [60, 142] width 21 height 5
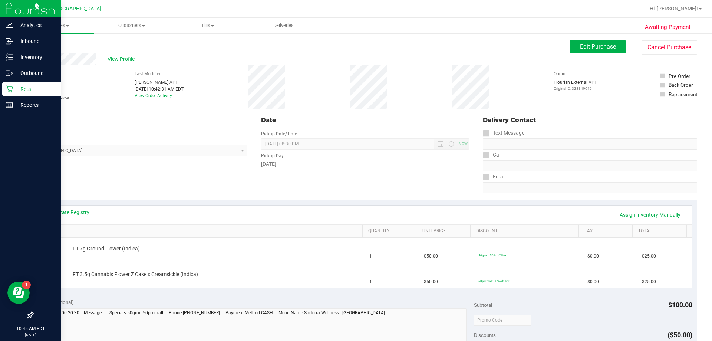
click at [39, 92] on p "Retail" at bounding box center [35, 89] width 45 height 9
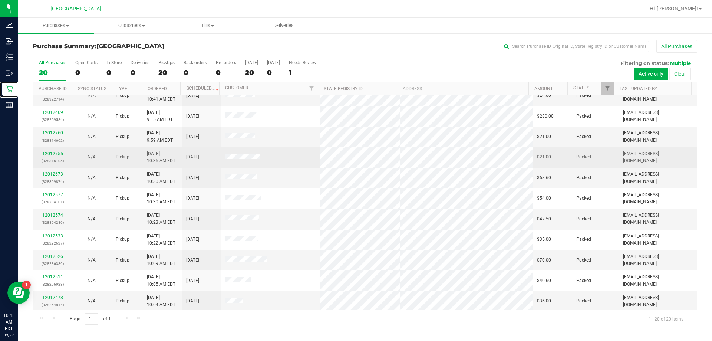
scroll to position [196, 0]
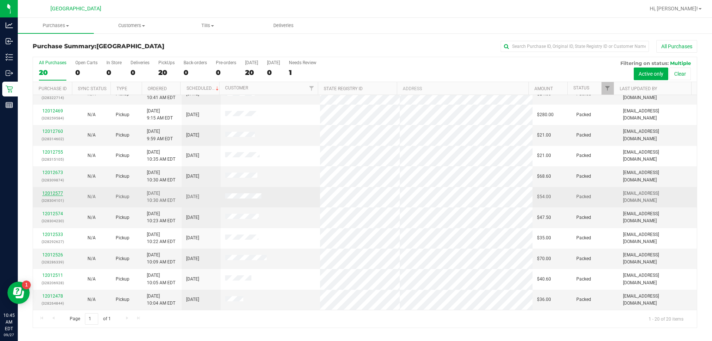
click at [49, 194] on link "12012577" at bounding box center [52, 193] width 21 height 5
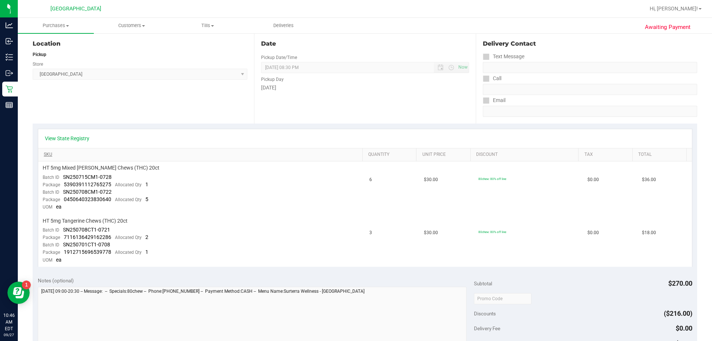
scroll to position [111, 0]
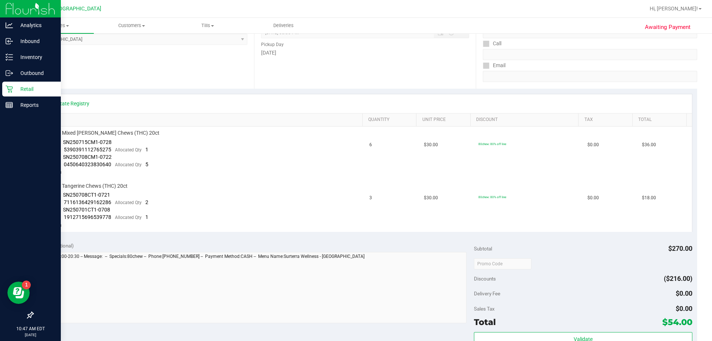
click at [31, 89] on p "Retail" at bounding box center [35, 89] width 45 height 9
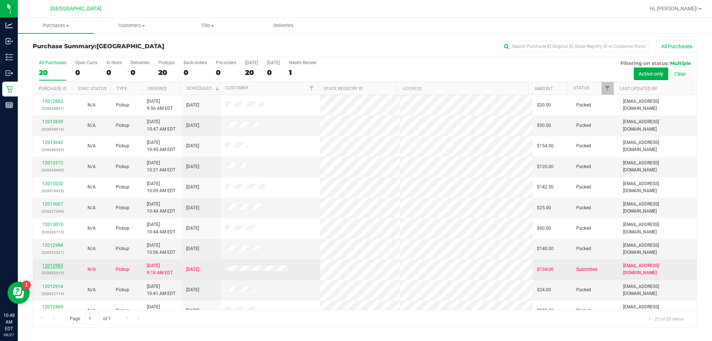
click at [46, 266] on link "12012983" at bounding box center [52, 265] width 21 height 5
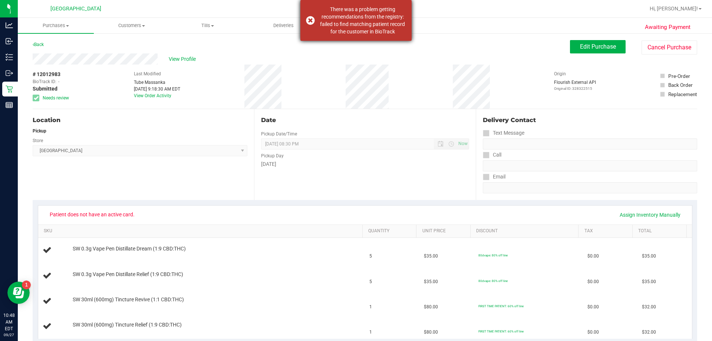
click at [369, 22] on div "There was a problem getting recommendations from the registry: failed to find m…" at bounding box center [362, 21] width 87 height 30
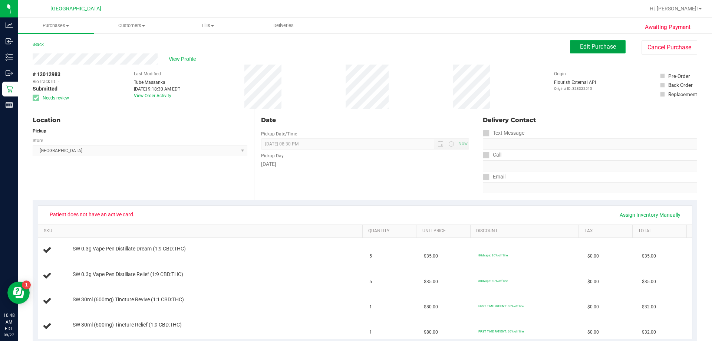
click at [575, 47] on button "Edit Purchase" at bounding box center [598, 46] width 56 height 13
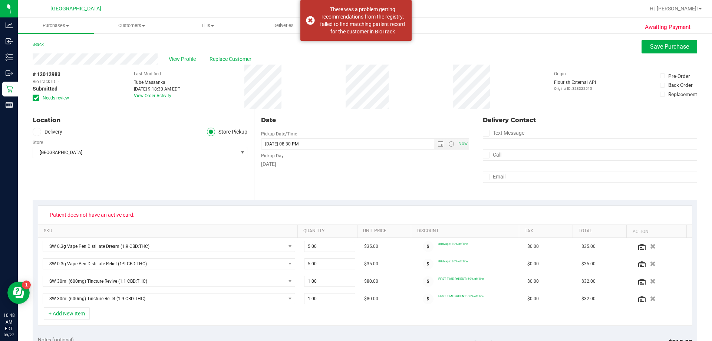
click at [241, 59] on span "Replace Customer" at bounding box center [232, 59] width 45 height 8
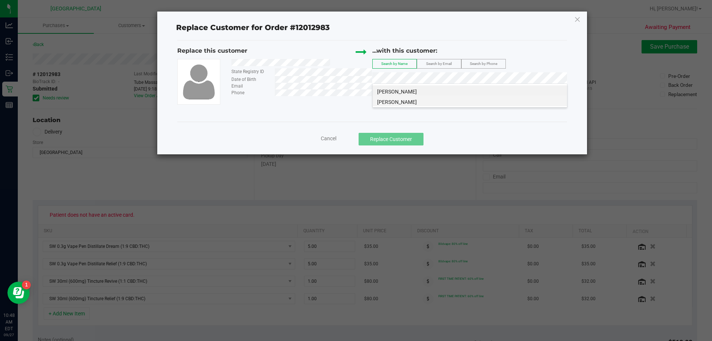
click at [403, 103] on span "WALTER MARTIN" at bounding box center [397, 102] width 40 height 6
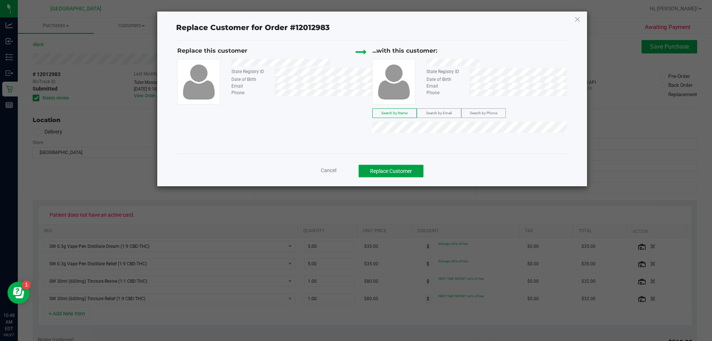
click at [393, 171] on button "Replace Customer" at bounding box center [391, 171] width 65 height 13
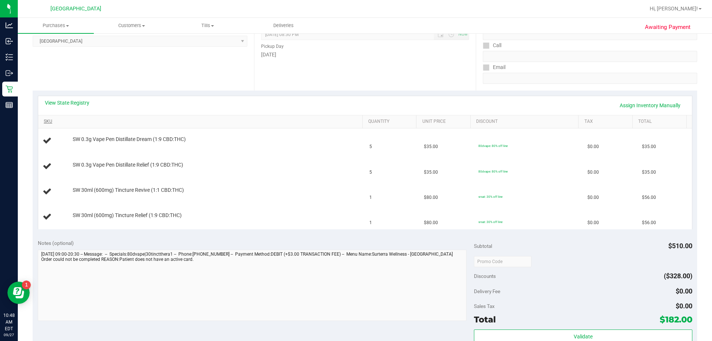
scroll to position [111, 0]
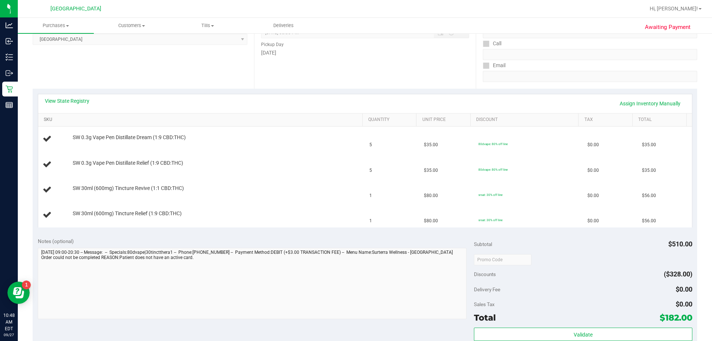
click at [263, 118] on link "SKU" at bounding box center [202, 120] width 316 height 6
click at [266, 239] on div "Notes (optional)" at bounding box center [256, 240] width 437 height 7
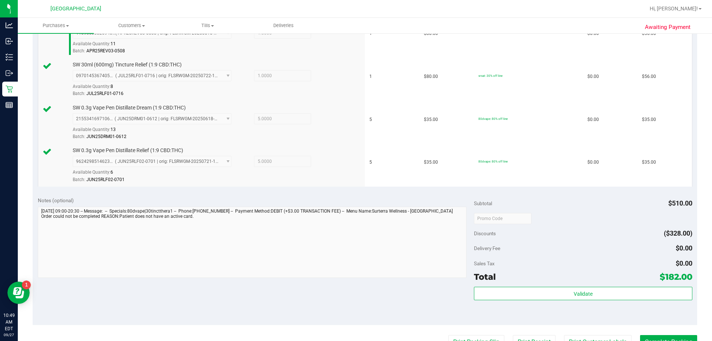
scroll to position [297, 0]
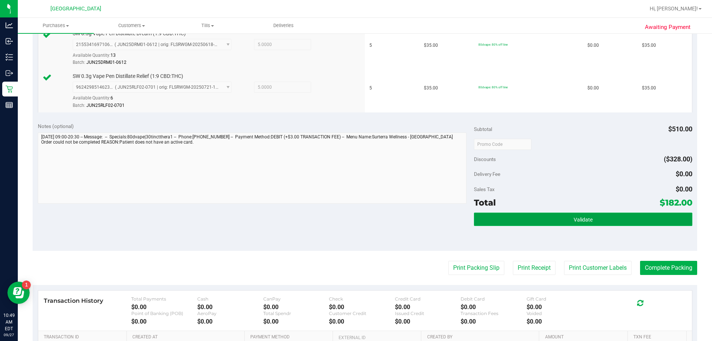
click at [558, 222] on button "Validate" at bounding box center [583, 219] width 218 height 13
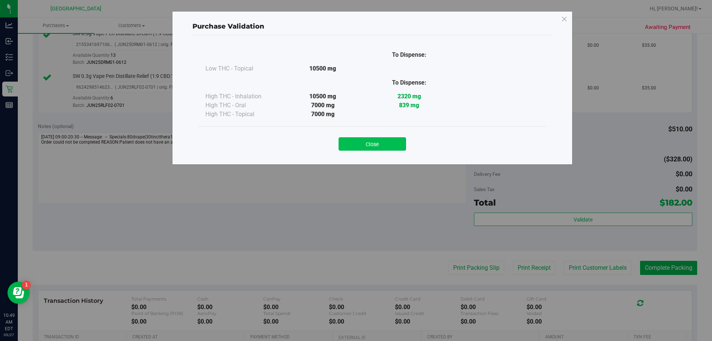
click at [370, 137] on button "Close" at bounding box center [373, 143] width 68 height 13
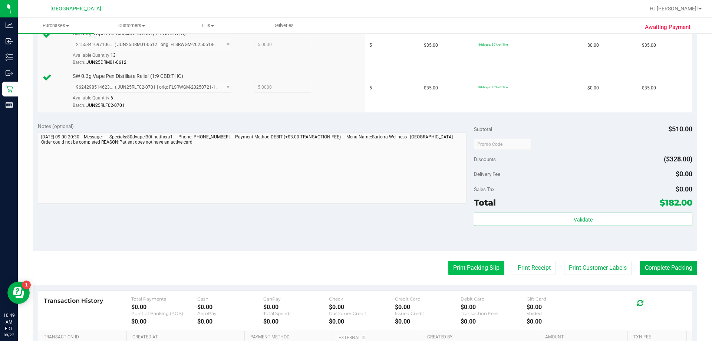
click at [463, 262] on button "Print Packing Slip" at bounding box center [477, 268] width 56 height 14
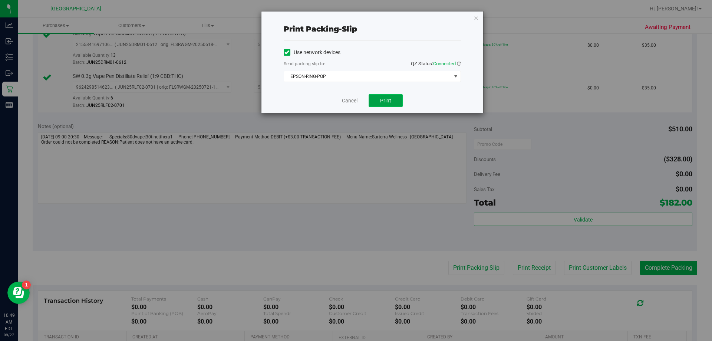
click at [383, 104] on button "Print" at bounding box center [386, 100] width 34 height 13
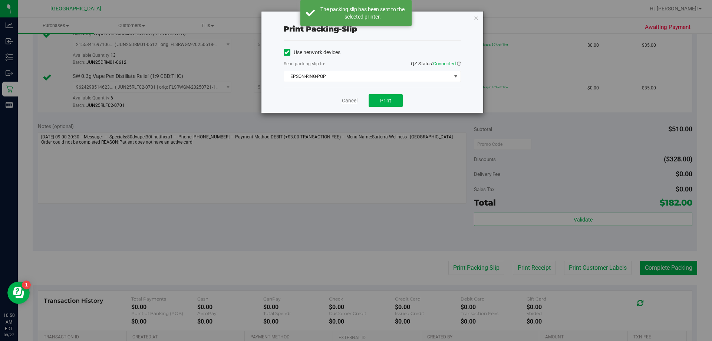
click at [355, 99] on link "Cancel" at bounding box center [350, 101] width 16 height 8
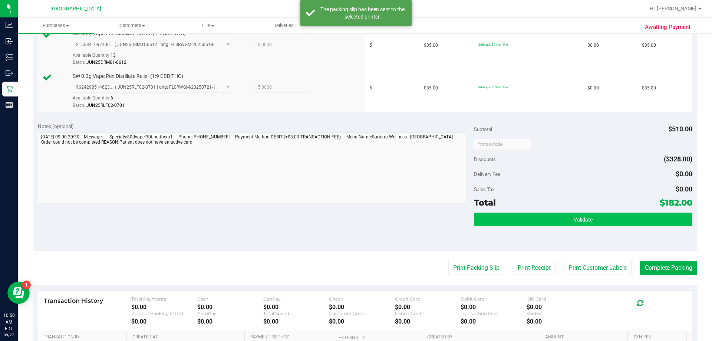
drag, startPoint x: 641, startPoint y: 229, endPoint x: 640, endPoint y: 218, distance: 10.8
click at [640, 225] on div "Validate" at bounding box center [583, 229] width 218 height 33
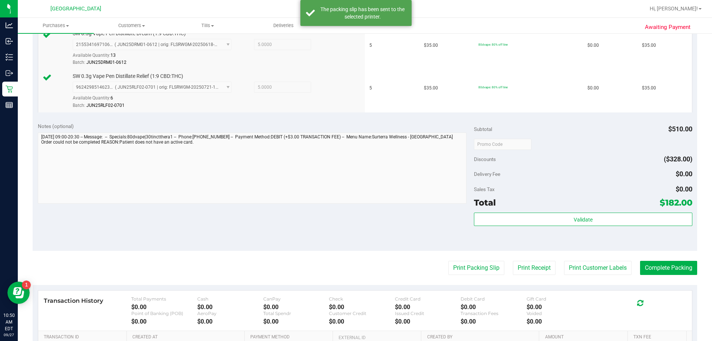
click at [640, 210] on div "Subtotal $510.00 Discounts ($328.00) Delivery Fee $0.00 Sales Tax $0.00 Total $…" at bounding box center [583, 184] width 218 height 124
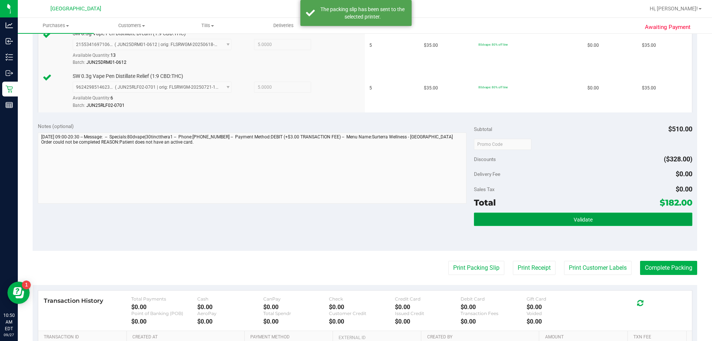
click at [640, 213] on button "Validate" at bounding box center [583, 219] width 218 height 13
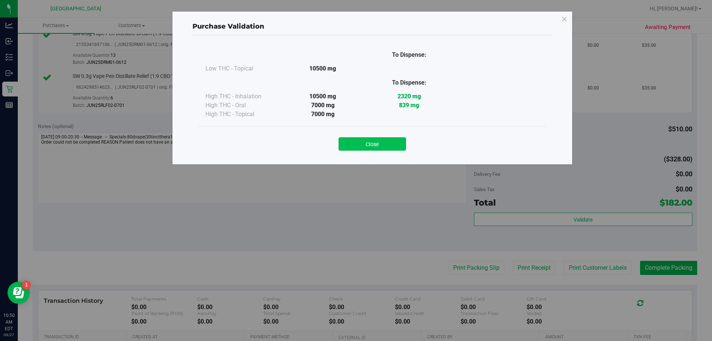
click at [393, 143] on button "Close" at bounding box center [373, 143] width 68 height 13
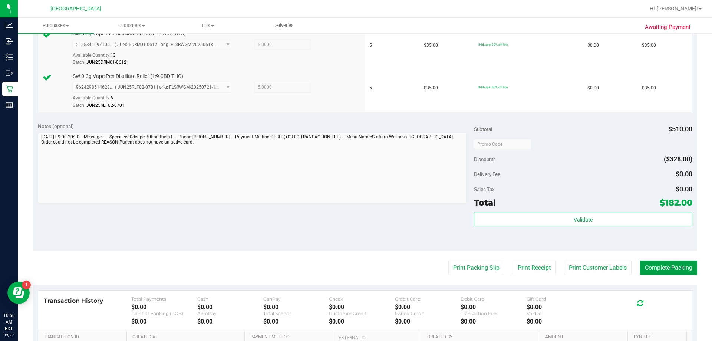
click at [658, 270] on button "Complete Packing" at bounding box center [668, 268] width 57 height 14
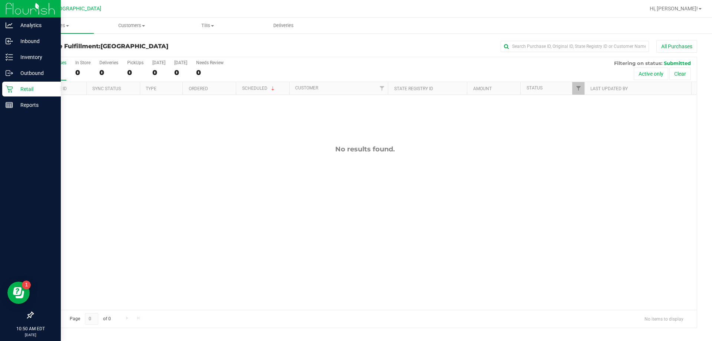
click at [28, 89] on p "Retail" at bounding box center [35, 89] width 45 height 9
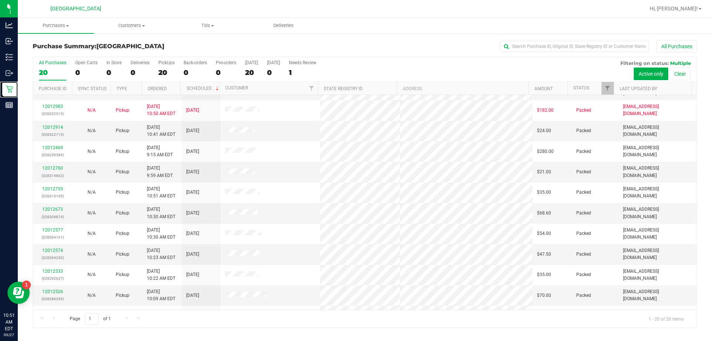
scroll to position [196, 0]
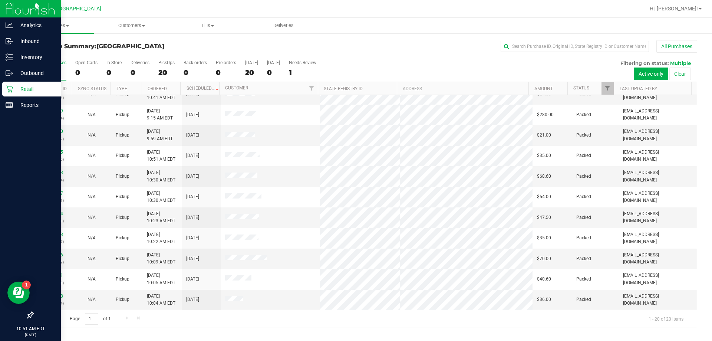
click at [14, 7] on img at bounding box center [31, 8] width 50 height 17
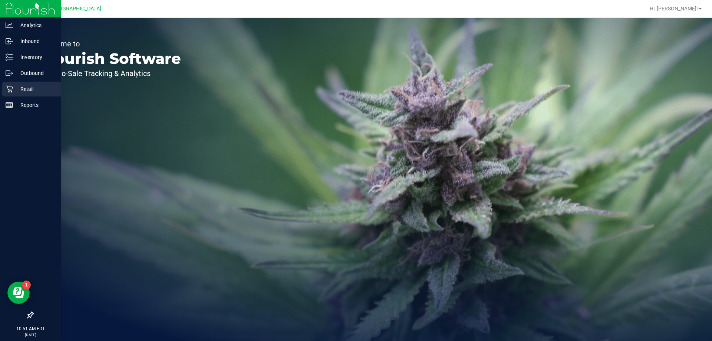
click at [22, 96] on div "Retail" at bounding box center [31, 89] width 59 height 15
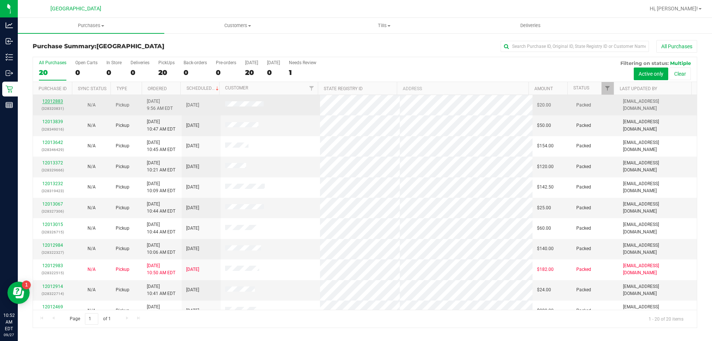
drag, startPoint x: 54, startPoint y: 98, endPoint x: 46, endPoint y: 102, distance: 9.5
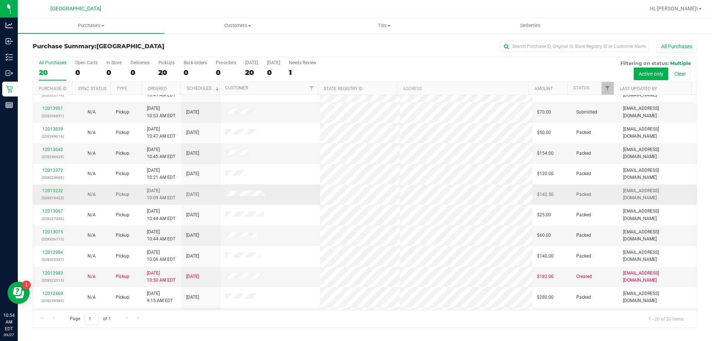
scroll to position [37, 0]
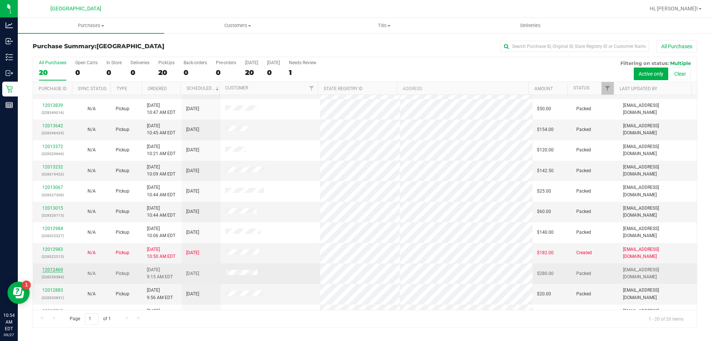
click at [57, 268] on link "12012469" at bounding box center [52, 269] width 21 height 5
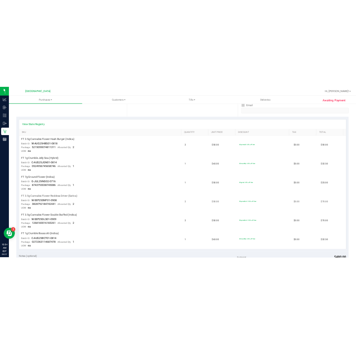
scroll to position [223, 0]
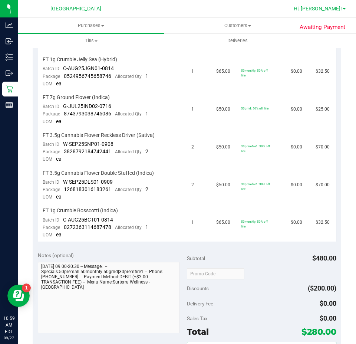
click at [334, 10] on span "Hi, [PERSON_NAME]!" at bounding box center [318, 9] width 48 height 6
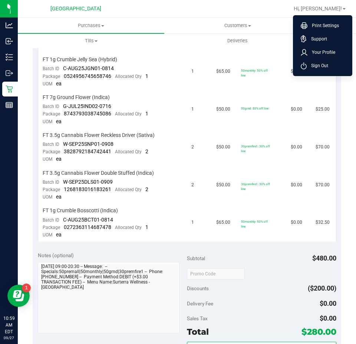
click at [327, 64] on li "Sign Out" at bounding box center [323, 65] width 56 height 13
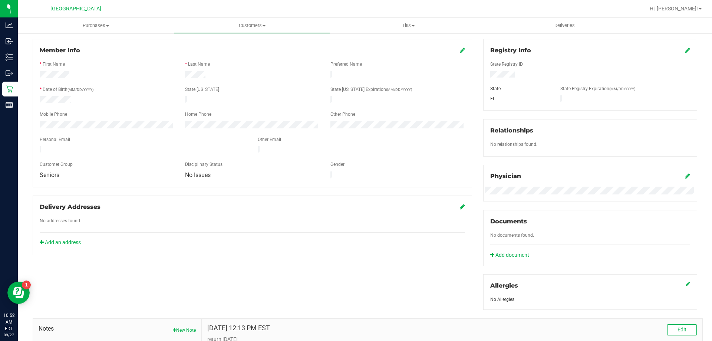
scroll to position [47, 0]
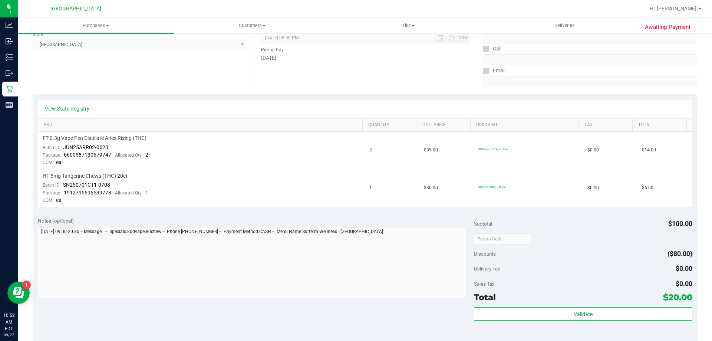
scroll to position [111, 0]
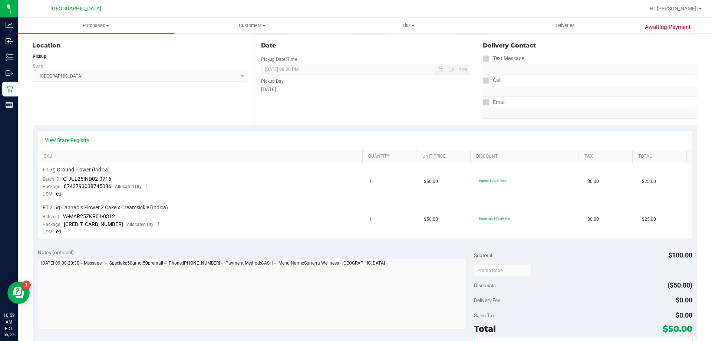
scroll to position [74, 0]
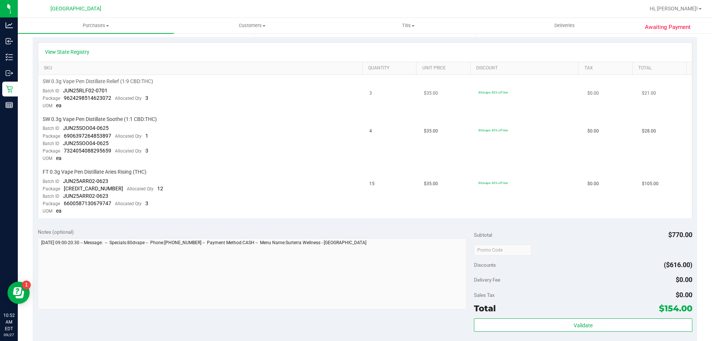
scroll to position [186, 0]
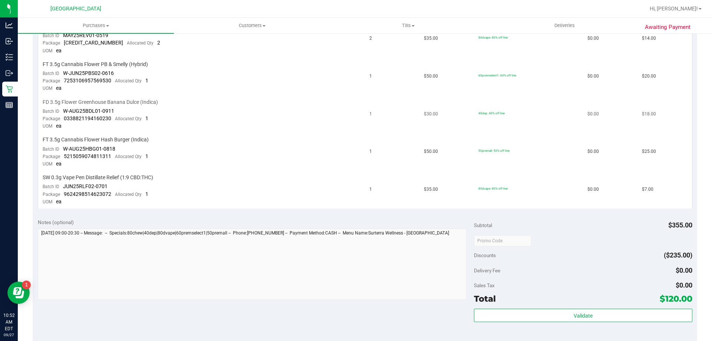
scroll to position [297, 0]
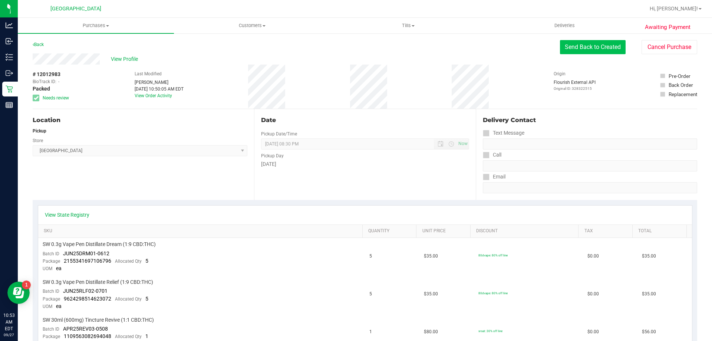
click at [571, 47] on button "Send Back to Created" at bounding box center [593, 47] width 66 height 14
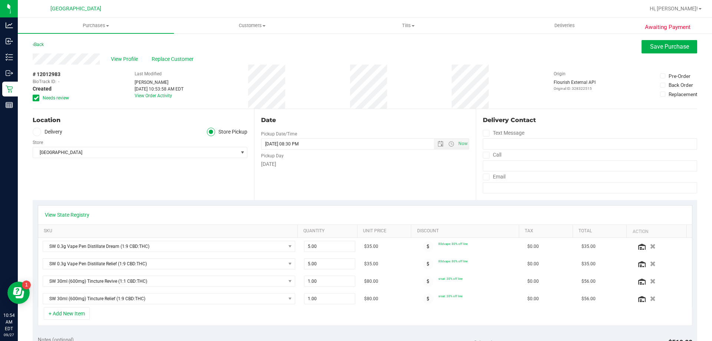
click at [39, 96] on span at bounding box center [36, 98] width 7 height 7
click at [0, 0] on input "Needs review" at bounding box center [0, 0] width 0 height 0
click at [660, 48] on span "Save Purchase" at bounding box center [669, 46] width 39 height 7
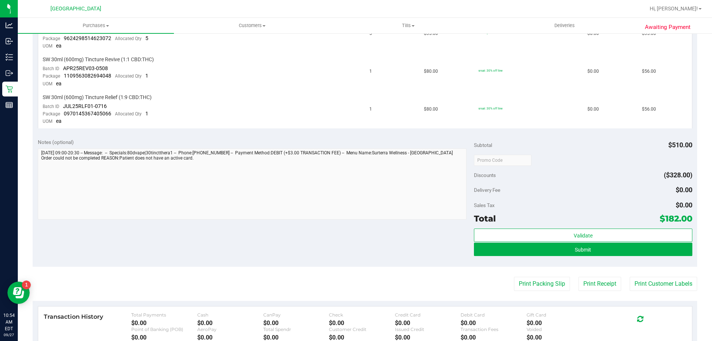
scroll to position [374, 0]
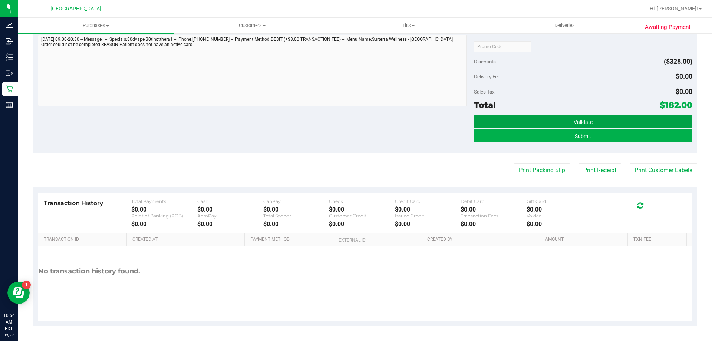
click at [564, 118] on button "Validate" at bounding box center [583, 121] width 218 height 13
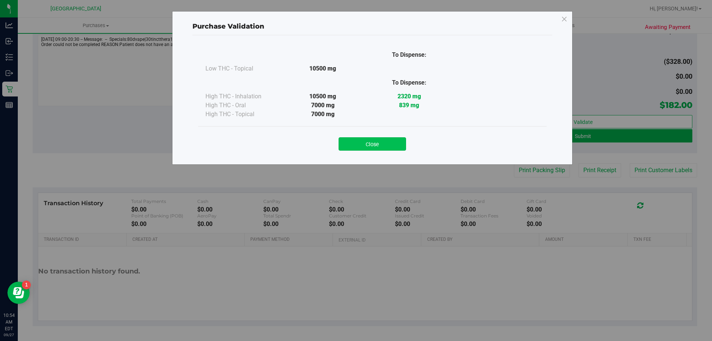
click at [357, 145] on button "Close" at bounding box center [373, 143] width 68 height 13
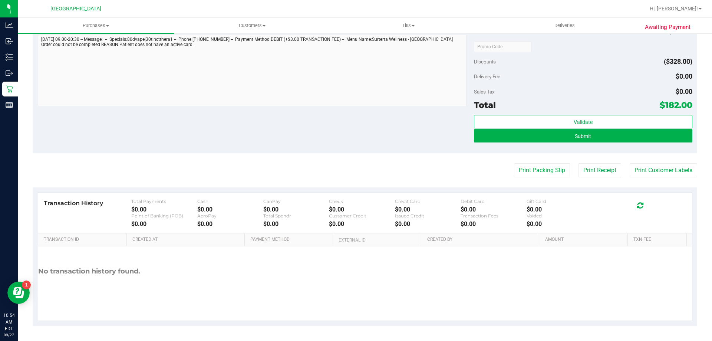
click at [555, 113] on div "Subtotal $510.00 Discounts ($328.00) Delivery Fee $0.00 Sales Tax $0.00 Total $…" at bounding box center [583, 87] width 218 height 124
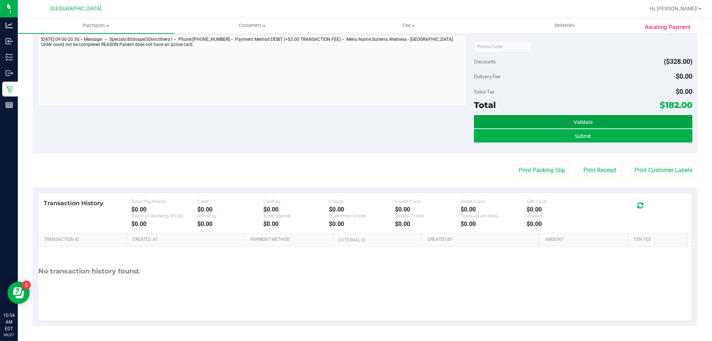
click at [554, 118] on button "Validate" at bounding box center [583, 121] width 218 height 13
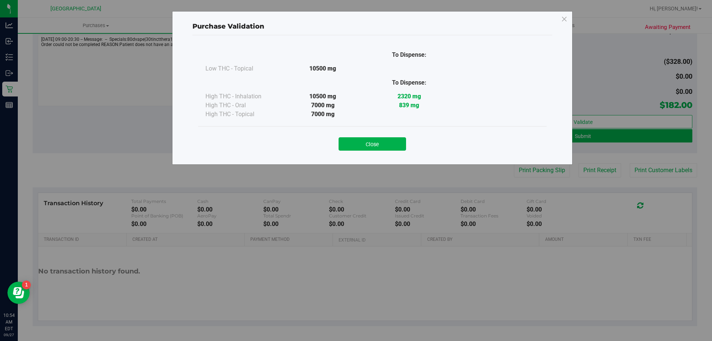
drag, startPoint x: 374, startPoint y: 150, endPoint x: 380, endPoint y: 144, distance: 9.4
click at [374, 150] on button "Close" at bounding box center [373, 143] width 68 height 13
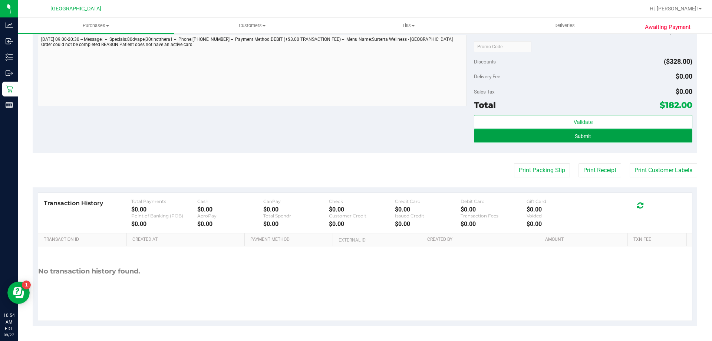
click at [567, 138] on button "Submit" at bounding box center [583, 135] width 218 height 13
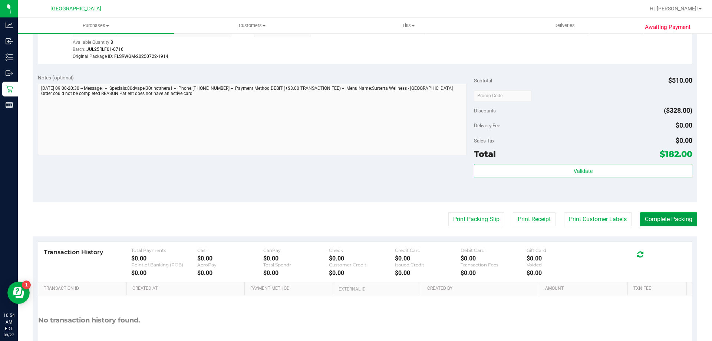
click at [667, 221] on button "Complete Packing" at bounding box center [668, 219] width 57 height 14
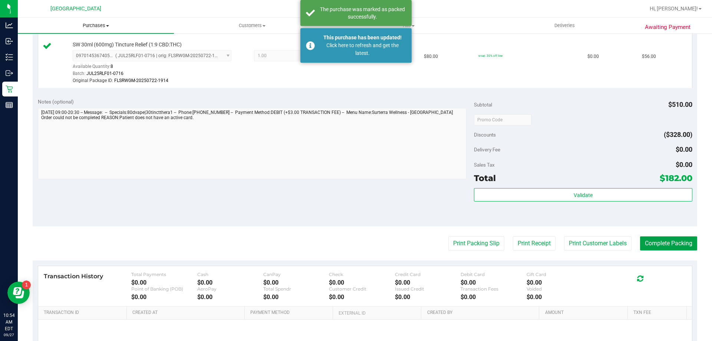
scroll to position [337, 0]
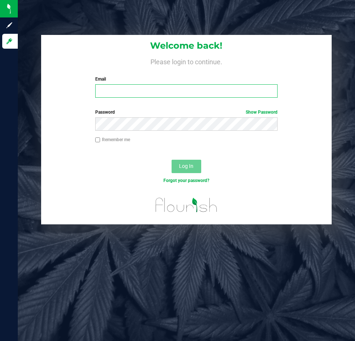
click at [119, 89] on input "Email" at bounding box center [186, 90] width 183 height 13
type input "[EMAIL_ADDRESS][DOMAIN_NAME]"
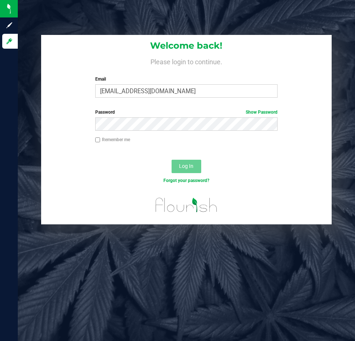
click at [157, 113] on label "Password Show Password" at bounding box center [186, 112] width 183 height 7
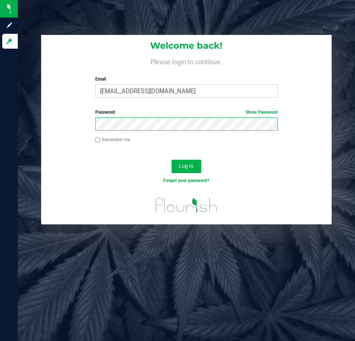
click at [172, 160] on button "Log In" at bounding box center [187, 166] width 30 height 13
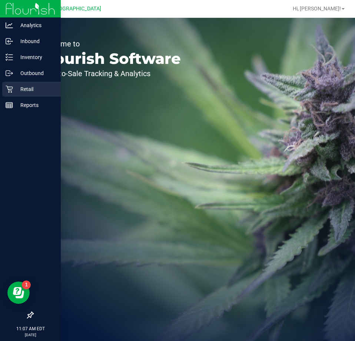
click at [14, 87] on p "Retail" at bounding box center [35, 89] width 45 height 9
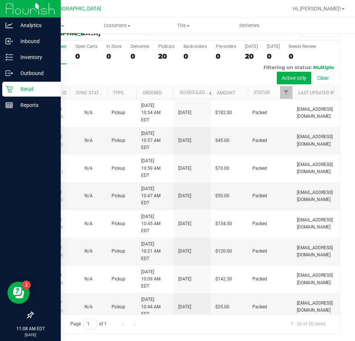
click at [13, 3] on img at bounding box center [31, 8] width 50 height 17
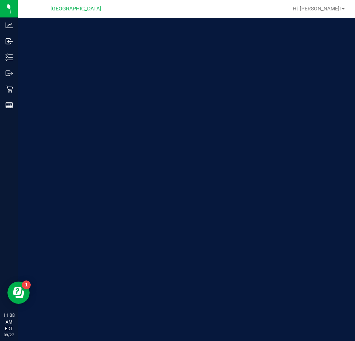
click at [332, 3] on div "Hi, [PERSON_NAME]!" at bounding box center [319, 8] width 58 height 13
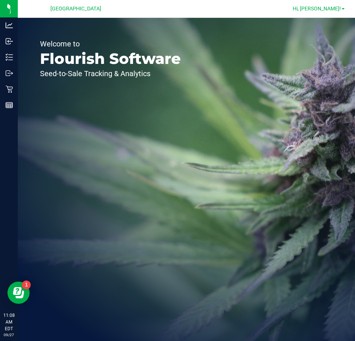
click at [329, 9] on span "Hi, [PERSON_NAME]!" at bounding box center [317, 9] width 48 height 6
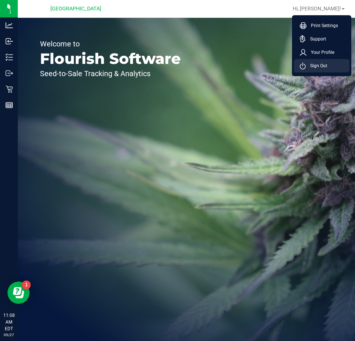
click at [312, 69] on span "Sign Out" at bounding box center [317, 65] width 22 height 7
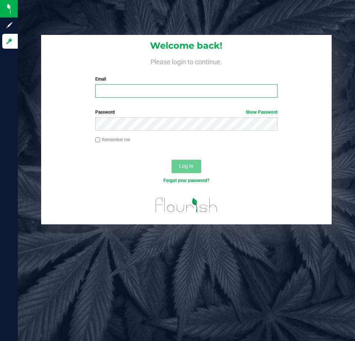
drag, startPoint x: 192, startPoint y: 92, endPoint x: 177, endPoint y: 85, distance: 16.8
click at [191, 93] on input "Email" at bounding box center [186, 90] width 183 height 13
type input "awebster@liveparallel.com"
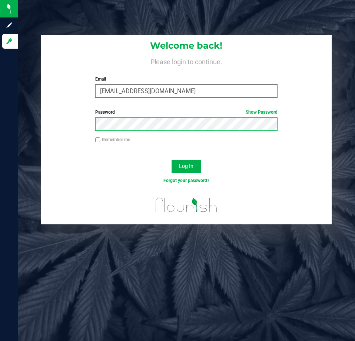
click at [172, 160] on button "Log In" at bounding box center [187, 166] width 30 height 13
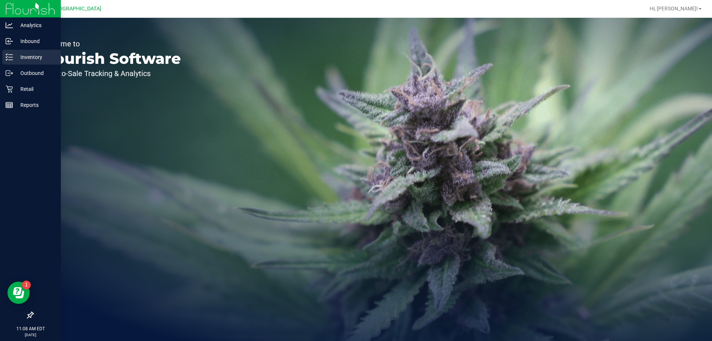
click at [27, 62] on div "Inventory" at bounding box center [31, 57] width 59 height 15
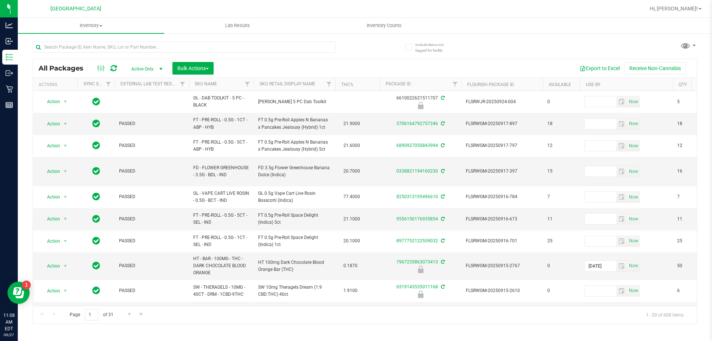
click at [228, 86] on th "SKU Name" at bounding box center [221, 84] width 65 height 13
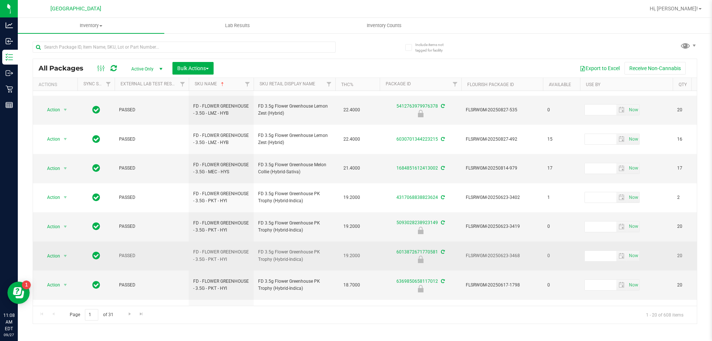
scroll to position [231, 0]
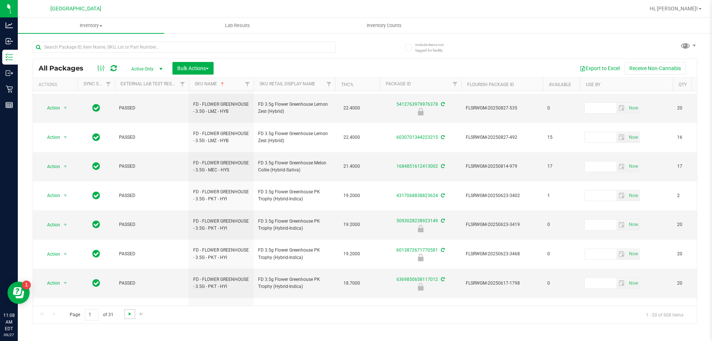
click at [130, 315] on span "Go to the next page" at bounding box center [130, 314] width 6 height 6
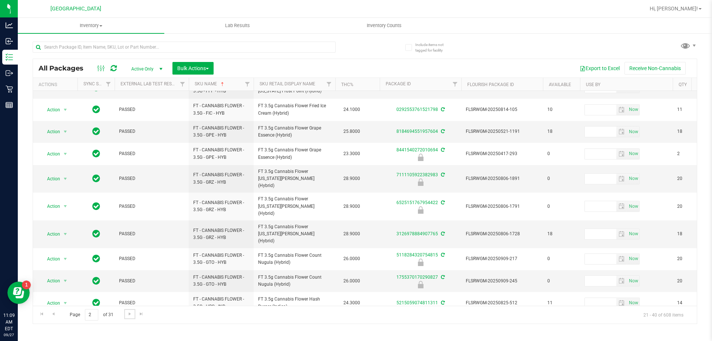
scroll to position [243, 0]
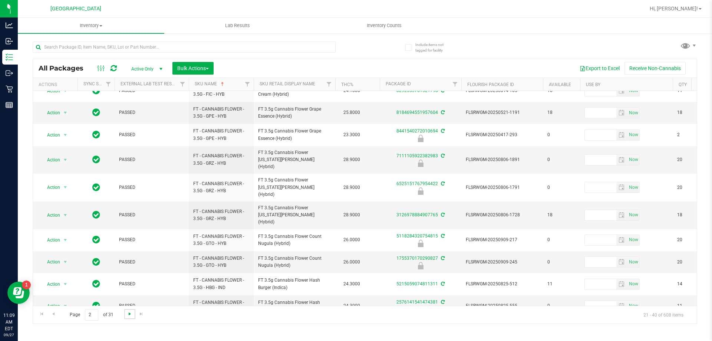
click at [128, 315] on span "Go to the next page" at bounding box center [130, 314] width 6 height 6
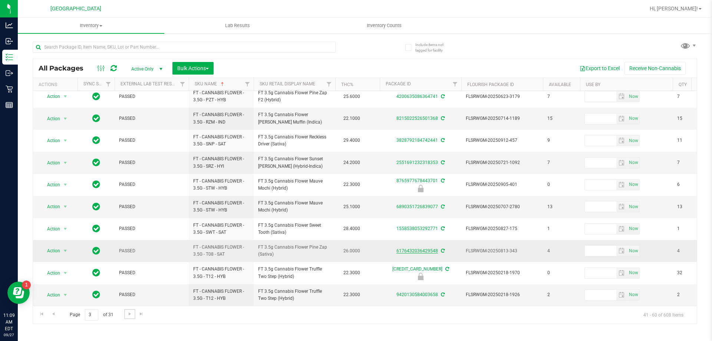
scroll to position [231, 0]
click at [128, 317] on link "Go to the next page" at bounding box center [129, 314] width 11 height 10
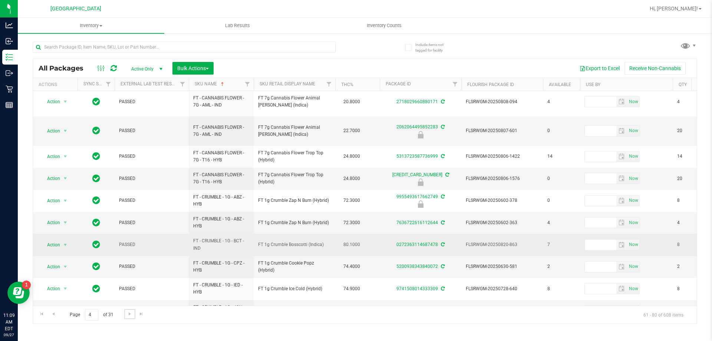
scroll to position [243, 0]
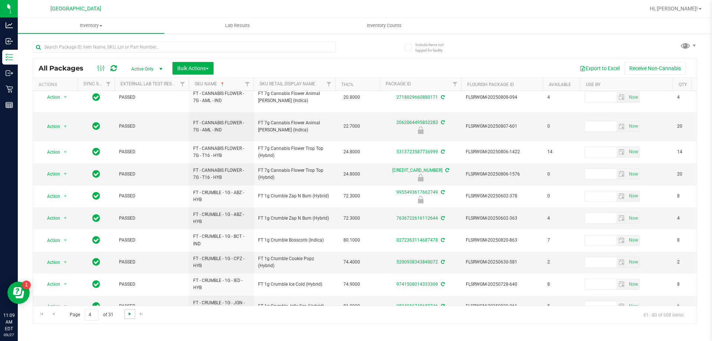
click at [130, 312] on span "Go to the next page" at bounding box center [130, 314] width 6 height 6
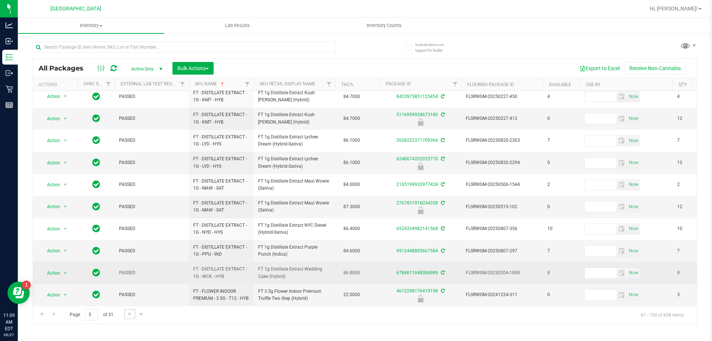
scroll to position [231, 0]
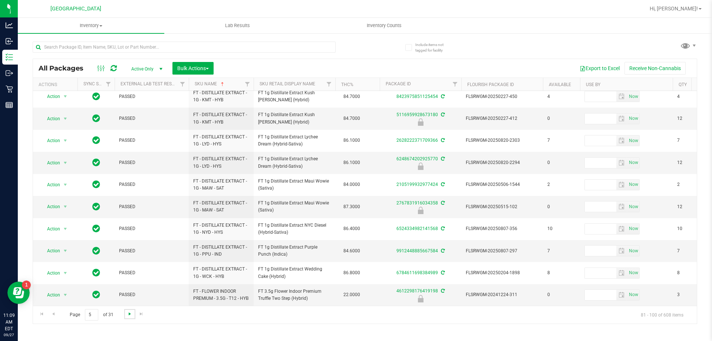
click at [130, 315] on span "Go to the next page" at bounding box center [130, 314] width 6 height 6
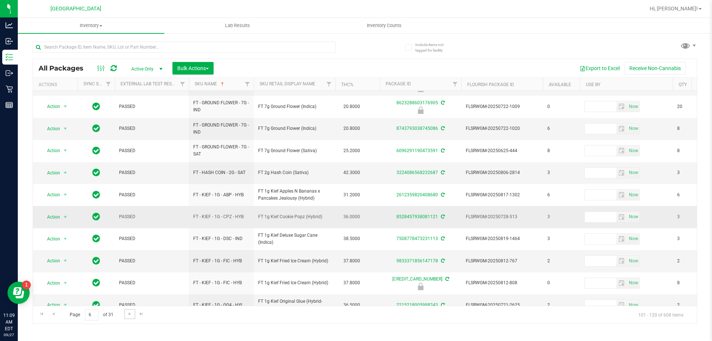
scroll to position [238, 0]
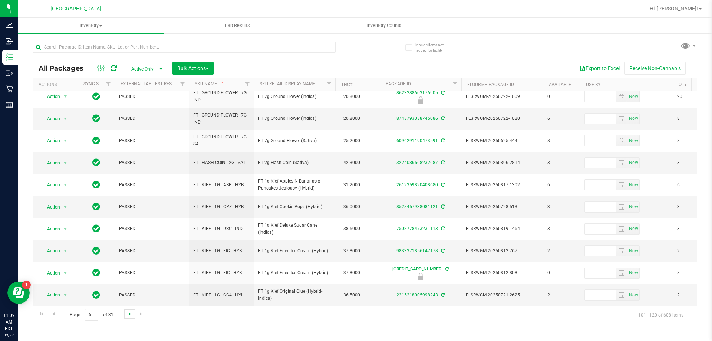
click at [129, 315] on span "Go to the next page" at bounding box center [130, 314] width 6 height 6
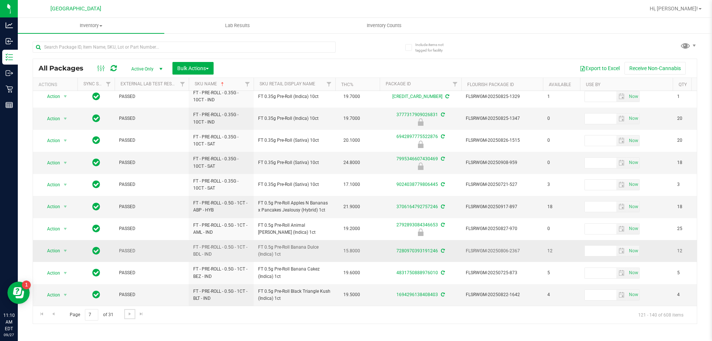
scroll to position [231, 0]
click at [130, 313] on span "Go to the next page" at bounding box center [130, 314] width 6 height 6
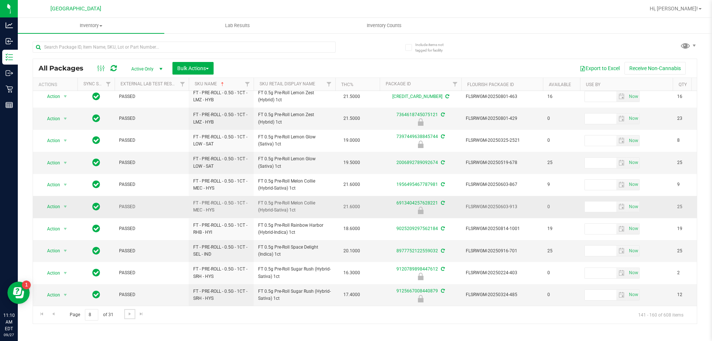
scroll to position [231, 0]
click at [129, 314] on span "Go to the next page" at bounding box center [130, 314] width 6 height 6
click at [127, 314] on span "Go to the next page" at bounding box center [130, 314] width 6 height 6
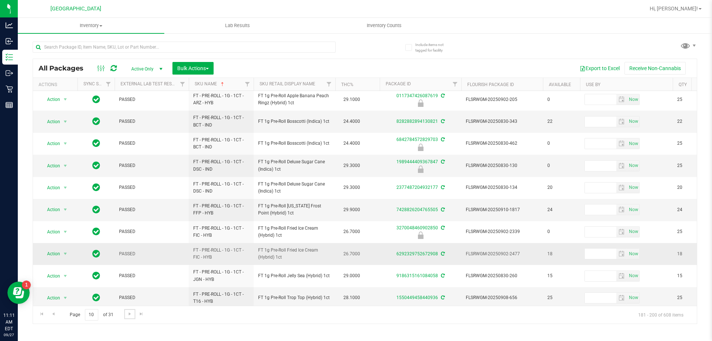
scroll to position [231, 0]
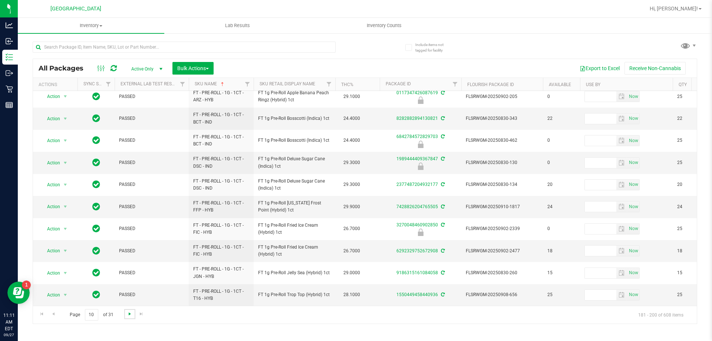
click at [129, 312] on span "Go to the next page" at bounding box center [130, 314] width 6 height 6
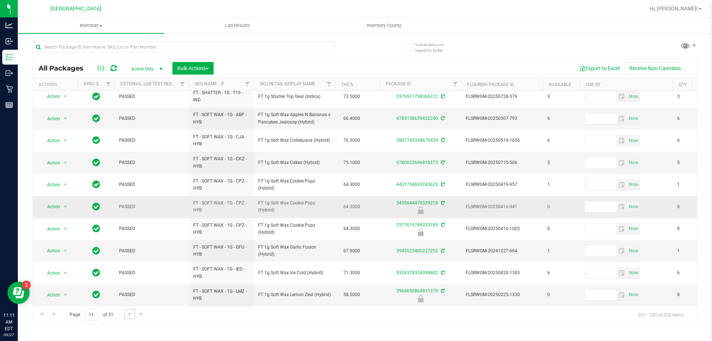
scroll to position [231, 0]
click at [131, 317] on span "Go to the next page" at bounding box center [130, 314] width 6 height 6
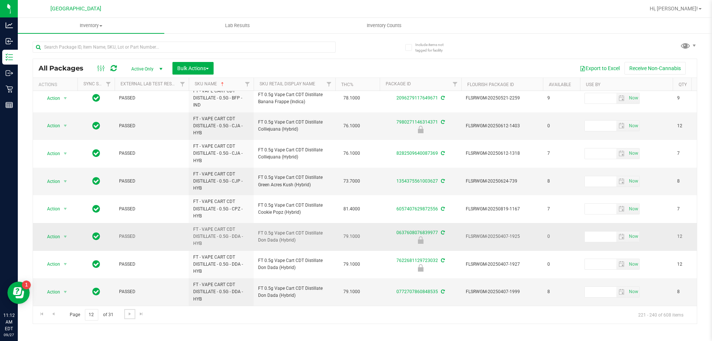
scroll to position [305, 0]
click at [129, 312] on span "Go to the next page" at bounding box center [130, 314] width 6 height 6
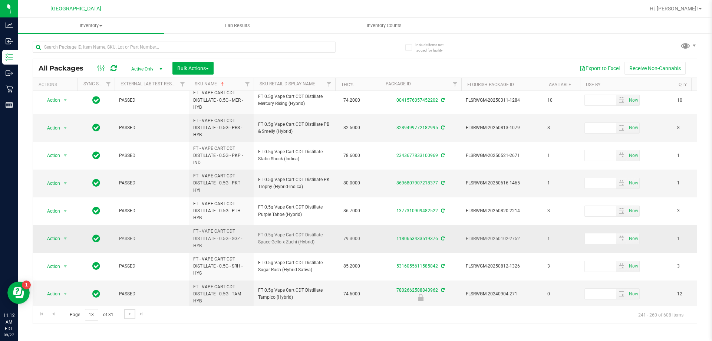
scroll to position [344, 0]
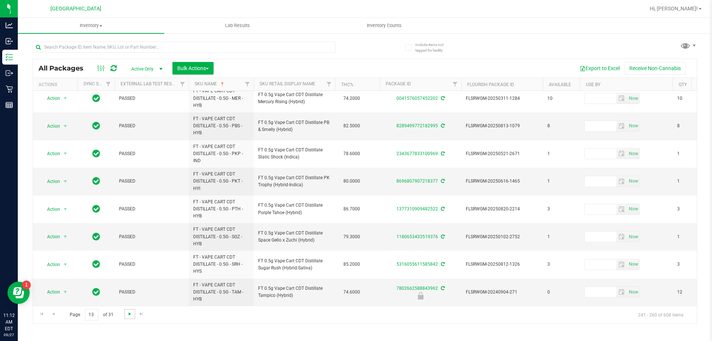
click at [129, 314] on span "Go to the next page" at bounding box center [130, 314] width 6 height 6
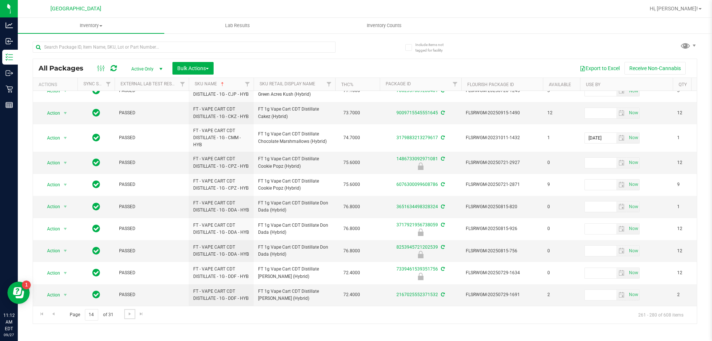
scroll to position [293, 0]
click at [131, 317] on link "Go to the next page" at bounding box center [129, 314] width 11 height 10
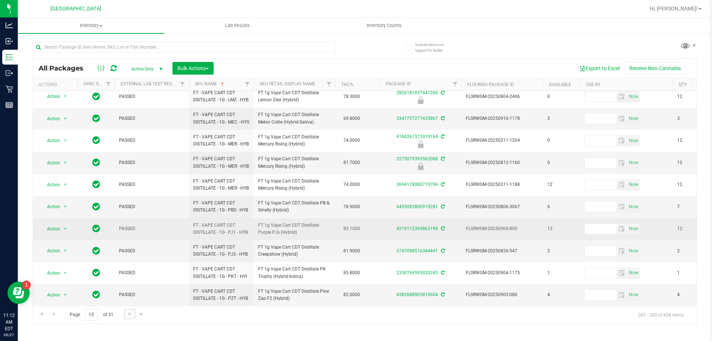
scroll to position [282, 0]
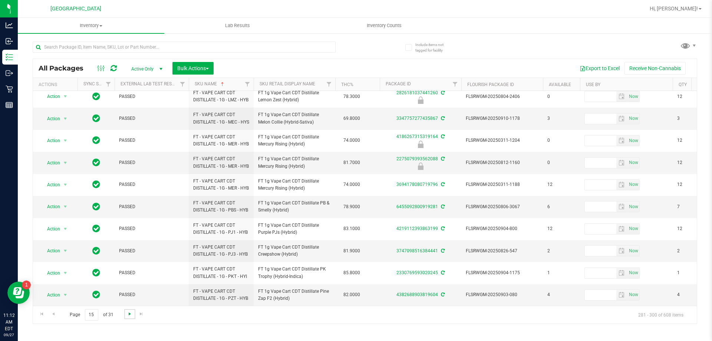
click at [130, 312] on span "Go to the next page" at bounding box center [130, 314] width 6 height 6
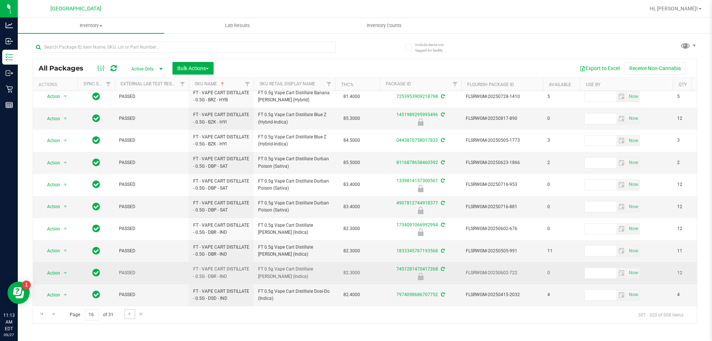
scroll to position [240, 0]
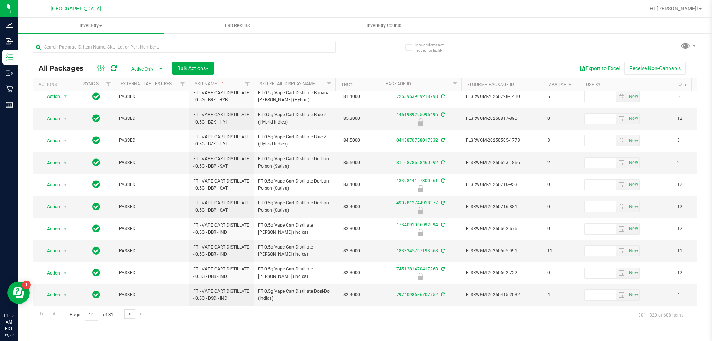
click at [131, 315] on span "Go to the next page" at bounding box center [130, 314] width 6 height 6
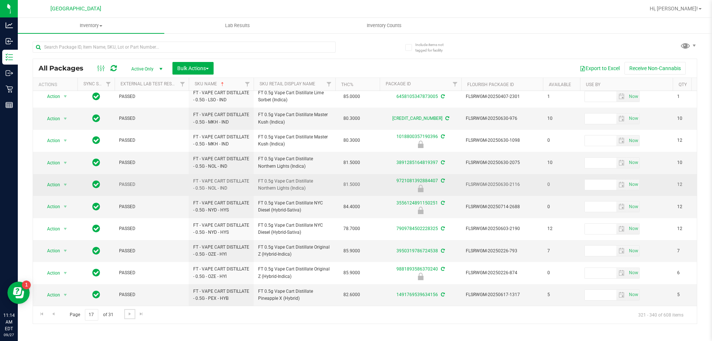
scroll to position [231, 0]
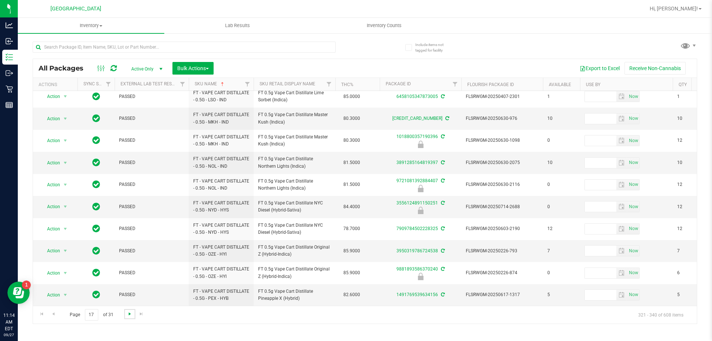
click at [127, 313] on span "Go to the next page" at bounding box center [130, 314] width 6 height 6
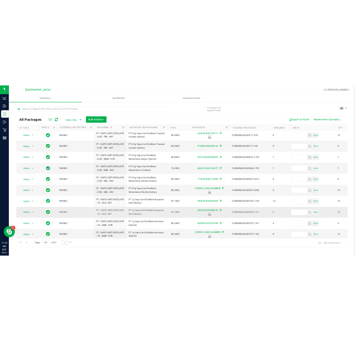
scroll to position [238, 0]
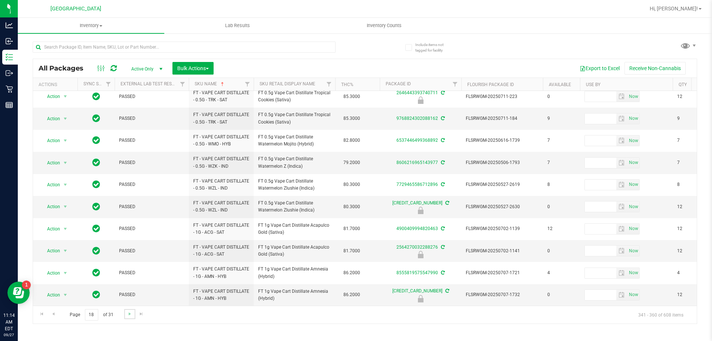
click at [125, 311] on link "Go to the next page" at bounding box center [129, 314] width 11 height 10
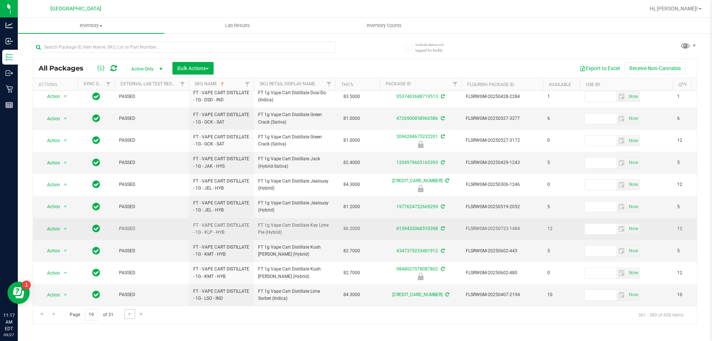
scroll to position [231, 0]
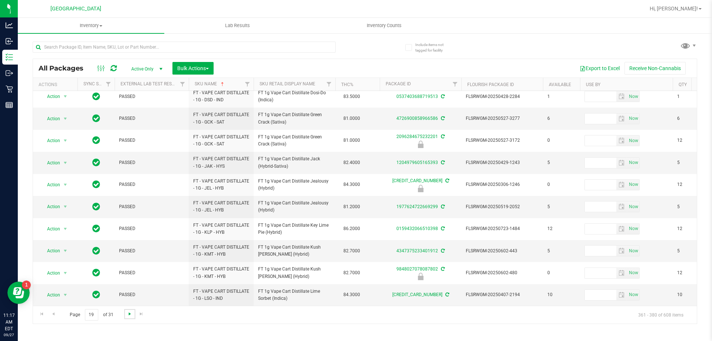
click at [130, 313] on span "Go to the next page" at bounding box center [130, 314] width 6 height 6
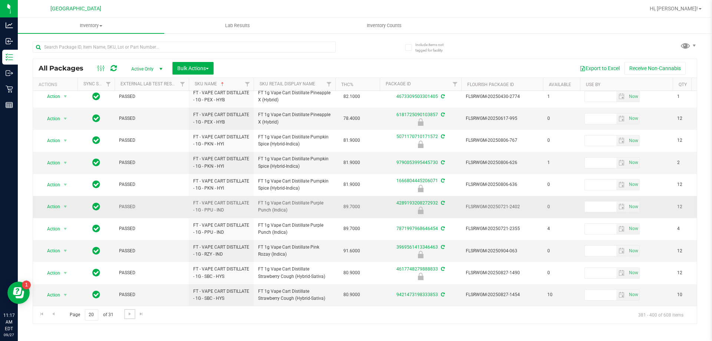
scroll to position [231, 0]
click at [125, 317] on link "Go to the next page" at bounding box center [129, 314] width 11 height 10
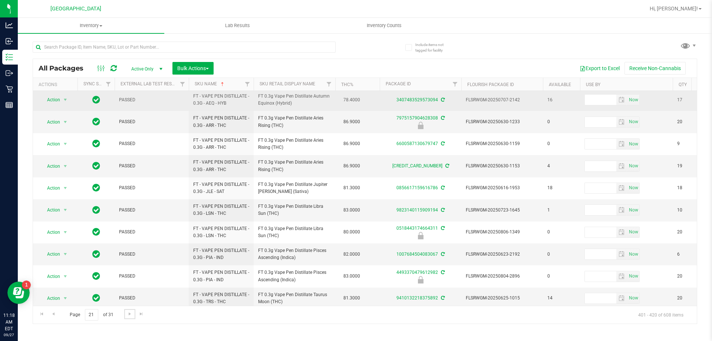
scroll to position [231, 0]
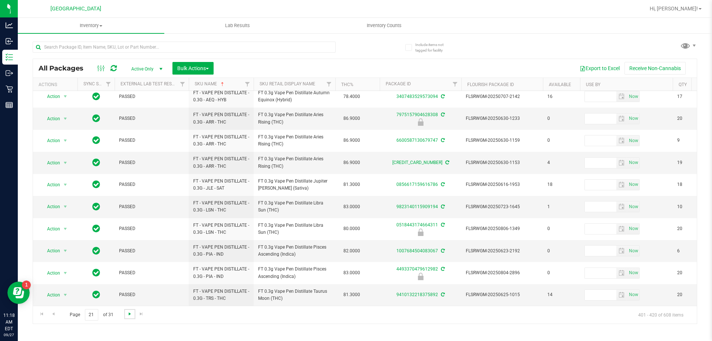
click at [130, 316] on span "Go to the next page" at bounding box center [130, 314] width 6 height 6
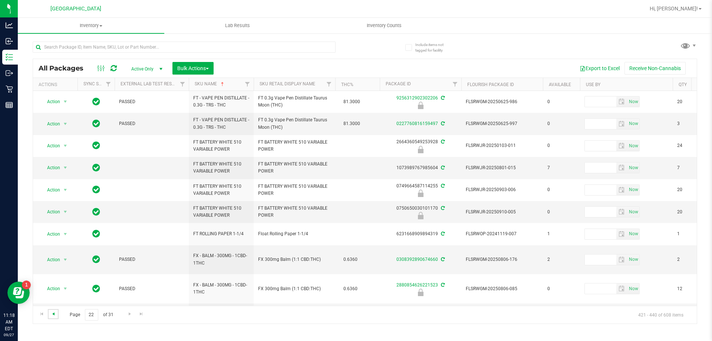
click at [53, 314] on span "Go to the previous page" at bounding box center [53, 314] width 6 height 6
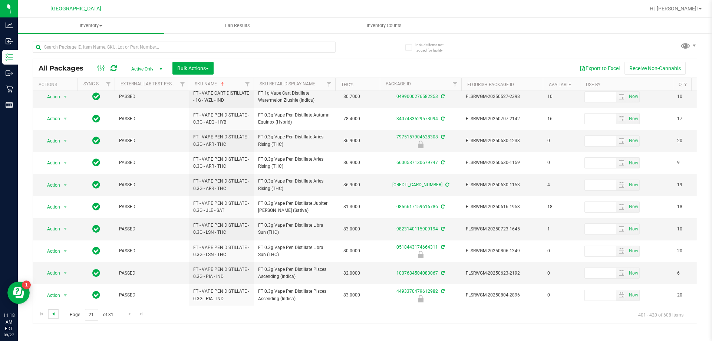
scroll to position [231, 0]
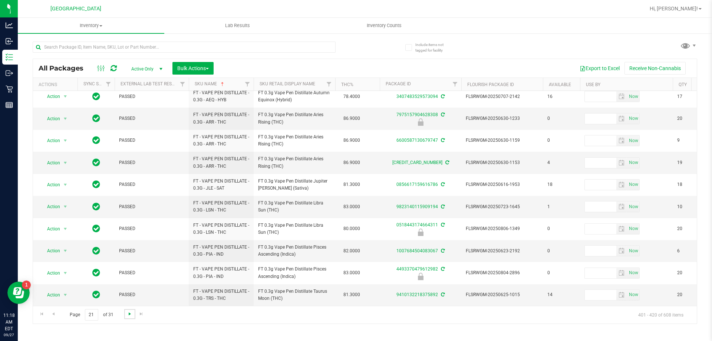
click at [128, 311] on span "Go to the next page" at bounding box center [130, 314] width 6 height 6
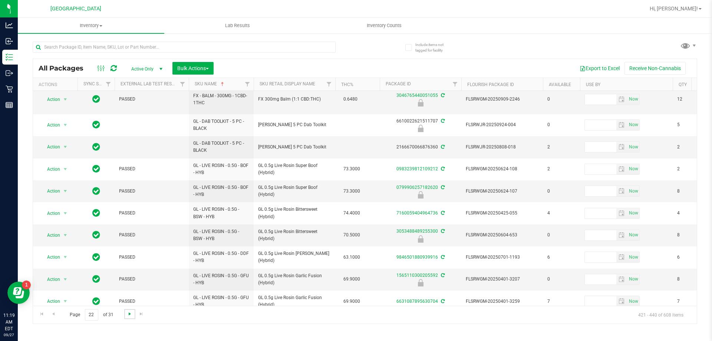
scroll to position [231, 0]
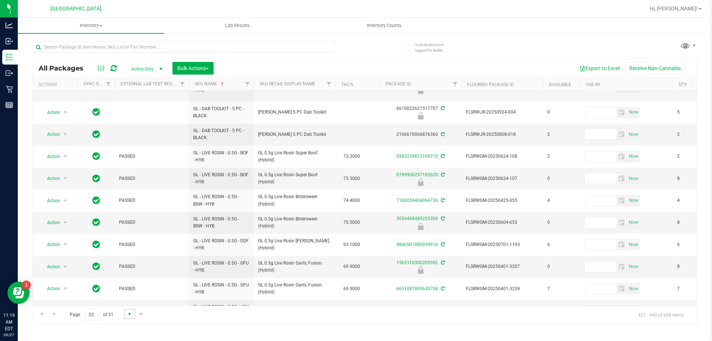
click at [129, 315] on span "Go to the next page" at bounding box center [130, 314] width 6 height 6
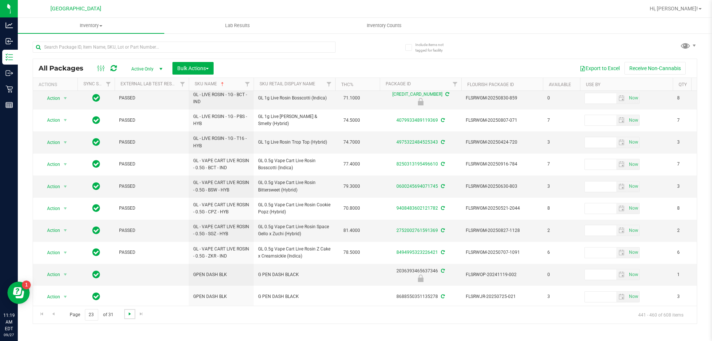
scroll to position [230, 0]
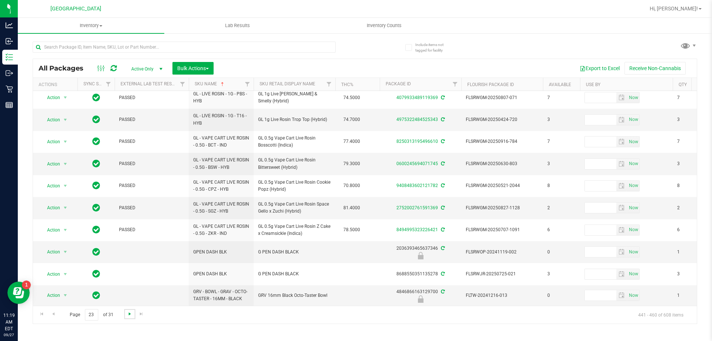
click at [129, 314] on span "Go to the next page" at bounding box center [130, 314] width 6 height 6
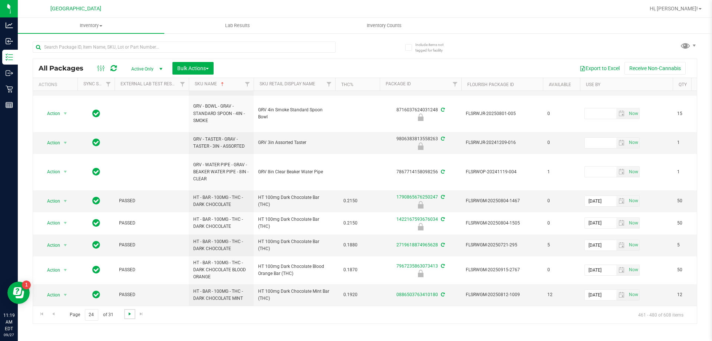
scroll to position [374, 0]
click at [129, 314] on span "Go to the next page" at bounding box center [130, 314] width 6 height 6
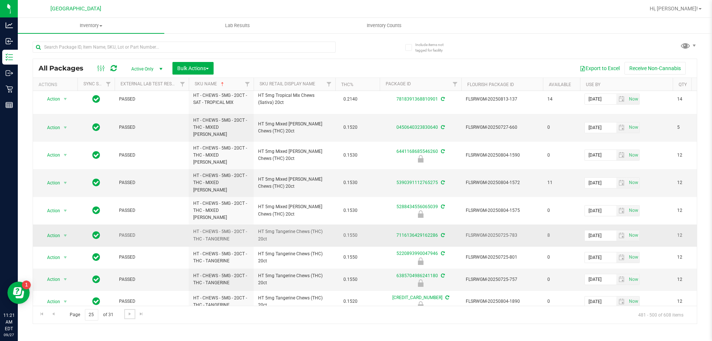
scroll to position [278, 0]
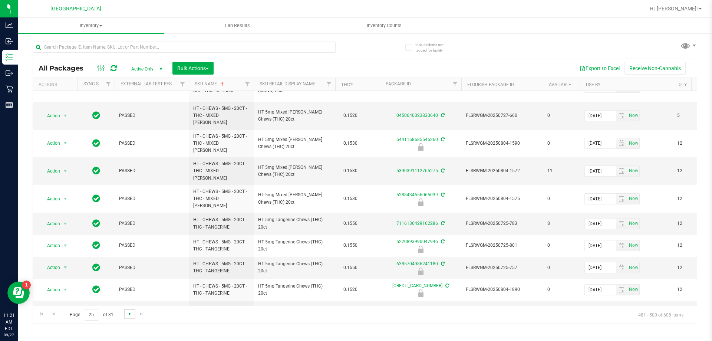
click at [129, 311] on span "Go to the next page" at bounding box center [130, 314] width 6 height 6
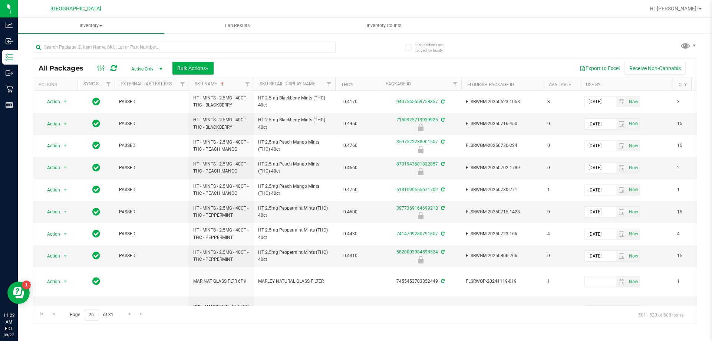
drag, startPoint x: 129, startPoint y: 311, endPoint x: 297, endPoint y: 320, distance: 167.9
click at [297, 320] on div "Page 26 of 31 501 - 520 of 608 items" at bounding box center [365, 315] width 664 height 18
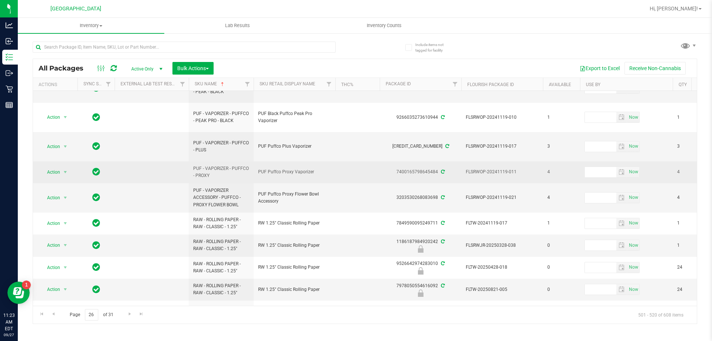
scroll to position [287, 0]
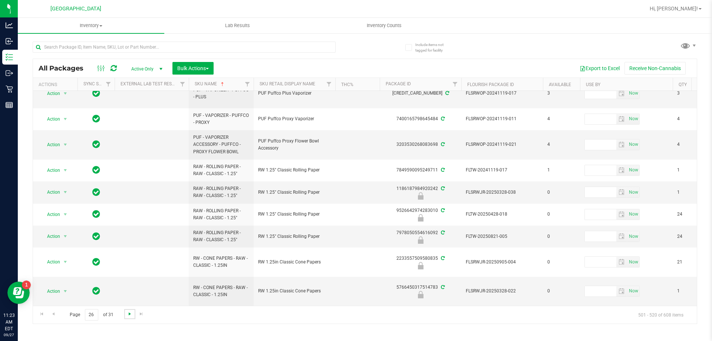
click at [129, 315] on span "Go to the next page" at bounding box center [130, 314] width 6 height 6
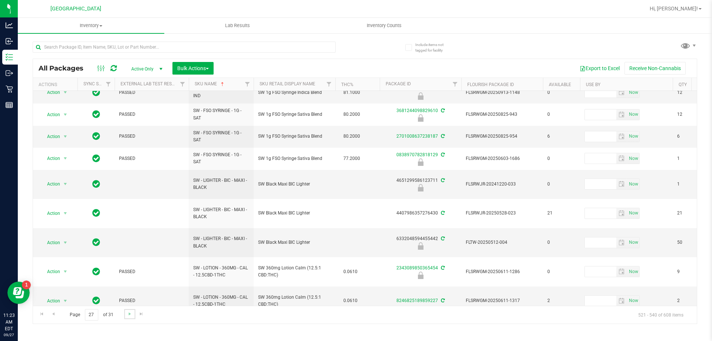
scroll to position [295, 0]
click at [127, 316] on span "Go to the next page" at bounding box center [130, 314] width 6 height 6
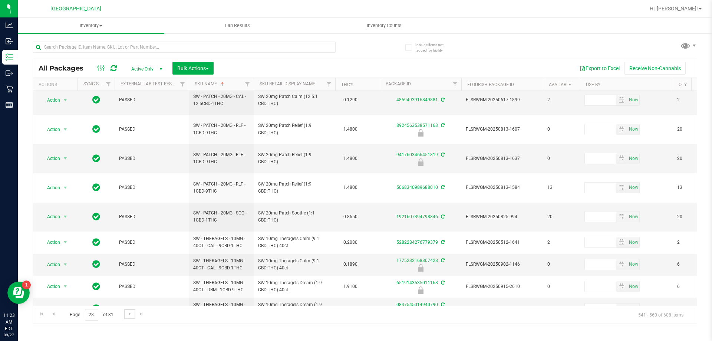
scroll to position [265, 0]
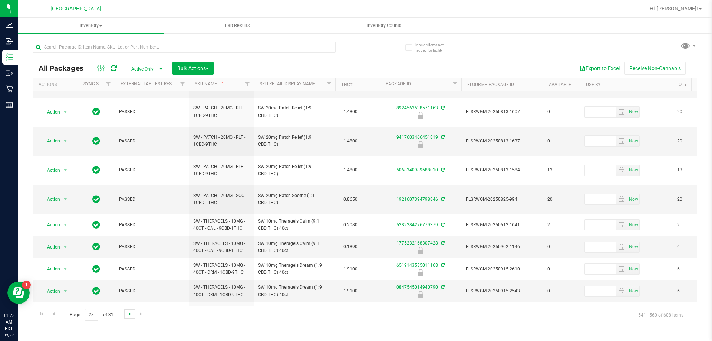
click at [128, 317] on span "Go to the next page" at bounding box center [130, 314] width 6 height 6
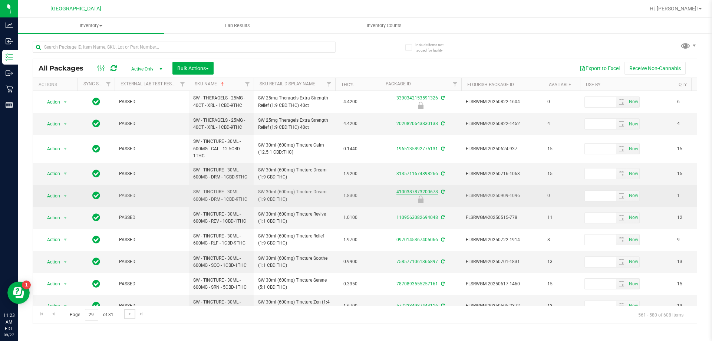
scroll to position [237, 0]
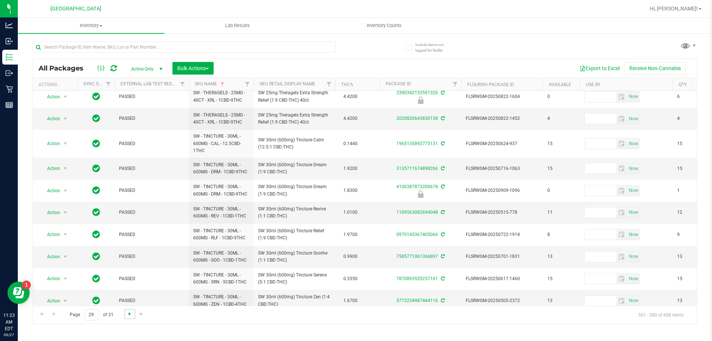
click at [127, 315] on span "Go to the next page" at bounding box center [130, 314] width 6 height 6
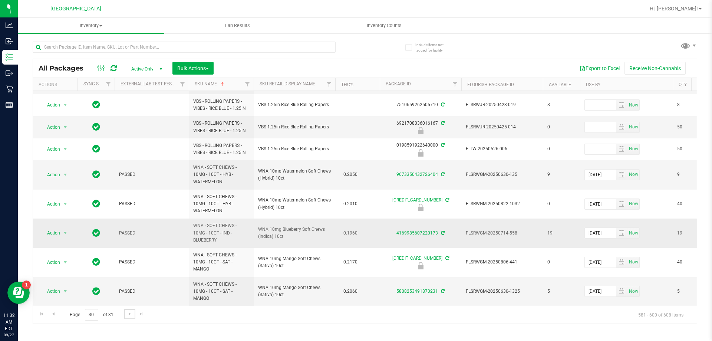
scroll to position [267, 0]
click at [128, 314] on span "Go to the next page" at bounding box center [130, 314] width 6 height 6
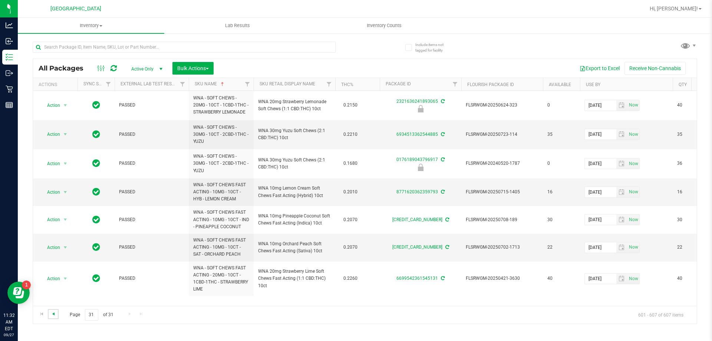
click at [51, 314] on span "Go to the previous page" at bounding box center [53, 314] width 6 height 6
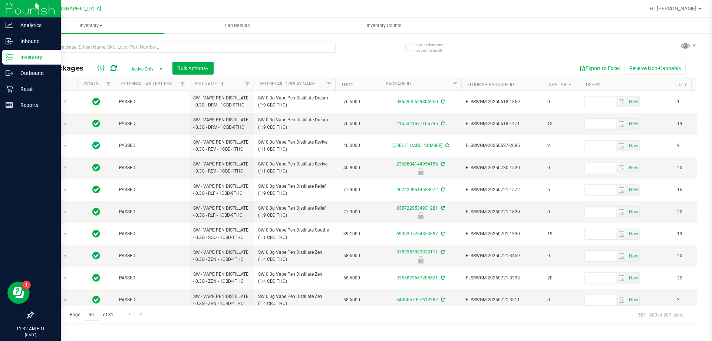
drag, startPoint x: 10, startPoint y: 9, endPoint x: 21, endPoint y: 10, distance: 10.4
click at [11, 9] on img at bounding box center [31, 8] width 50 height 17
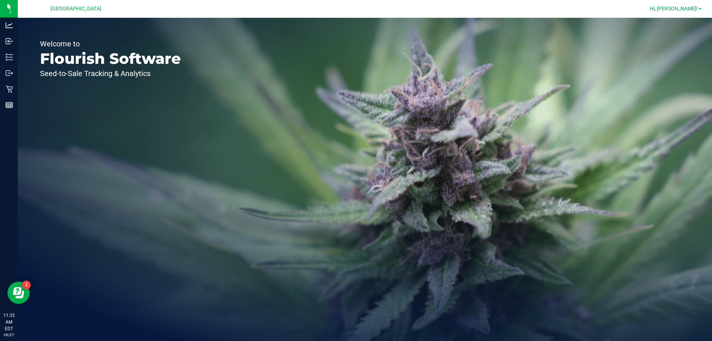
click at [355, 12] on span "Hi, [PERSON_NAME]!" at bounding box center [674, 9] width 48 height 6
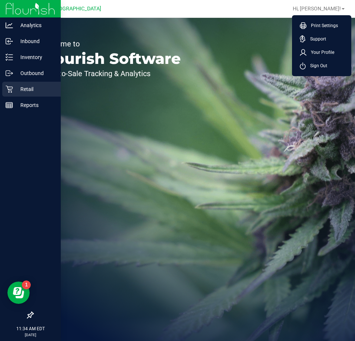
click at [16, 86] on p "Retail" at bounding box center [35, 89] width 45 height 9
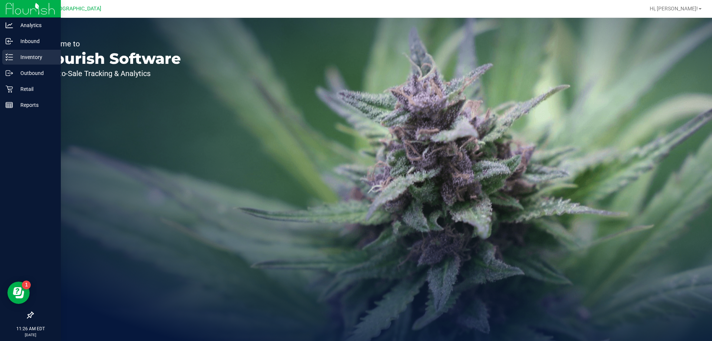
click at [27, 55] on p "Inventory" at bounding box center [35, 57] width 45 height 9
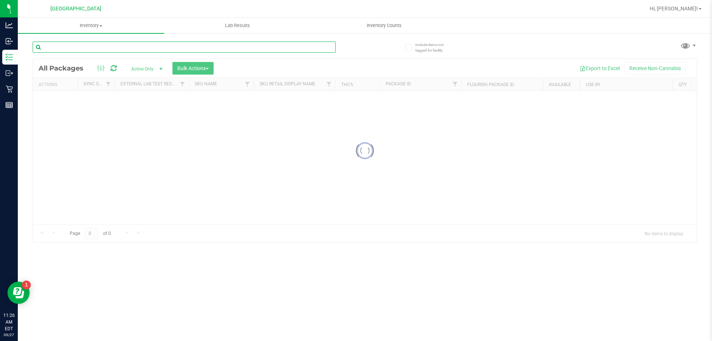
click at [107, 46] on input "text" at bounding box center [184, 47] width 303 height 11
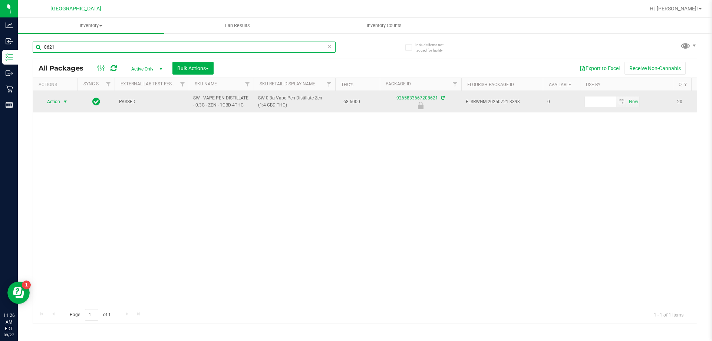
type input "8621"
click at [55, 101] on span "Action" at bounding box center [50, 101] width 20 height 10
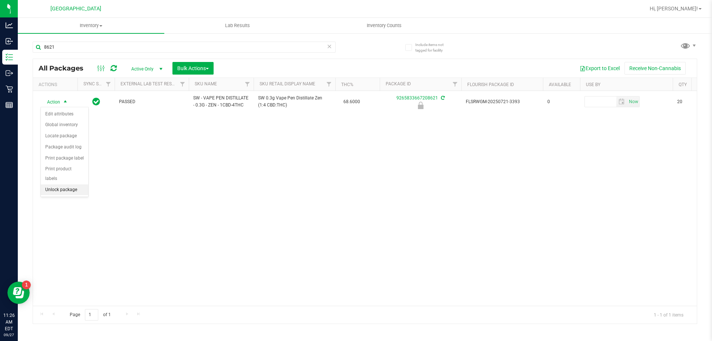
click at [58, 184] on li "Unlock package" at bounding box center [64, 189] width 47 height 11
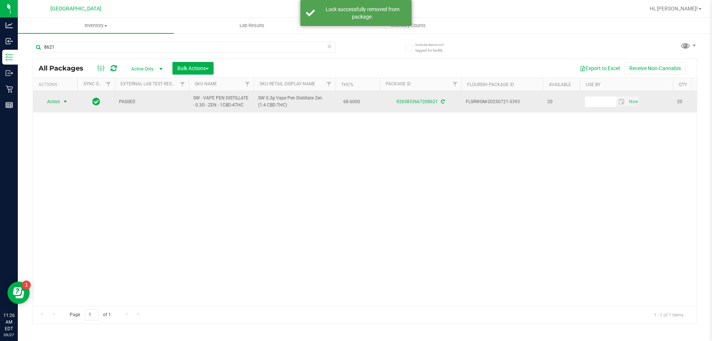
click at [54, 102] on span "Action" at bounding box center [50, 101] width 20 height 10
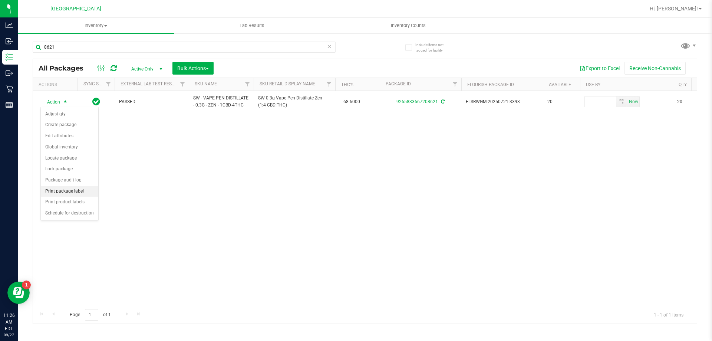
click at [60, 191] on li "Print package label" at bounding box center [70, 191] width 58 height 11
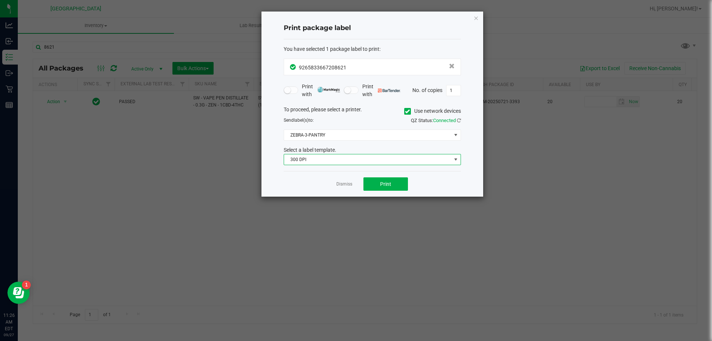
click at [348, 158] on span "300 DPI" at bounding box center [367, 159] width 167 height 10
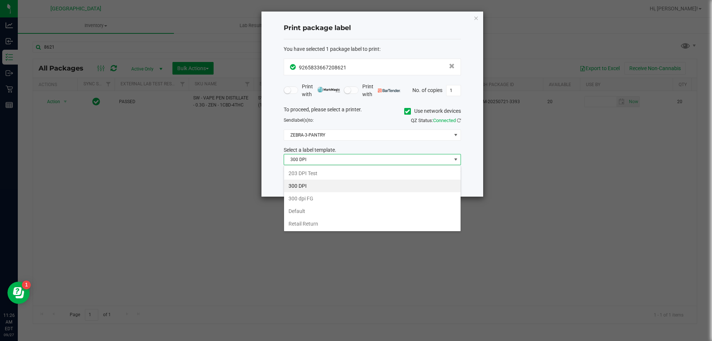
scroll to position [11, 177]
click at [307, 172] on li "203 DPI Test" at bounding box center [372, 173] width 177 height 13
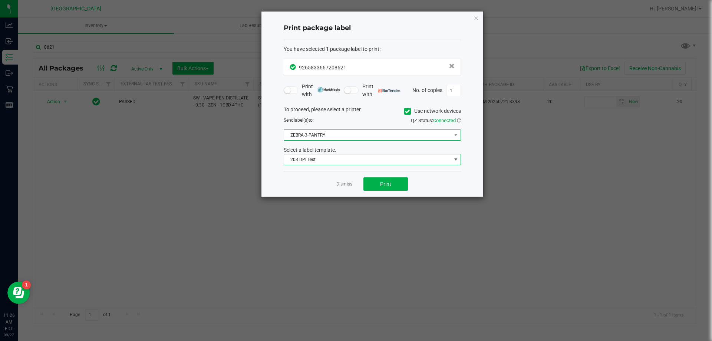
click at [311, 139] on span "ZEBRA-3-PANTRY" at bounding box center [367, 135] width 167 height 10
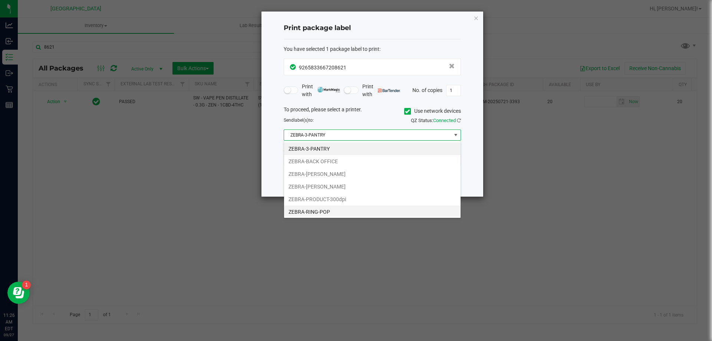
click at [308, 211] on li "ZEBRA-RING-POP" at bounding box center [372, 212] width 177 height 13
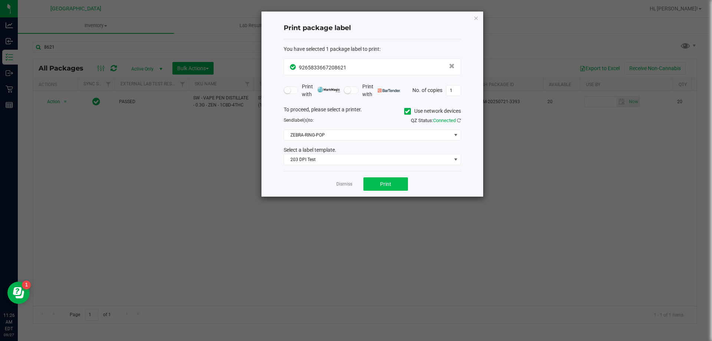
drag, startPoint x: 381, startPoint y: 177, endPoint x: 381, endPoint y: 183, distance: 6.3
click at [382, 180] on div "Dismiss Print" at bounding box center [372, 184] width 177 height 26
click at [381, 184] on span "Print" at bounding box center [385, 184] width 11 height 6
click at [330, 181] on div "Dismiss Print" at bounding box center [372, 184] width 177 height 26
click at [340, 184] on link "Dismiss" at bounding box center [345, 184] width 16 height 6
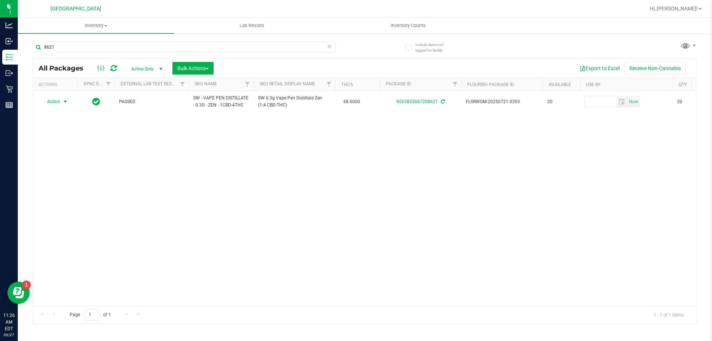
click at [331, 237] on div "Action Action Adjust qty Create package Edit attributes Global inventory Locate…" at bounding box center [365, 198] width 664 height 215
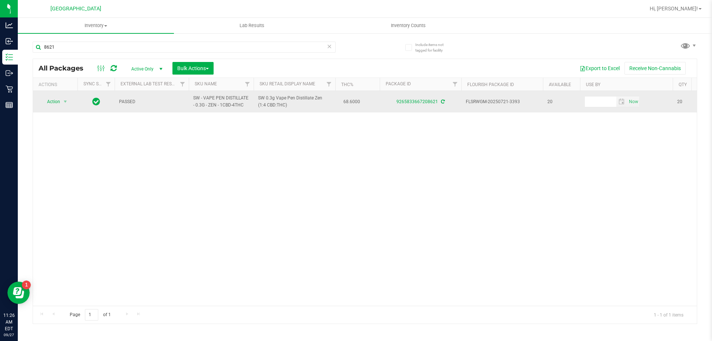
click at [50, 102] on span "Action" at bounding box center [50, 101] width 20 height 10
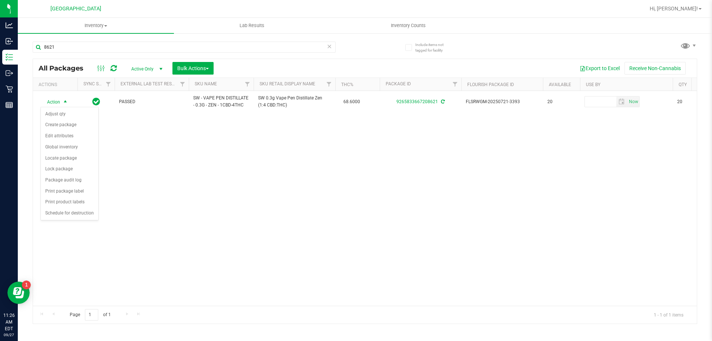
click at [205, 207] on div "Action Action Adjust qty Create package Edit attributes Global inventory Locate…" at bounding box center [365, 198] width 664 height 215
click at [690, 7] on span "Hi, [PERSON_NAME]!" at bounding box center [674, 9] width 48 height 6
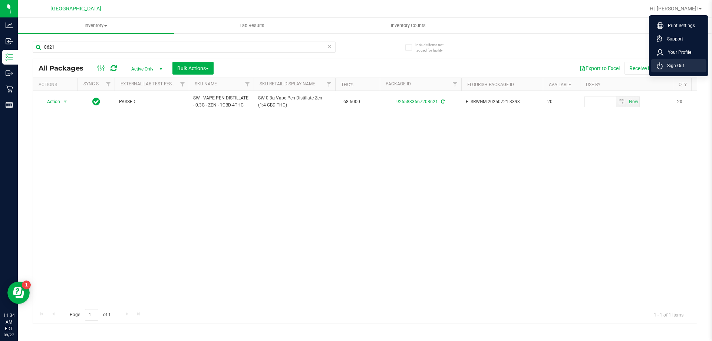
click at [676, 66] on span "Sign Out" at bounding box center [674, 65] width 22 height 7
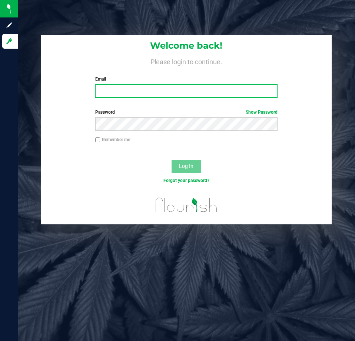
click at [102, 92] on input "Email" at bounding box center [186, 90] width 183 height 13
type input "[EMAIL_ADDRESS][DOMAIN_NAME]"
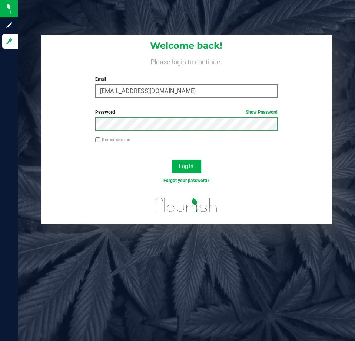
click at [172, 160] on button "Log In" at bounding box center [187, 166] width 30 height 13
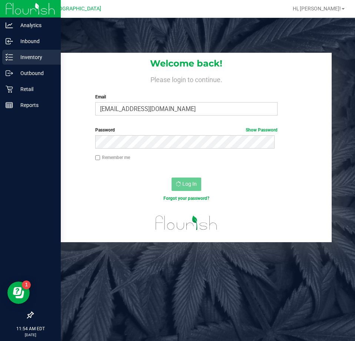
click at [21, 60] on p "Inventory" at bounding box center [35, 57] width 45 height 9
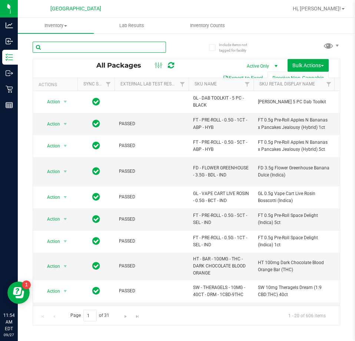
click at [62, 46] on input "text" at bounding box center [100, 47] width 134 height 11
type input "REV"
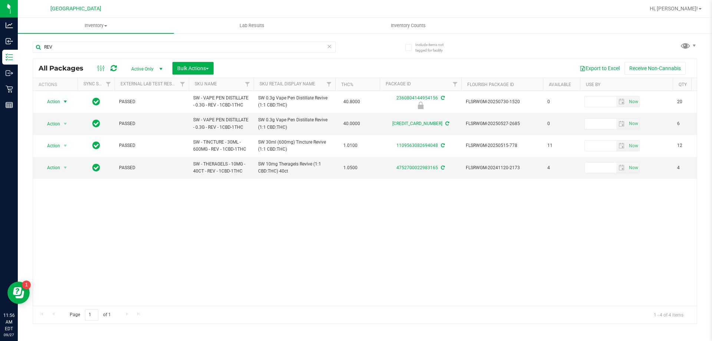
drag, startPoint x: 59, startPoint y: 100, endPoint x: 57, endPoint y: 111, distance: 11.4
click at [59, 102] on span "Action" at bounding box center [50, 101] width 20 height 10
click at [65, 184] on li "Unlock package" at bounding box center [64, 189] width 47 height 11
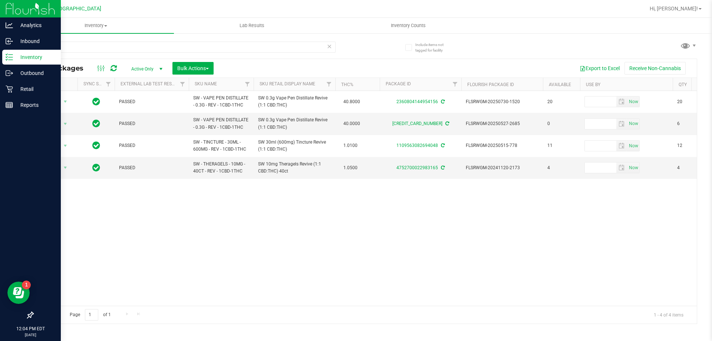
click at [24, 10] on img at bounding box center [31, 8] width 50 height 17
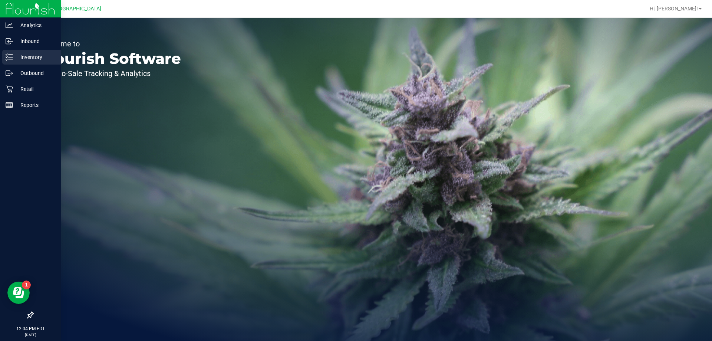
click at [24, 57] on p "Inventory" at bounding box center [35, 57] width 45 height 9
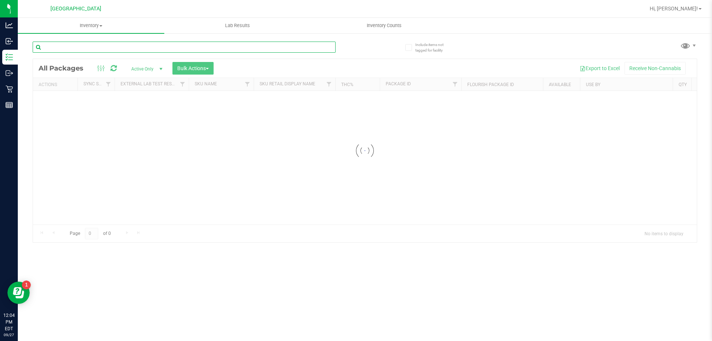
click at [132, 46] on input "text" at bounding box center [184, 47] width 303 height 11
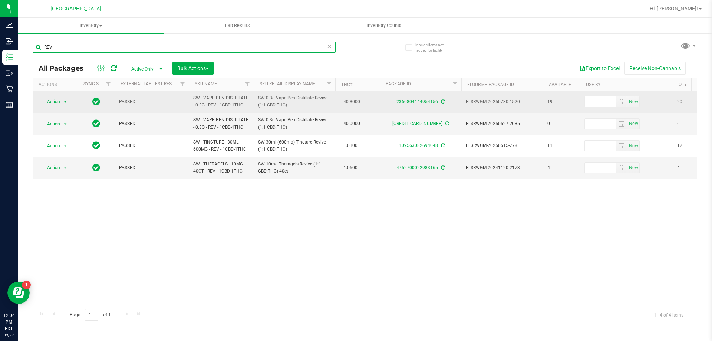
type input "REV"
click at [62, 102] on span "select" at bounding box center [65, 101] width 9 height 10
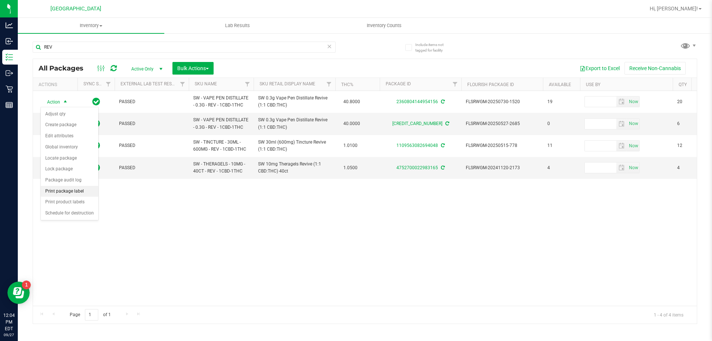
click at [59, 196] on li "Print package label" at bounding box center [70, 191] width 58 height 11
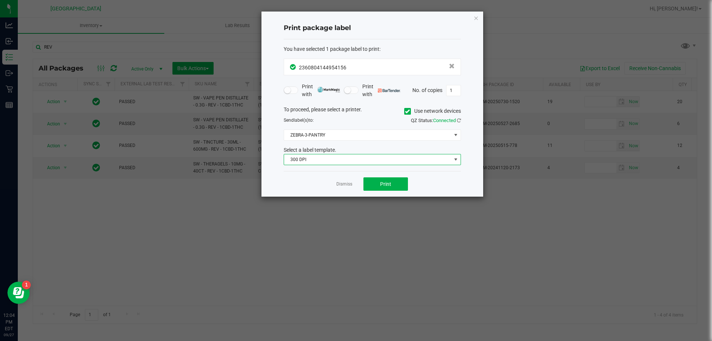
click at [368, 157] on span "300 DPI" at bounding box center [367, 159] width 167 height 10
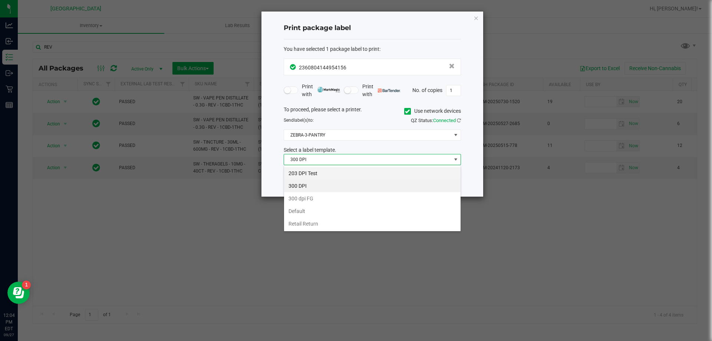
scroll to position [11, 177]
drag, startPoint x: 325, startPoint y: 170, endPoint x: 327, endPoint y: 157, distance: 12.8
click at [326, 170] on li "203 DPI Test" at bounding box center [372, 173] width 177 height 13
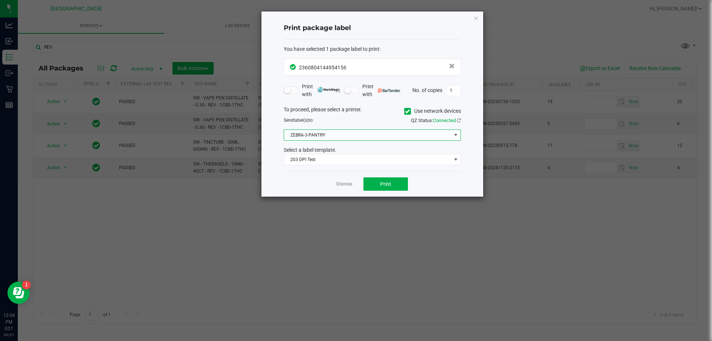
click at [331, 138] on span "ZEBRA-3-PANTRY" at bounding box center [367, 135] width 167 height 10
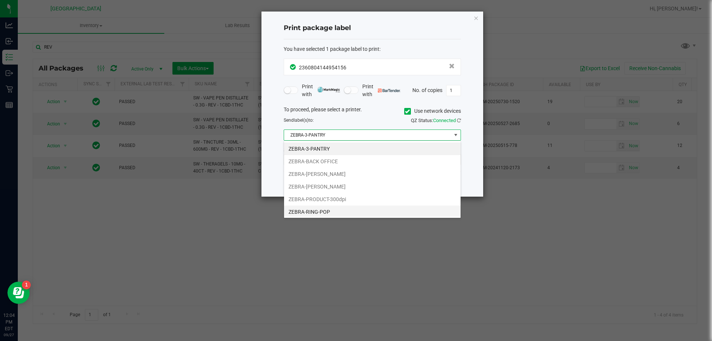
click at [315, 212] on li "ZEBRA-RING-POP" at bounding box center [372, 212] width 177 height 13
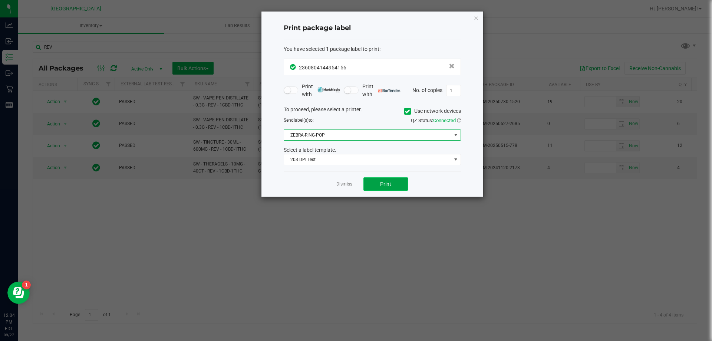
click at [370, 185] on button "Print" at bounding box center [386, 183] width 45 height 13
click at [334, 183] on div "Dismiss Print" at bounding box center [372, 184] width 177 height 26
click at [340, 182] on link "Dismiss" at bounding box center [345, 184] width 16 height 6
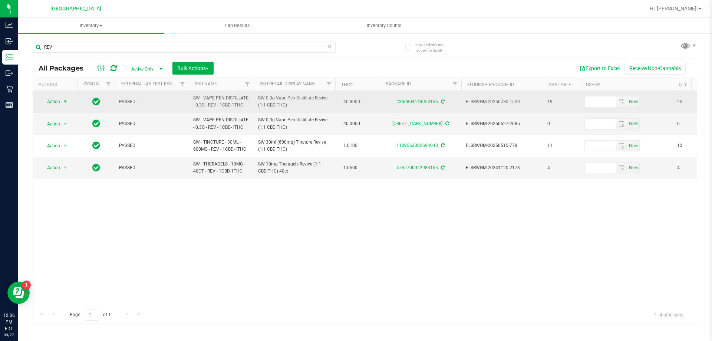
click at [63, 99] on span "select" at bounding box center [65, 102] width 6 height 6
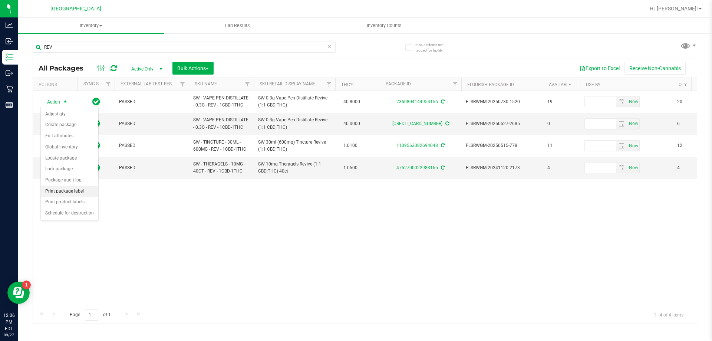
click at [65, 188] on li "Print package label" at bounding box center [70, 191] width 58 height 11
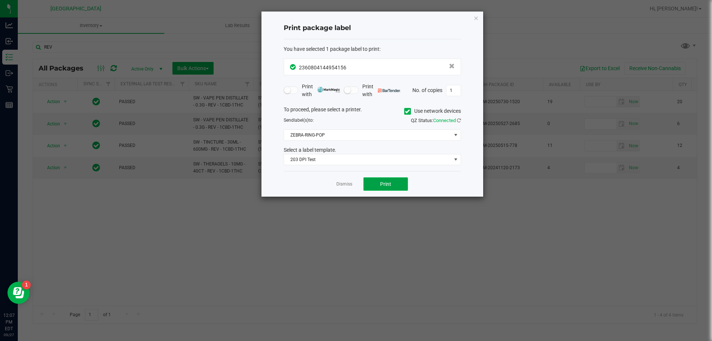
click at [376, 187] on button "Print" at bounding box center [386, 183] width 45 height 13
click at [140, 228] on ngb-modal-window "Print package label You have selected 1 package label to print : 23608041449541…" at bounding box center [359, 170] width 718 height 341
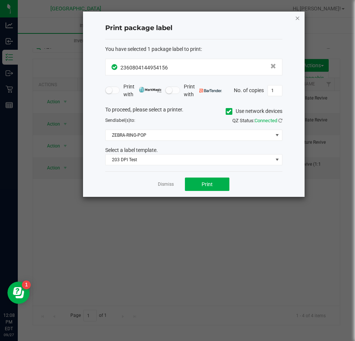
click at [298, 19] on icon "button" at bounding box center [297, 17] width 5 height 9
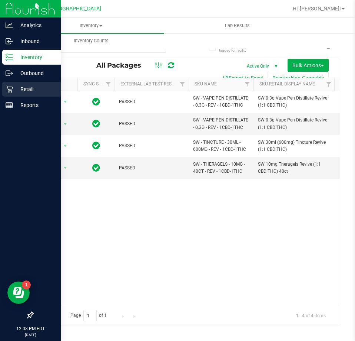
click at [15, 89] on p "Retail" at bounding box center [35, 89] width 45 height 9
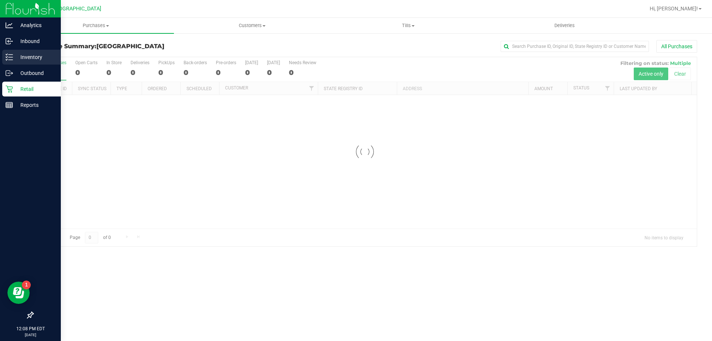
click at [27, 61] on p "Inventory" at bounding box center [35, 57] width 45 height 9
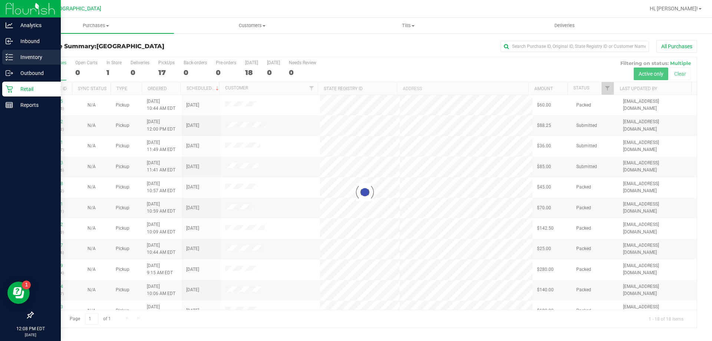
click at [32, 58] on p "Inventory" at bounding box center [35, 57] width 45 height 9
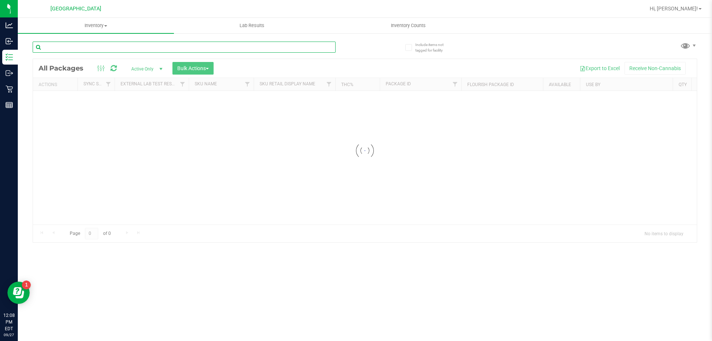
click at [134, 51] on input "text" at bounding box center [184, 47] width 303 height 11
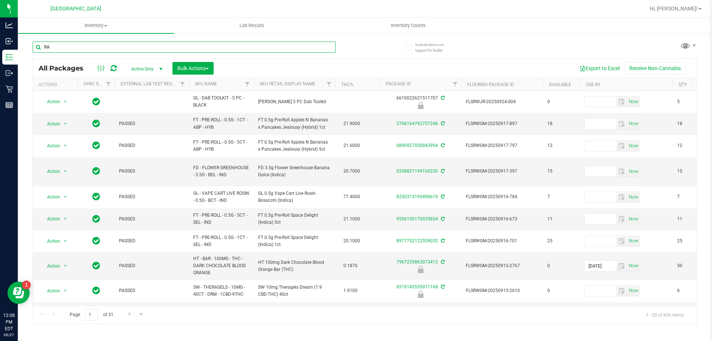
type input "RAW"
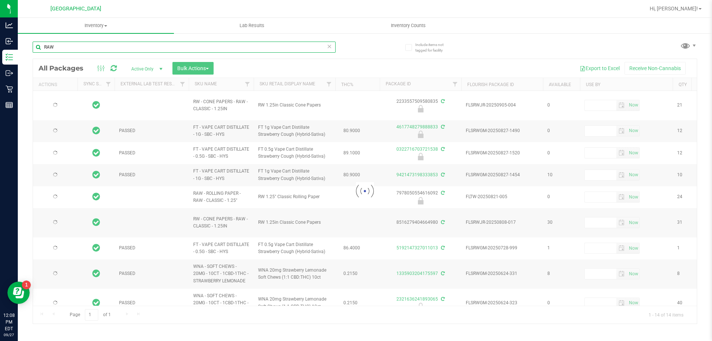
type input "2026-06-17"
type input "2026-04-09"
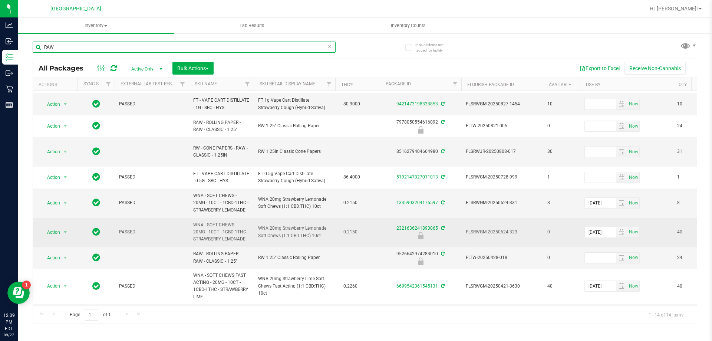
scroll to position [74, 0]
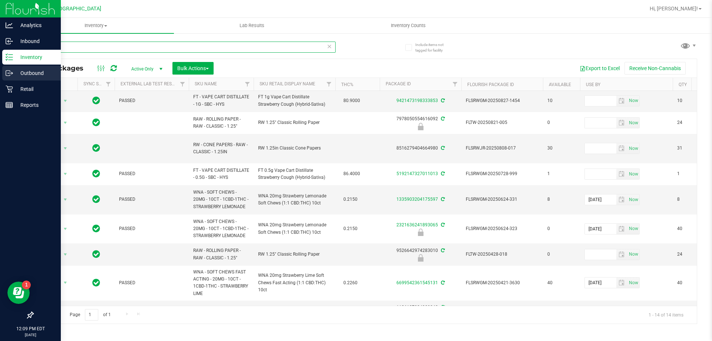
type input "RAW"
click at [18, 72] on p "Outbound" at bounding box center [35, 73] width 45 height 9
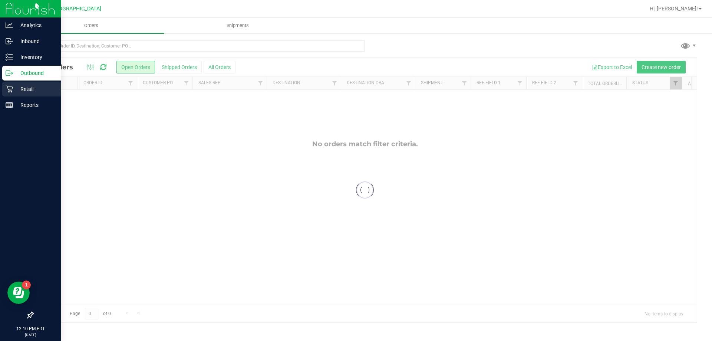
click at [14, 97] on link "Retail" at bounding box center [30, 90] width 61 height 16
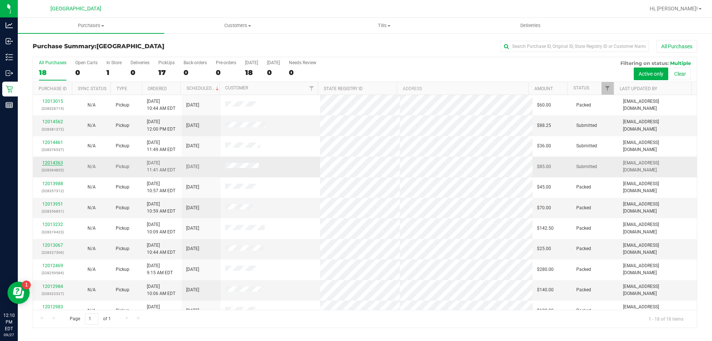
click at [54, 162] on link "12014363" at bounding box center [52, 162] width 21 height 5
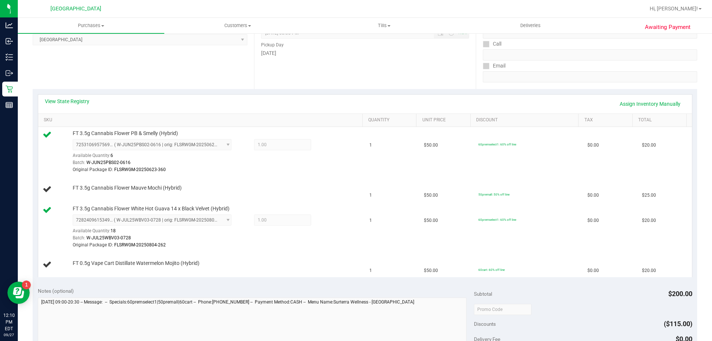
scroll to position [111, 0]
click at [209, 173] on div at bounding box center [216, 173] width 286 height 0
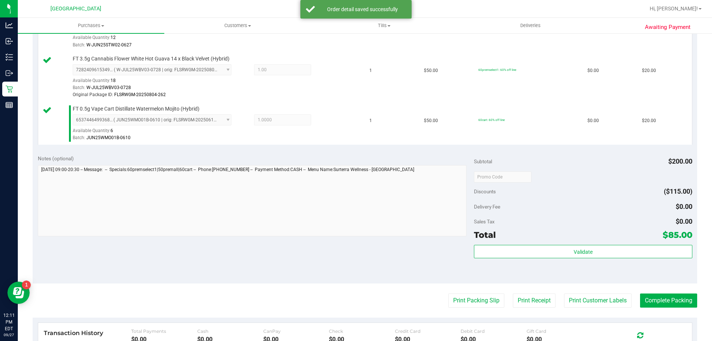
scroll to position [297, 0]
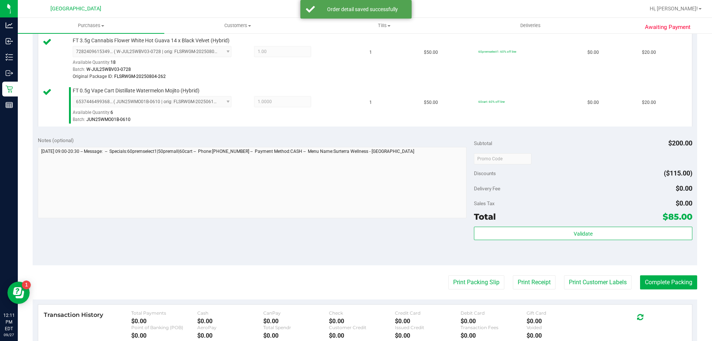
click at [557, 222] on div "Total $85.00" at bounding box center [583, 216] width 218 height 13
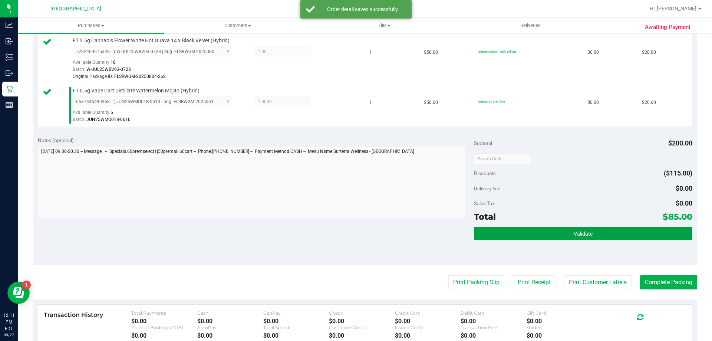
click at [557, 233] on button "Validate" at bounding box center [583, 233] width 218 height 13
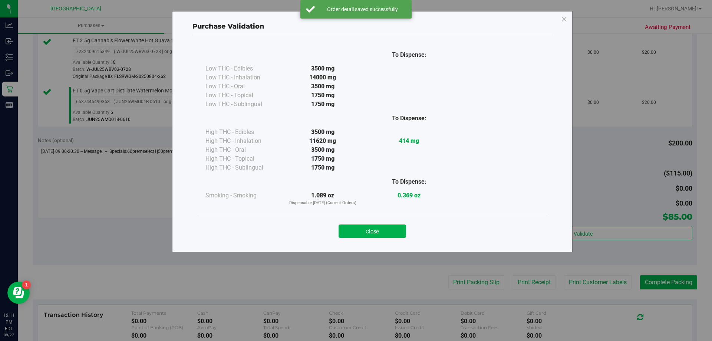
drag, startPoint x: 352, startPoint y: 231, endPoint x: 391, endPoint y: 229, distance: 38.6
click at [356, 231] on button "Close" at bounding box center [373, 230] width 68 height 13
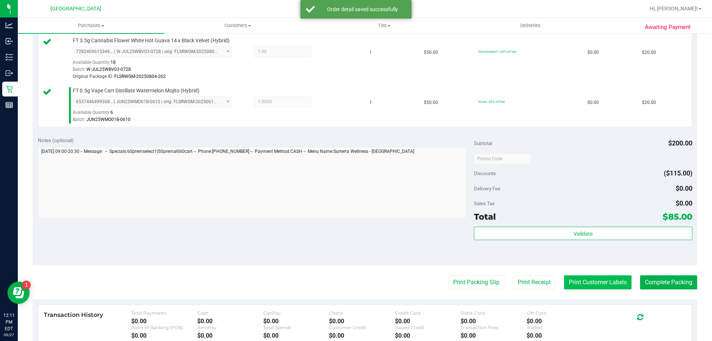
click at [603, 278] on button "Print Customer Labels" at bounding box center [598, 282] width 68 height 14
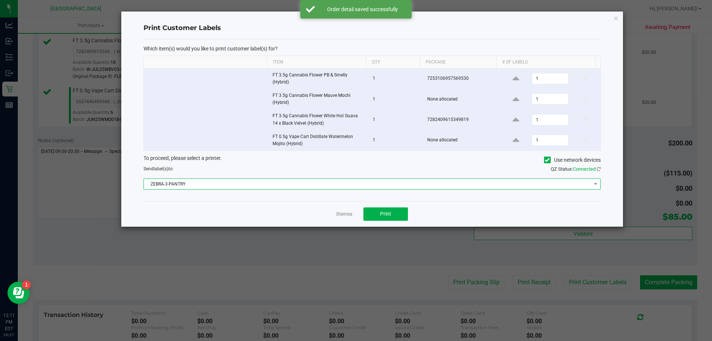
click at [316, 180] on span "ZEBRA-3-PANTRY" at bounding box center [368, 184] width 448 height 10
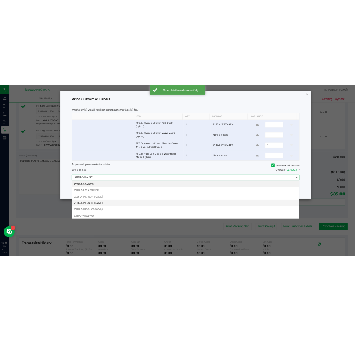
scroll to position [11, 457]
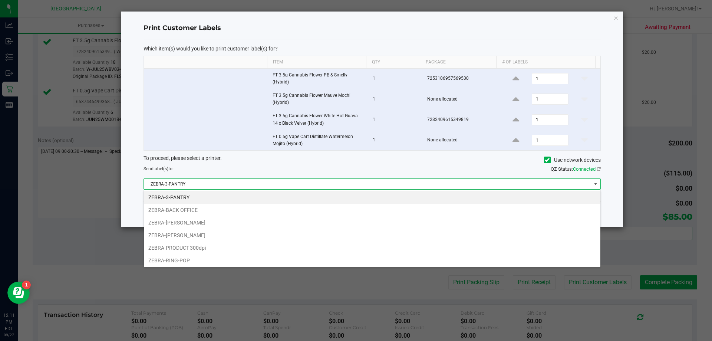
click at [189, 260] on li "ZEBRA-RING-POP" at bounding box center [372, 260] width 457 height 13
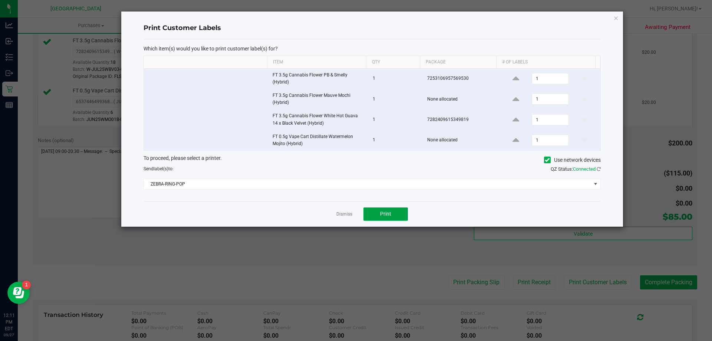
click at [383, 218] on button "Print" at bounding box center [386, 213] width 45 height 13
click at [339, 217] on link "Dismiss" at bounding box center [345, 214] width 16 height 6
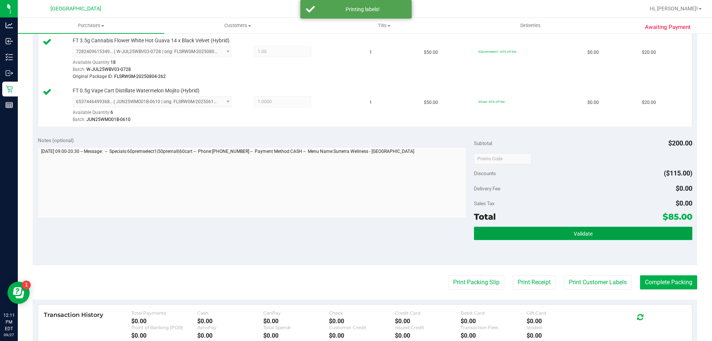
click at [561, 231] on button "Validate" at bounding box center [583, 233] width 218 height 13
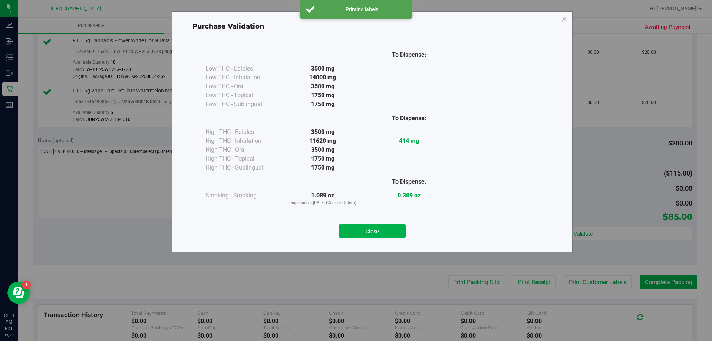
drag, startPoint x: 392, startPoint y: 229, endPoint x: 412, endPoint y: 229, distance: 19.7
click at [395, 229] on button "Close" at bounding box center [373, 230] width 68 height 13
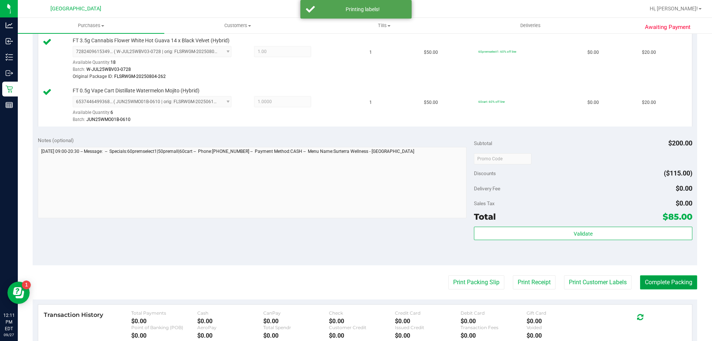
click at [651, 278] on button "Complete Packing" at bounding box center [668, 282] width 57 height 14
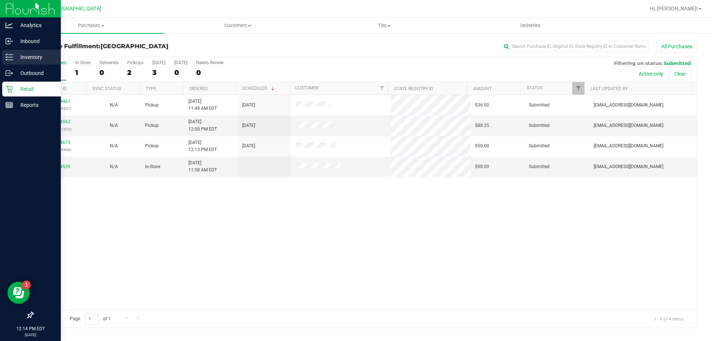
click at [20, 55] on p "Inventory" at bounding box center [35, 57] width 45 height 9
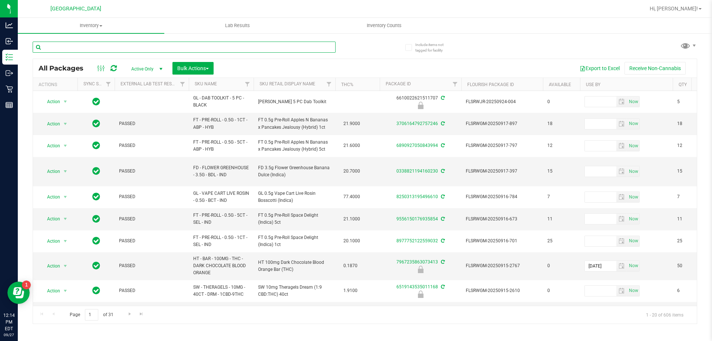
click at [69, 49] on input "text" at bounding box center [184, 47] width 303 height 11
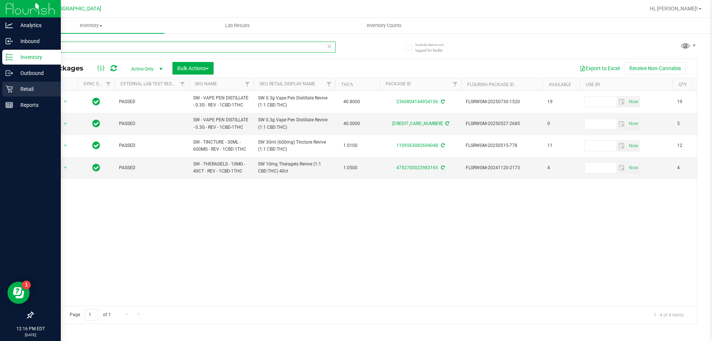
type input "REV"
click at [14, 94] on div "Retail" at bounding box center [31, 89] width 59 height 15
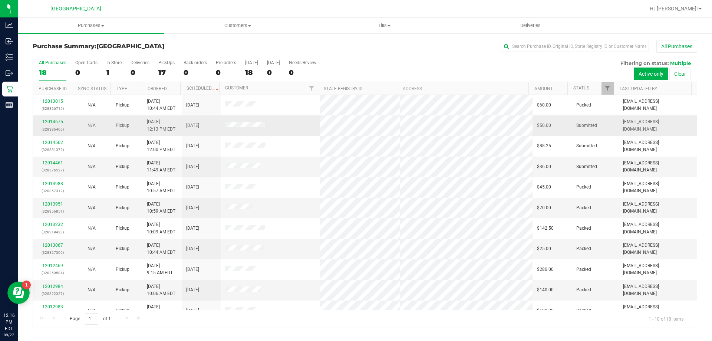
click at [59, 121] on link "12014675" at bounding box center [52, 121] width 21 height 5
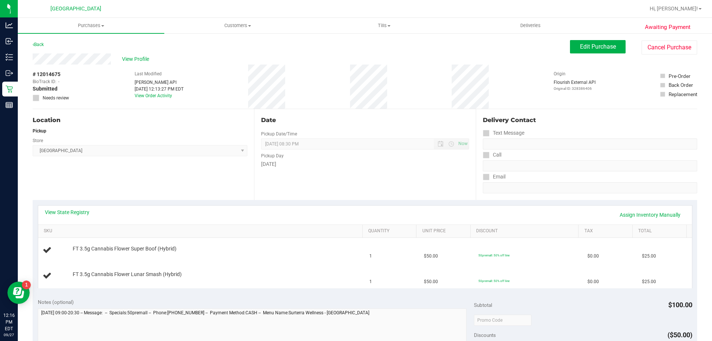
click at [135, 140] on div "Store" at bounding box center [140, 139] width 215 height 11
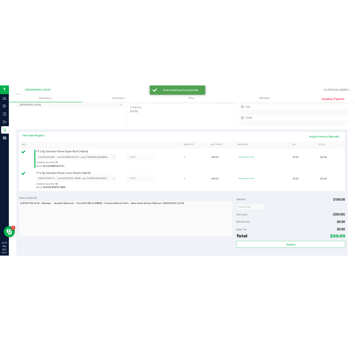
scroll to position [223, 0]
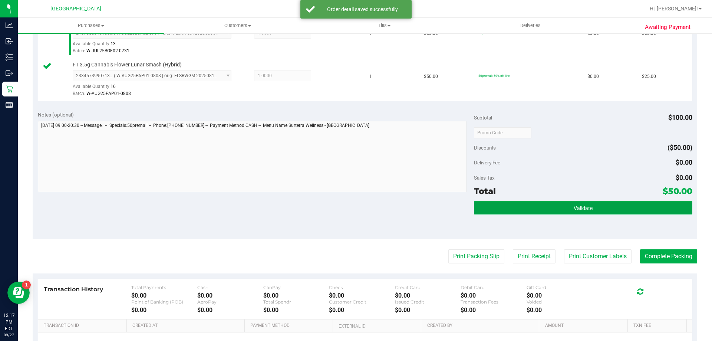
click at [569, 204] on button "Validate" at bounding box center [583, 207] width 218 height 13
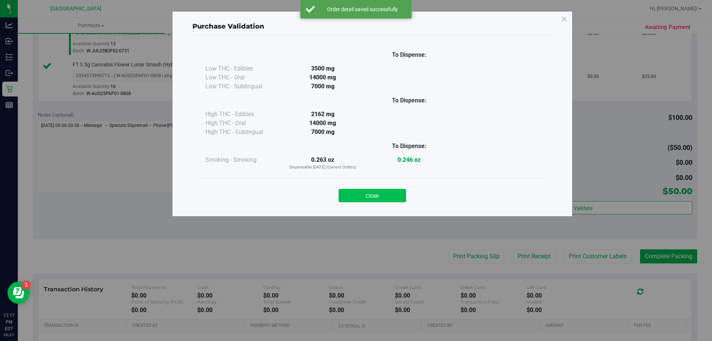
click at [366, 199] on button "Close" at bounding box center [373, 195] width 68 height 13
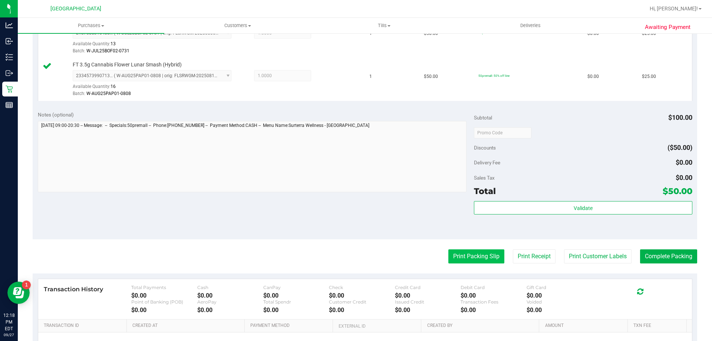
click at [482, 259] on button "Print Packing Slip" at bounding box center [477, 256] width 56 height 14
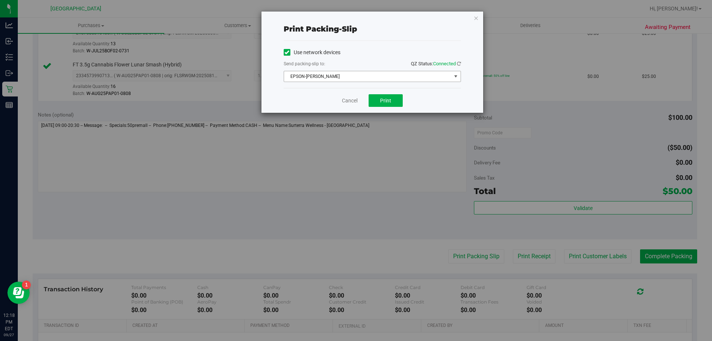
click at [357, 76] on span "EPSON-AUDREY-KITCHING" at bounding box center [367, 76] width 167 height 10
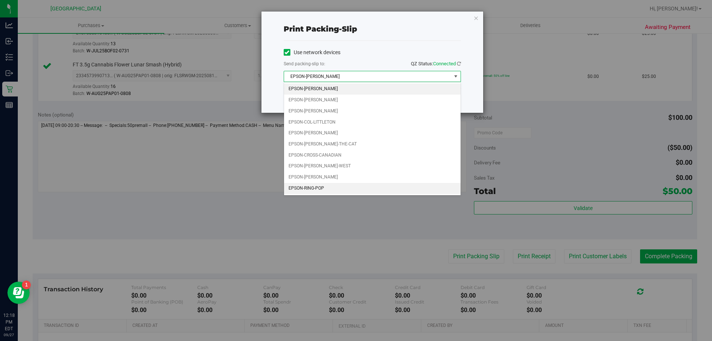
click at [313, 186] on li "EPSON-RING-POP" at bounding box center [372, 188] width 177 height 11
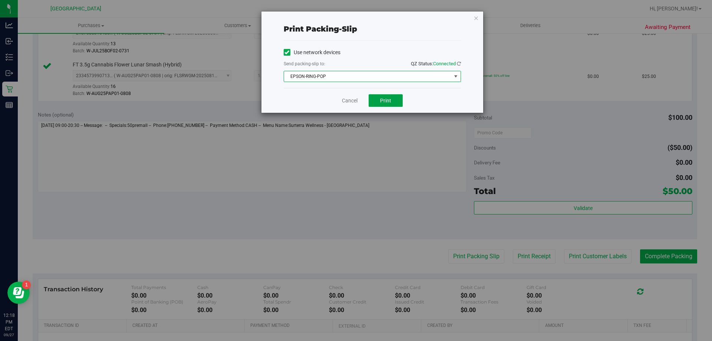
click at [388, 106] on button "Print" at bounding box center [386, 100] width 34 height 13
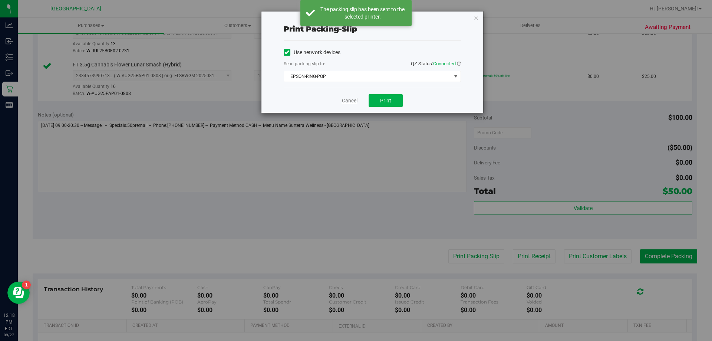
click at [345, 102] on link "Cancel" at bounding box center [350, 101] width 16 height 8
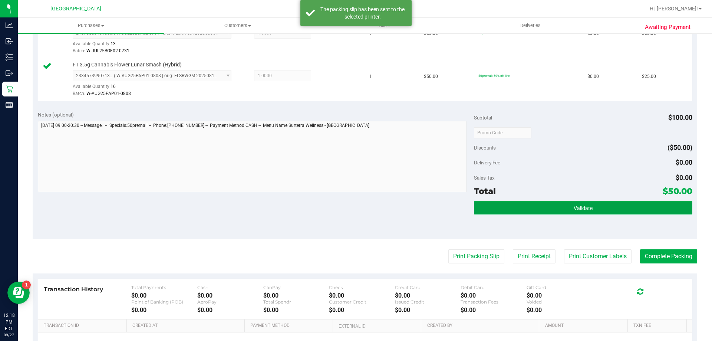
click at [508, 202] on button "Validate" at bounding box center [583, 207] width 218 height 13
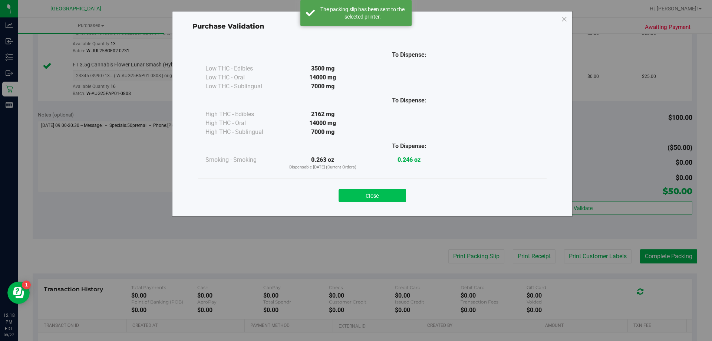
click at [378, 195] on button "Close" at bounding box center [373, 195] width 68 height 13
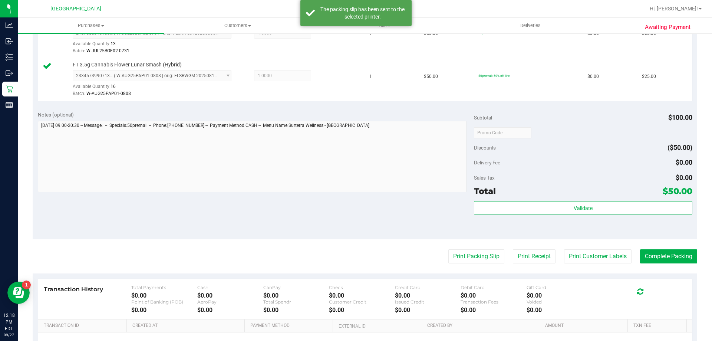
click at [550, 214] on div "Validate" at bounding box center [583, 208] width 218 height 14
click at [609, 215] on div "Validate" at bounding box center [583, 217] width 218 height 33
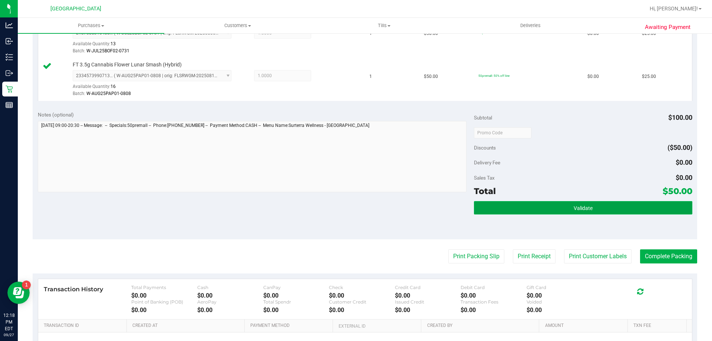
click at [605, 207] on button "Validate" at bounding box center [583, 207] width 218 height 13
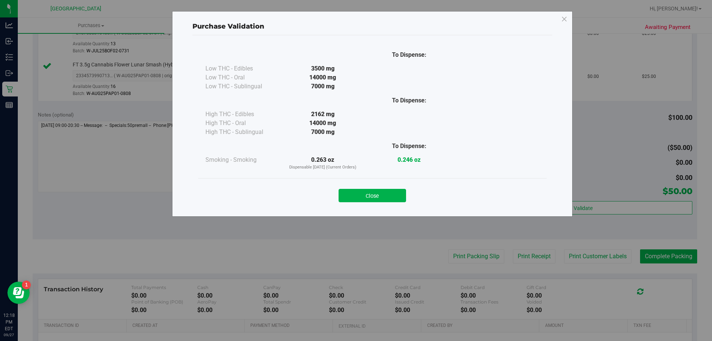
click at [358, 197] on button "Close" at bounding box center [373, 195] width 68 height 13
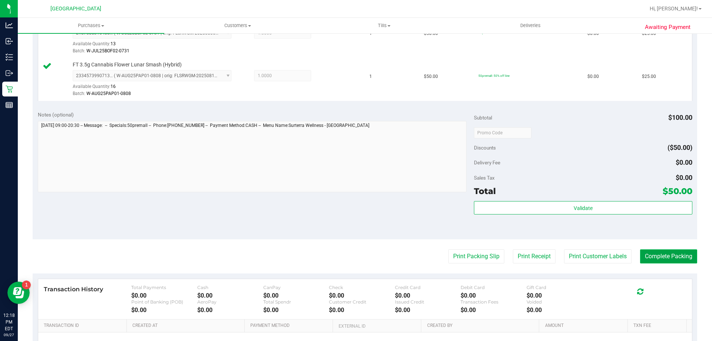
click at [665, 252] on button "Complete Packing" at bounding box center [668, 256] width 57 height 14
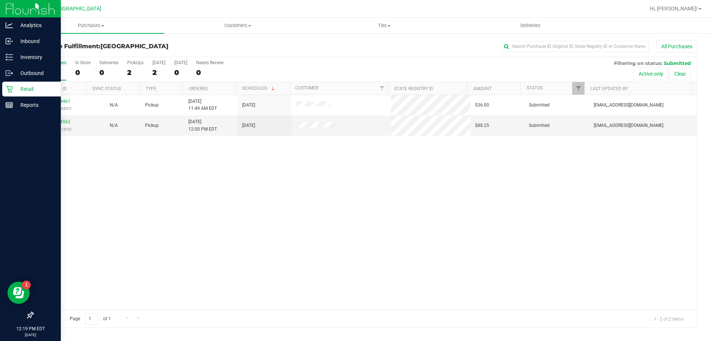
click at [7, 89] on icon at bounding box center [9, 88] width 7 height 7
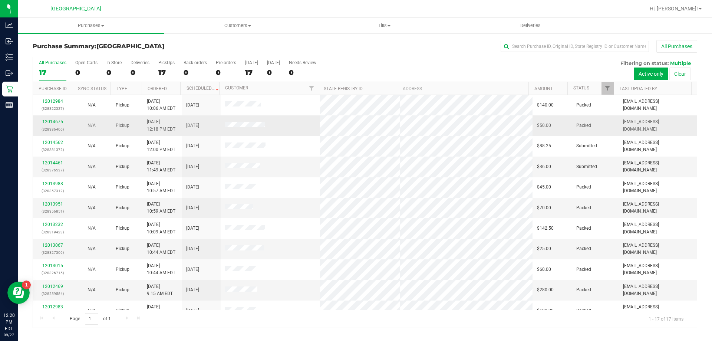
click at [55, 122] on link "12014675" at bounding box center [52, 121] width 21 height 5
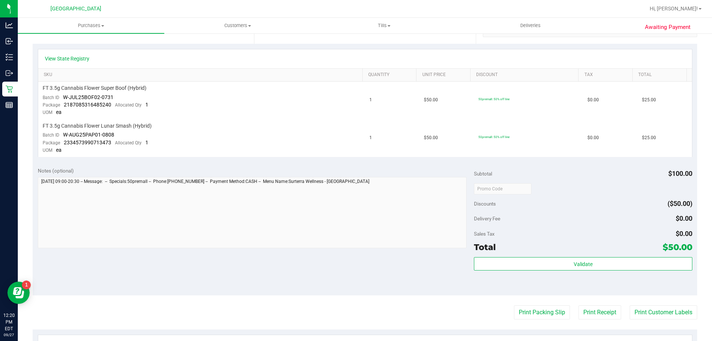
scroll to position [186, 0]
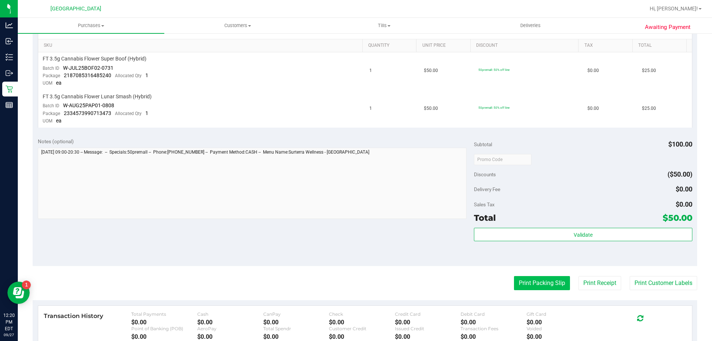
drag, startPoint x: 535, startPoint y: 292, endPoint x: 537, endPoint y: 288, distance: 4.0
click at [535, 291] on purchase-details "Back Send Back to Created Cancel Purchase View Profile # 12014675 BioTrack ID: …" at bounding box center [365, 147] width 665 height 584
click at [541, 281] on button "Print Packing Slip" at bounding box center [542, 283] width 56 height 14
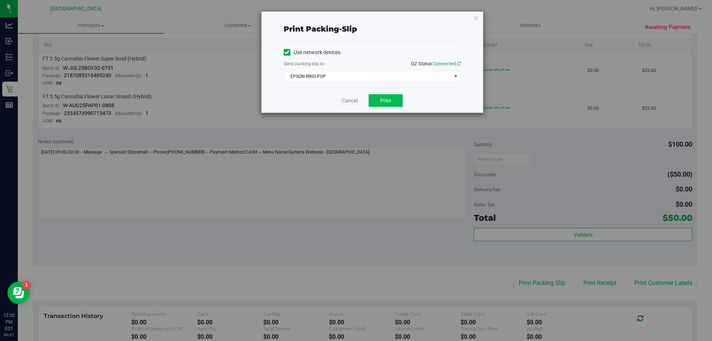
click at [380, 96] on div "Cancel Print" at bounding box center [372, 100] width 177 height 25
click at [379, 98] on button "Print" at bounding box center [386, 100] width 34 height 13
click at [382, 319] on div "Print packing-slip Use network devices Send packing-slip to: QZ Status: Connect…" at bounding box center [359, 170] width 718 height 341
click at [343, 102] on link "Cancel" at bounding box center [350, 101] width 16 height 8
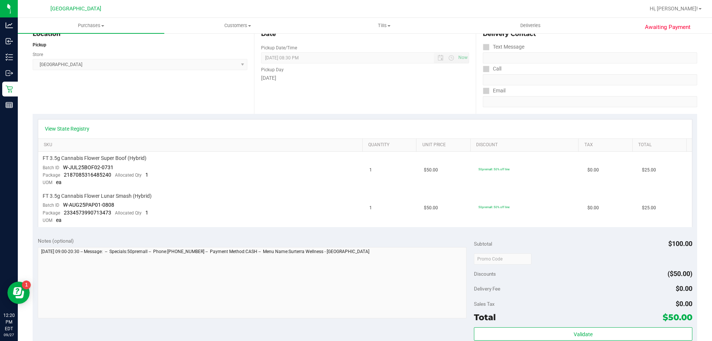
scroll to position [0, 0]
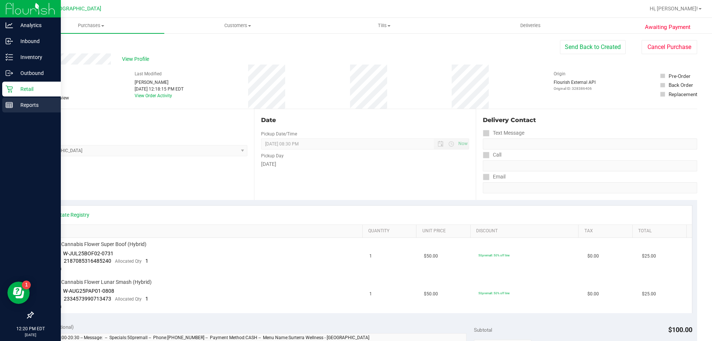
click at [27, 98] on div "Reports" at bounding box center [31, 105] width 59 height 15
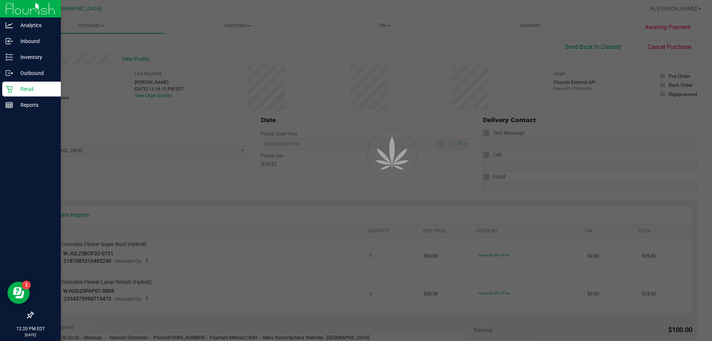
click at [29, 94] on div "Retail" at bounding box center [31, 89] width 59 height 15
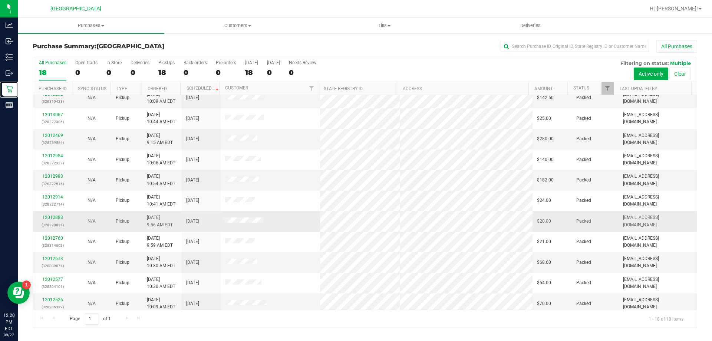
scroll to position [155, 0]
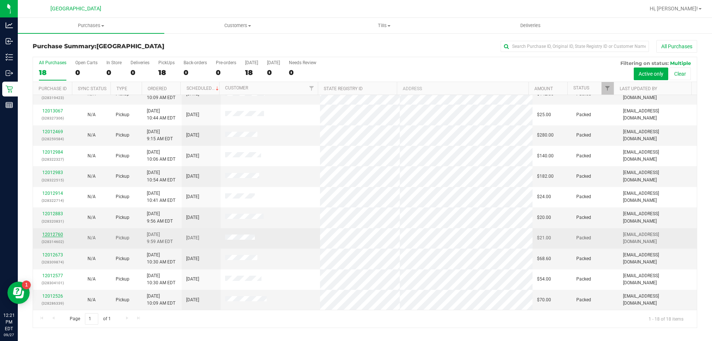
click at [48, 232] on link "12012760" at bounding box center [52, 234] width 21 height 5
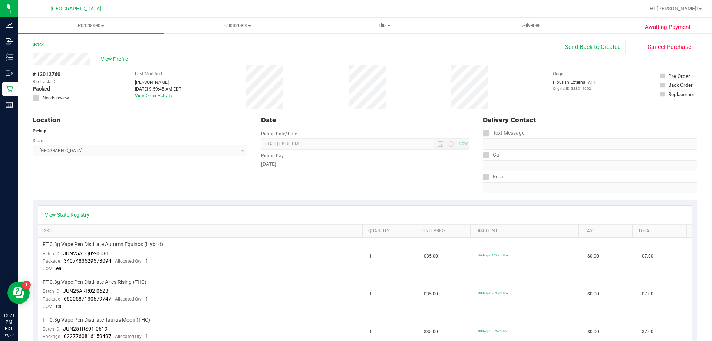
click at [108, 56] on span "View Profile" at bounding box center [116, 59] width 30 height 8
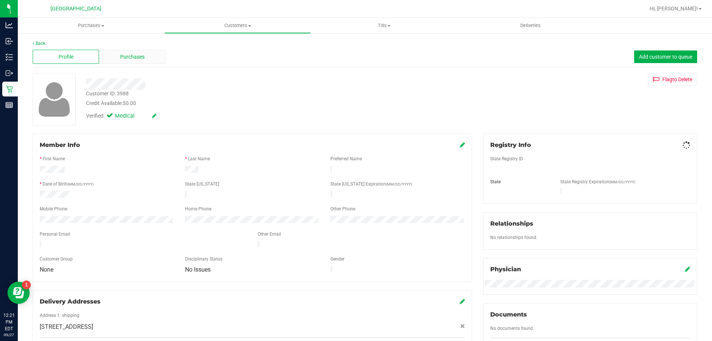
click at [125, 58] on span "Purchases" at bounding box center [132, 57] width 24 height 8
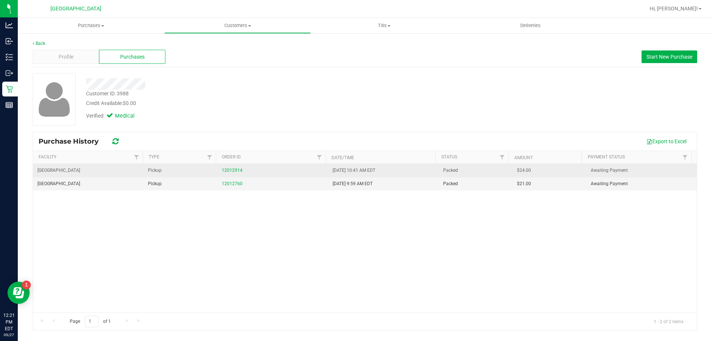
click at [225, 167] on div "12012914" at bounding box center [273, 170] width 102 height 7
click at [229, 168] on link "12012914" at bounding box center [232, 170] width 21 height 5
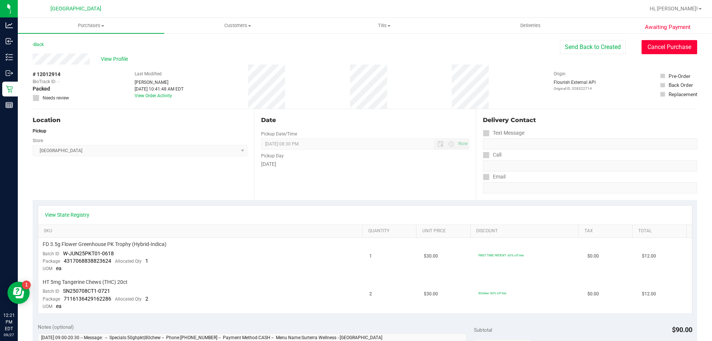
click at [669, 45] on button "Cancel Purchase" at bounding box center [670, 47] width 56 height 14
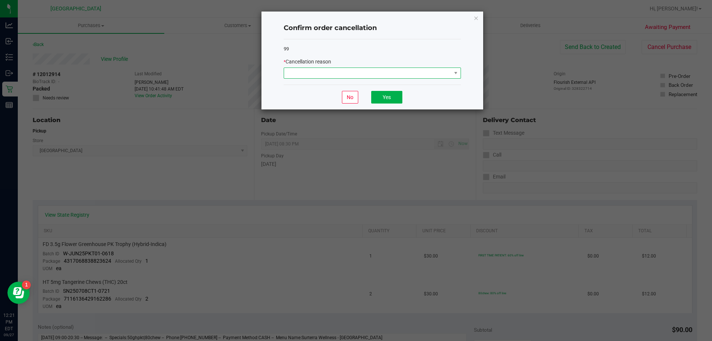
click at [346, 74] on span at bounding box center [367, 73] width 167 height 10
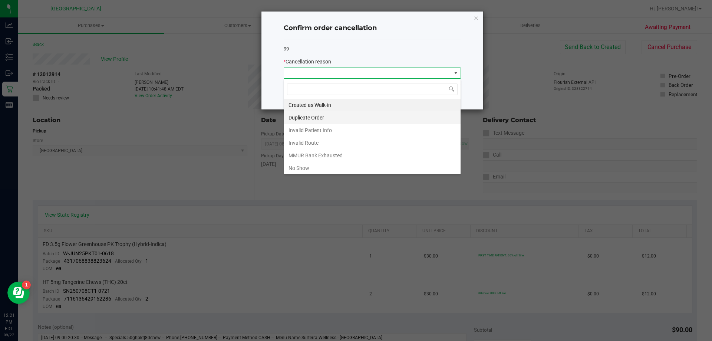
click at [309, 115] on li "Duplicate Order" at bounding box center [372, 117] width 177 height 13
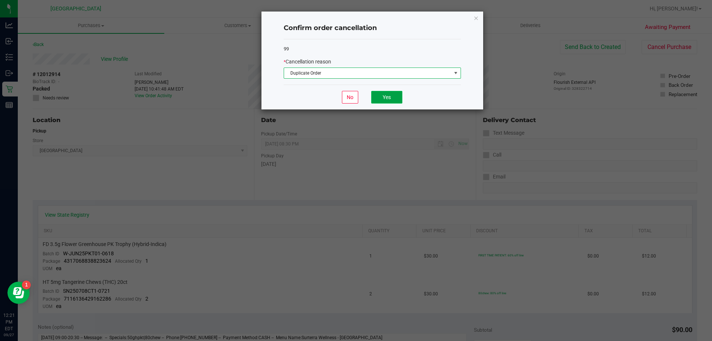
click at [377, 95] on button "Yes" at bounding box center [386, 97] width 31 height 13
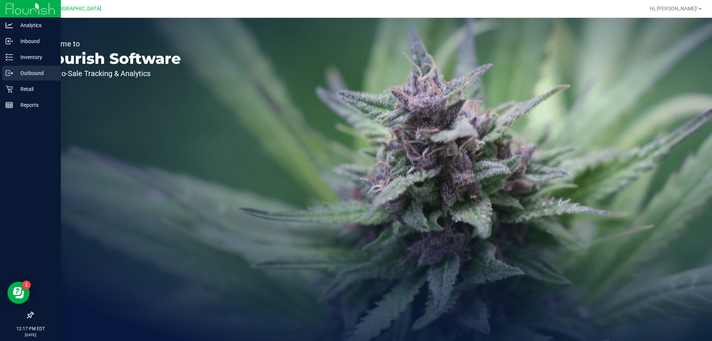
click at [16, 70] on p "Outbound" at bounding box center [35, 73] width 45 height 9
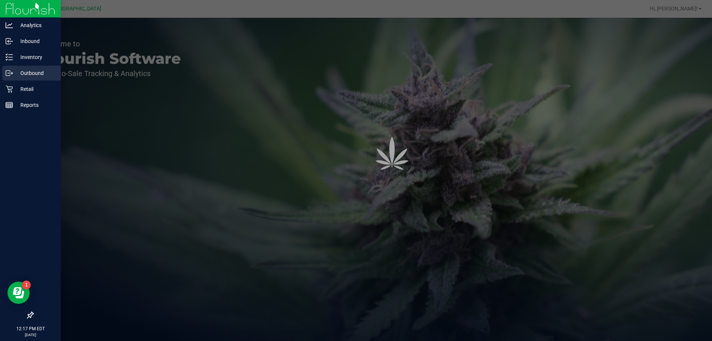
click at [4, 53] on div "Inventory" at bounding box center [31, 57] width 59 height 15
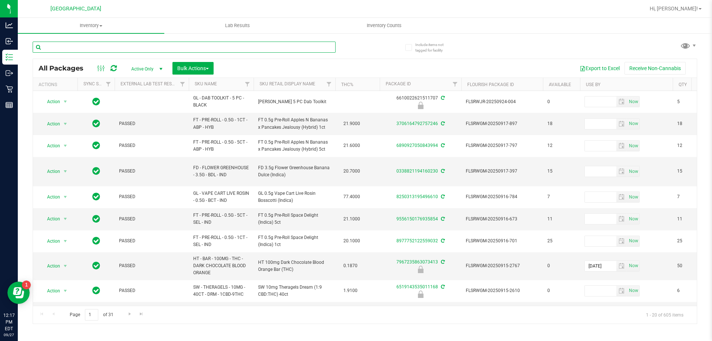
click at [109, 46] on input "text" at bounding box center [184, 47] width 303 height 11
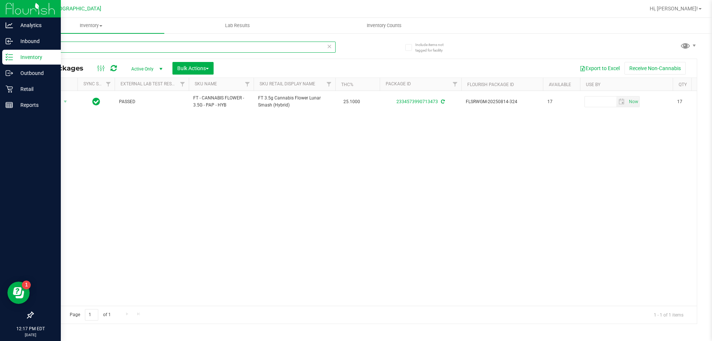
type input "lunar"
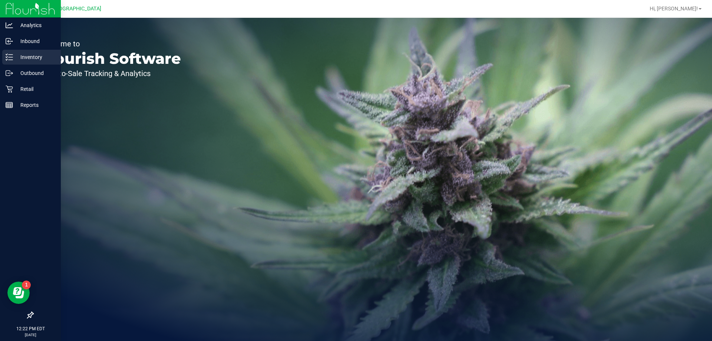
click at [31, 56] on p "Inventory" at bounding box center [35, 57] width 45 height 9
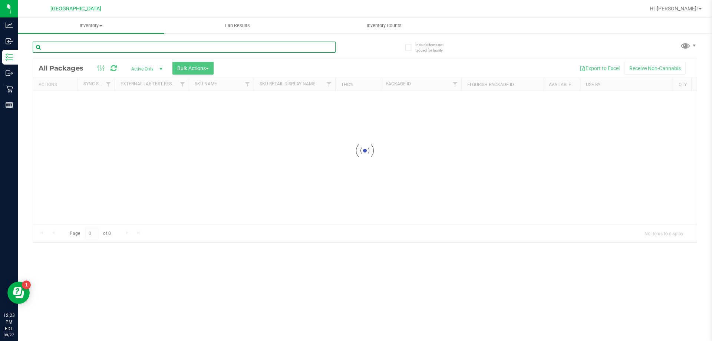
click at [106, 47] on input "text" at bounding box center [184, 47] width 303 height 11
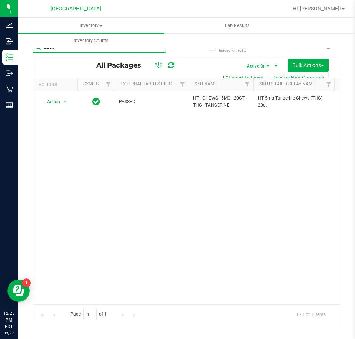
type input "2286"
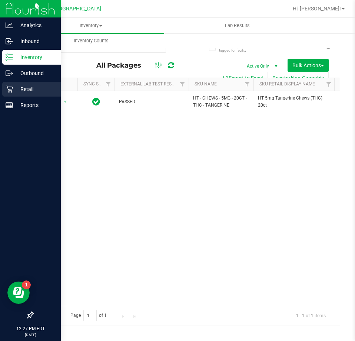
click at [23, 93] on p "Retail" at bounding box center [35, 89] width 45 height 9
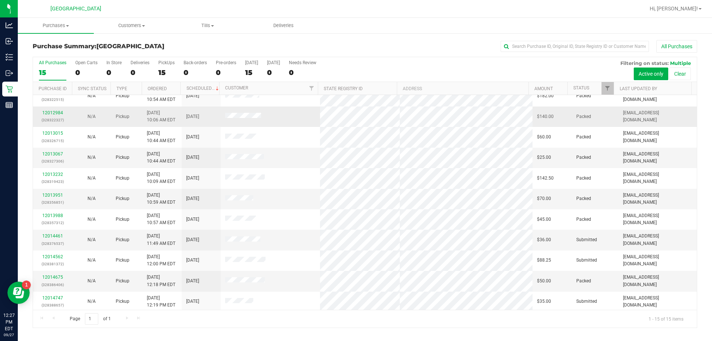
scroll to position [93, 0]
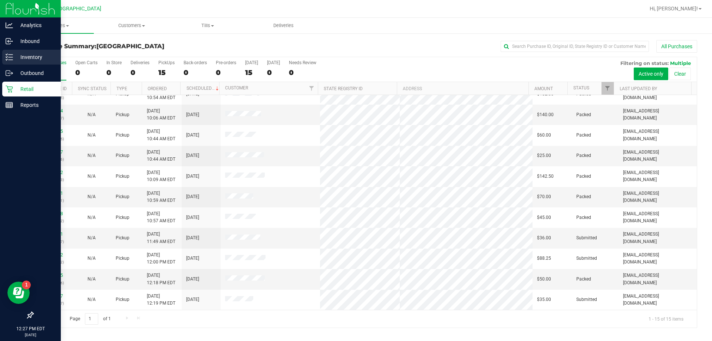
click at [16, 61] on p "Inventory" at bounding box center [35, 57] width 45 height 9
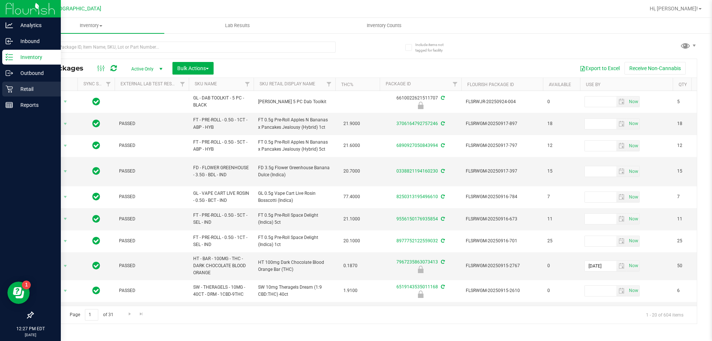
click at [6, 89] on icon at bounding box center [9, 88] width 7 height 7
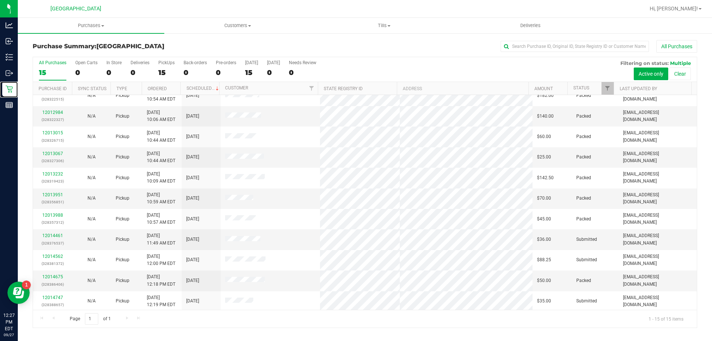
scroll to position [93, 0]
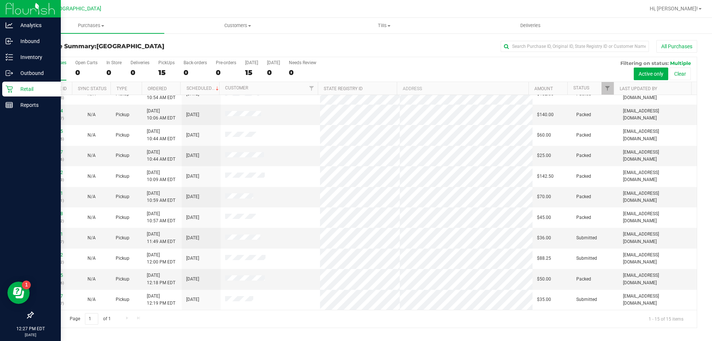
click at [22, 10] on img at bounding box center [31, 8] width 50 height 17
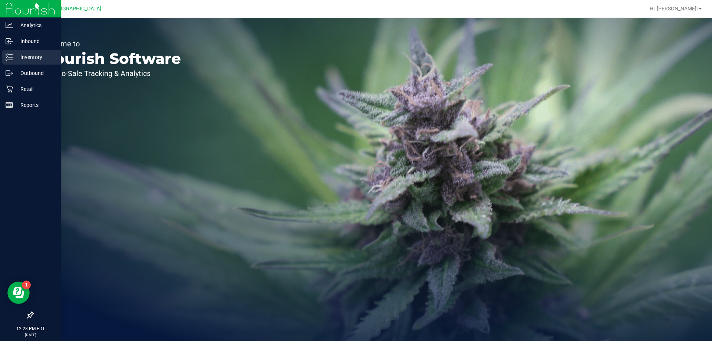
click at [24, 53] on p "Inventory" at bounding box center [35, 57] width 45 height 9
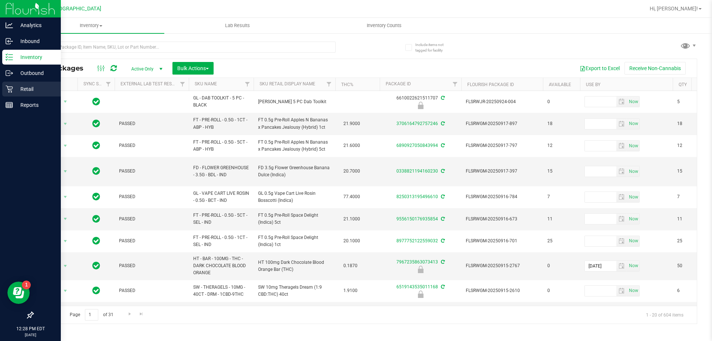
click at [27, 82] on div "Retail" at bounding box center [31, 89] width 59 height 15
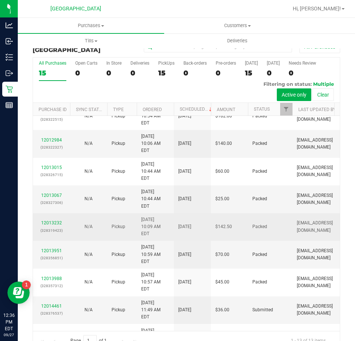
scroll to position [94, 0]
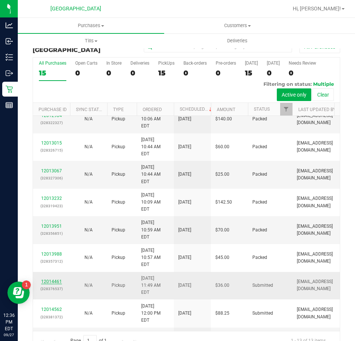
click at [58, 279] on link "12014461" at bounding box center [51, 281] width 21 height 5
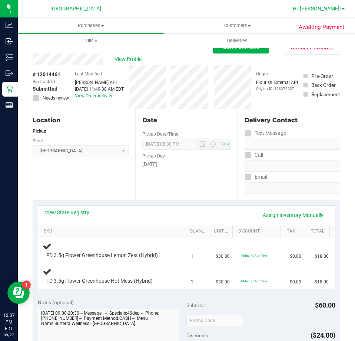
click at [331, 9] on span "Hi, [PERSON_NAME]!" at bounding box center [317, 9] width 48 height 6
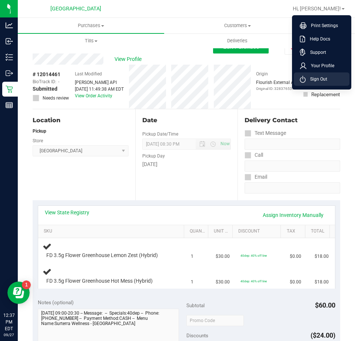
click at [325, 78] on span "Sign Out" at bounding box center [317, 78] width 22 height 7
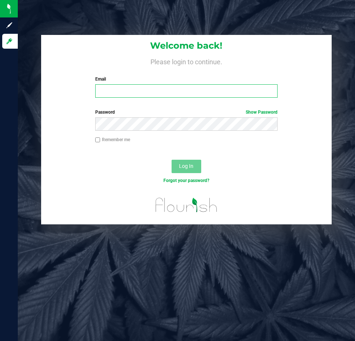
click at [145, 93] on input "Email" at bounding box center [186, 90] width 183 height 13
type input "[EMAIL_ADDRESS][DOMAIN_NAME]"
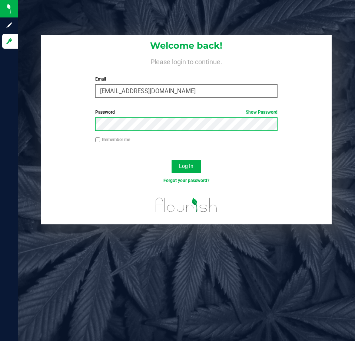
click at [172, 160] on button "Log In" at bounding box center [187, 166] width 30 height 13
